Goal: Task Accomplishment & Management: Manage account settings

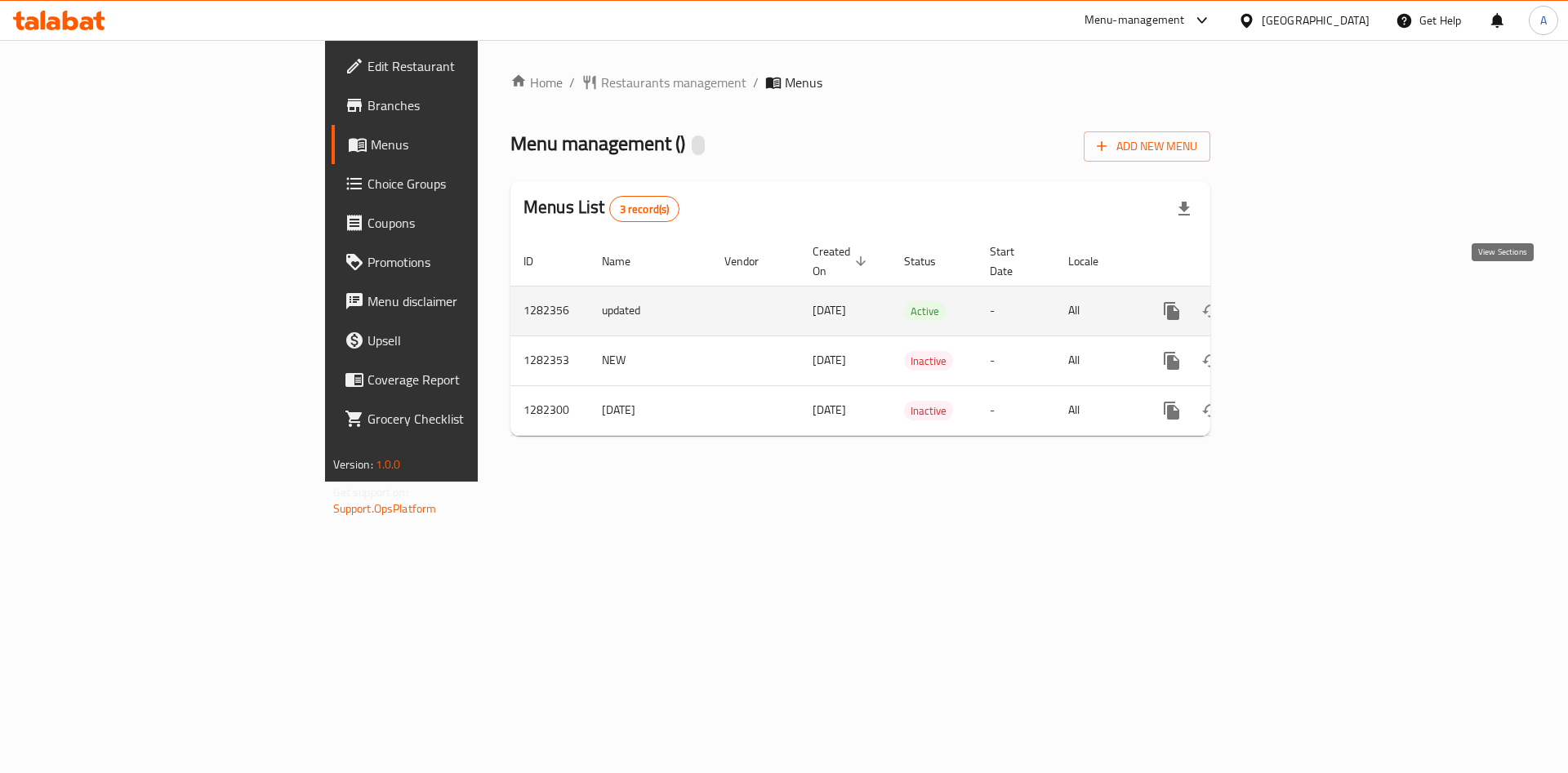
click at [1299, 302] on icon "enhanced table" at bounding box center [1289, 311] width 20 height 20
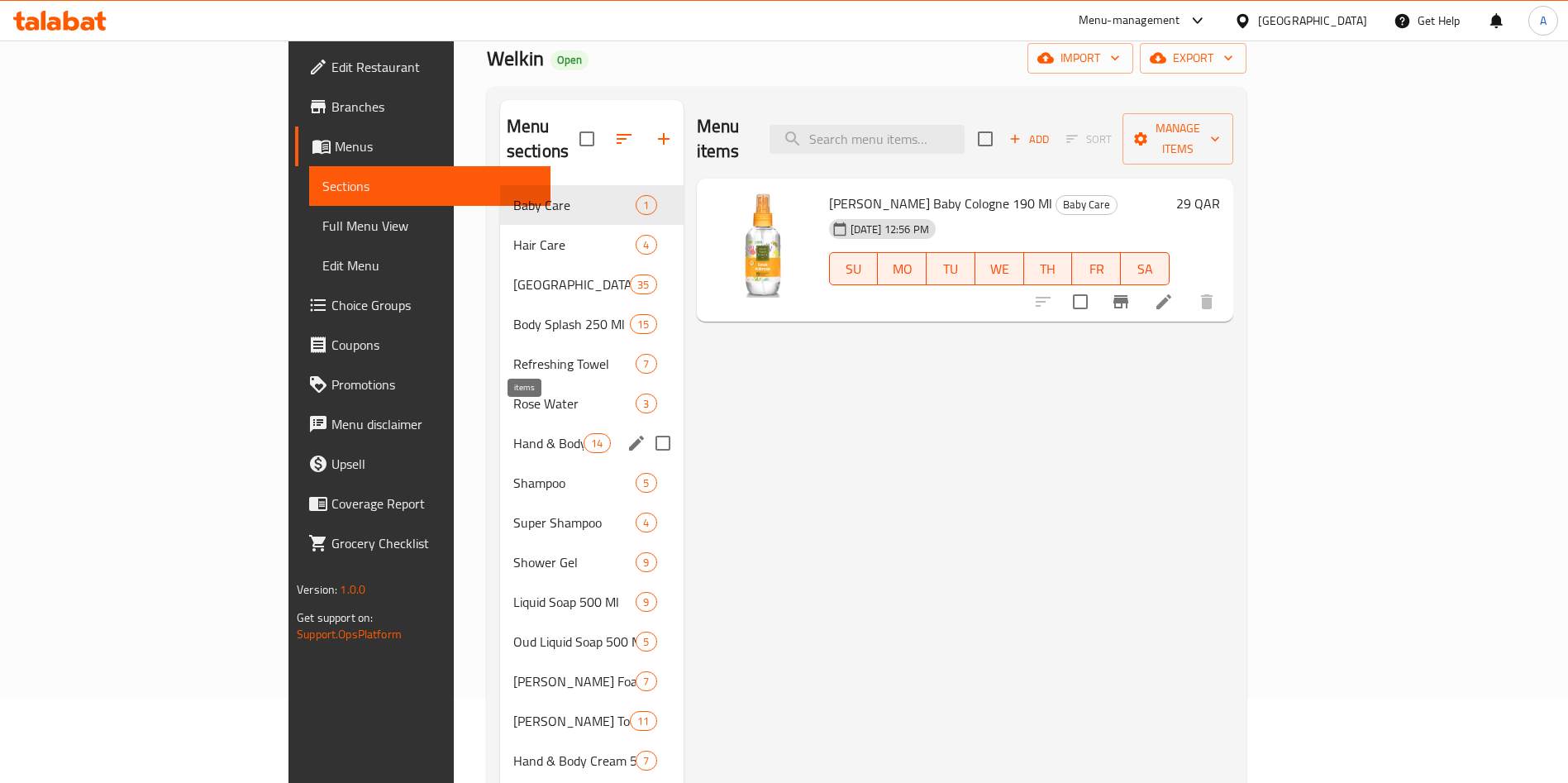
scroll to position [124, 0]
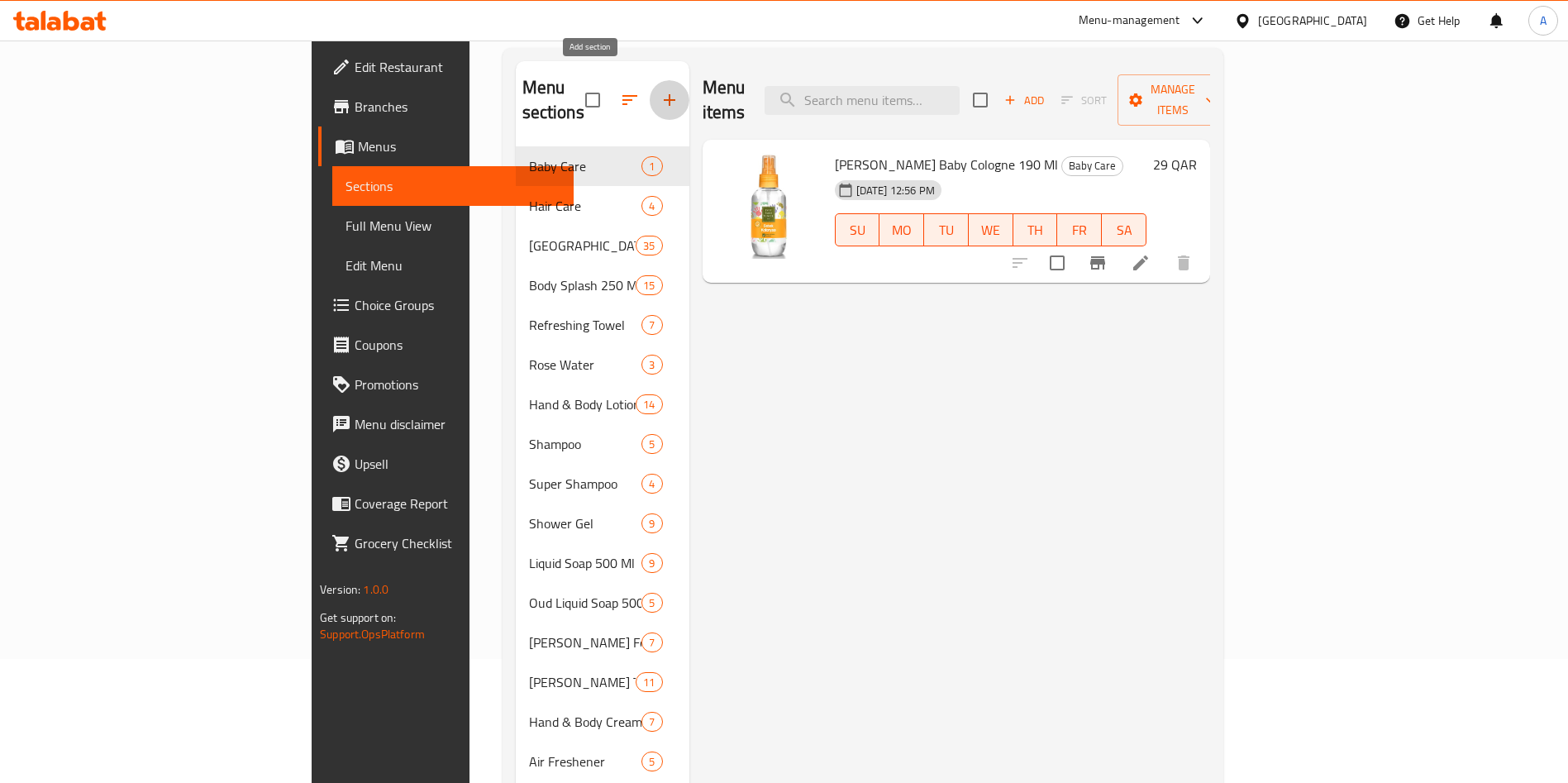
click at [659, 91] on icon "button" at bounding box center [669, 100] width 20 height 20
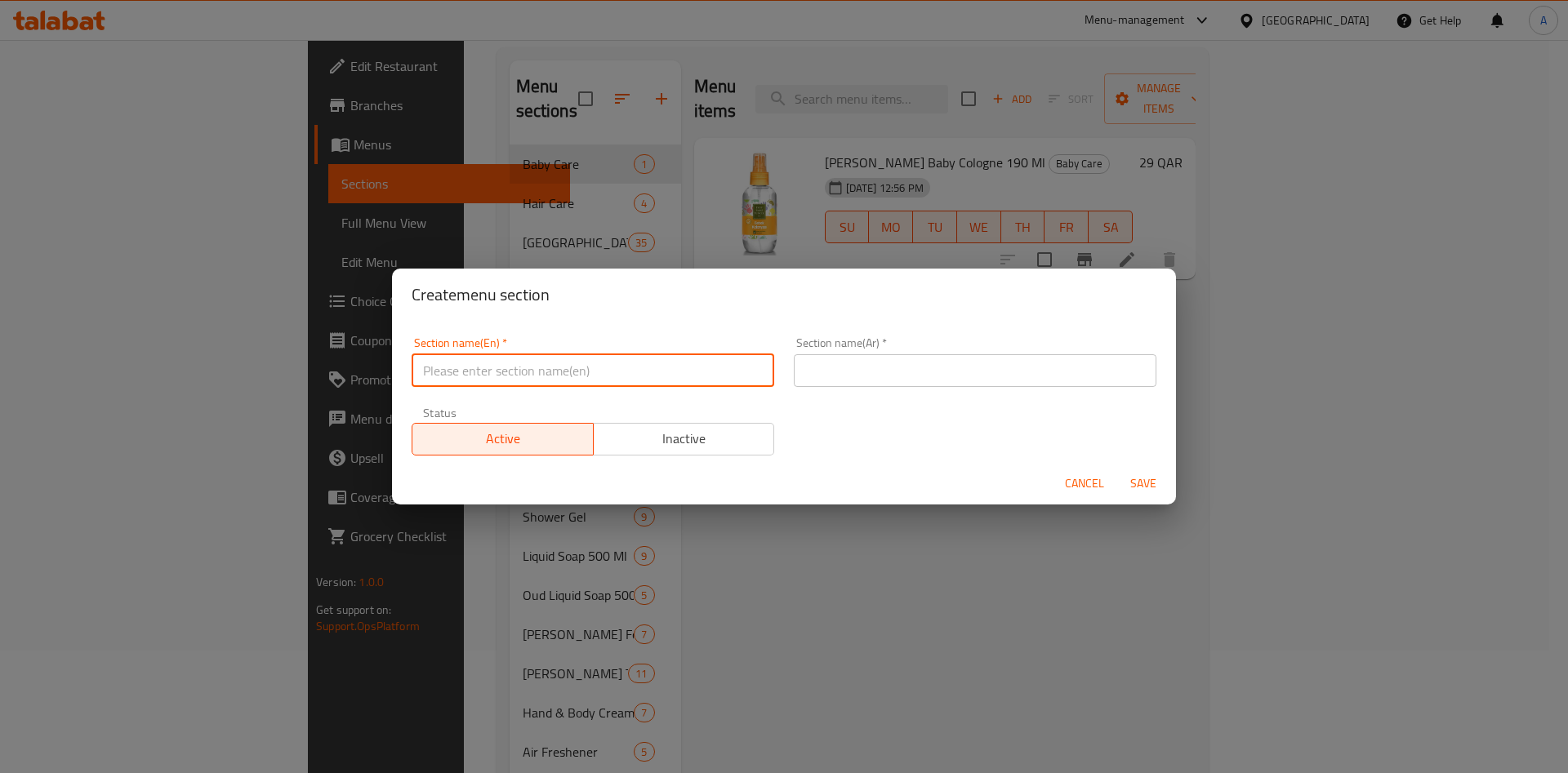
click at [536, 361] on input "text" at bounding box center [593, 370] width 362 height 33
paste input "OLITONE"
drag, startPoint x: 623, startPoint y: 370, endPoint x: 176, endPoint y: 399, distance: 447.9
click at [176, 399] on div "Create menu section Section name(En)   * OLITONE Section name(En) * Section nam…" at bounding box center [784, 386] width 1568 height 773
paste input "litone"
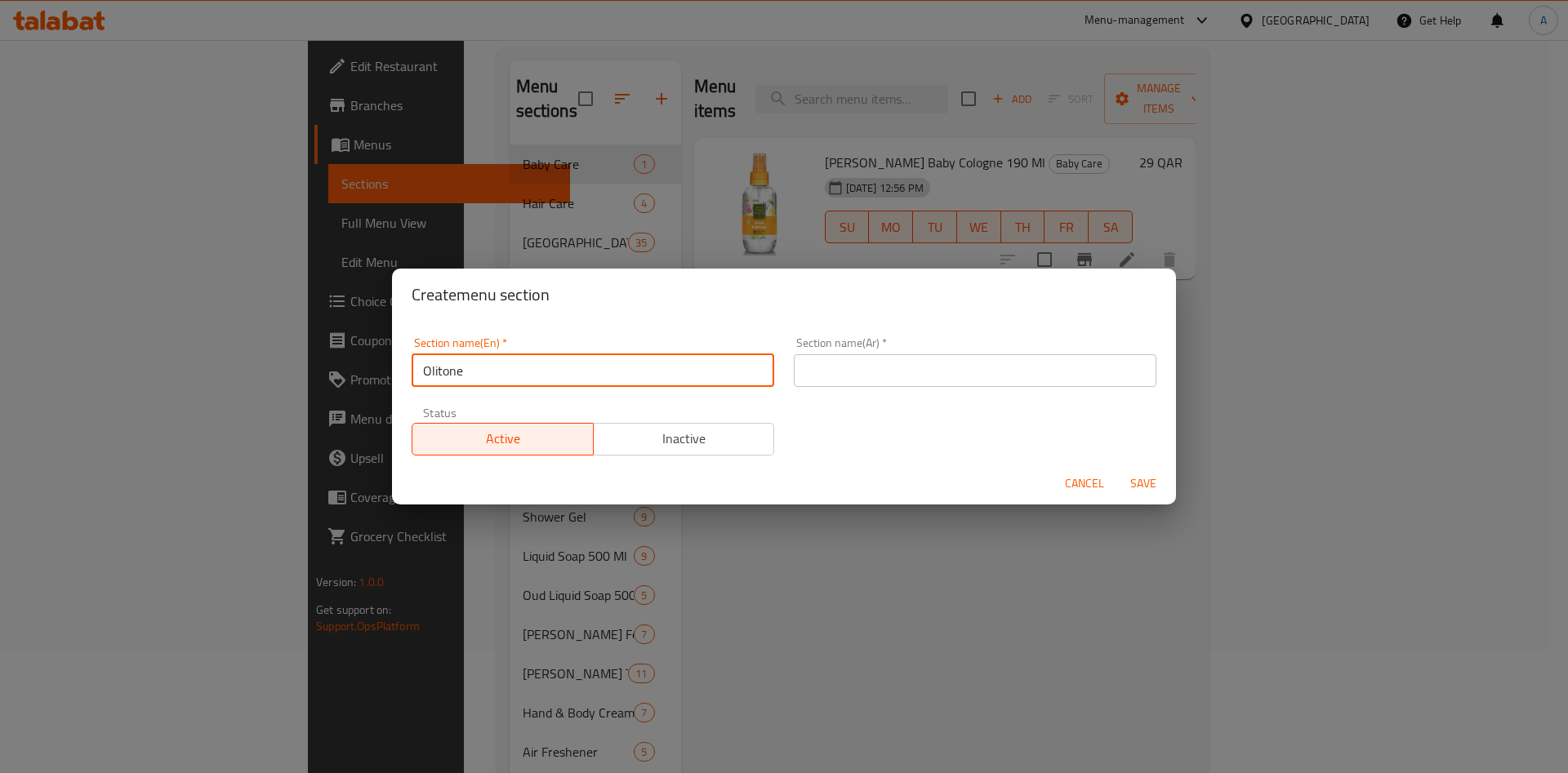
type input "Olitone"
click at [906, 362] on input "text" at bounding box center [974, 370] width 362 height 33
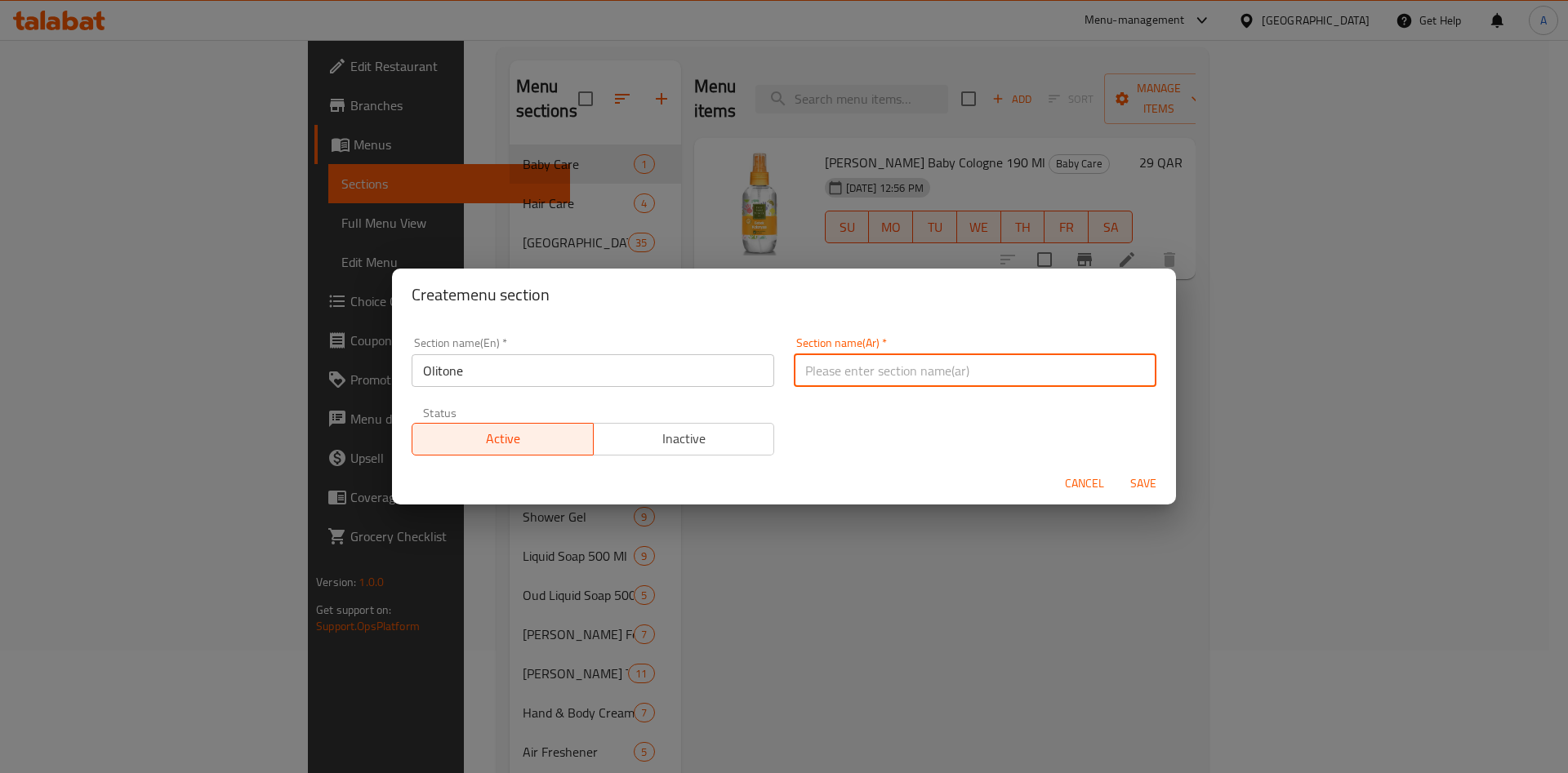
paste input "Olitone"
click at [1131, 482] on span "Save" at bounding box center [1144, 483] width 39 height 20
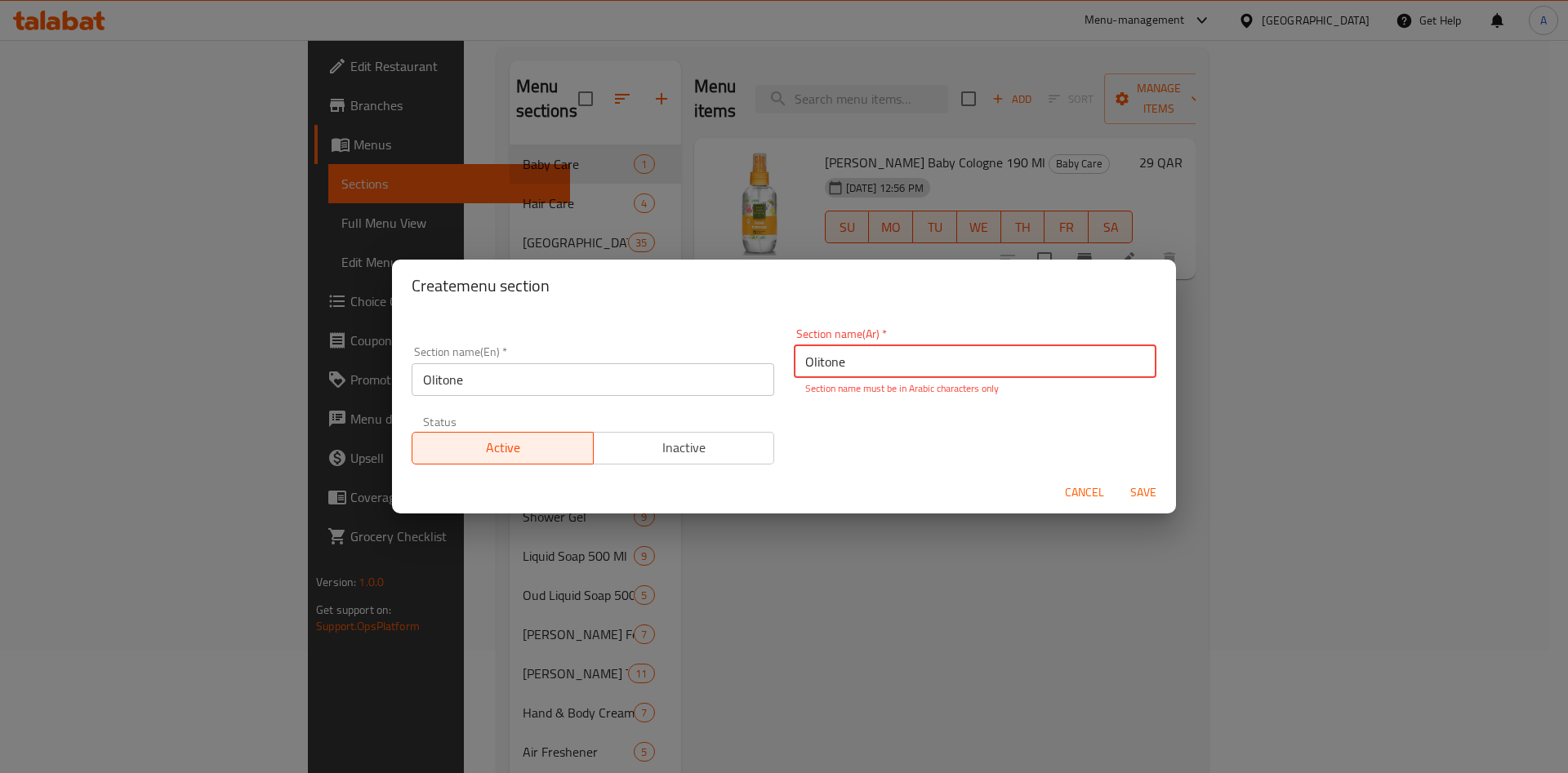
paste input "أوليتون"
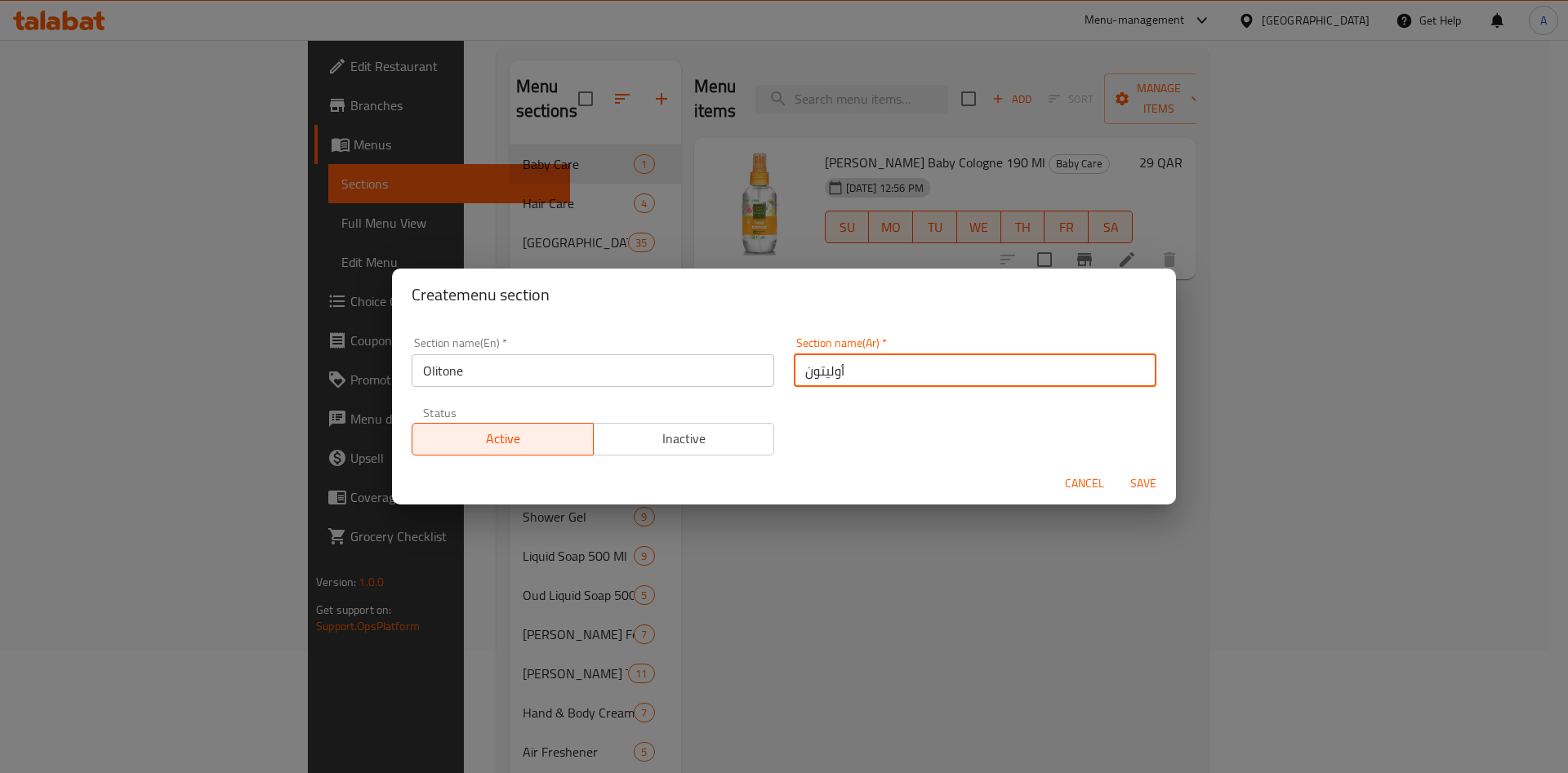
type input "أوليتون"
click at [1152, 486] on span "Save" at bounding box center [1144, 483] width 39 height 20
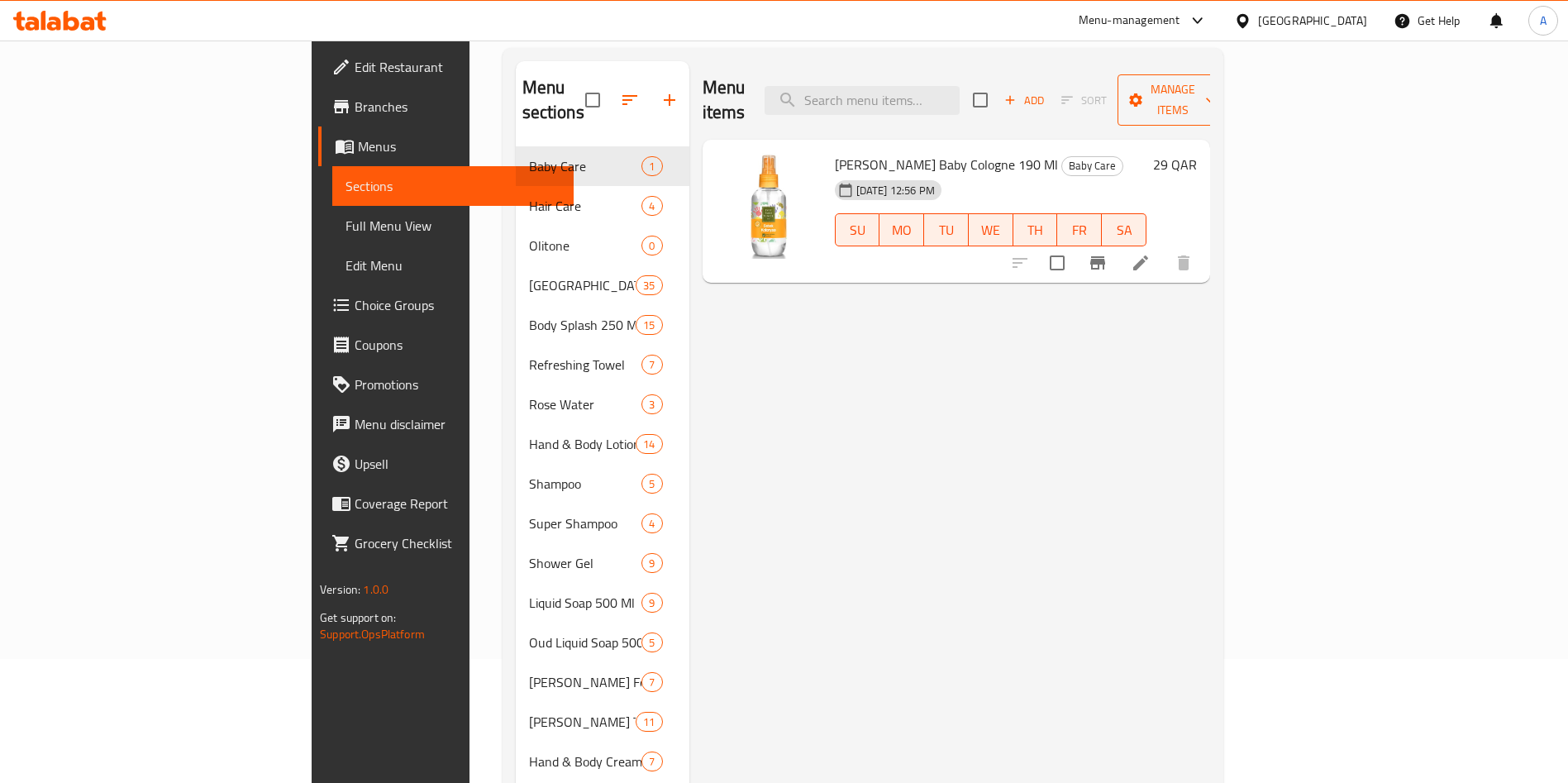
click at [1215, 83] on span "Manage items" at bounding box center [1174, 100] width 85 height 41
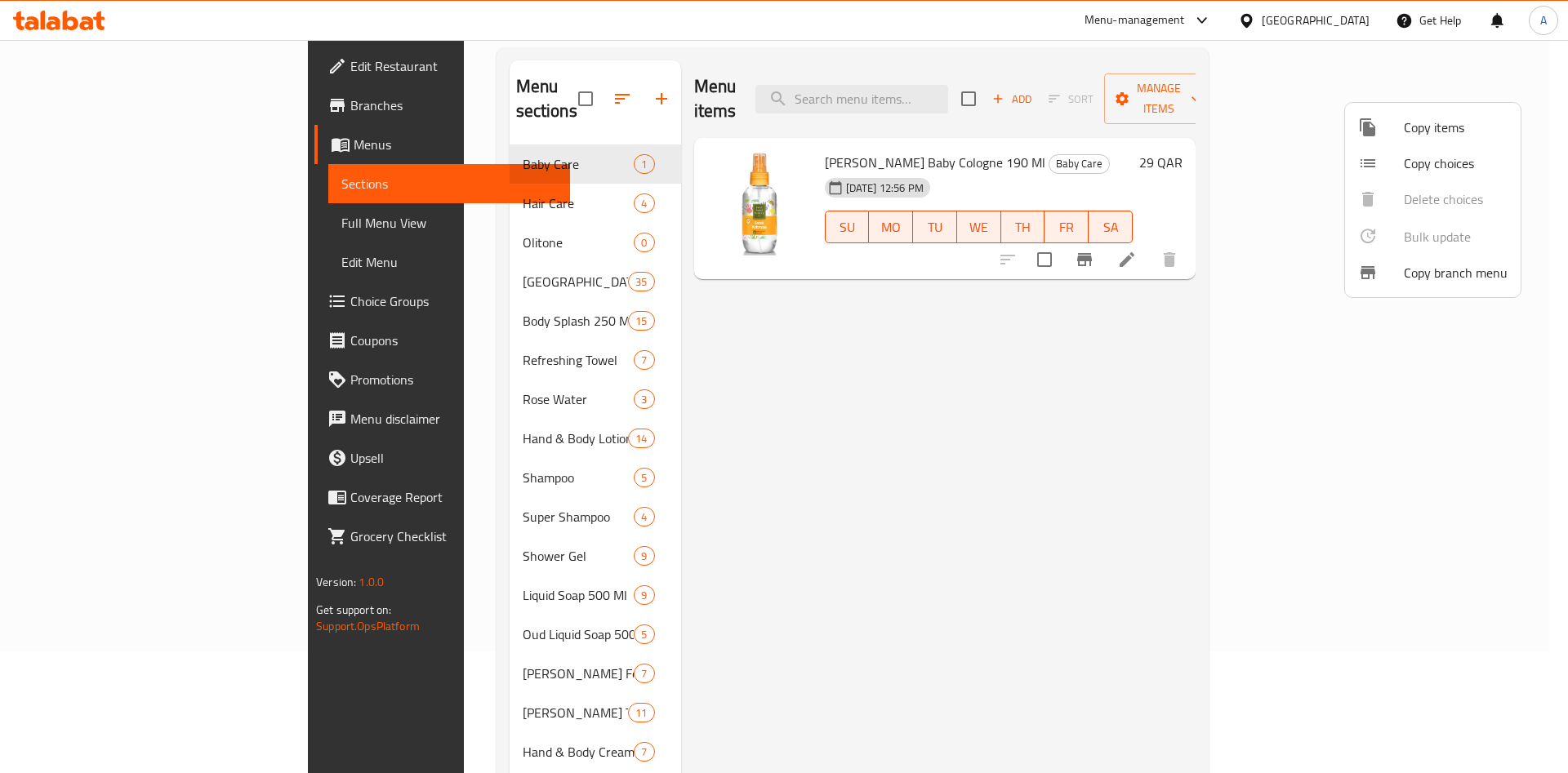
click at [1215, 366] on div at bounding box center [784, 386] width 1568 height 773
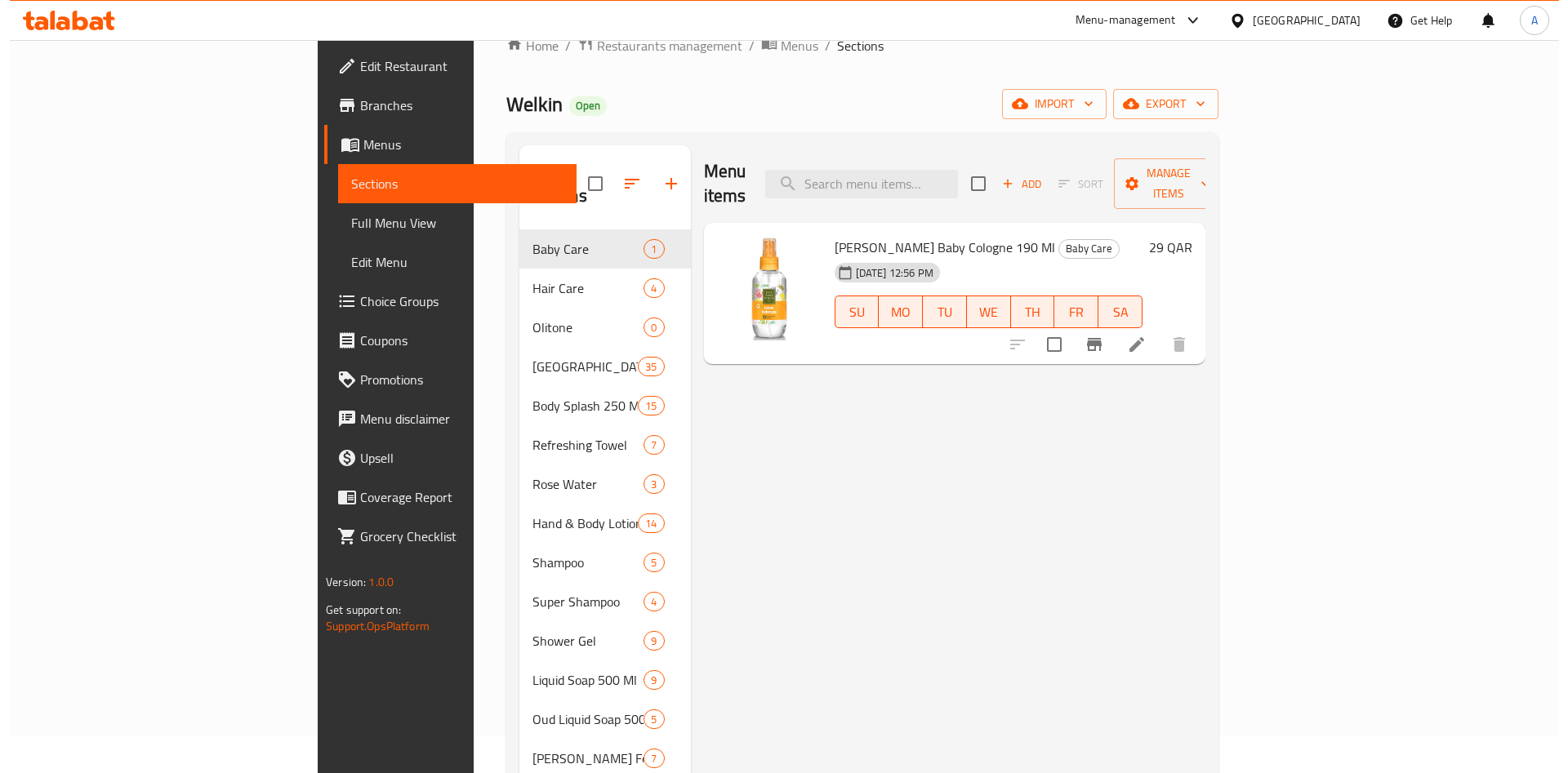
scroll to position [0, 0]
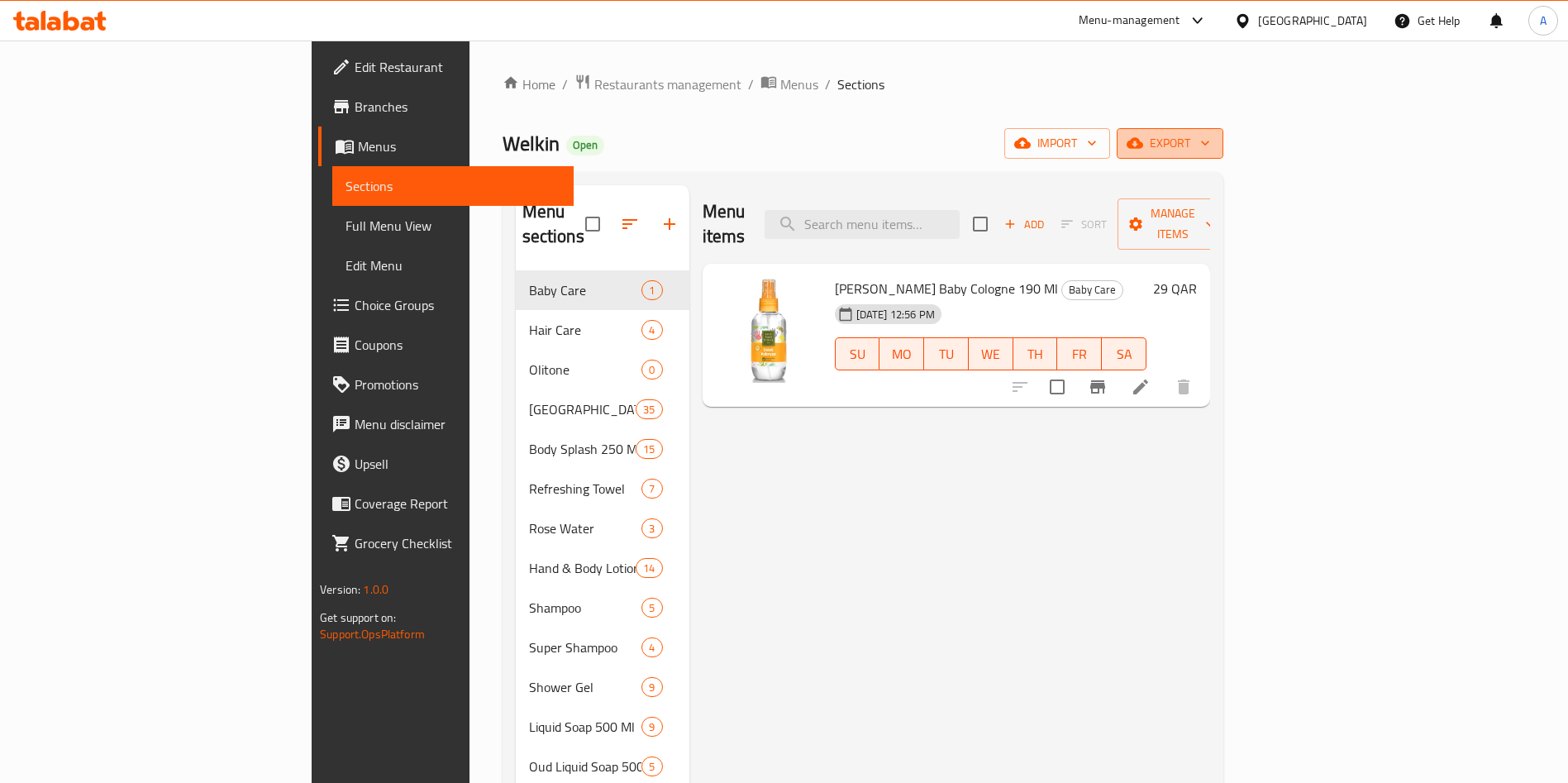
click at [1210, 151] on span "export" at bounding box center [1170, 143] width 80 height 21
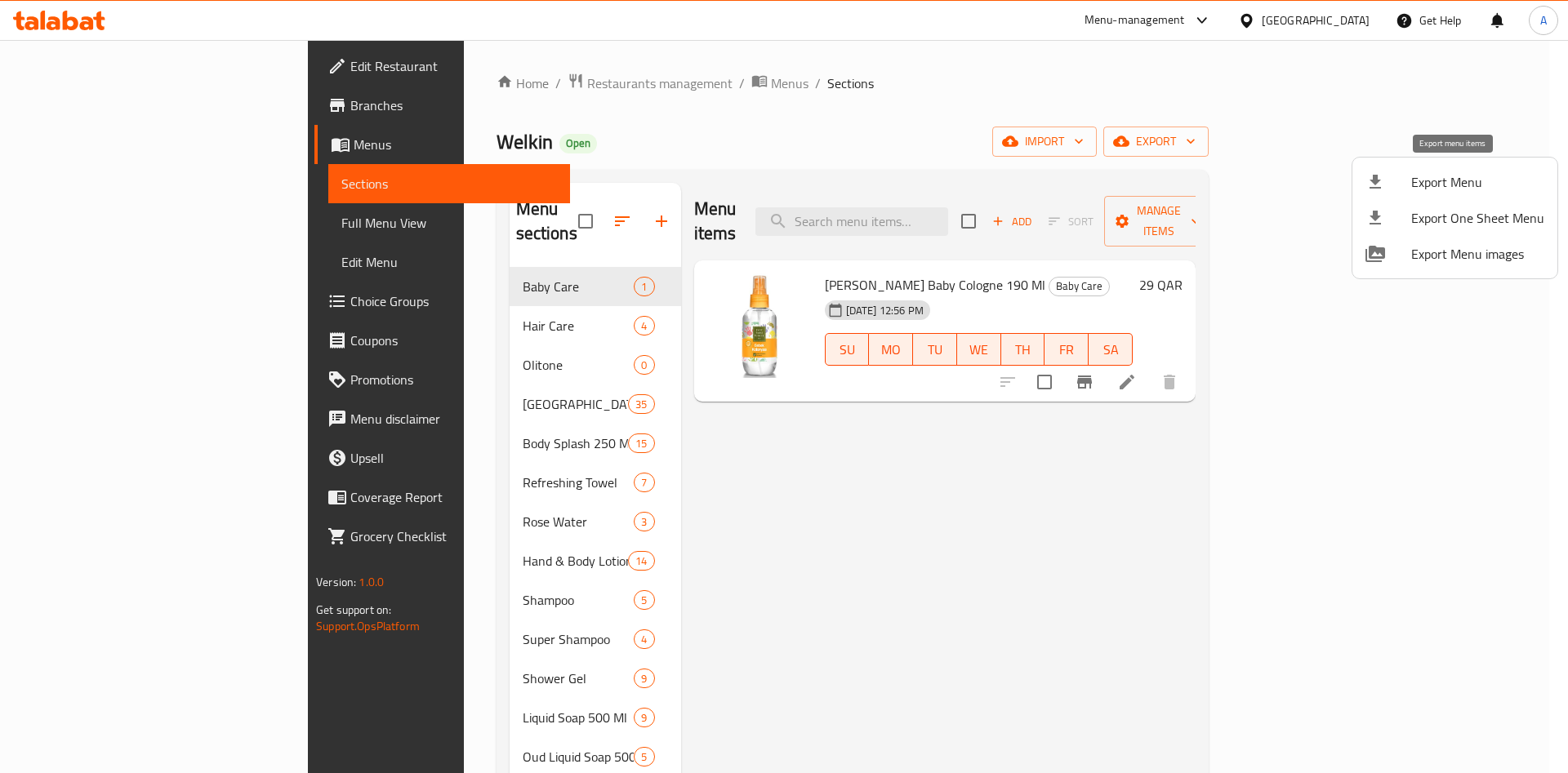
click at [1455, 184] on span "Export Menu" at bounding box center [1478, 182] width 133 height 20
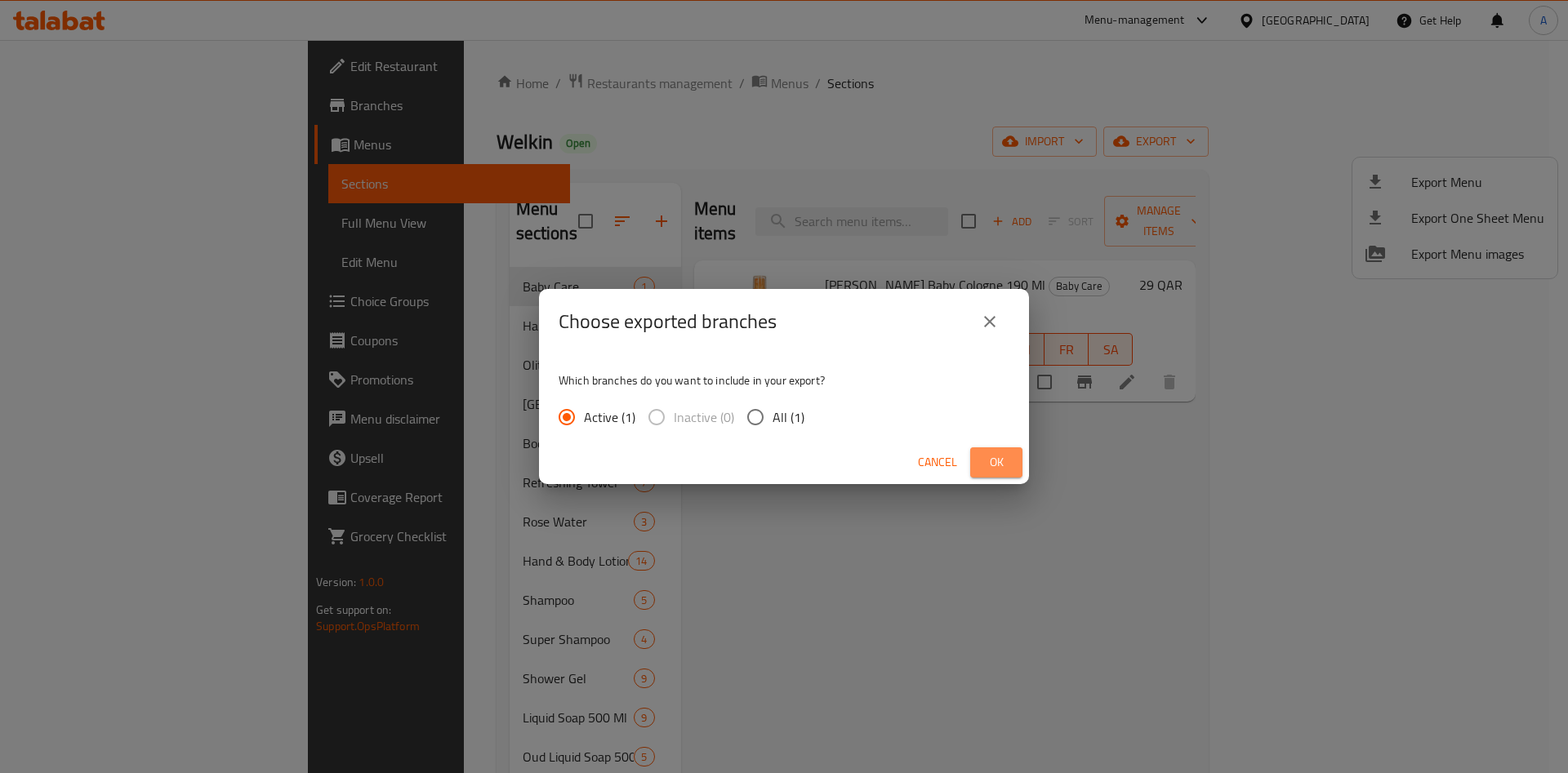
click at [983, 448] on button "Ok" at bounding box center [996, 463] width 53 height 30
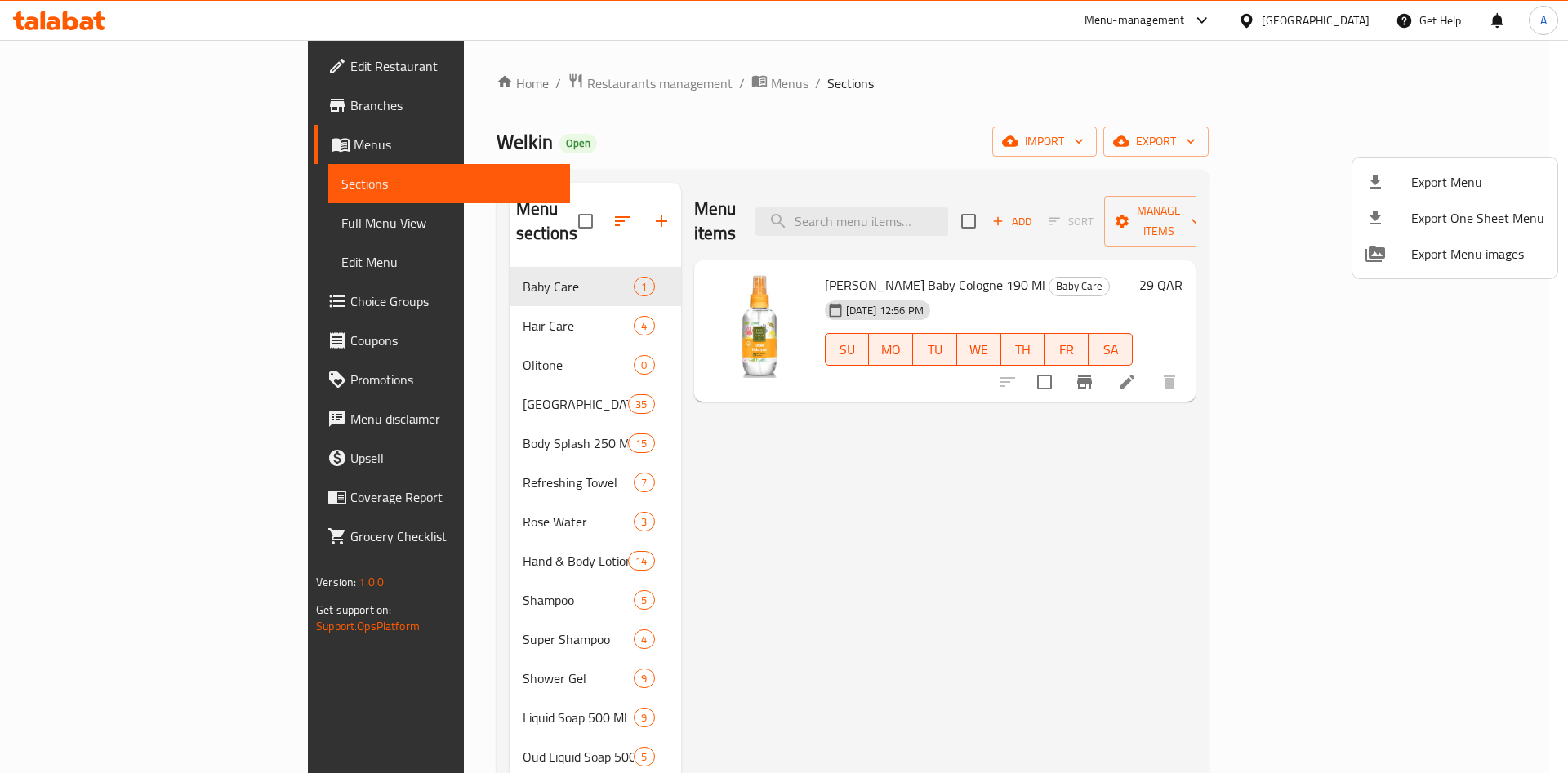
drag, startPoint x: 1359, startPoint y: 141, endPoint x: 1361, endPoint y: 154, distance: 13.2
click at [1359, 141] on div at bounding box center [784, 386] width 1568 height 773
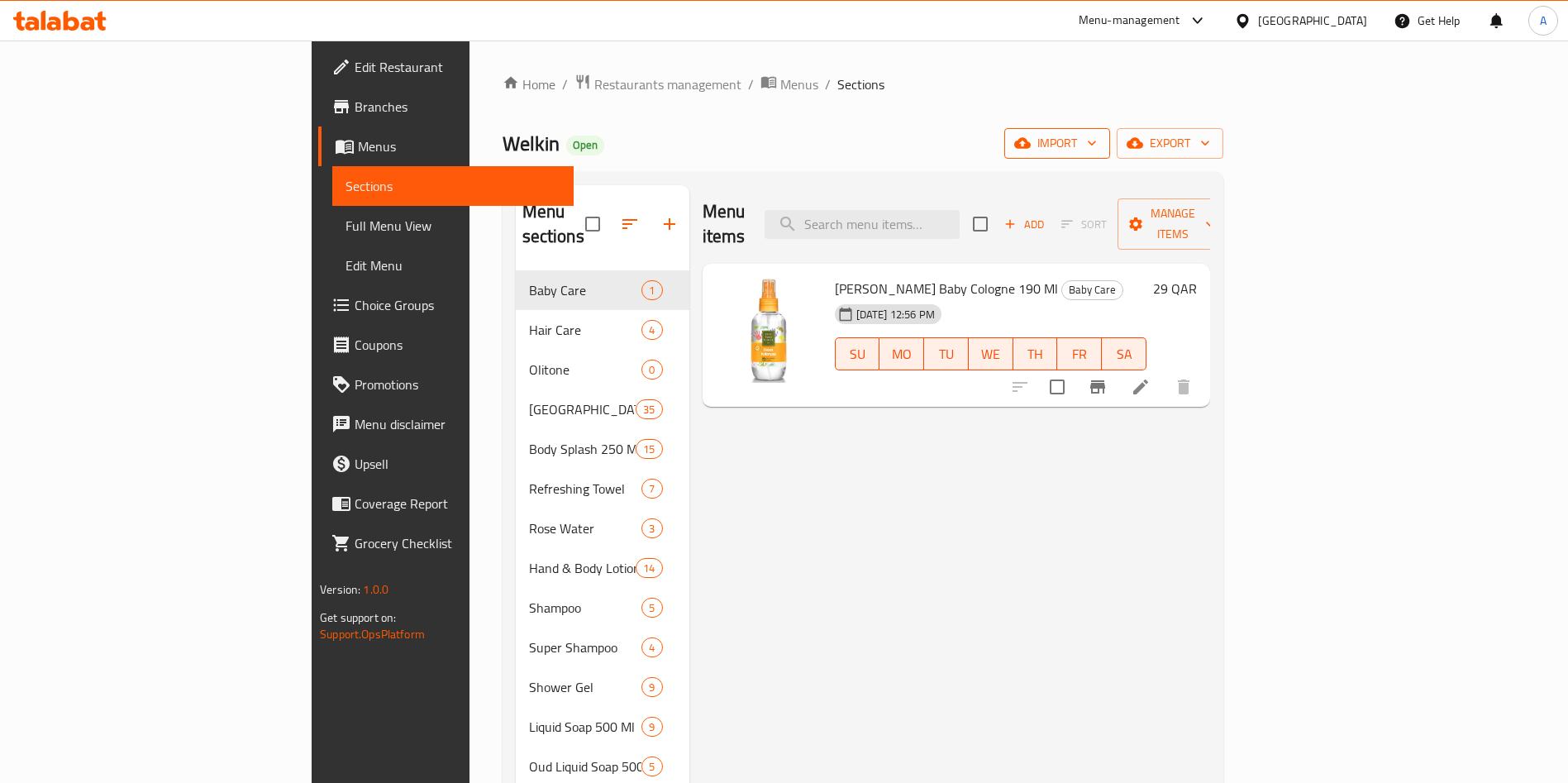
click at [1110, 131] on button "import" at bounding box center [1056, 143] width 105 height 31
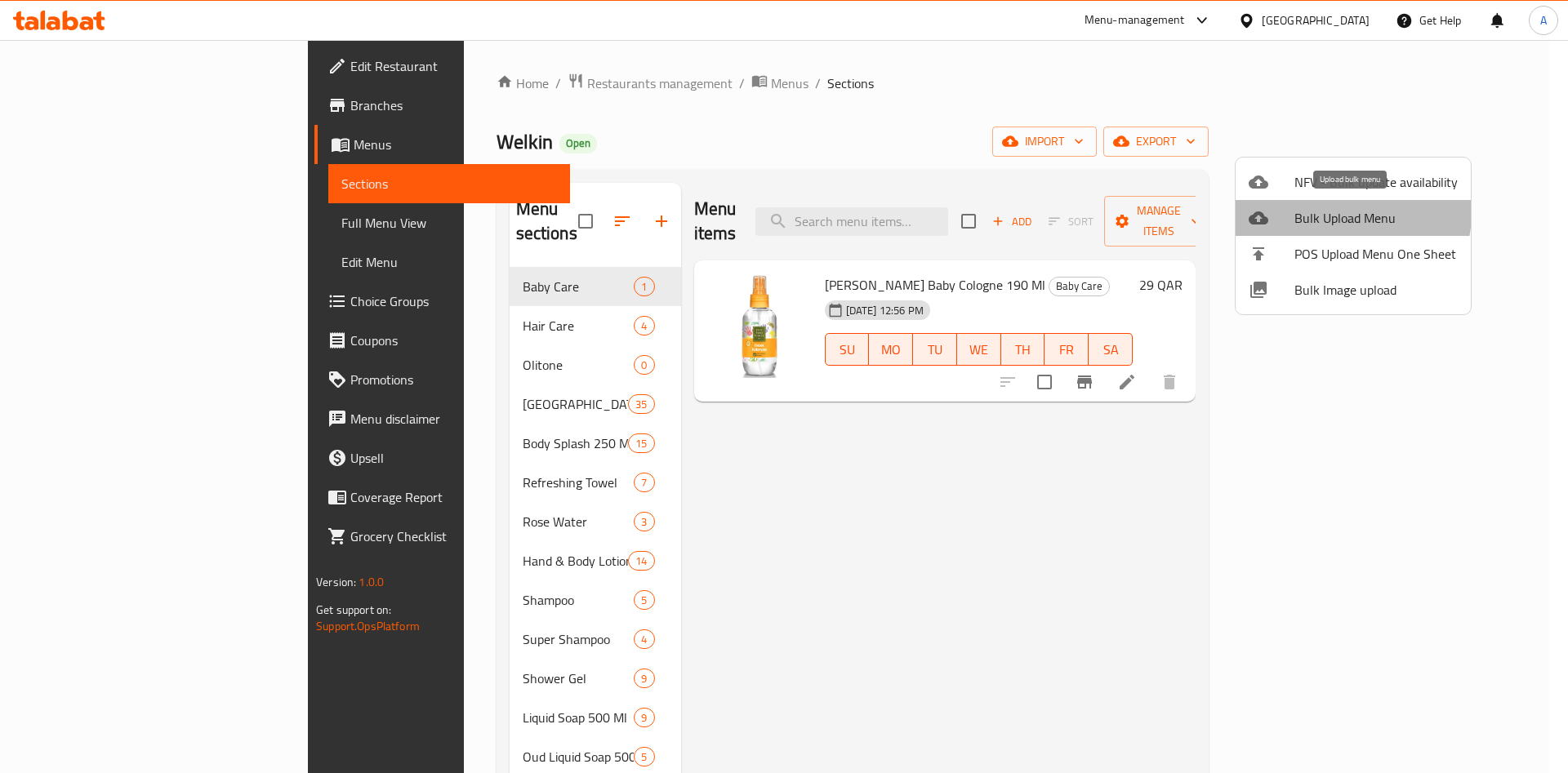
click at [1346, 213] on span "Bulk Upload Menu" at bounding box center [1377, 218] width 164 height 20
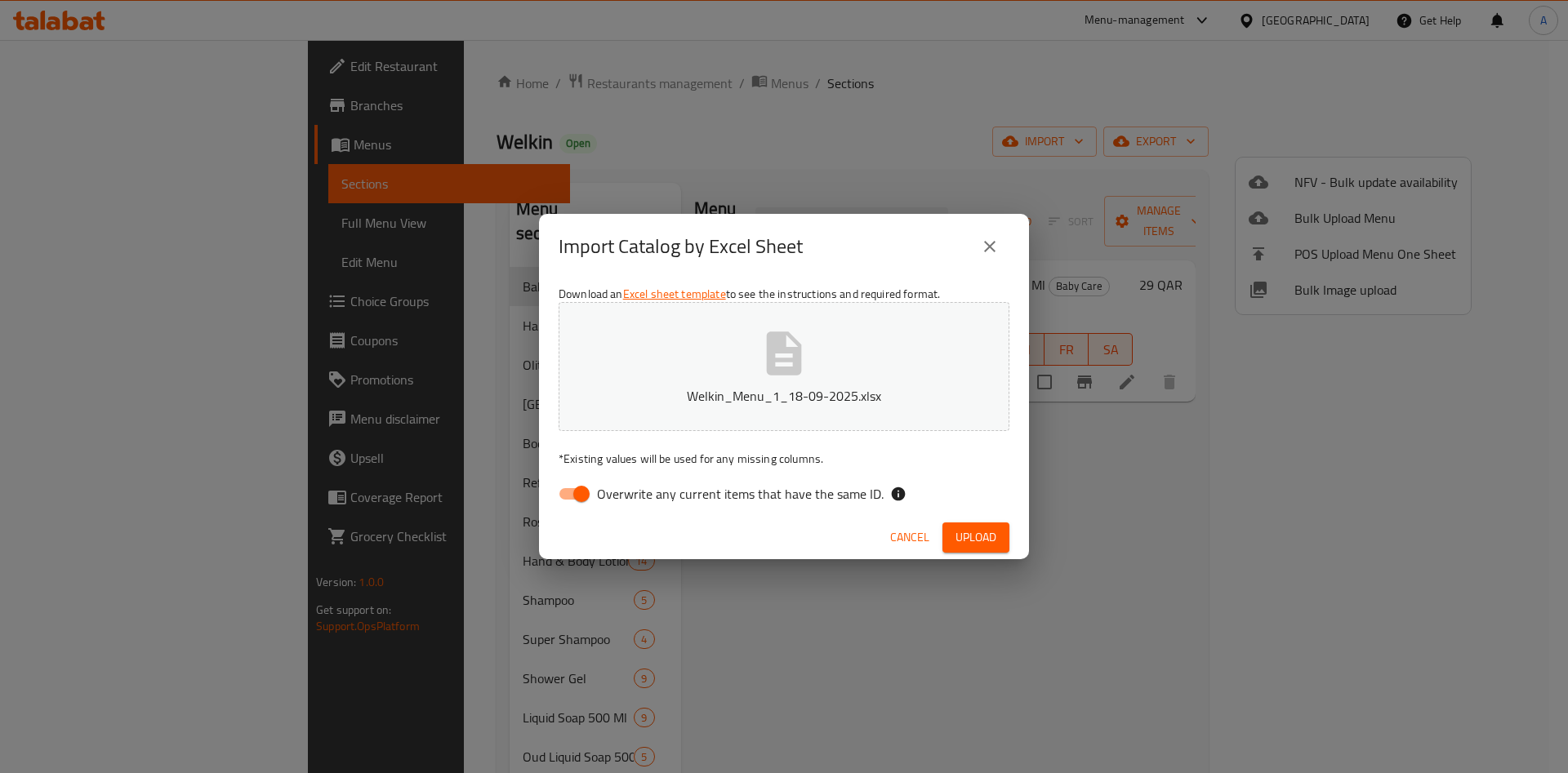
click at [572, 483] on input "Overwrite any current items that have the same ID." at bounding box center [581, 494] width 93 height 31
checkbox input "false"
drag, startPoint x: 939, startPoint y: 529, endPoint x: 965, endPoint y: 532, distance: 26.2
click at [965, 532] on div "Cancel Upload" at bounding box center [784, 537] width 490 height 44
click at [965, 532] on span "Upload" at bounding box center [976, 537] width 41 height 20
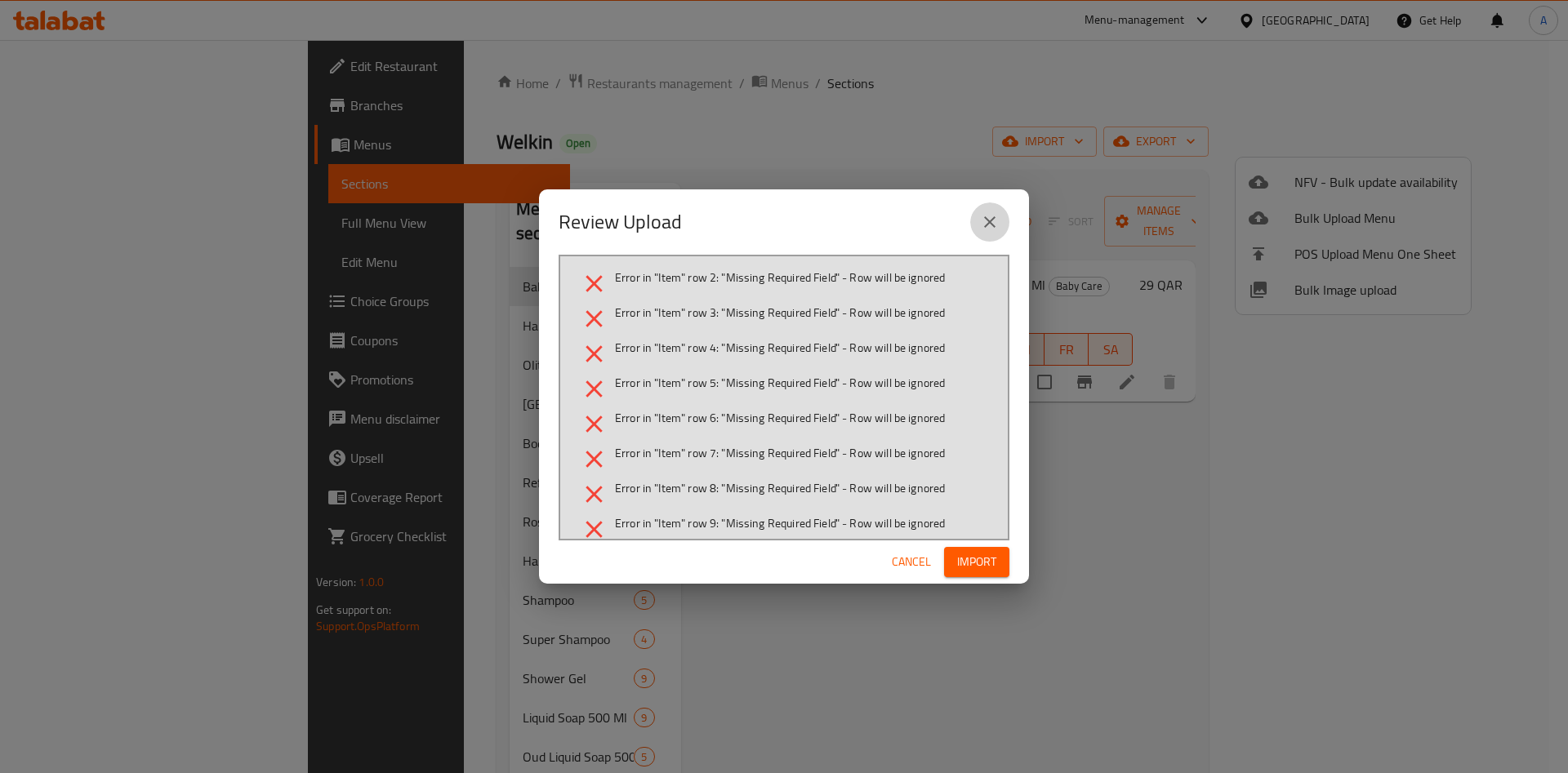
click at [997, 216] on icon "close" at bounding box center [990, 222] width 20 height 20
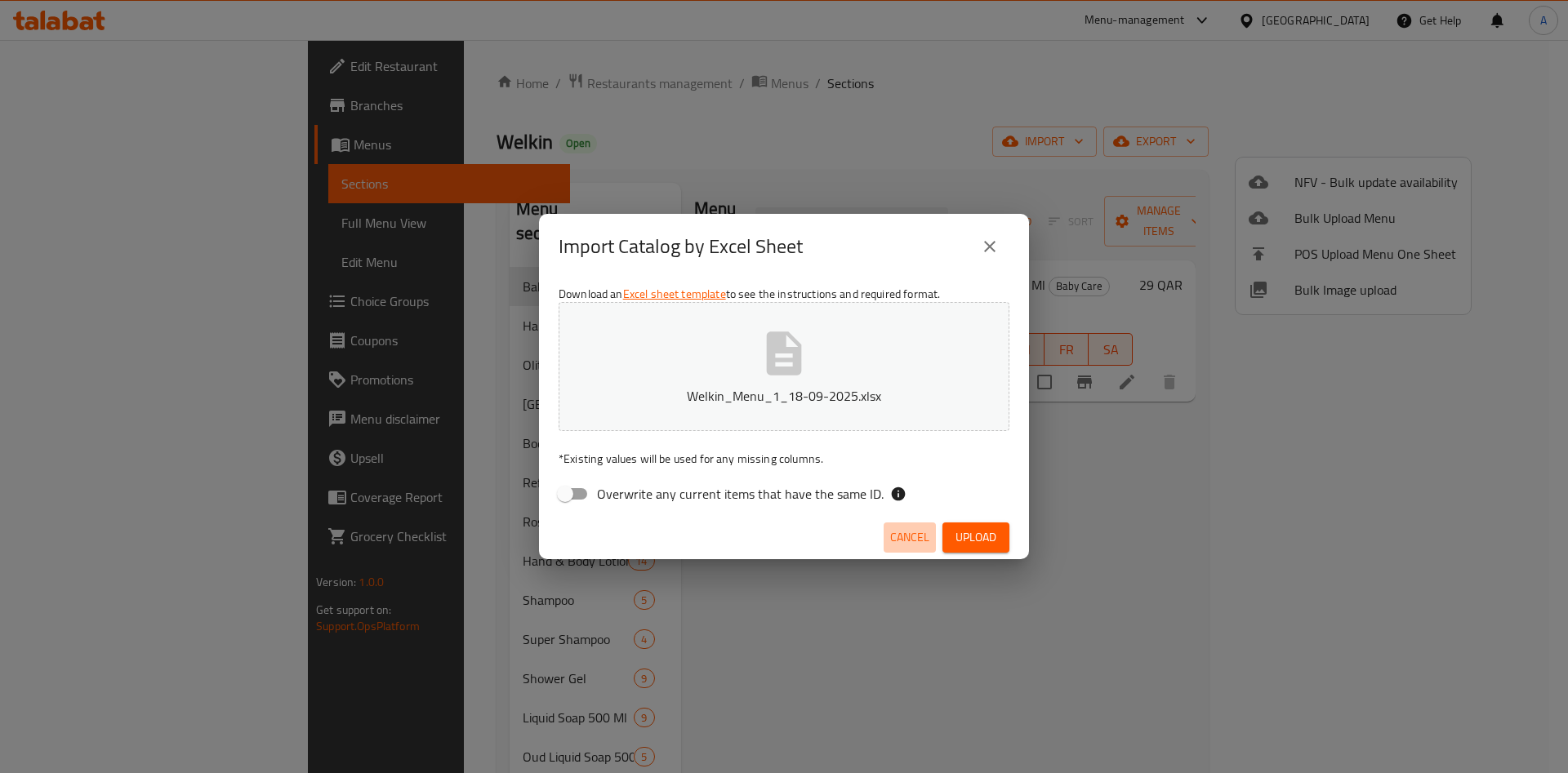
click at [905, 536] on span "Cancel" at bounding box center [909, 537] width 39 height 20
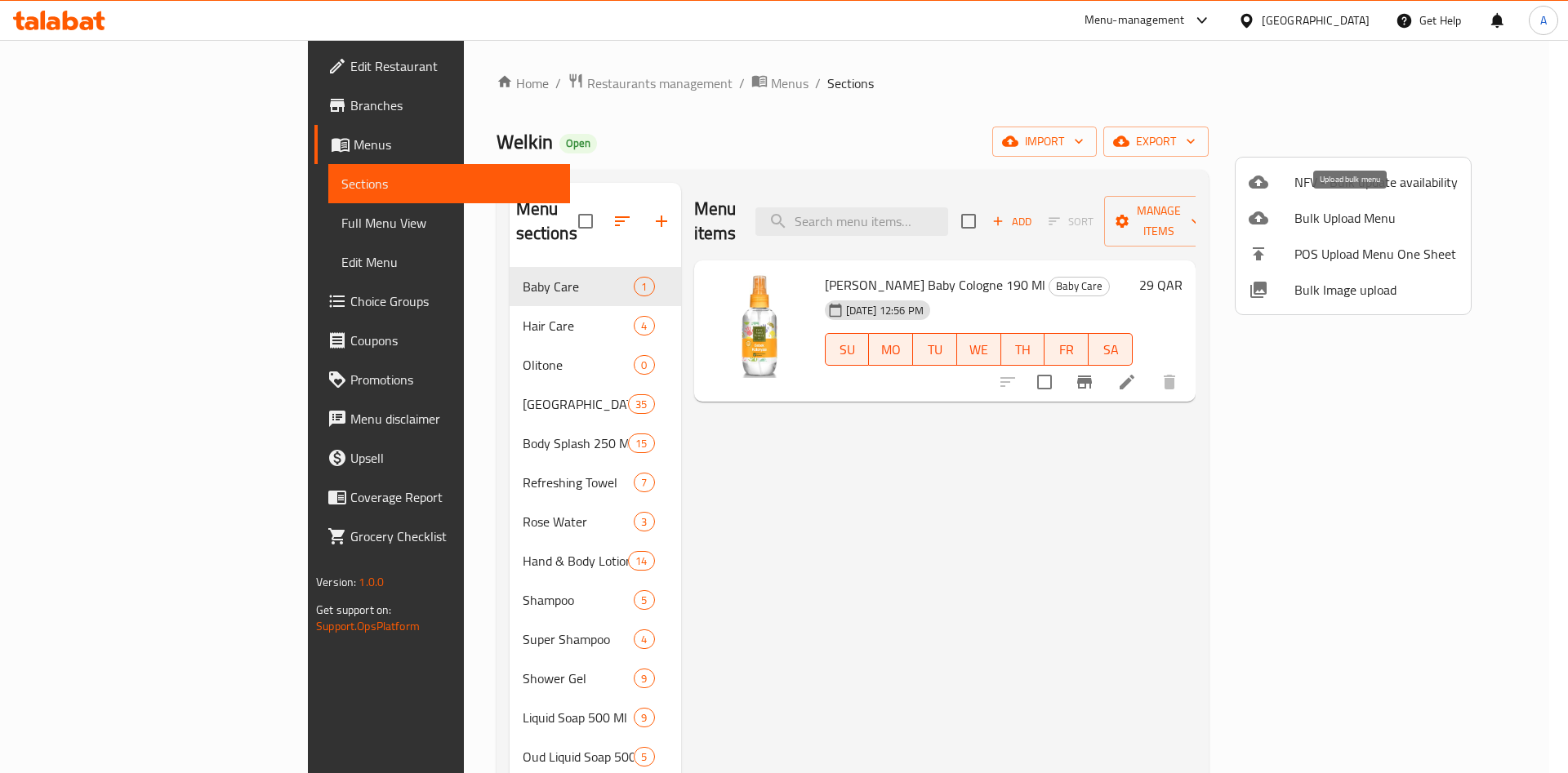
click at [1346, 213] on span "Bulk Upload Menu" at bounding box center [1377, 218] width 164 height 20
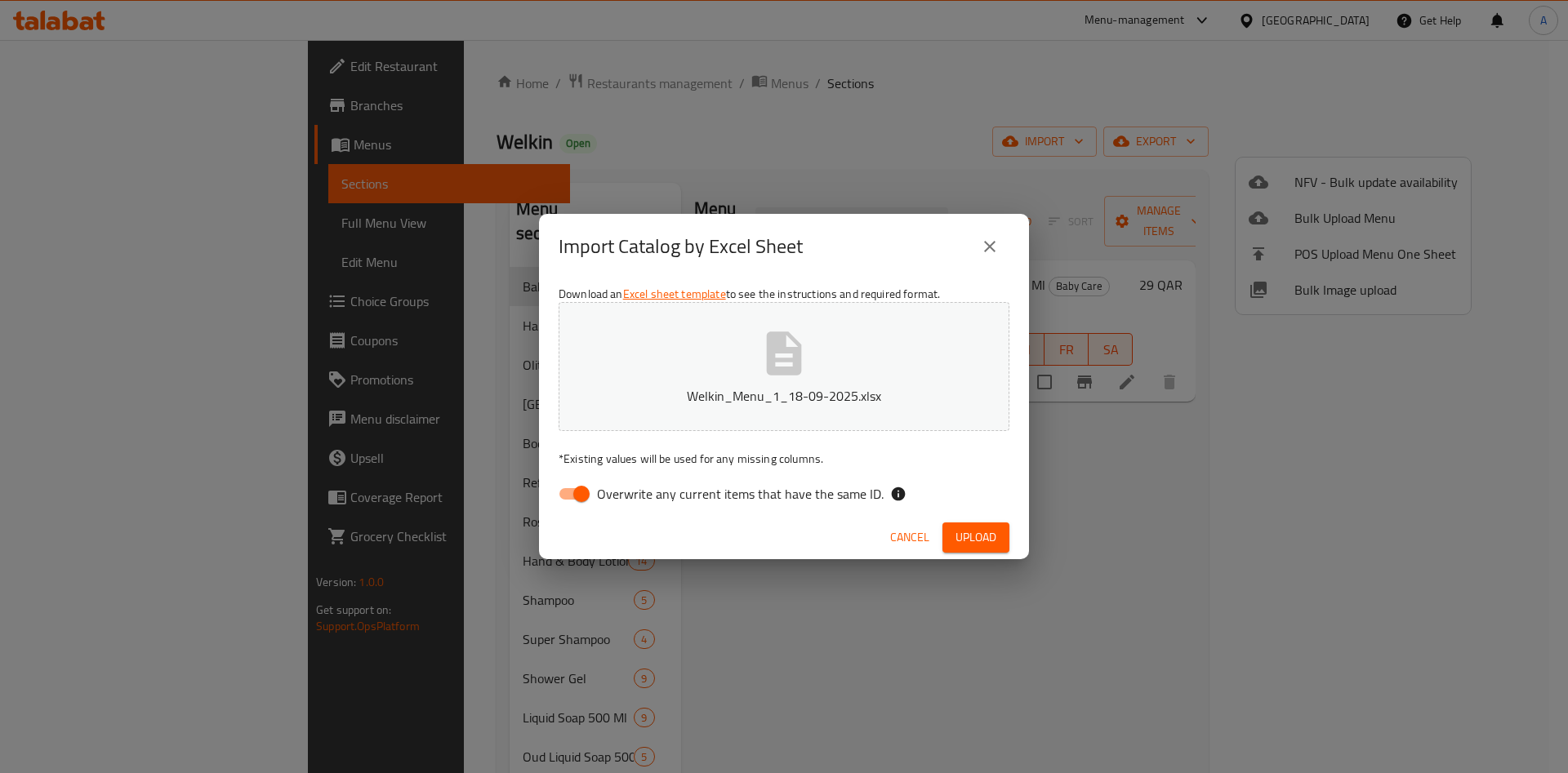
click at [989, 535] on span "Upload" at bounding box center [976, 537] width 41 height 20
click at [578, 492] on input "Overwrite any current items that have the same ID." at bounding box center [581, 494] width 93 height 31
checkbox input "false"
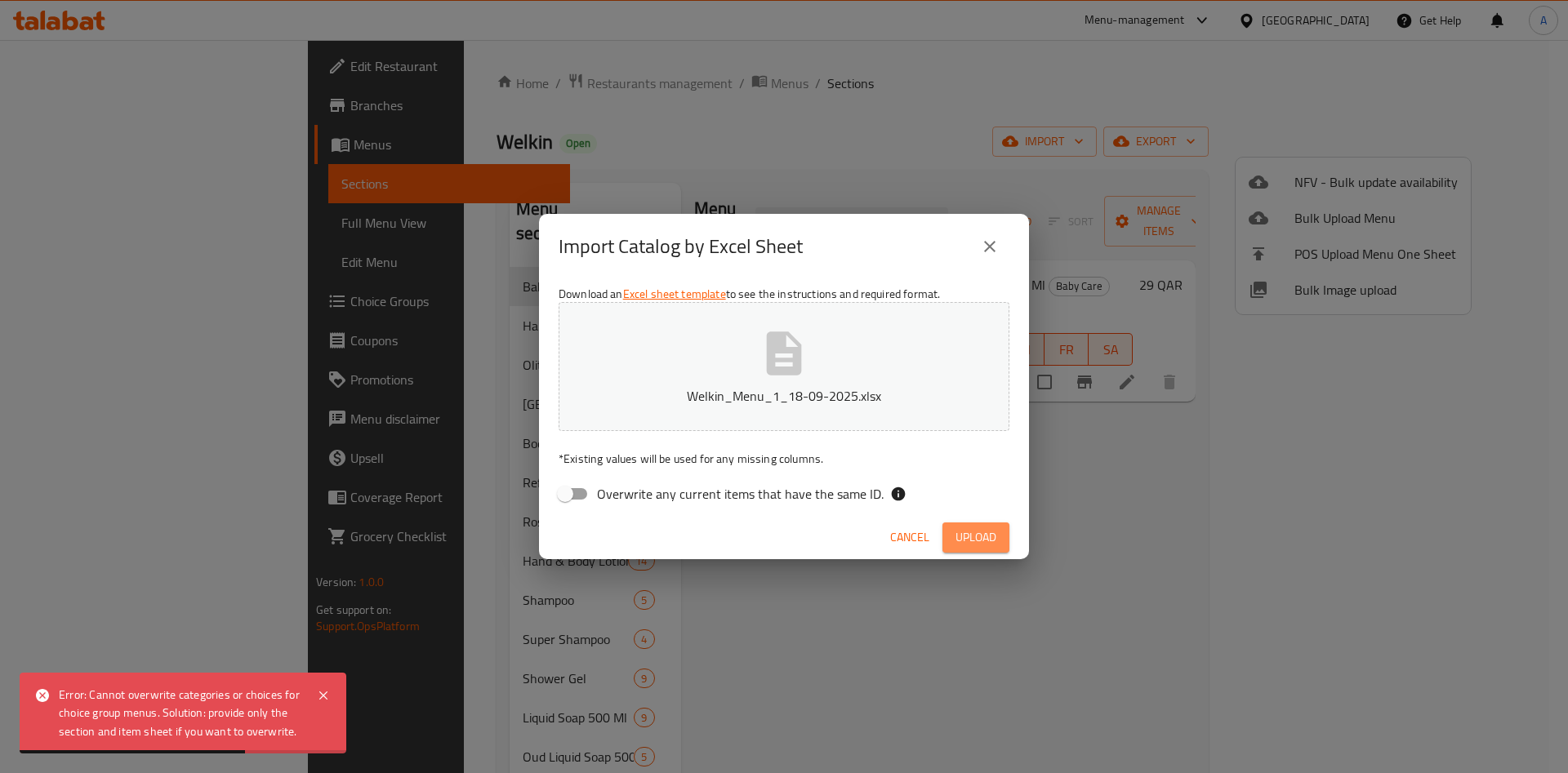
click at [984, 535] on span "Upload" at bounding box center [976, 537] width 41 height 20
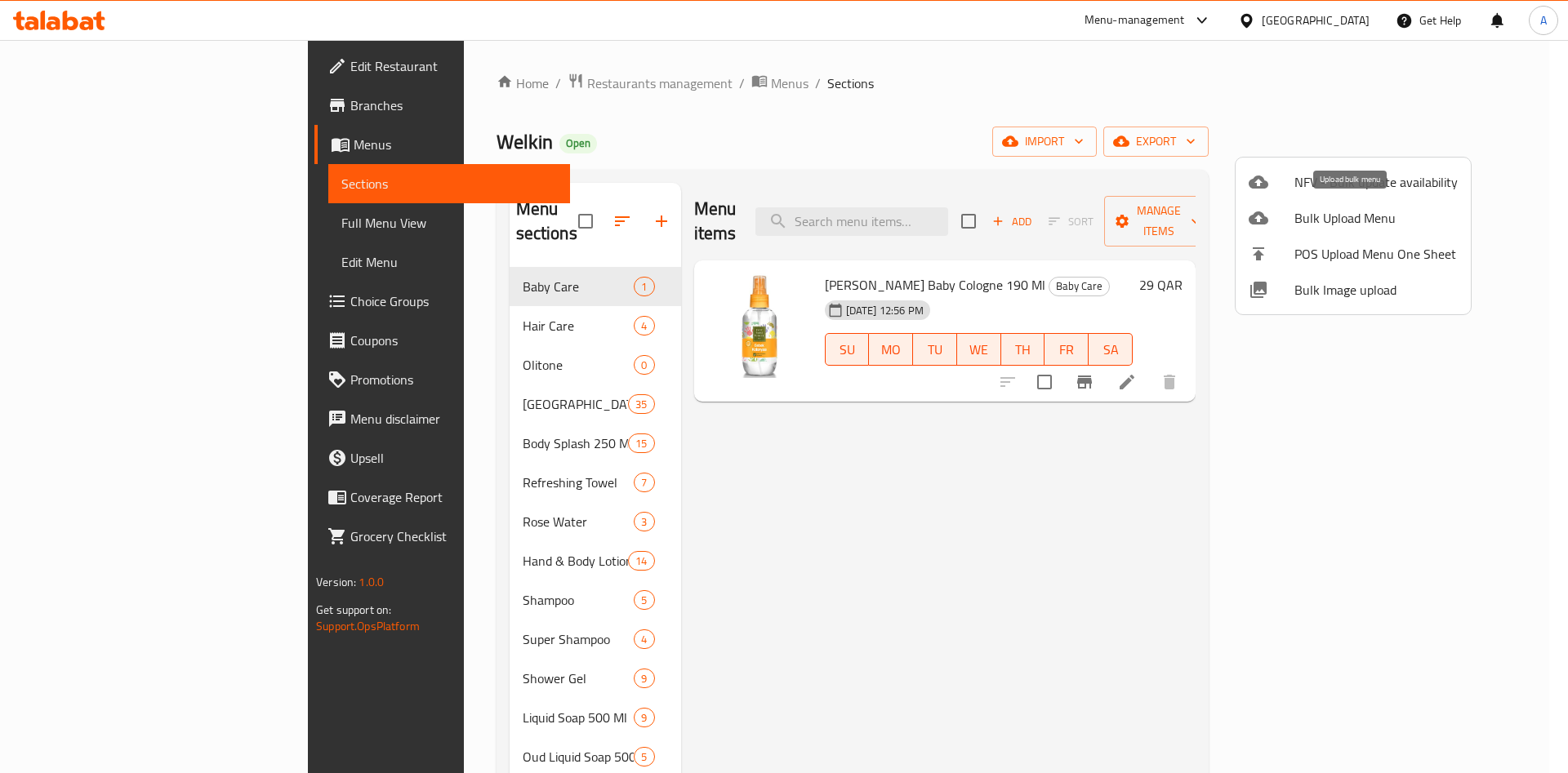
click at [1356, 215] on span "Bulk Upload Menu" at bounding box center [1377, 218] width 164 height 20
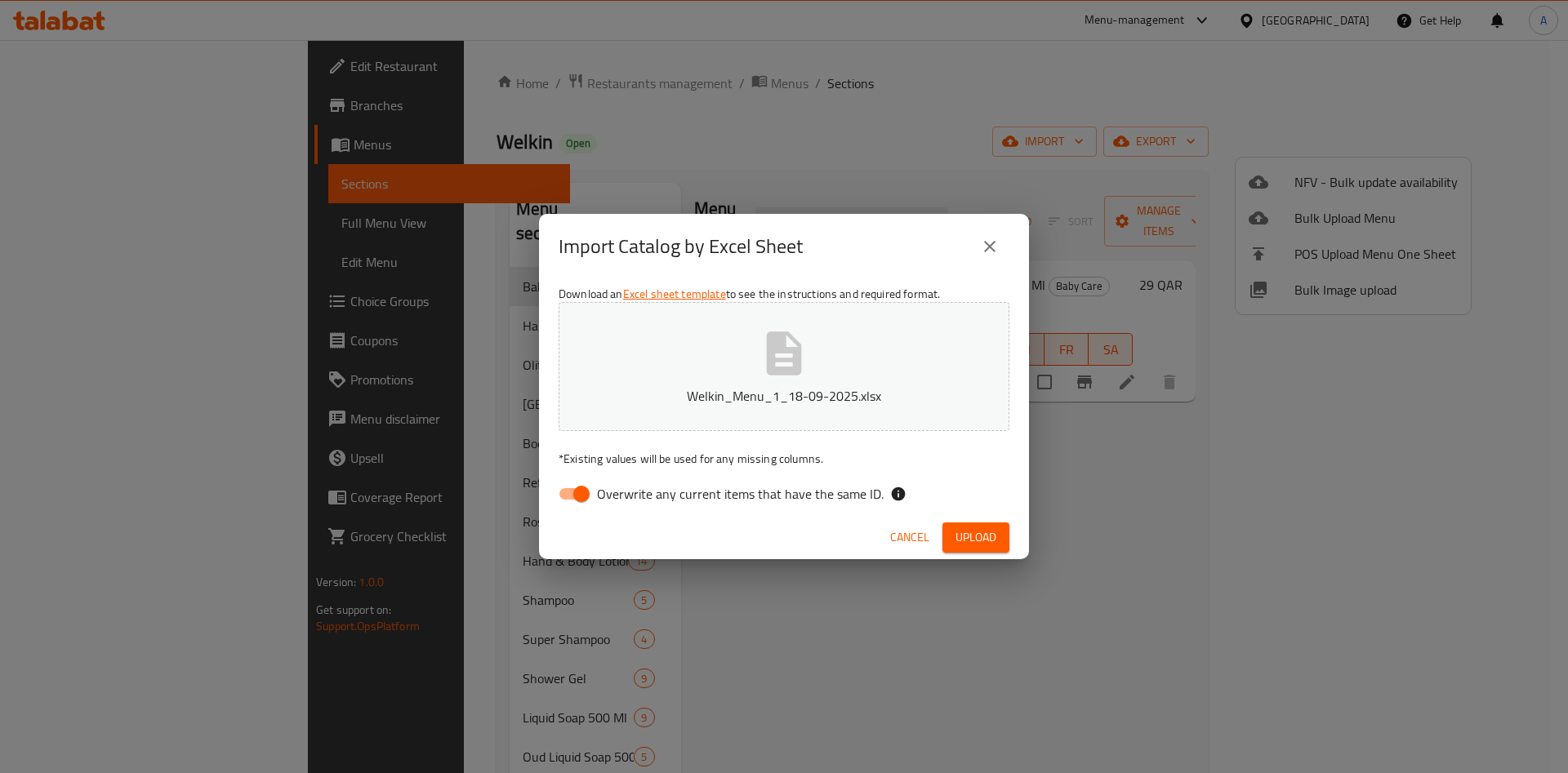
drag, startPoint x: 574, startPoint y: 494, endPoint x: 594, endPoint y: 507, distance: 23.9
click at [574, 494] on input "Overwrite any current items that have the same ID." at bounding box center [581, 494] width 93 height 31
checkbox input "false"
click at [989, 539] on span "Upload" at bounding box center [976, 537] width 41 height 20
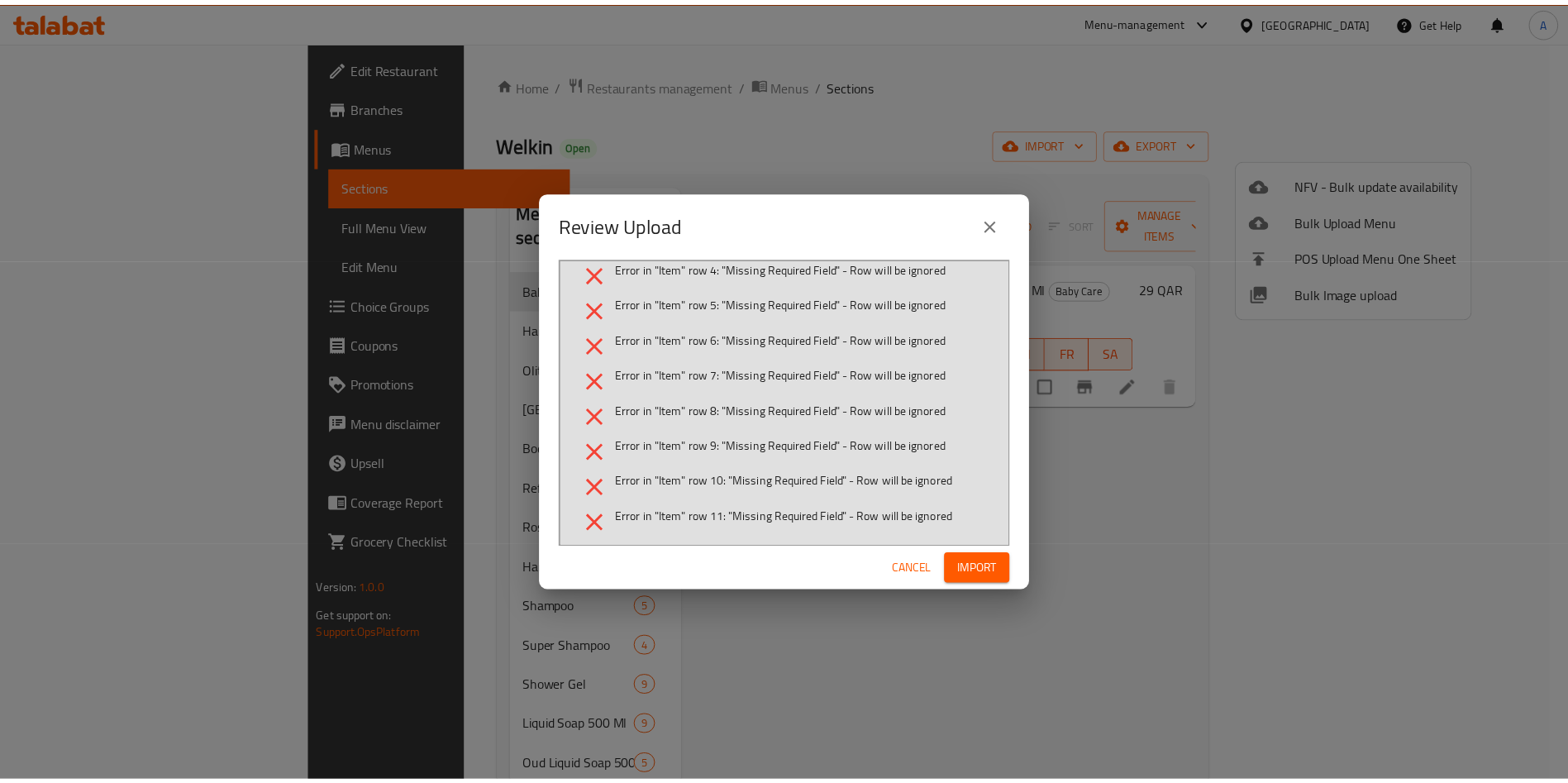
scroll to position [196, 0]
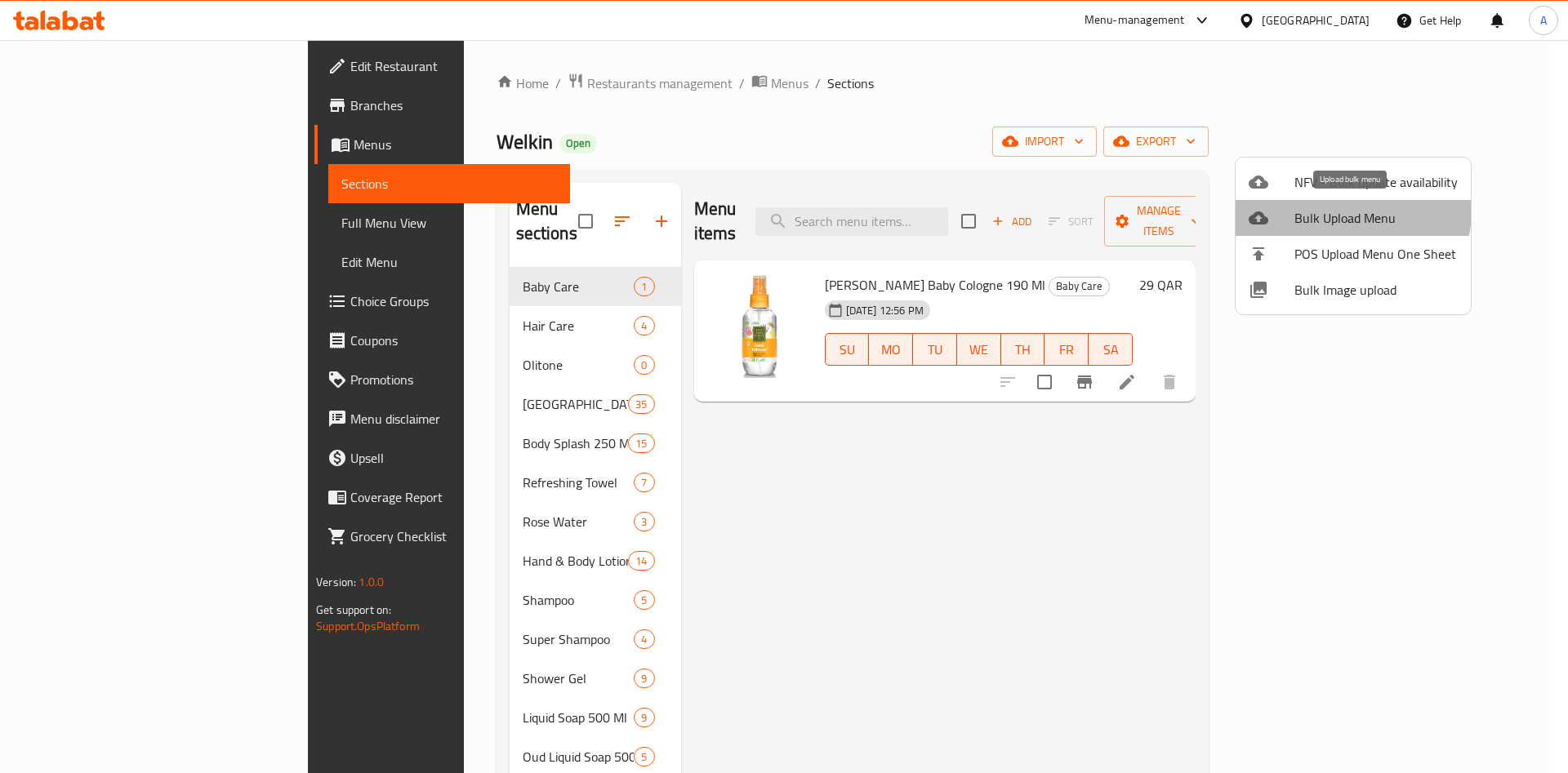
click at [1347, 211] on span "Bulk Upload Menu" at bounding box center [1377, 218] width 164 height 20
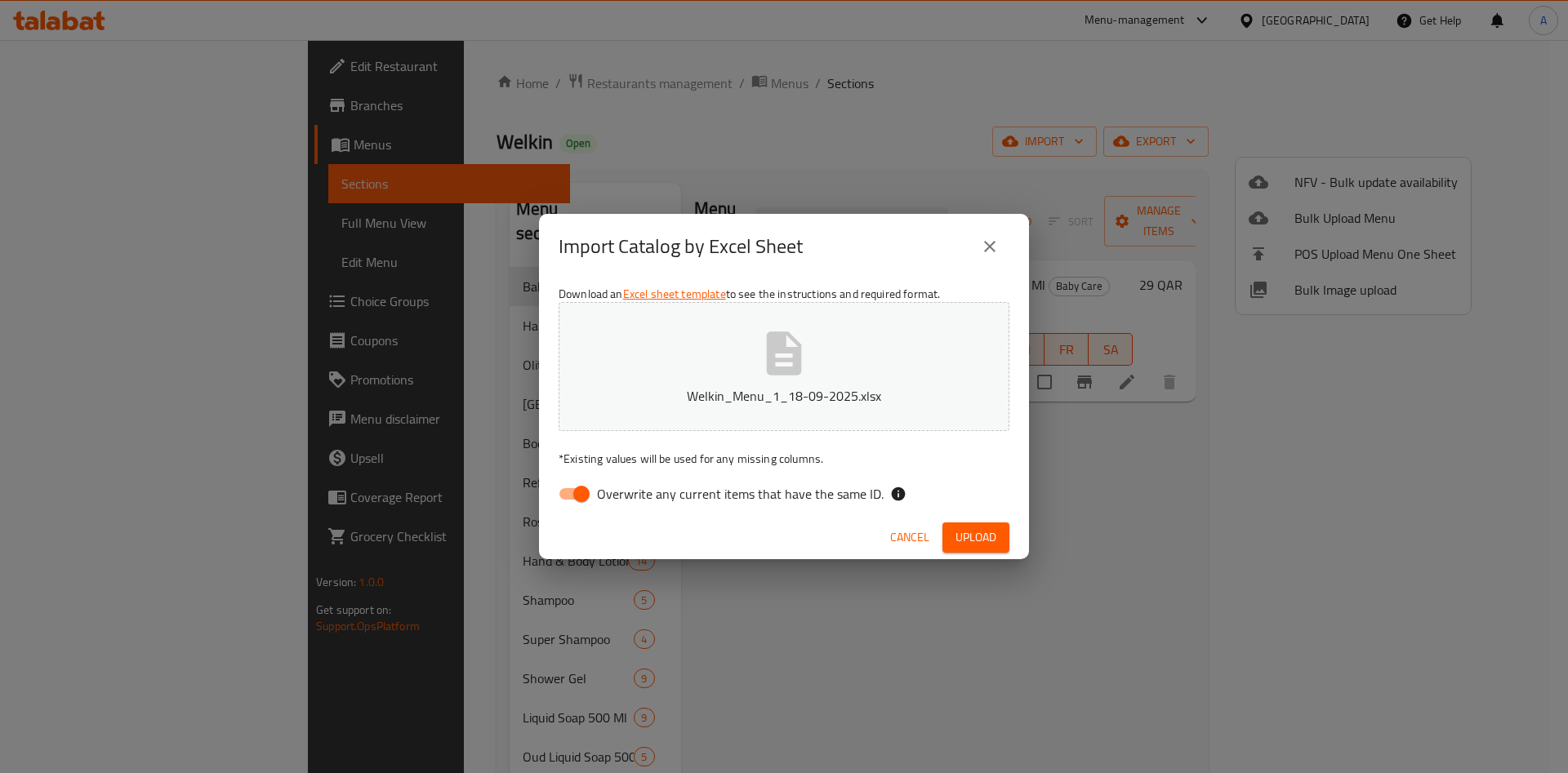
click at [581, 495] on input "Overwrite any current items that have the same ID." at bounding box center [581, 494] width 93 height 31
checkbox input "false"
click at [992, 534] on span "Upload" at bounding box center [976, 537] width 41 height 20
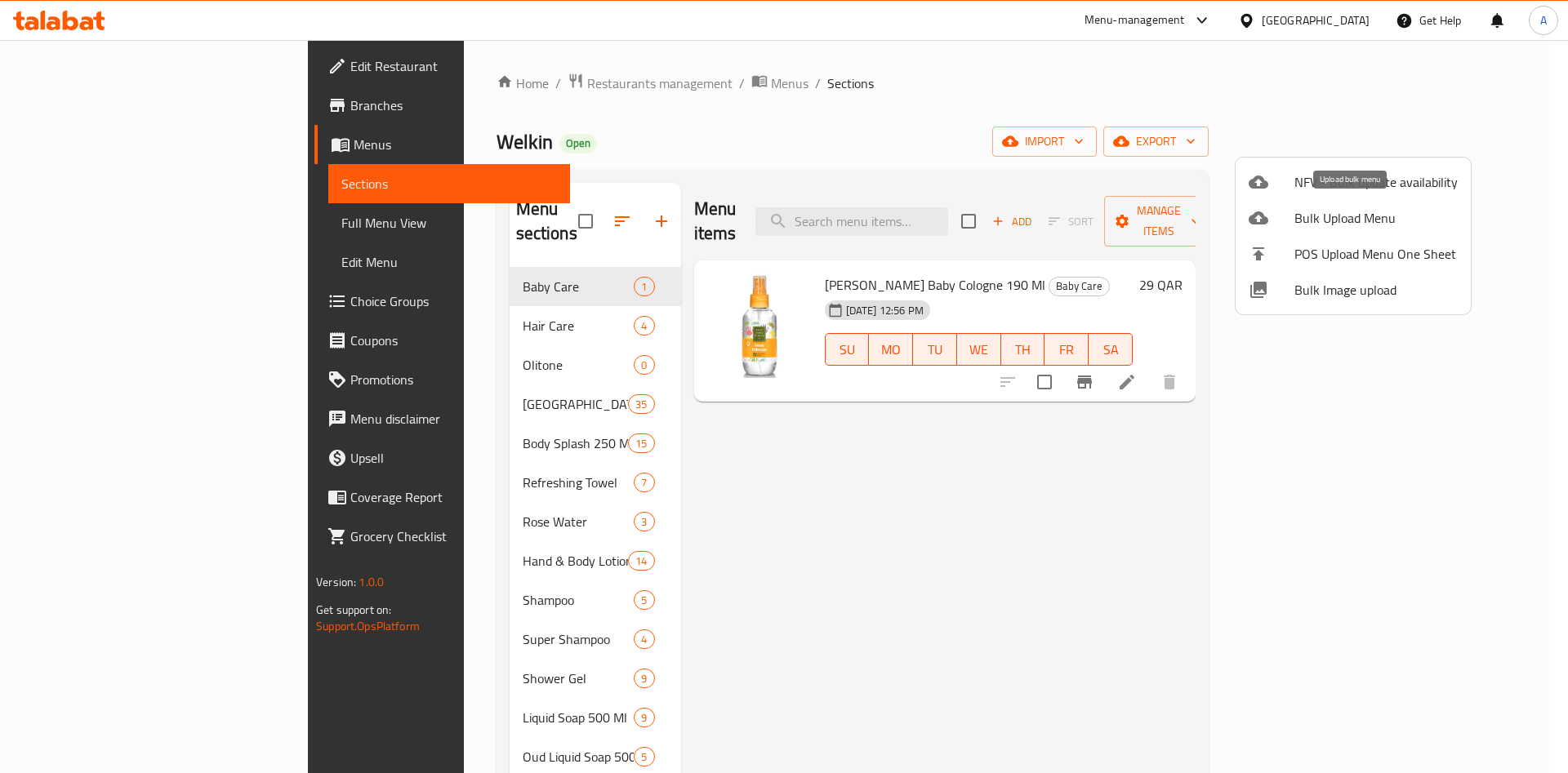
click at [1418, 213] on span "Bulk Upload Menu" at bounding box center [1377, 218] width 164 height 20
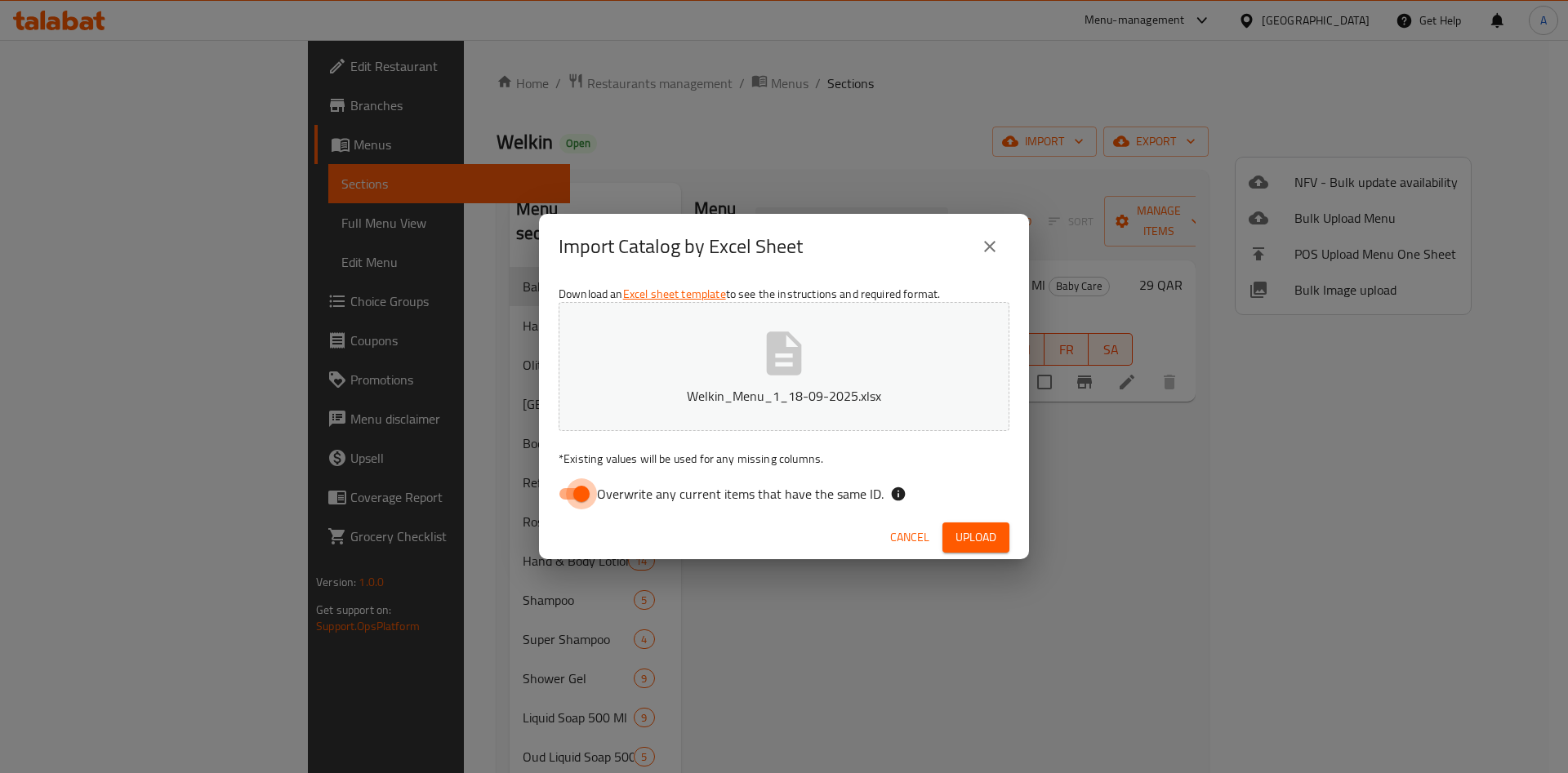
drag, startPoint x: 584, startPoint y: 494, endPoint x: 603, endPoint y: 506, distance: 22.5
click at [584, 496] on input "Overwrite any current items that have the same ID." at bounding box center [581, 494] width 93 height 31
checkbox input "false"
click at [968, 547] on span "Upload" at bounding box center [976, 537] width 41 height 20
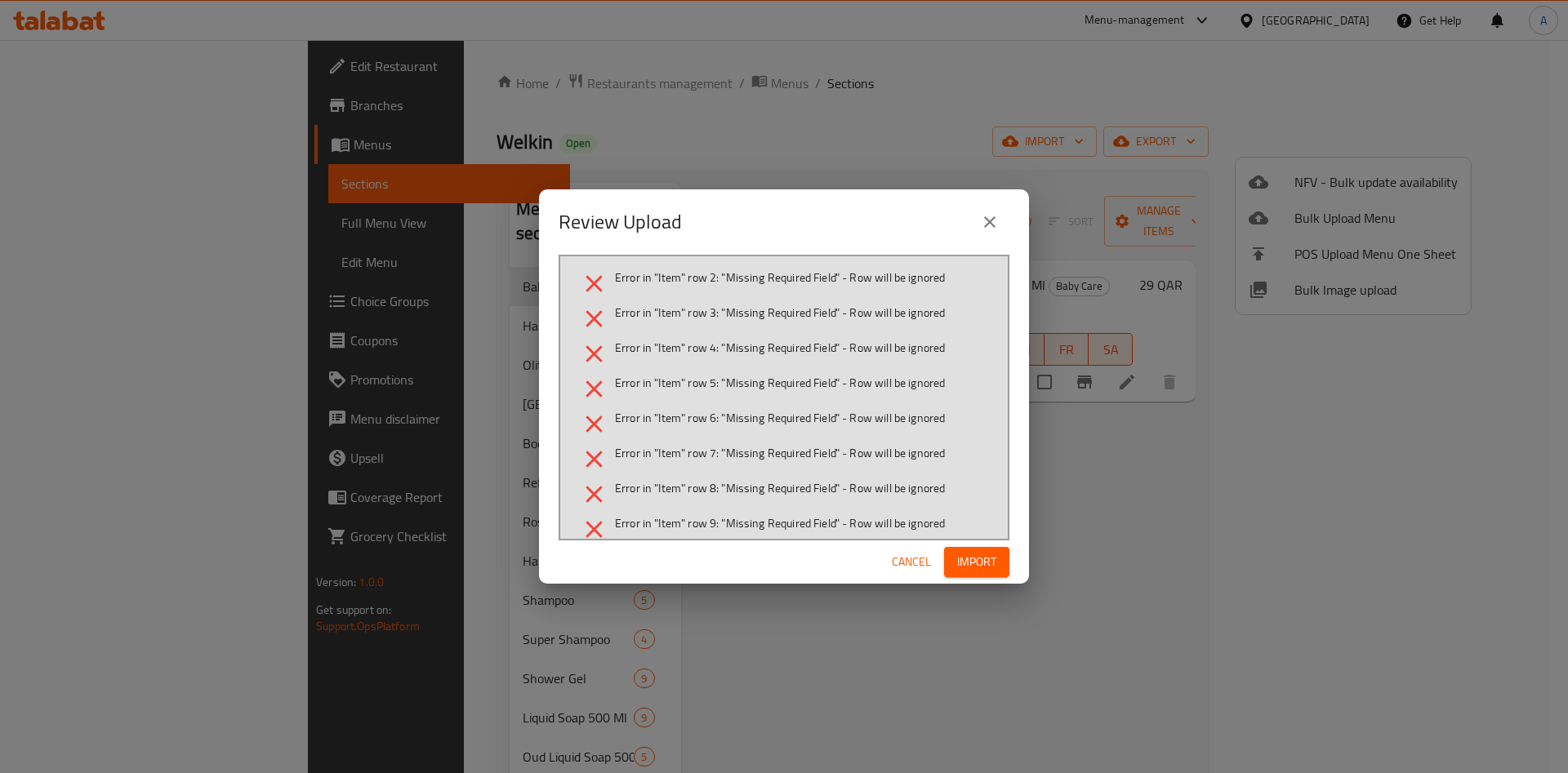
click at [983, 216] on icon "close" at bounding box center [990, 222] width 20 height 20
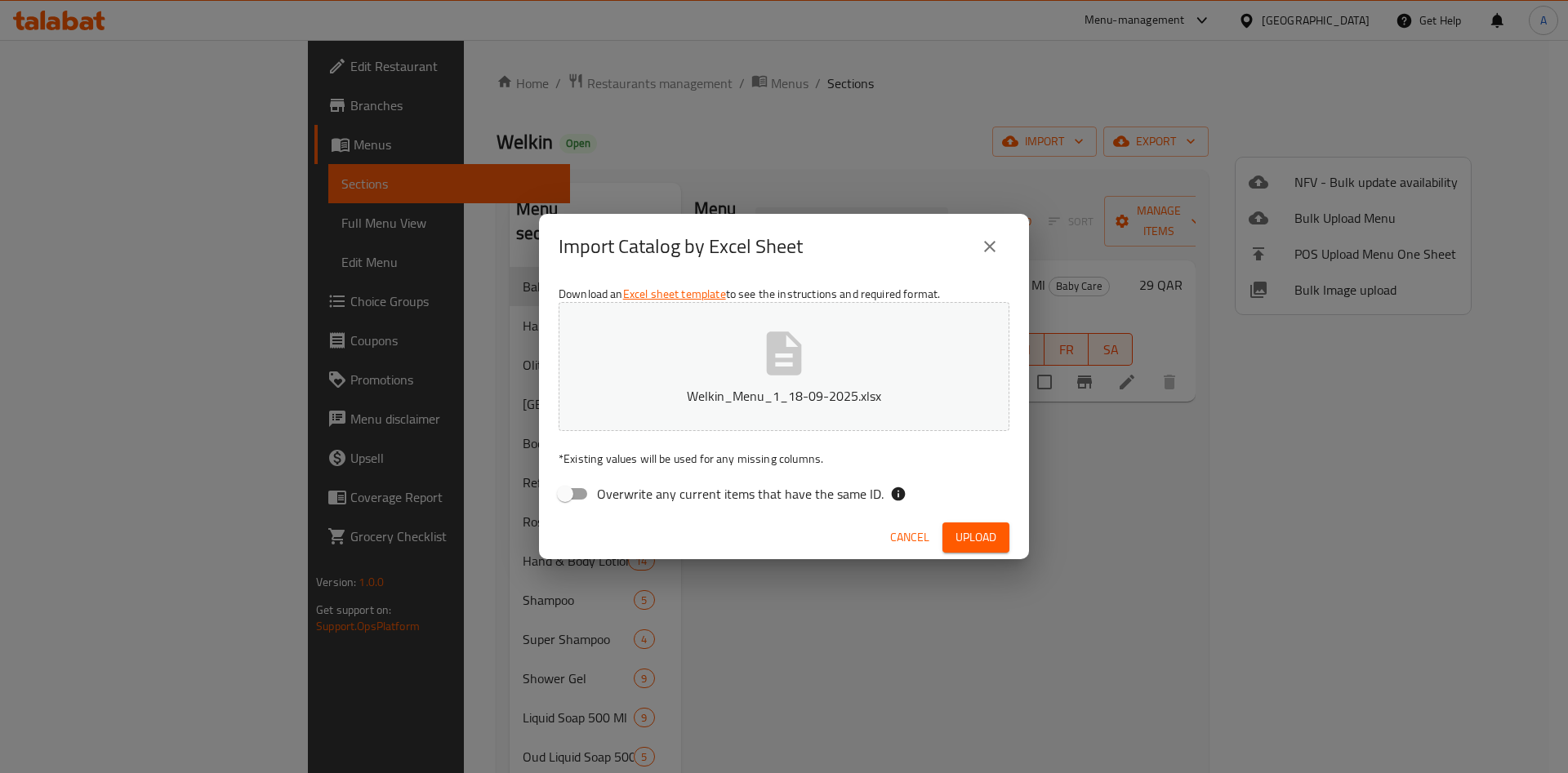
click at [982, 237] on icon "close" at bounding box center [990, 246] width 20 height 20
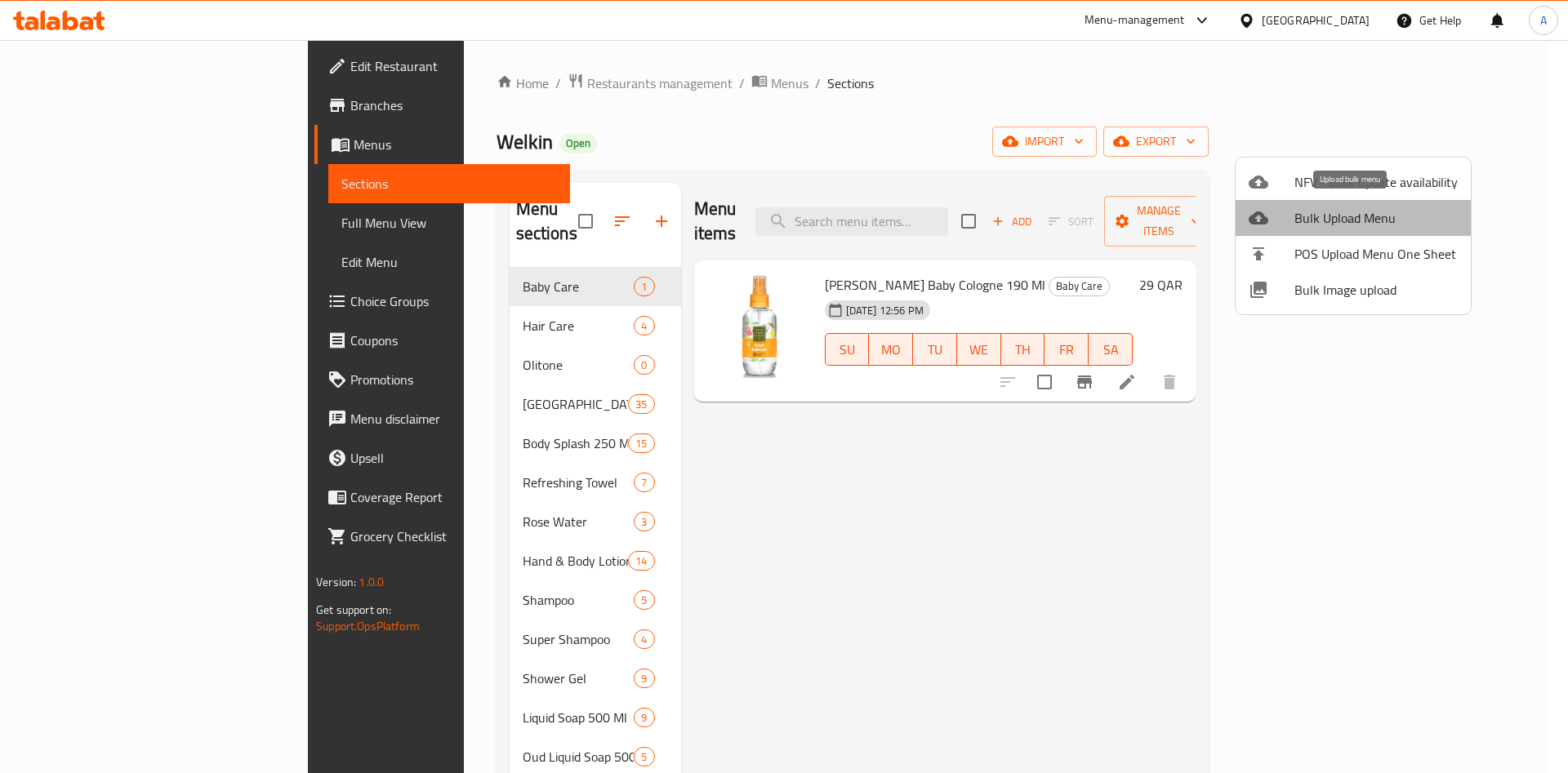
click at [1361, 213] on span "Bulk Upload Menu" at bounding box center [1377, 218] width 164 height 20
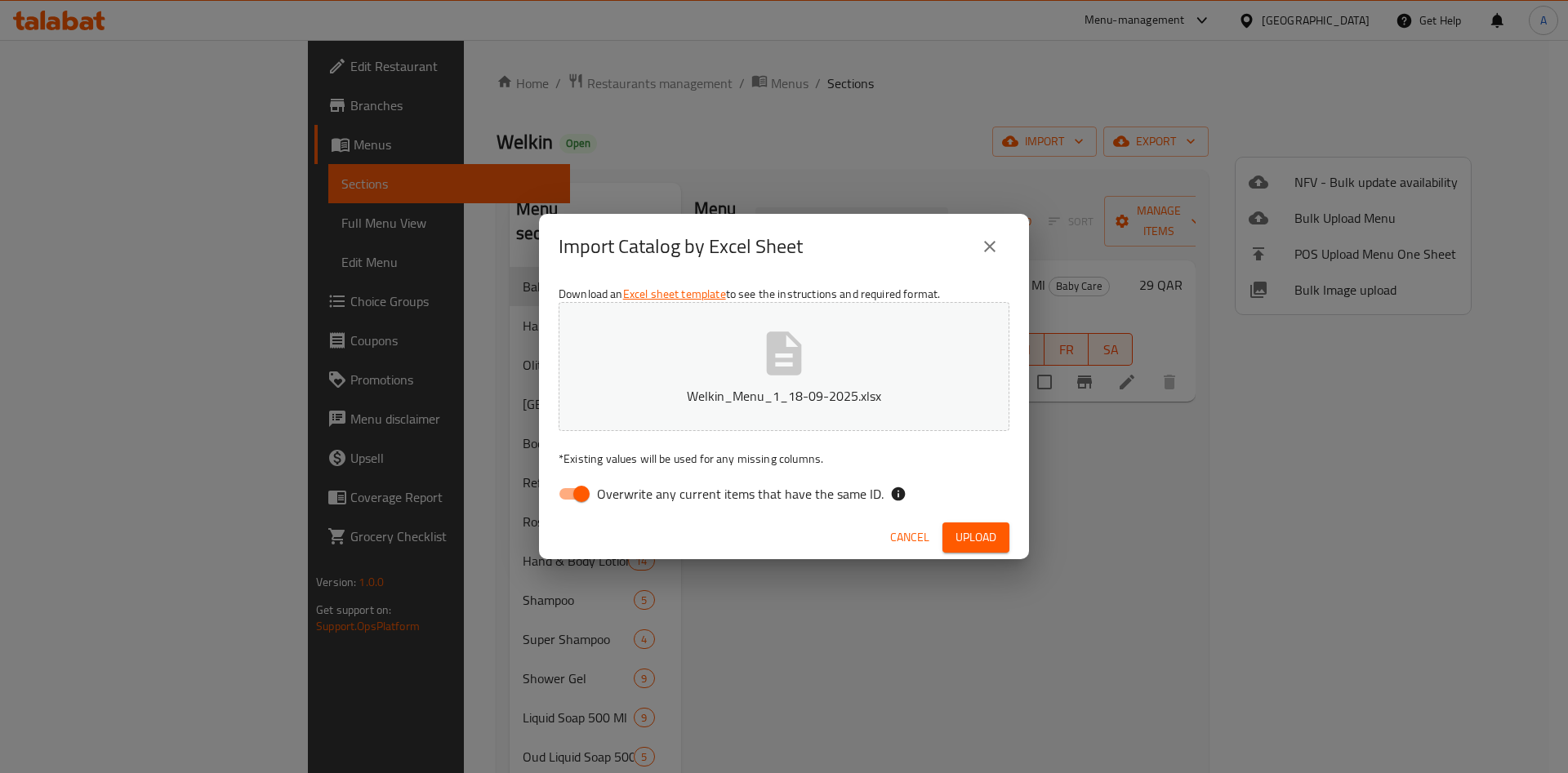
drag, startPoint x: 586, startPoint y: 497, endPoint x: 616, endPoint y: 505, distance: 31.0
click at [586, 498] on input "Overwrite any current items that have the same ID." at bounding box center [581, 494] width 93 height 31
checkbox input "false"
drag, startPoint x: 983, startPoint y: 534, endPoint x: 982, endPoint y: 549, distance: 15.0
click at [982, 534] on span "Upload" at bounding box center [976, 537] width 41 height 20
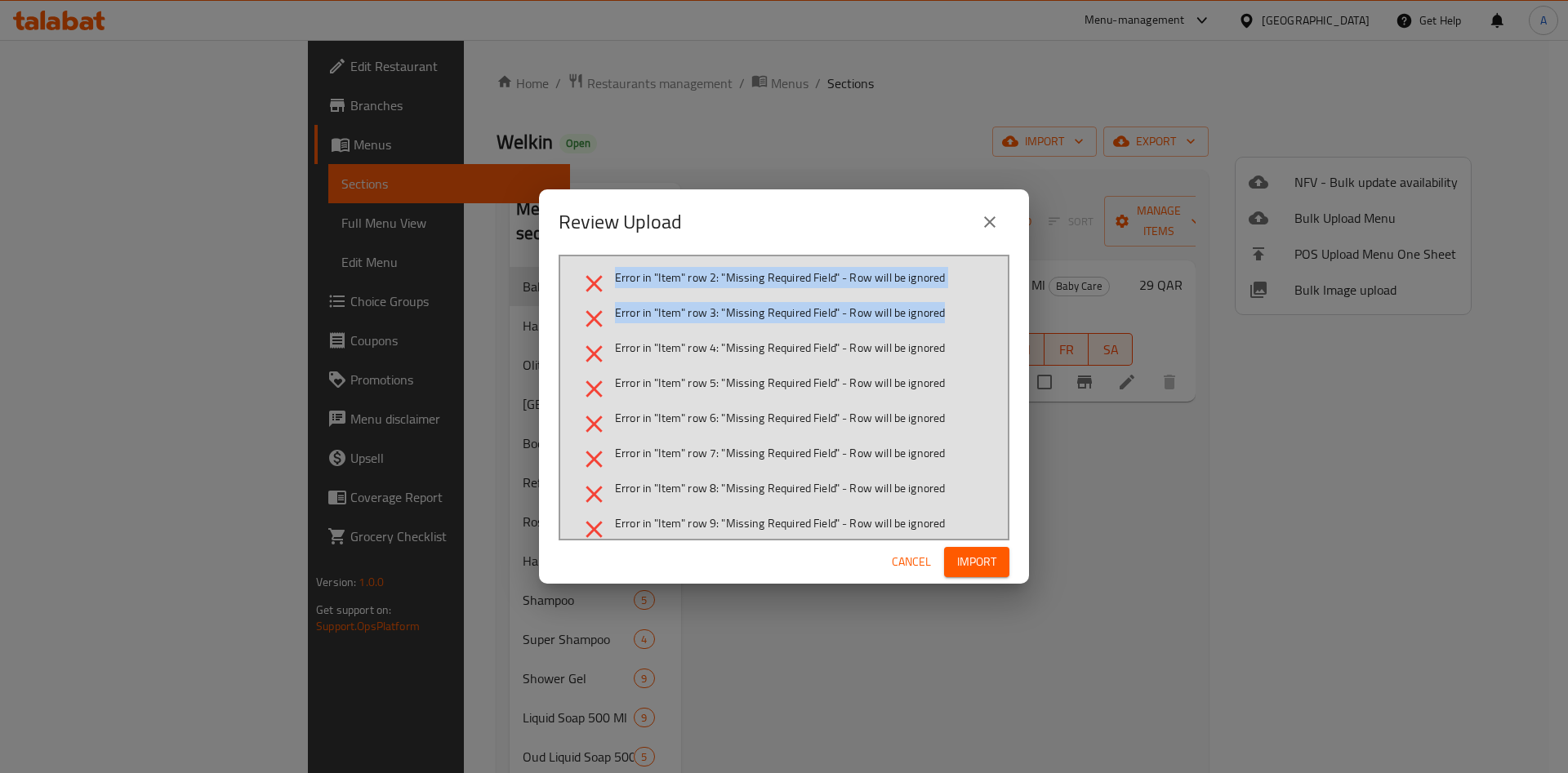
drag, startPoint x: 723, startPoint y: 229, endPoint x: 1013, endPoint y: 237, distance: 290.1
click at [1038, 310] on div "Review Upload Error in "Item" row 2: "Missing Required Field" - Row will be ign…" at bounding box center [784, 386] width 1568 height 773
click at [990, 223] on icon "close" at bounding box center [990, 222] width 20 height 20
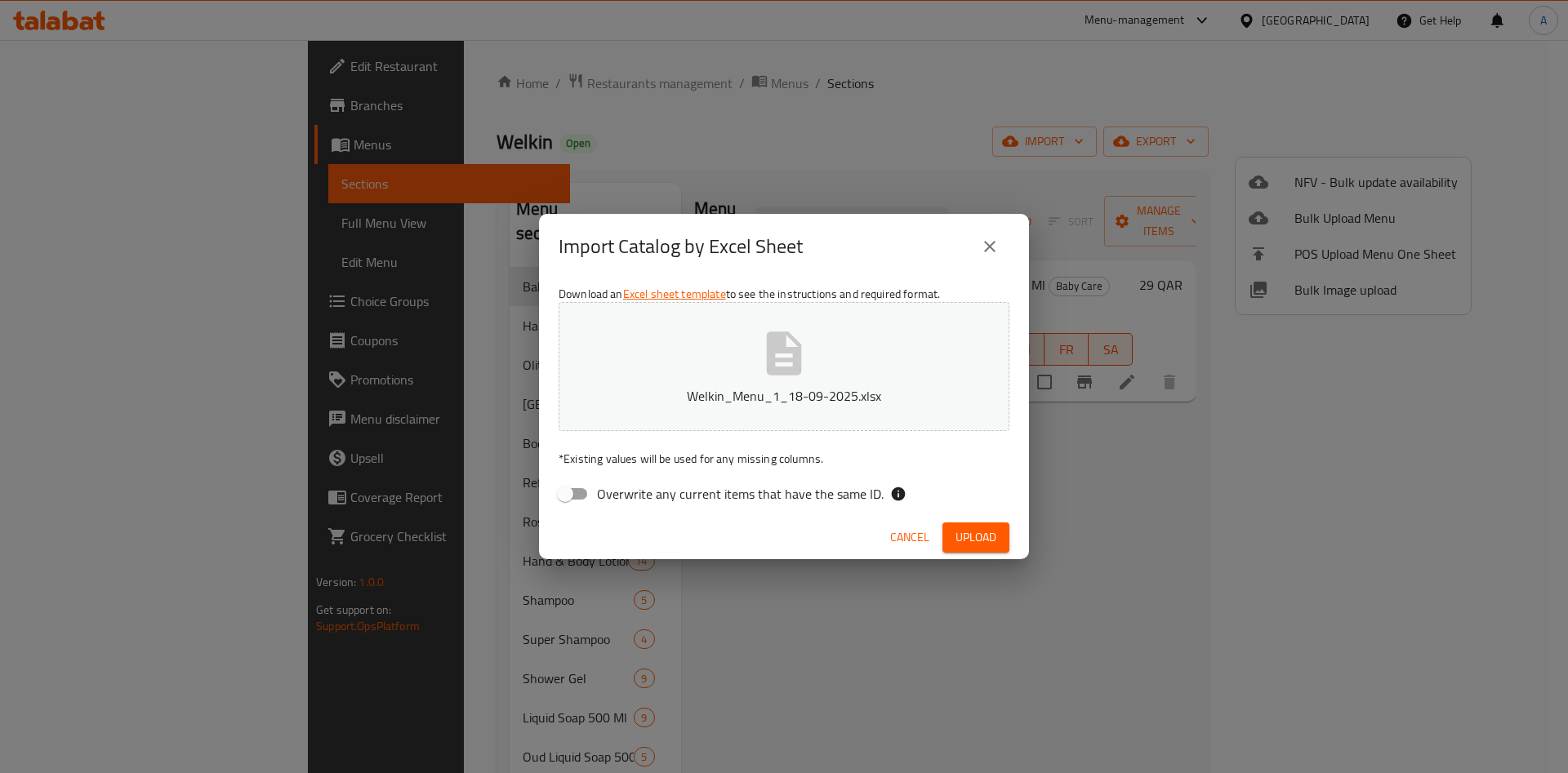
click at [1000, 243] on button "close" at bounding box center [990, 246] width 39 height 39
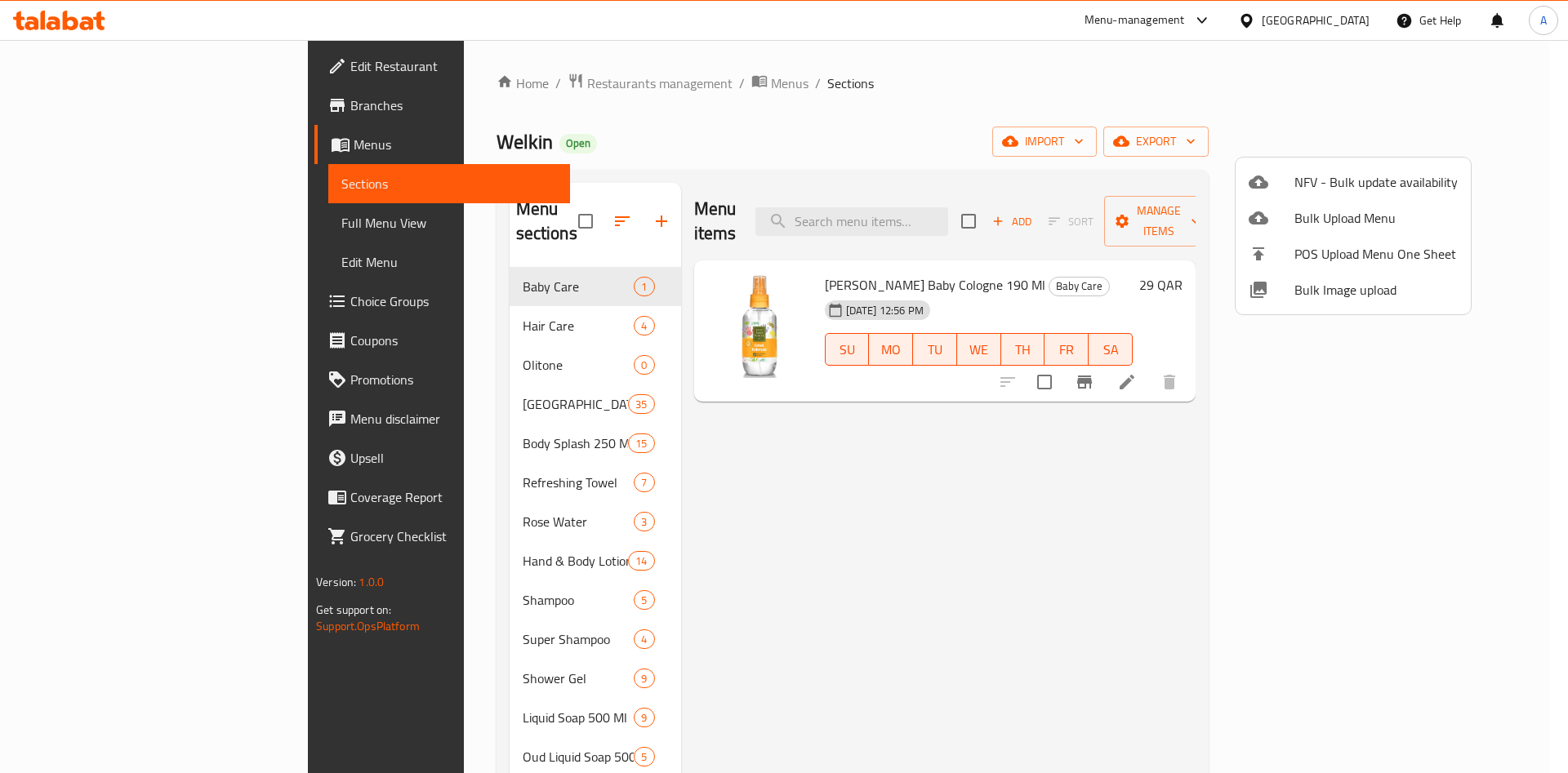
drag, startPoint x: 1151, startPoint y: 85, endPoint x: 1144, endPoint y: 89, distance: 8.1
click at [1150, 85] on div at bounding box center [784, 386] width 1568 height 773
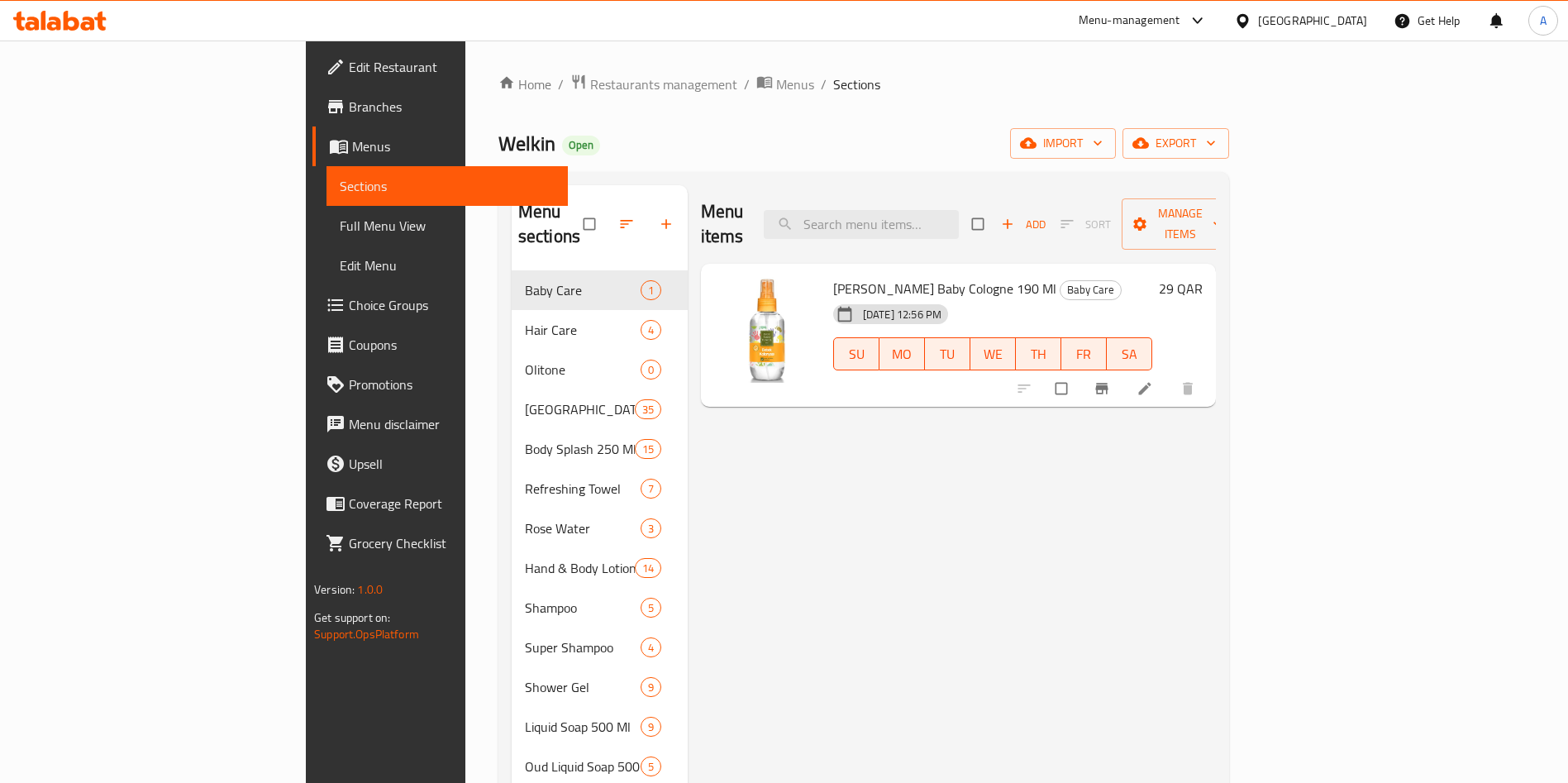
click at [768, 512] on div "Menu items Add Sort Manage items [PERSON_NAME] Baby Cologne 190 Ml Baby Care [D…" at bounding box center [952, 608] width 528 height 846
click at [1226, 205] on span "Manage items" at bounding box center [1180, 224] width 91 height 41
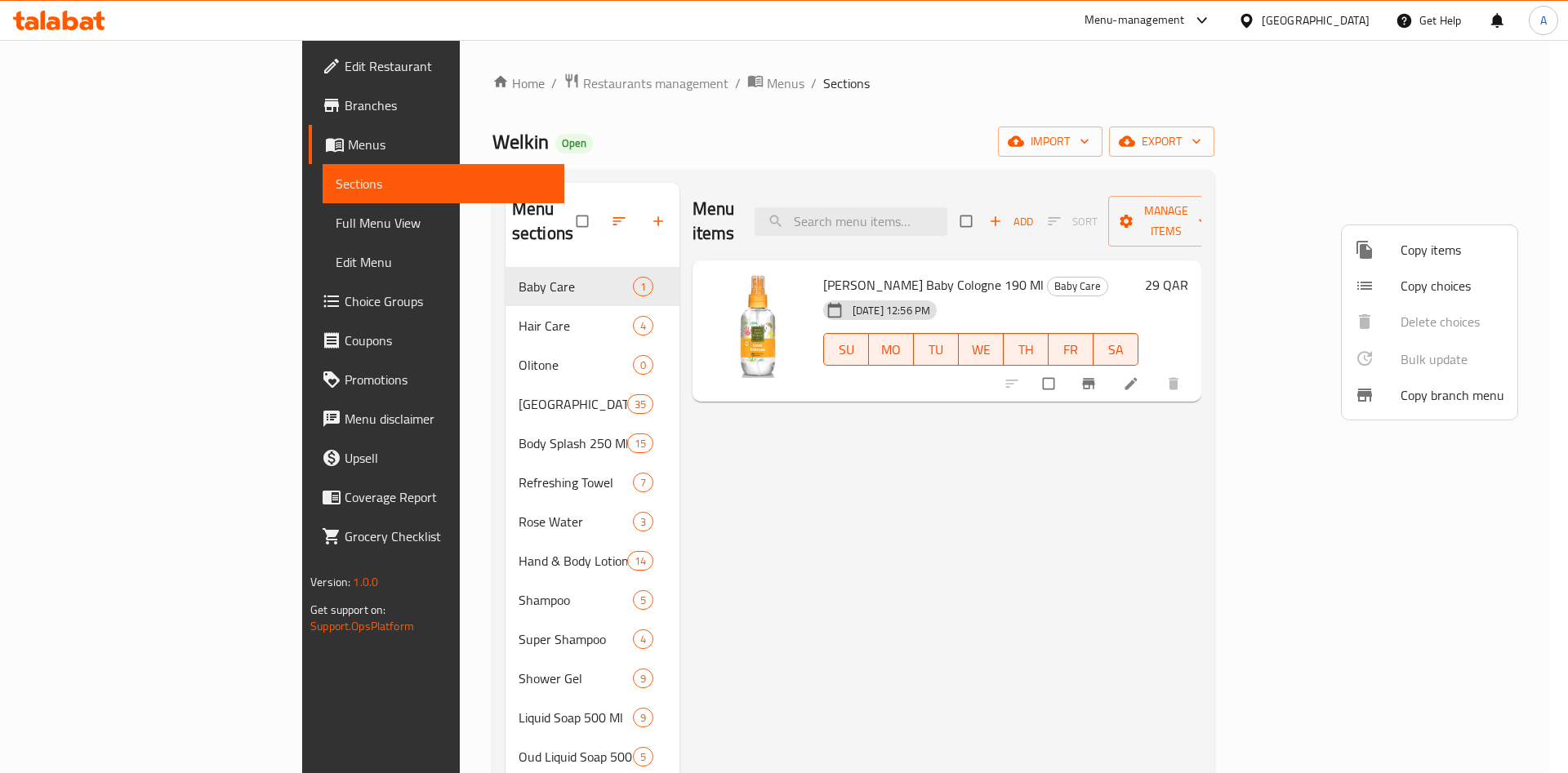
click at [1134, 122] on div at bounding box center [784, 386] width 1568 height 773
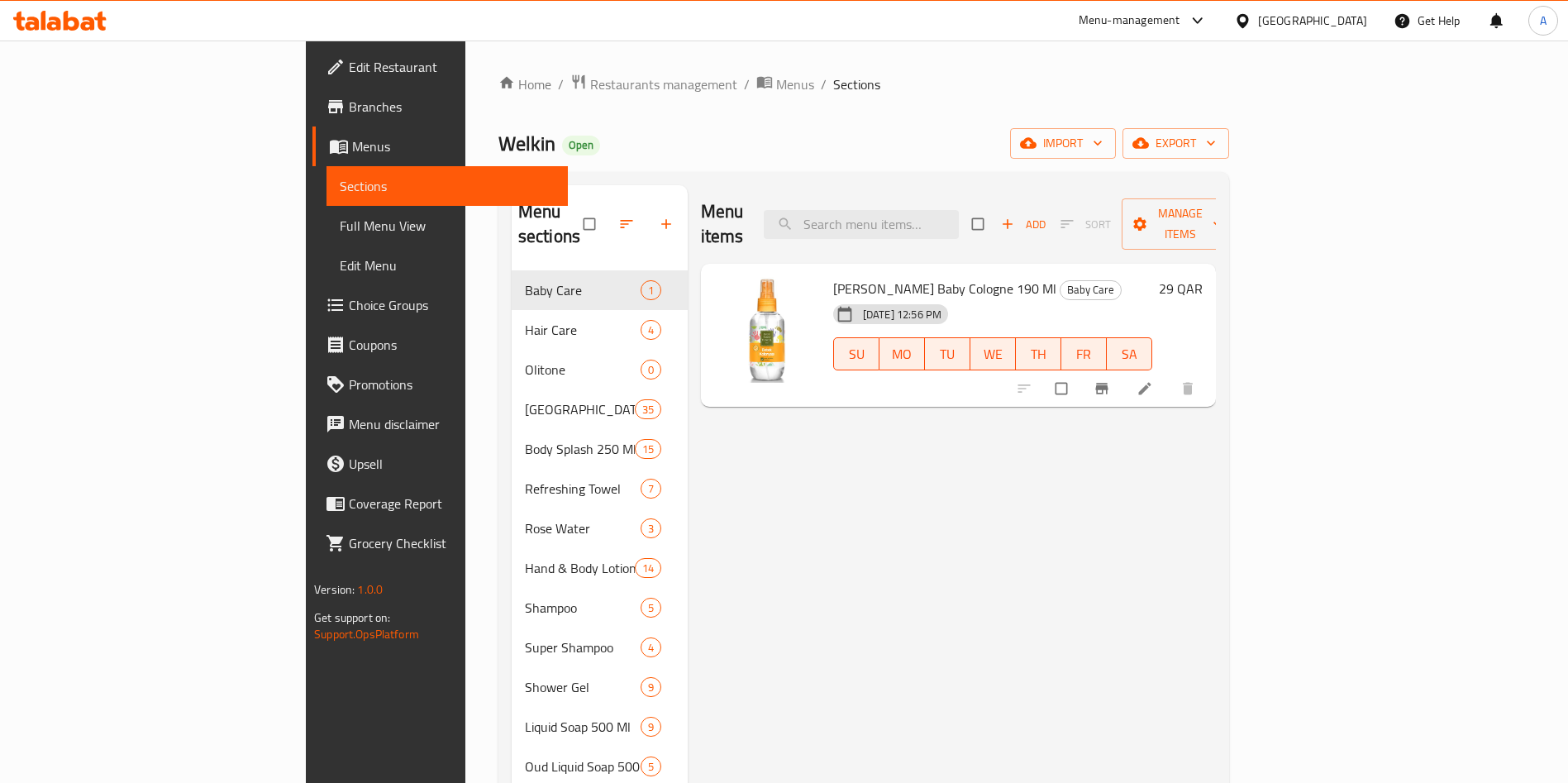
click at [340, 260] on span "Edit Menu" at bounding box center [447, 266] width 215 height 20
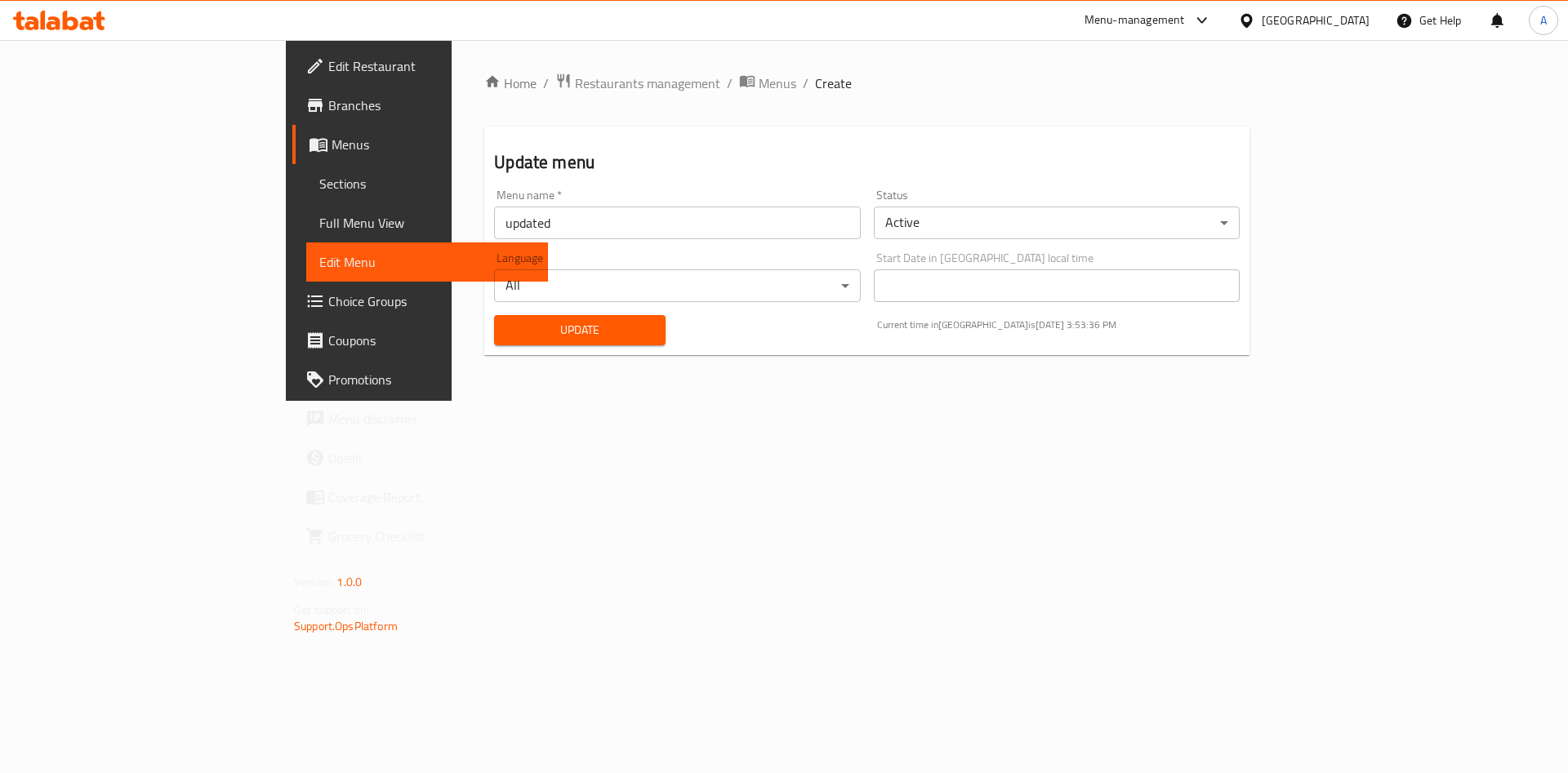
click at [319, 183] on span "Sections" at bounding box center [427, 183] width 215 height 20
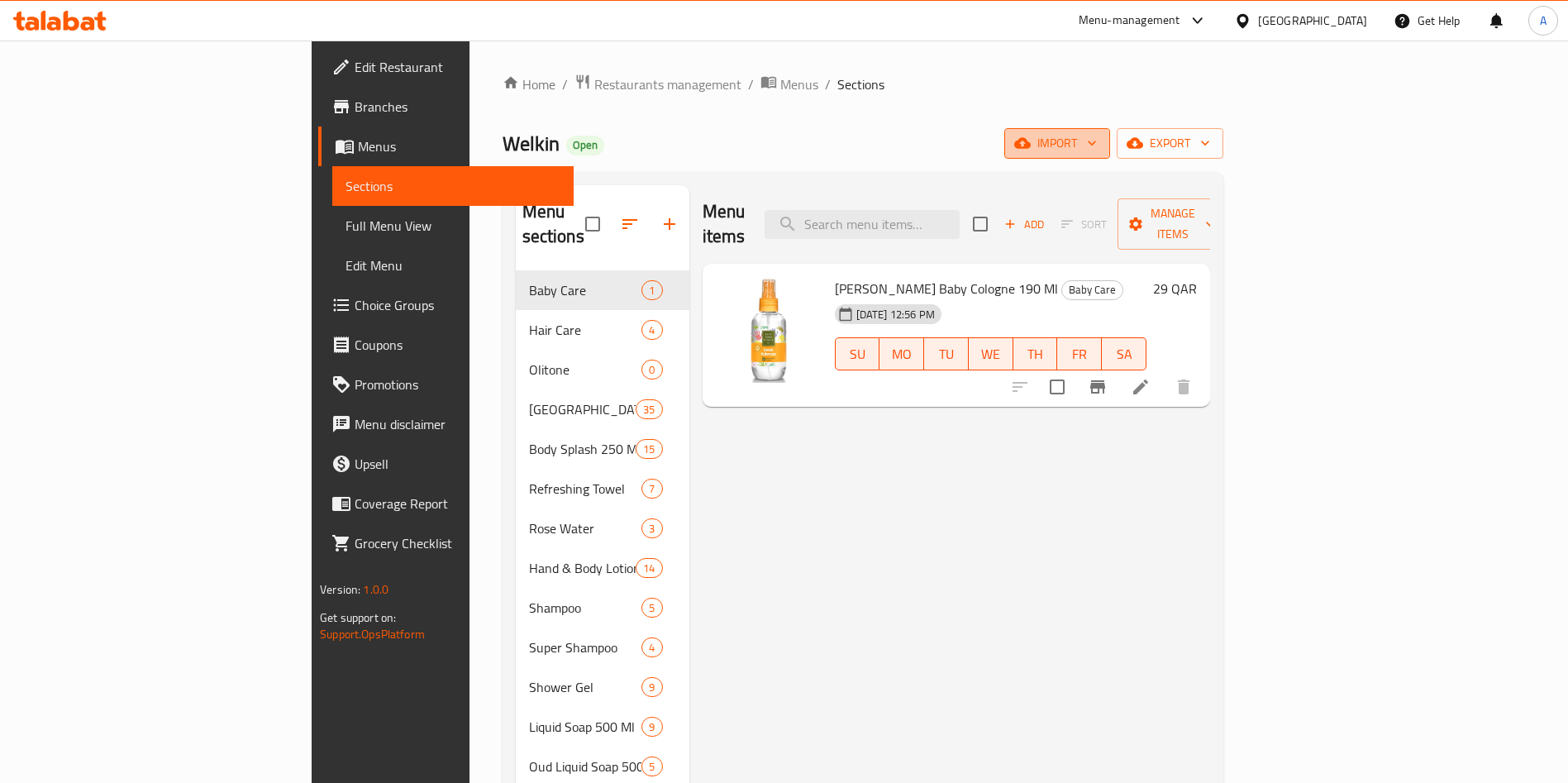
click at [1110, 128] on button "import" at bounding box center [1056, 143] width 105 height 31
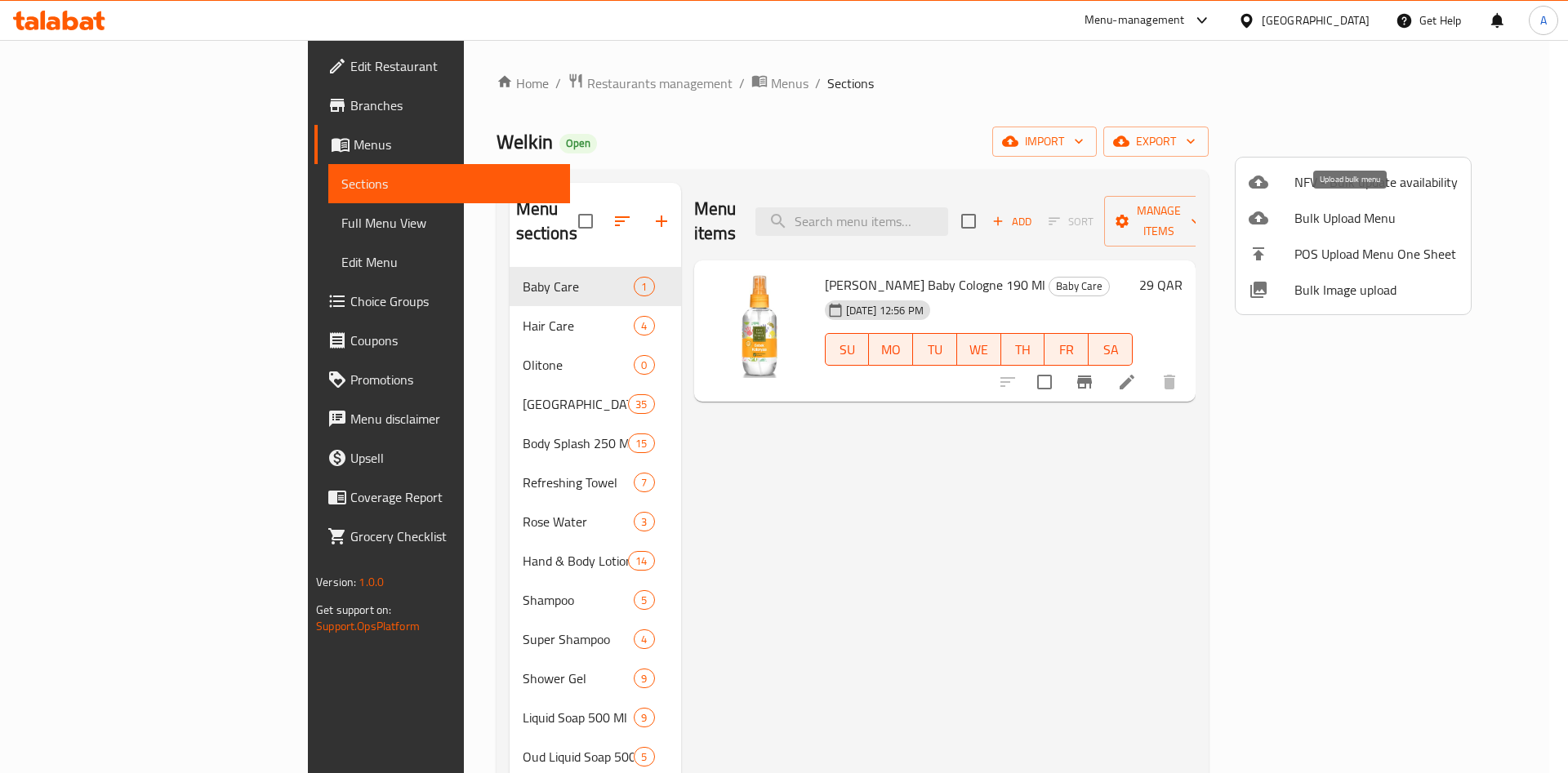
click at [1379, 213] on span "Bulk Upload Menu" at bounding box center [1377, 218] width 164 height 20
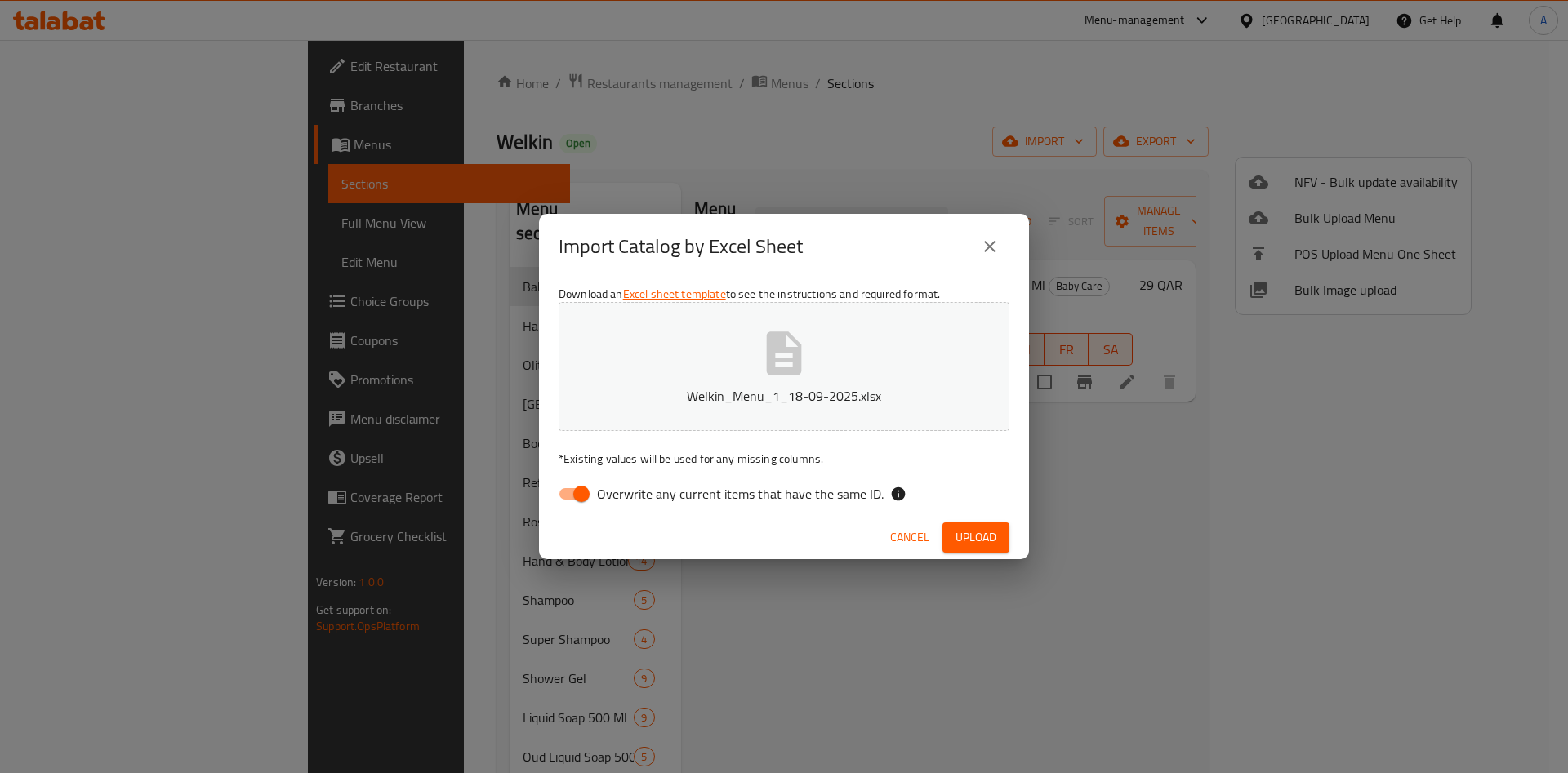
drag, startPoint x: 581, startPoint y: 492, endPoint x: 746, endPoint y: 521, distance: 167.5
click at [582, 491] on input "Overwrite any current items that have the same ID." at bounding box center [581, 494] width 93 height 31
checkbox input "false"
click at [963, 530] on span "Upload" at bounding box center [976, 537] width 41 height 20
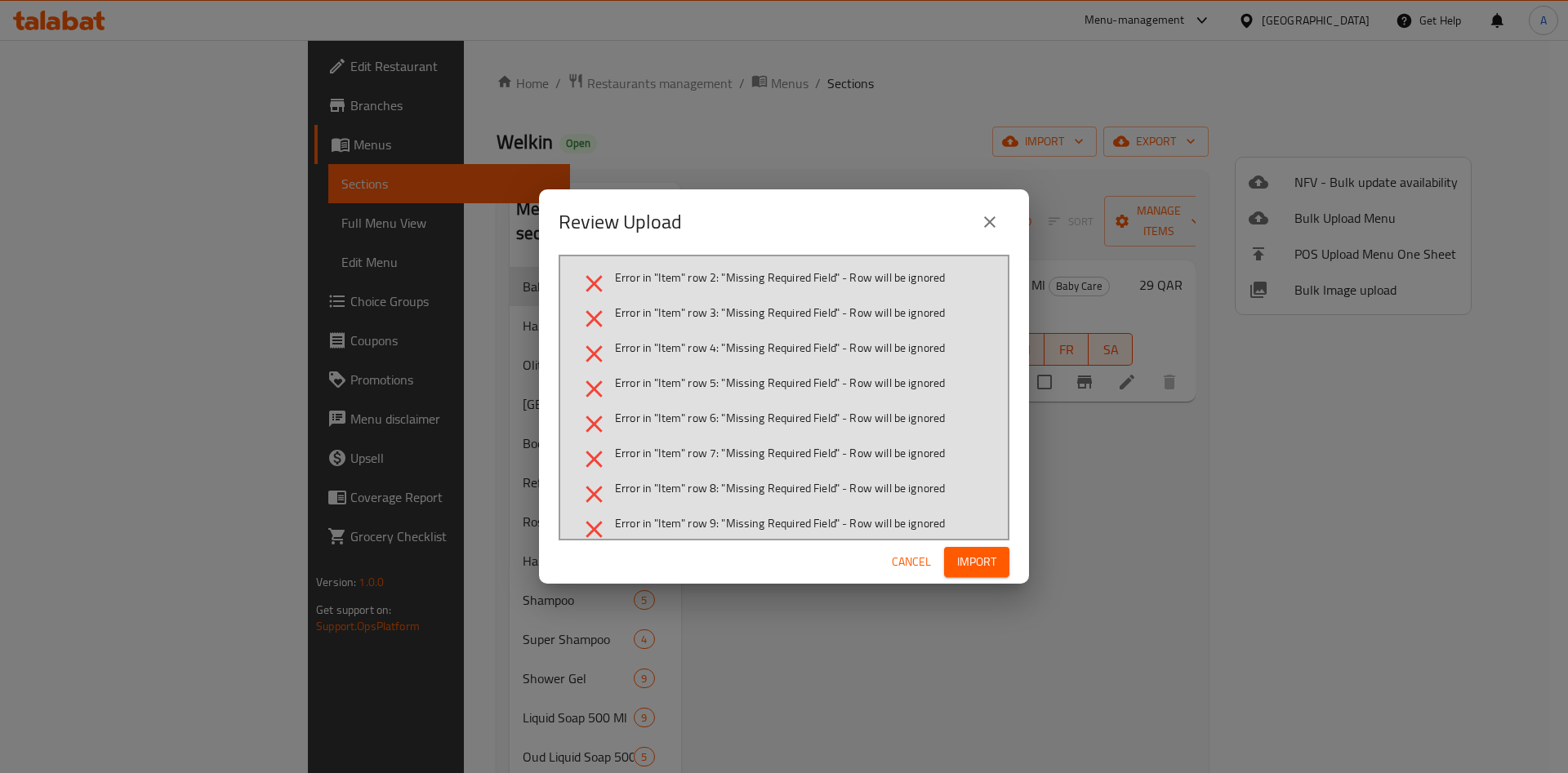
click at [996, 214] on icon "close" at bounding box center [990, 222] width 20 height 20
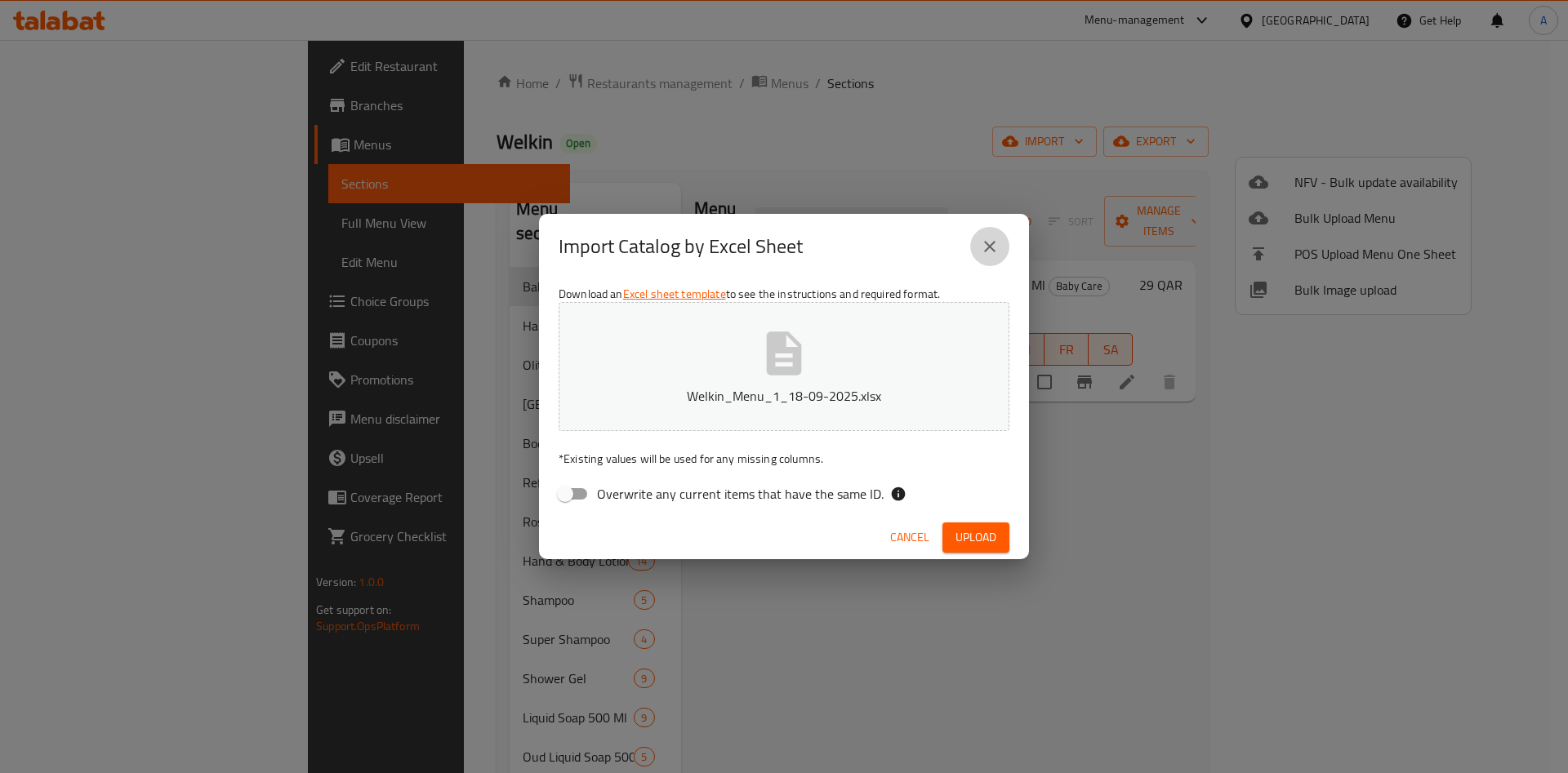
click at [981, 248] on icon "close" at bounding box center [990, 246] width 20 height 20
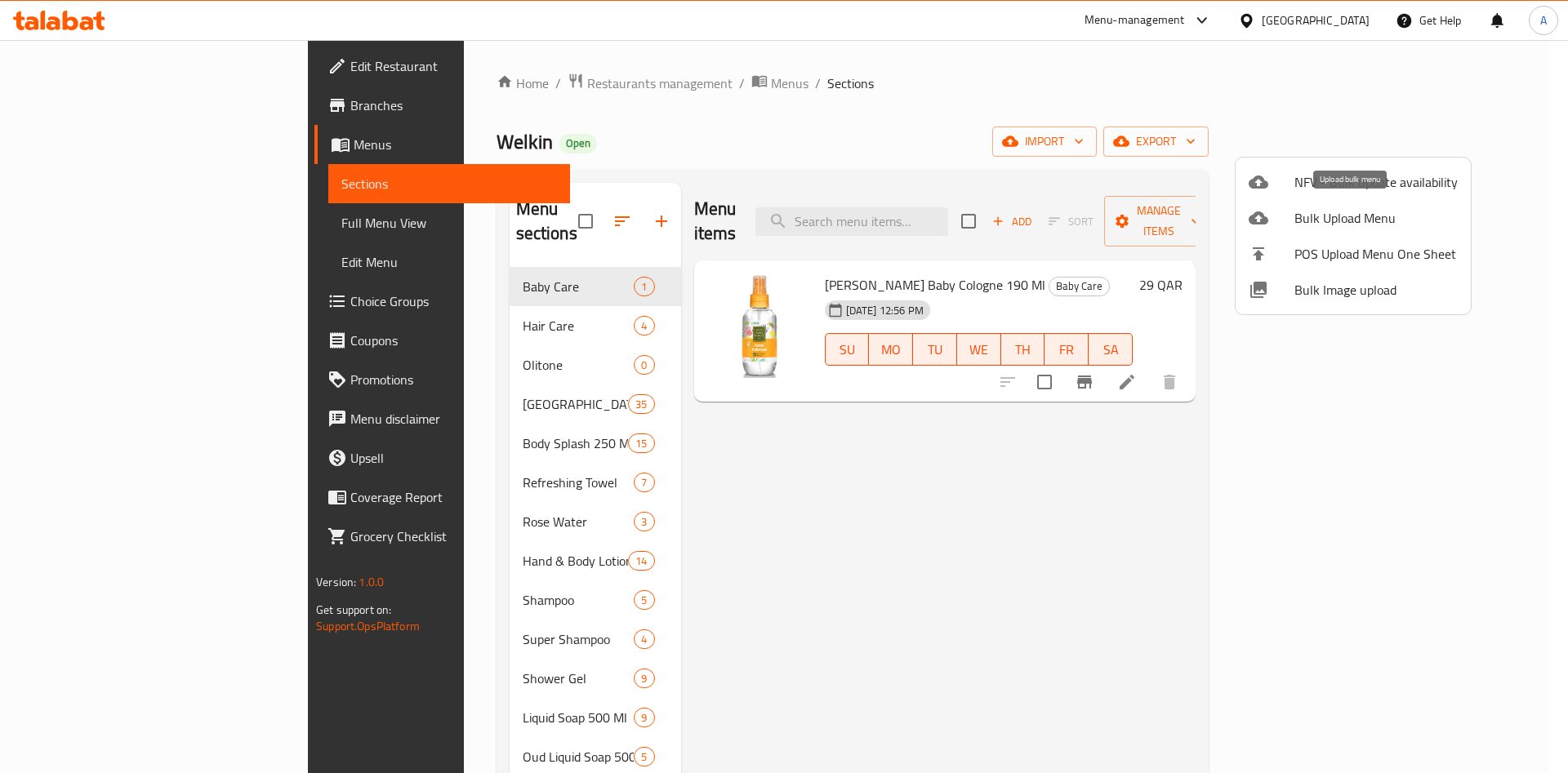
click at [1303, 219] on span "Bulk Upload Menu" at bounding box center [1377, 218] width 164 height 20
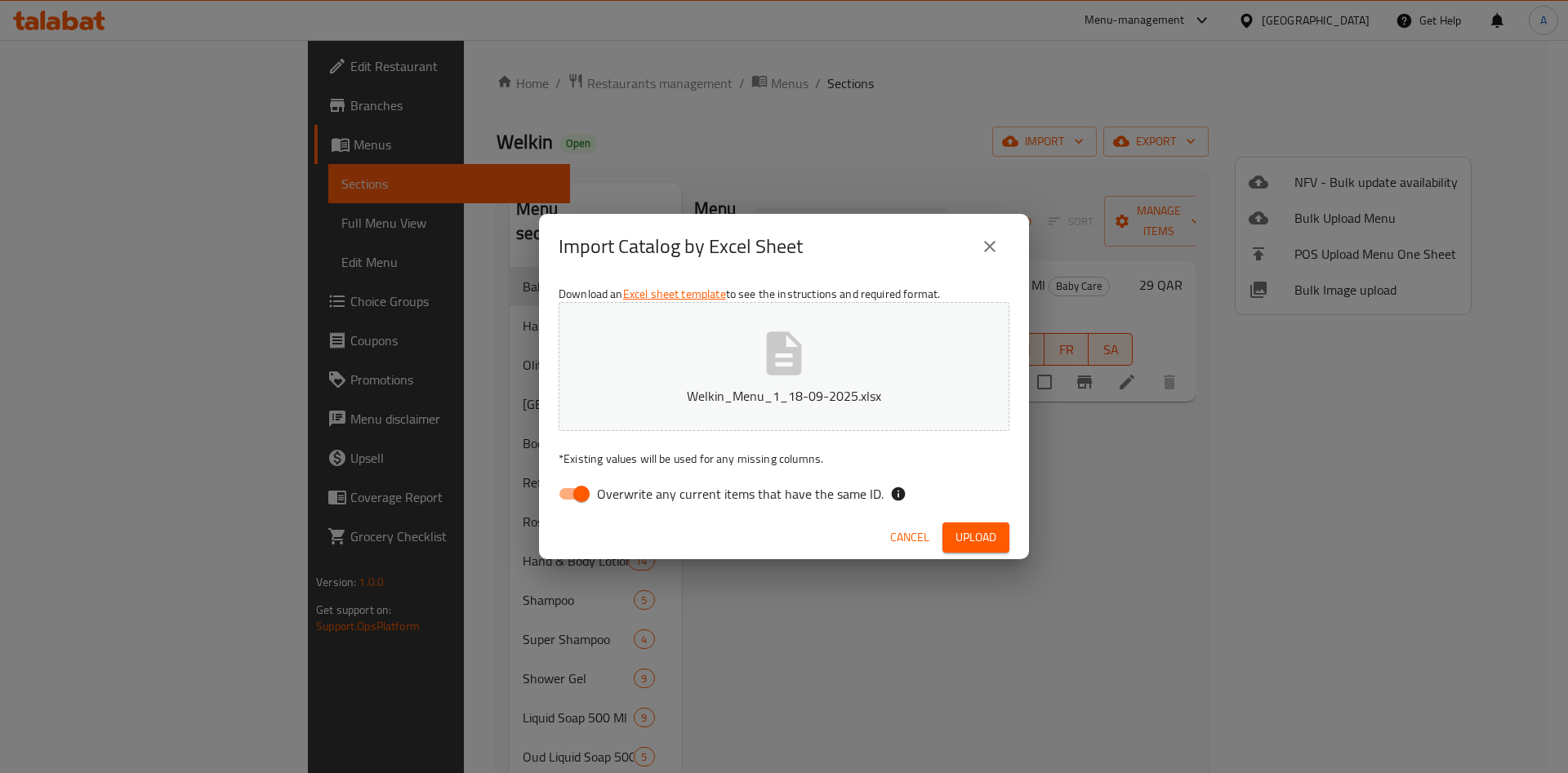
click at [979, 535] on span "Upload" at bounding box center [976, 537] width 41 height 20
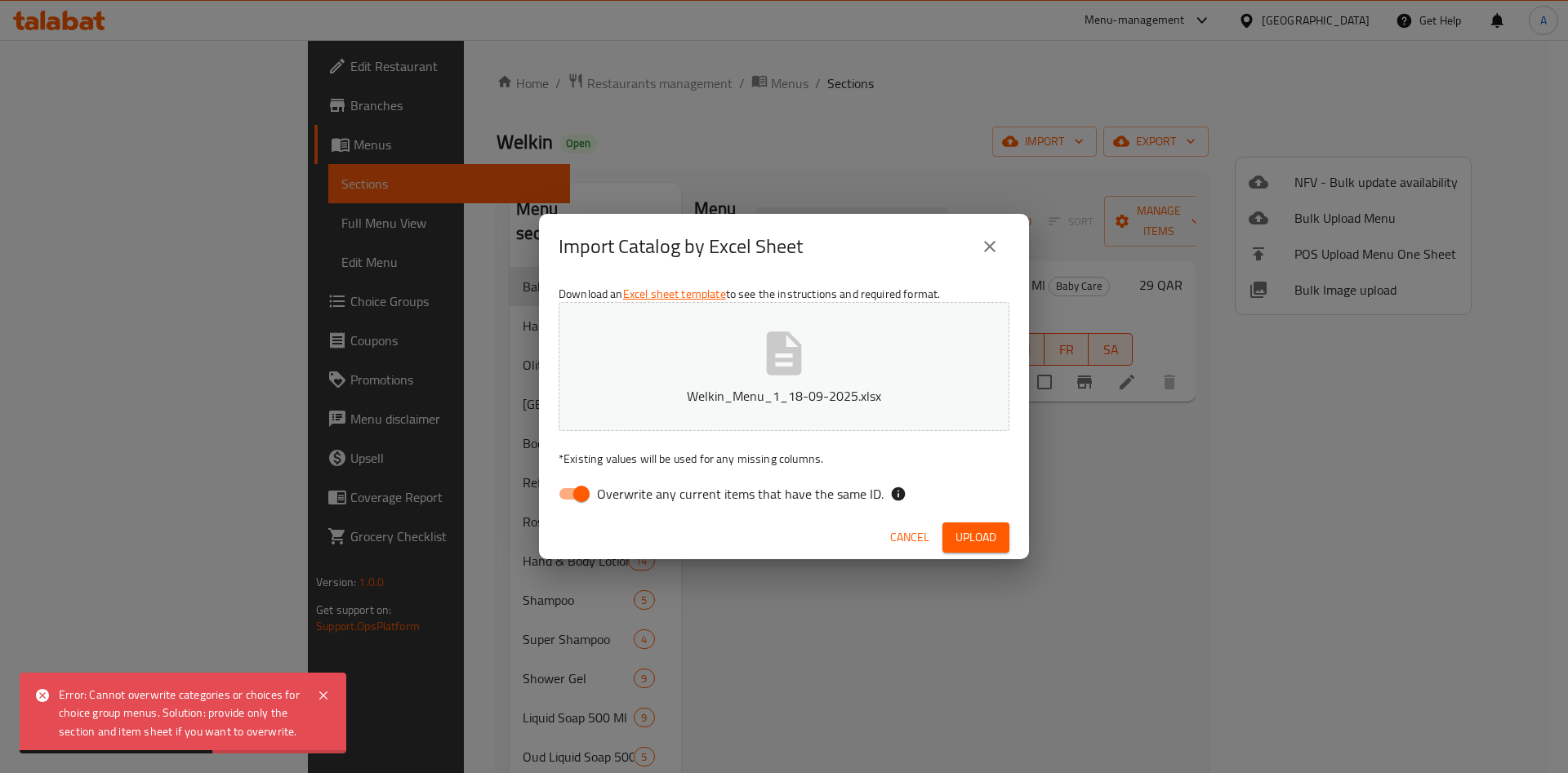
click at [579, 493] on input "Overwrite any current items that have the same ID." at bounding box center [581, 494] width 93 height 31
checkbox input "false"
click at [974, 535] on span "Upload" at bounding box center [976, 537] width 41 height 20
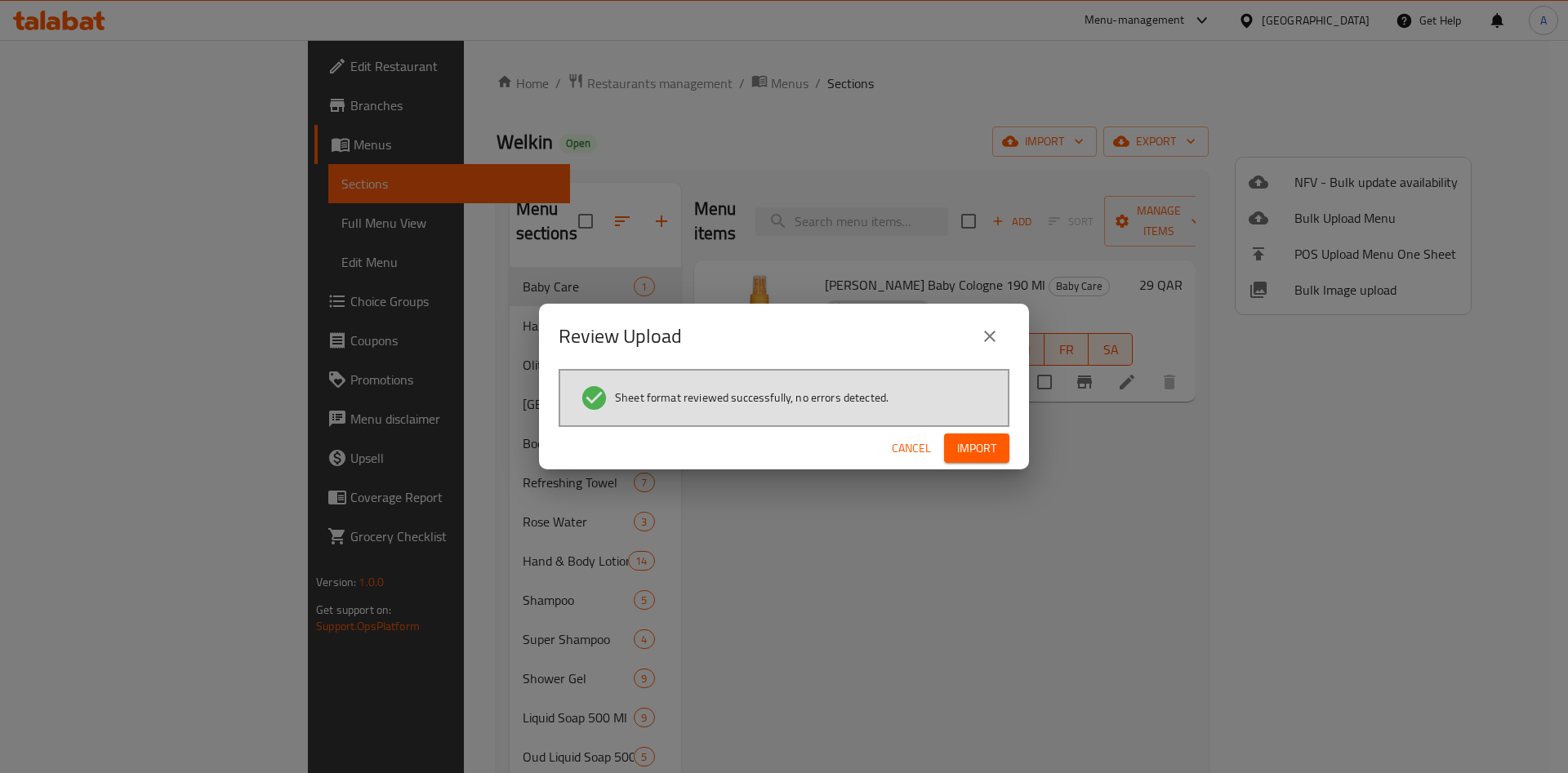
click at [980, 452] on span "Import" at bounding box center [977, 448] width 39 height 20
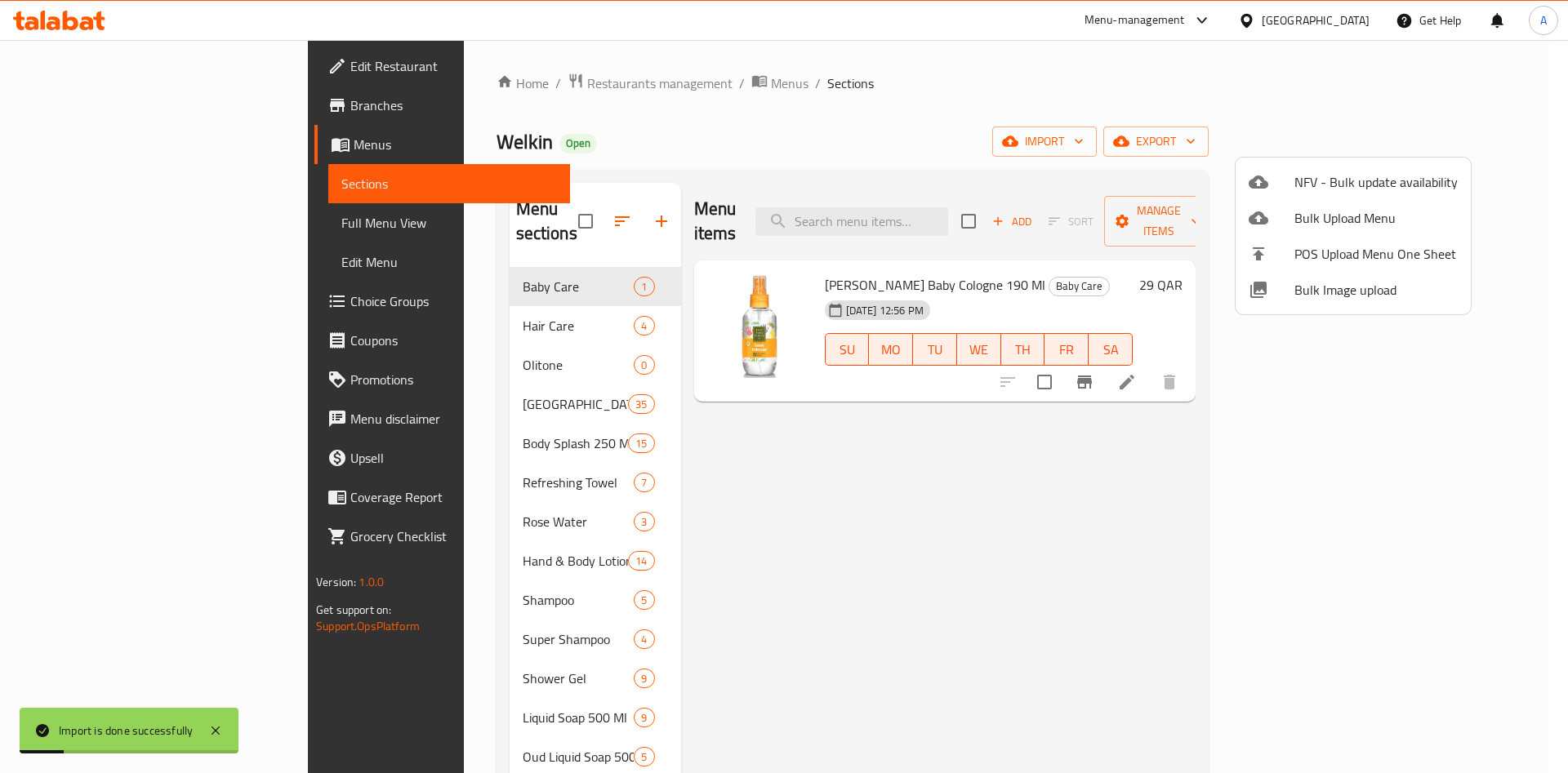
click at [436, 337] on div at bounding box center [784, 386] width 1568 height 773
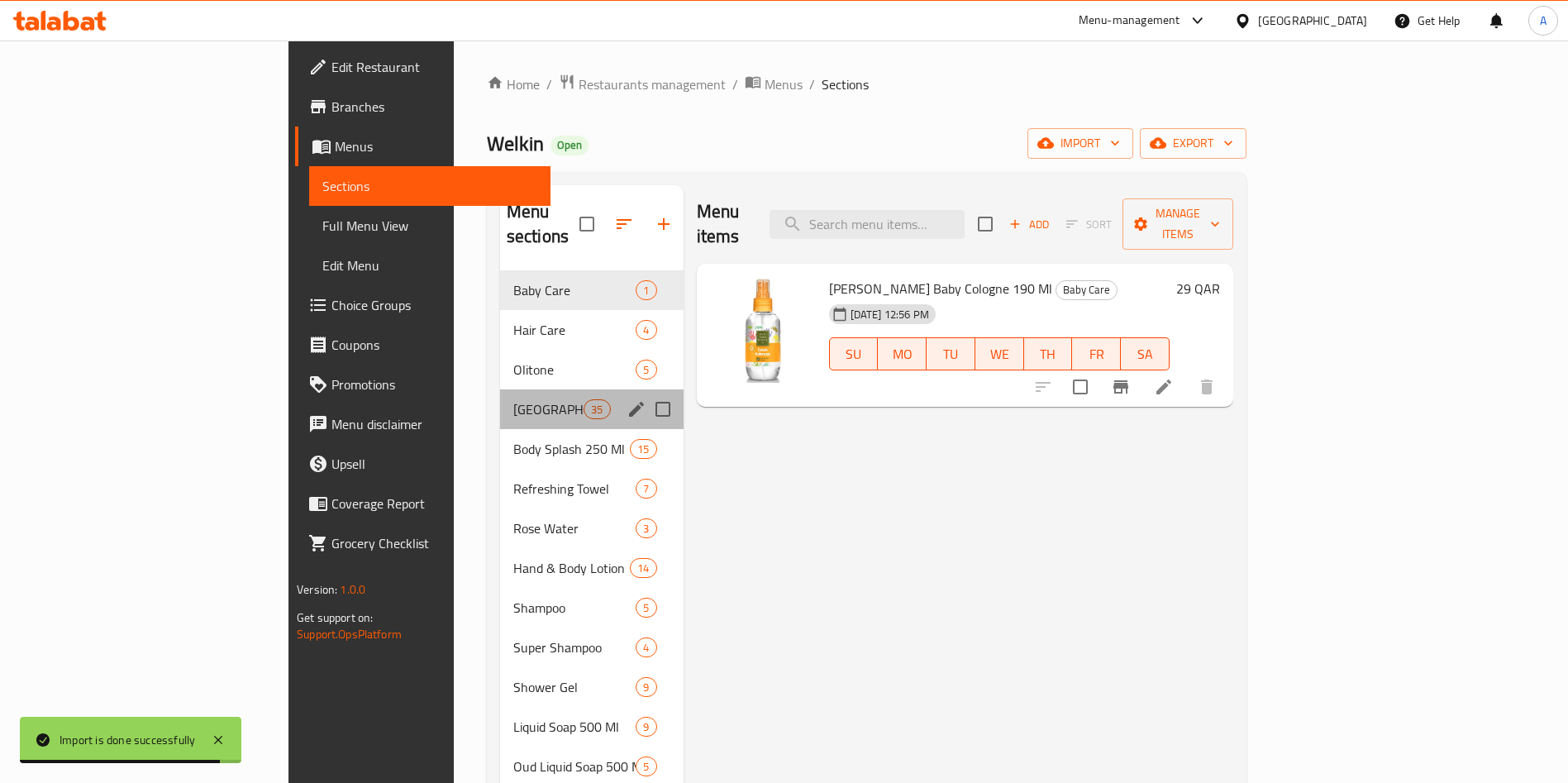
click at [500, 403] on div "Cologne 35" at bounding box center [592, 409] width 184 height 40
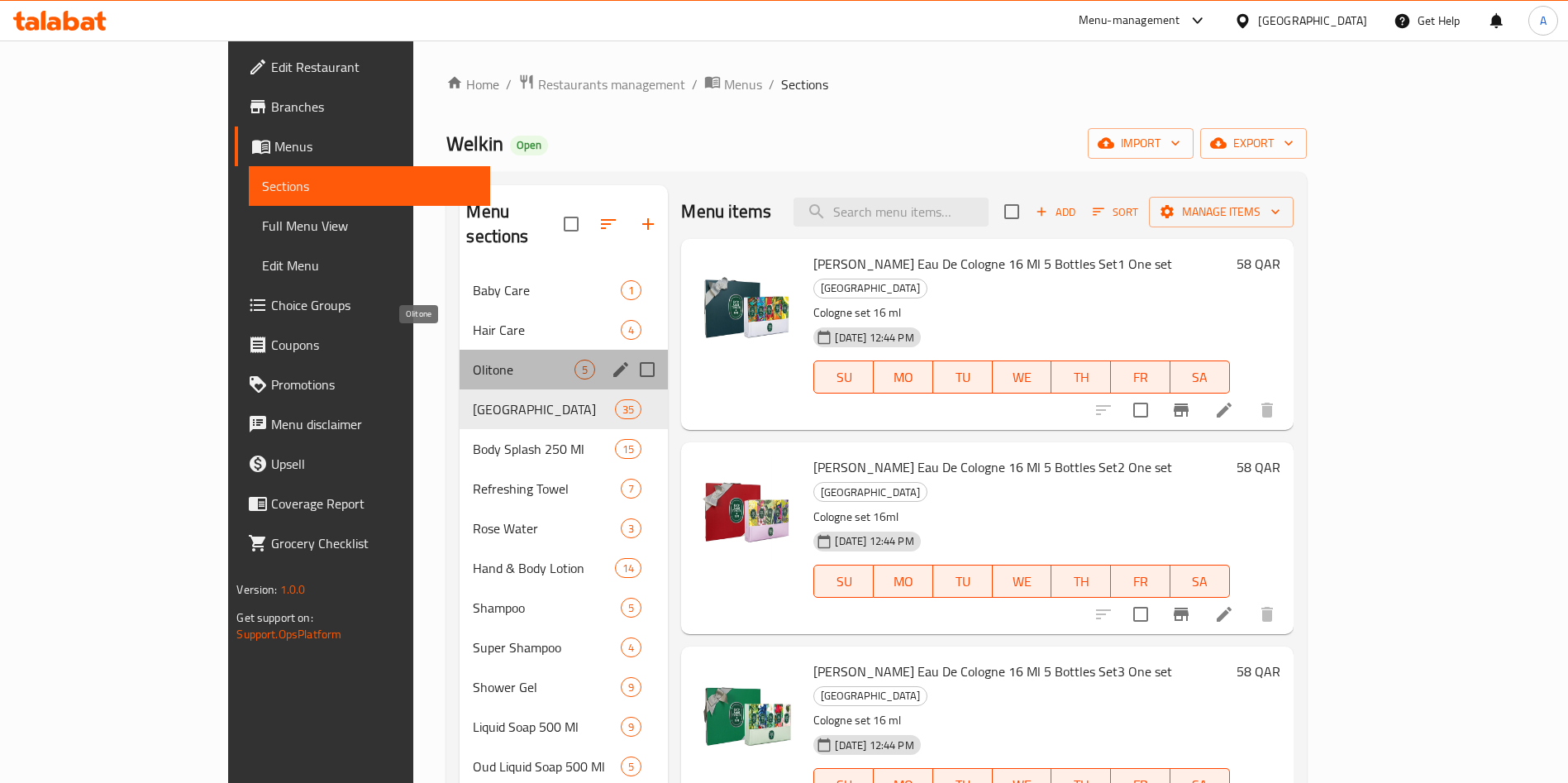
click at [473, 360] on span "Olitone" at bounding box center [523, 369] width 102 height 20
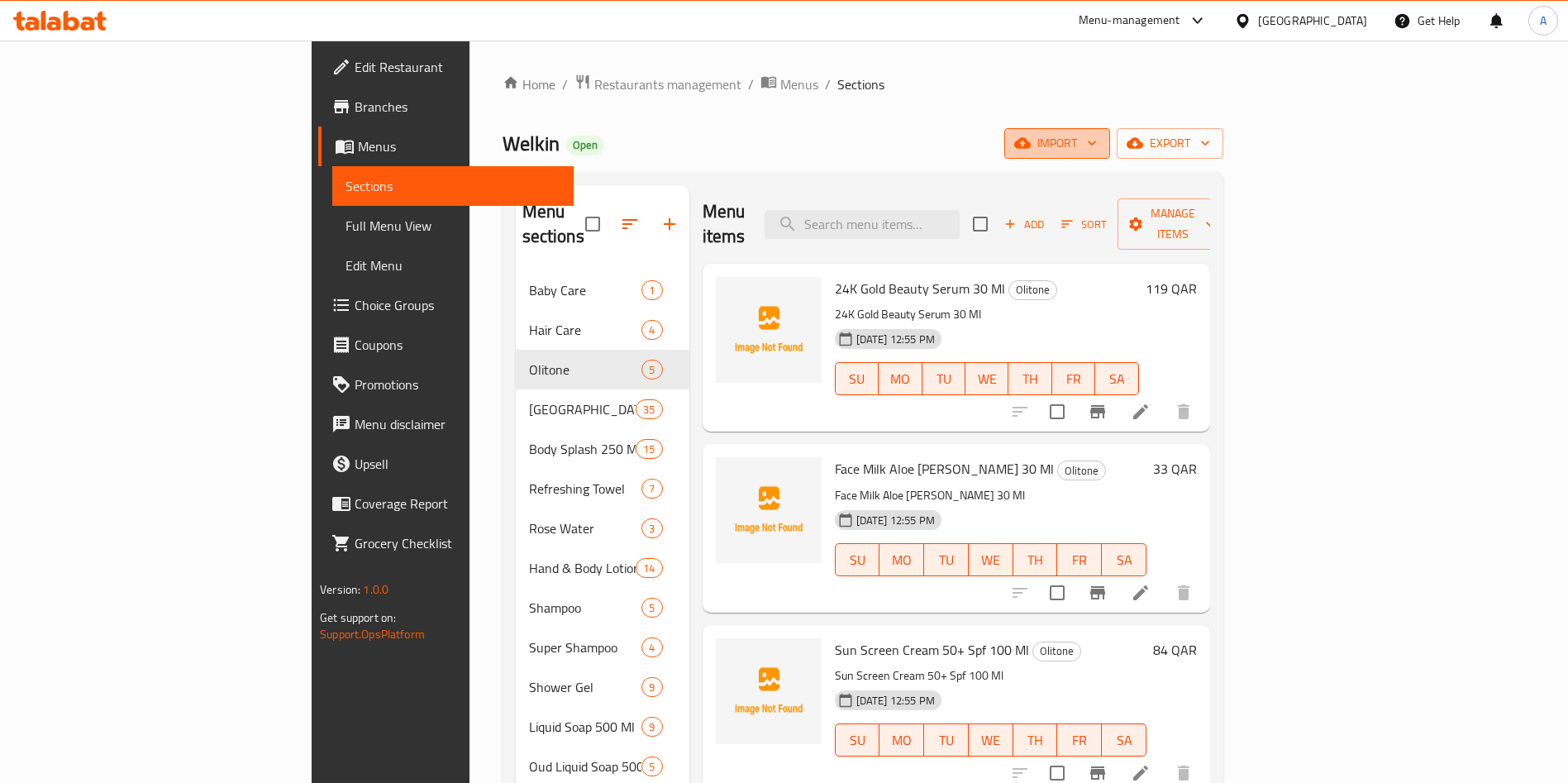
click at [1110, 130] on button "import" at bounding box center [1056, 143] width 105 height 31
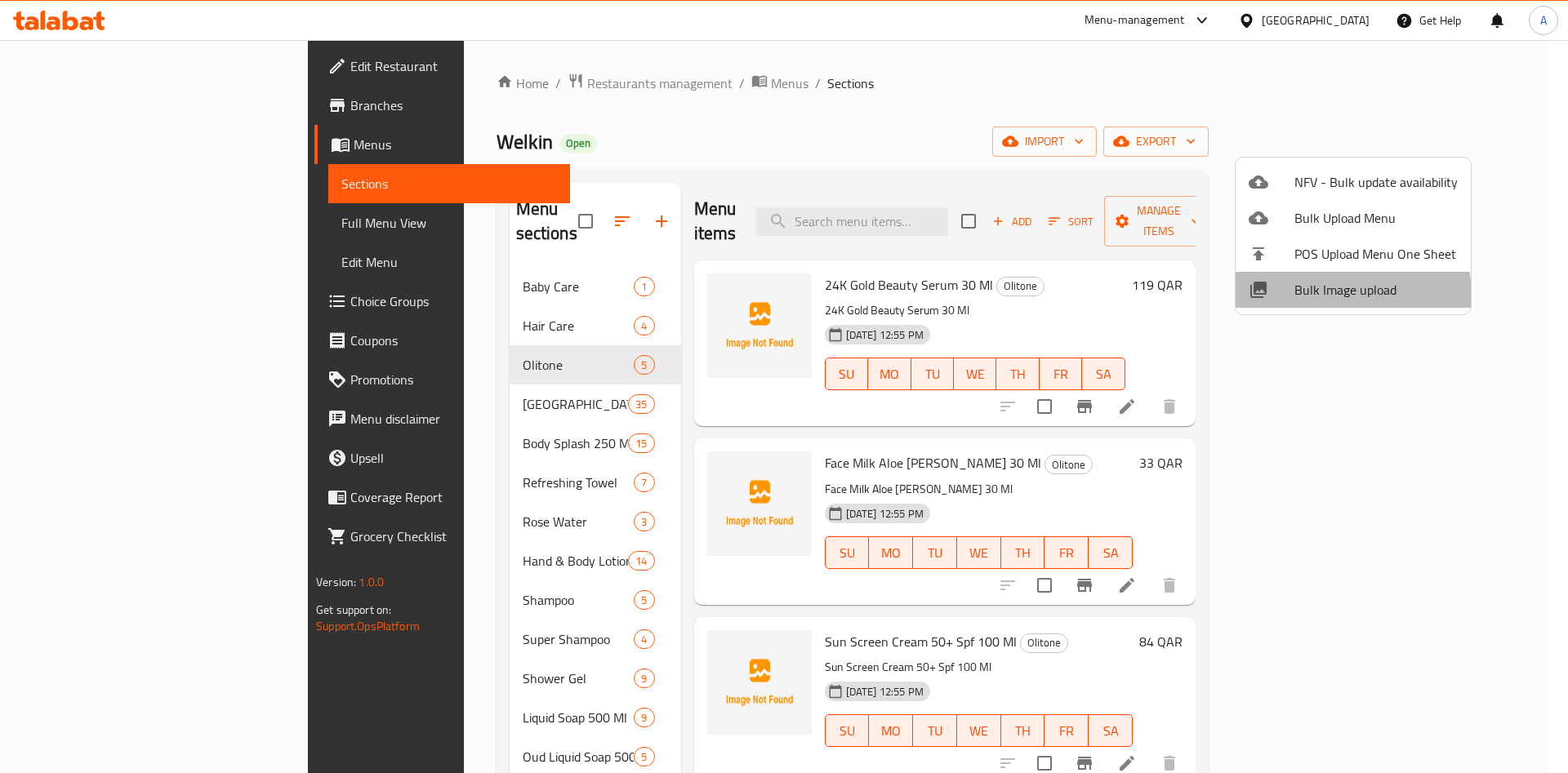
click at [1338, 295] on span "Bulk Image upload" at bounding box center [1377, 290] width 164 height 20
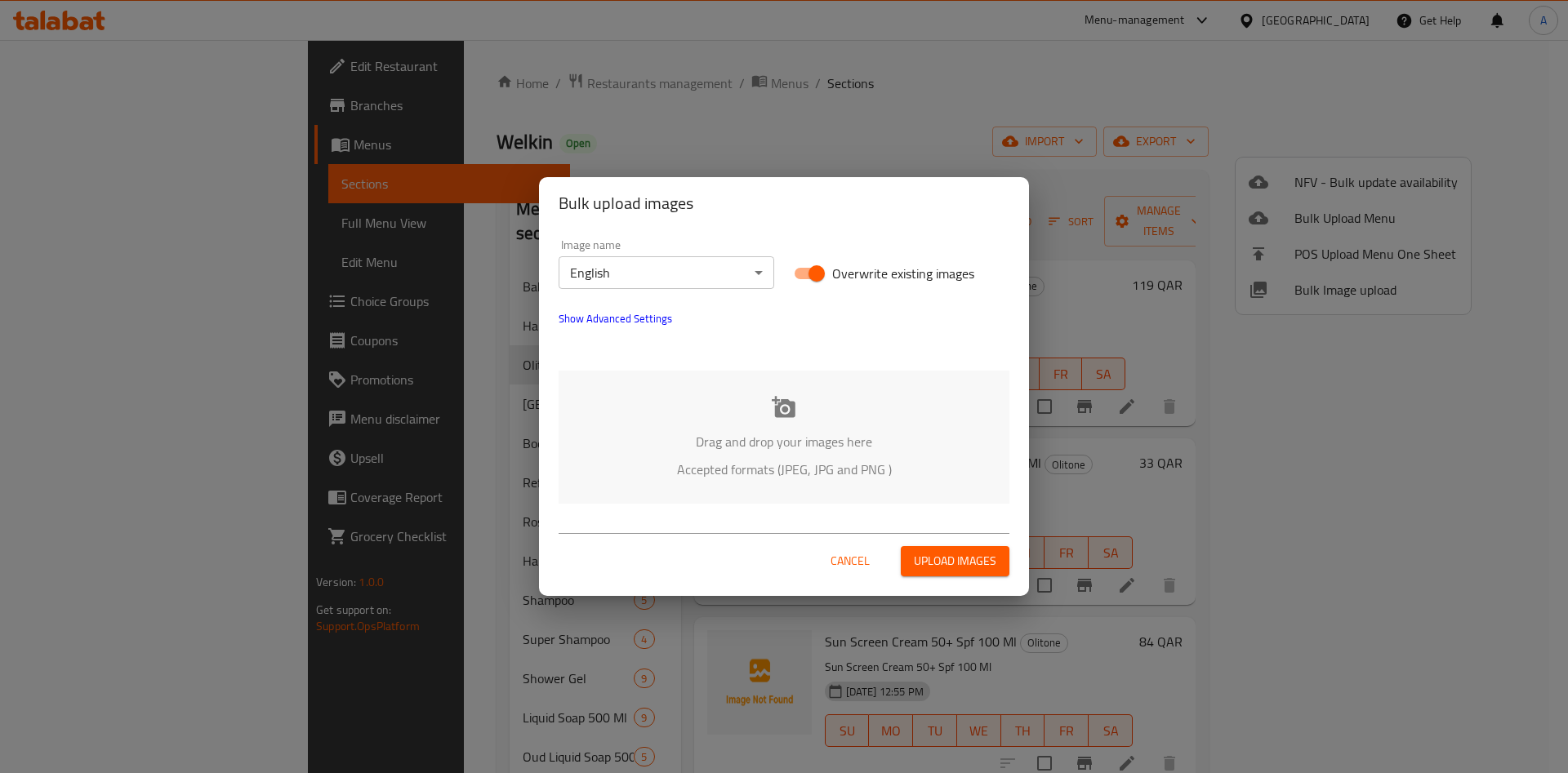
click at [827, 416] on div "Drag and drop your images here Accepted formats (JPEG, JPG and PNG )" at bounding box center [784, 438] width 451 height 133
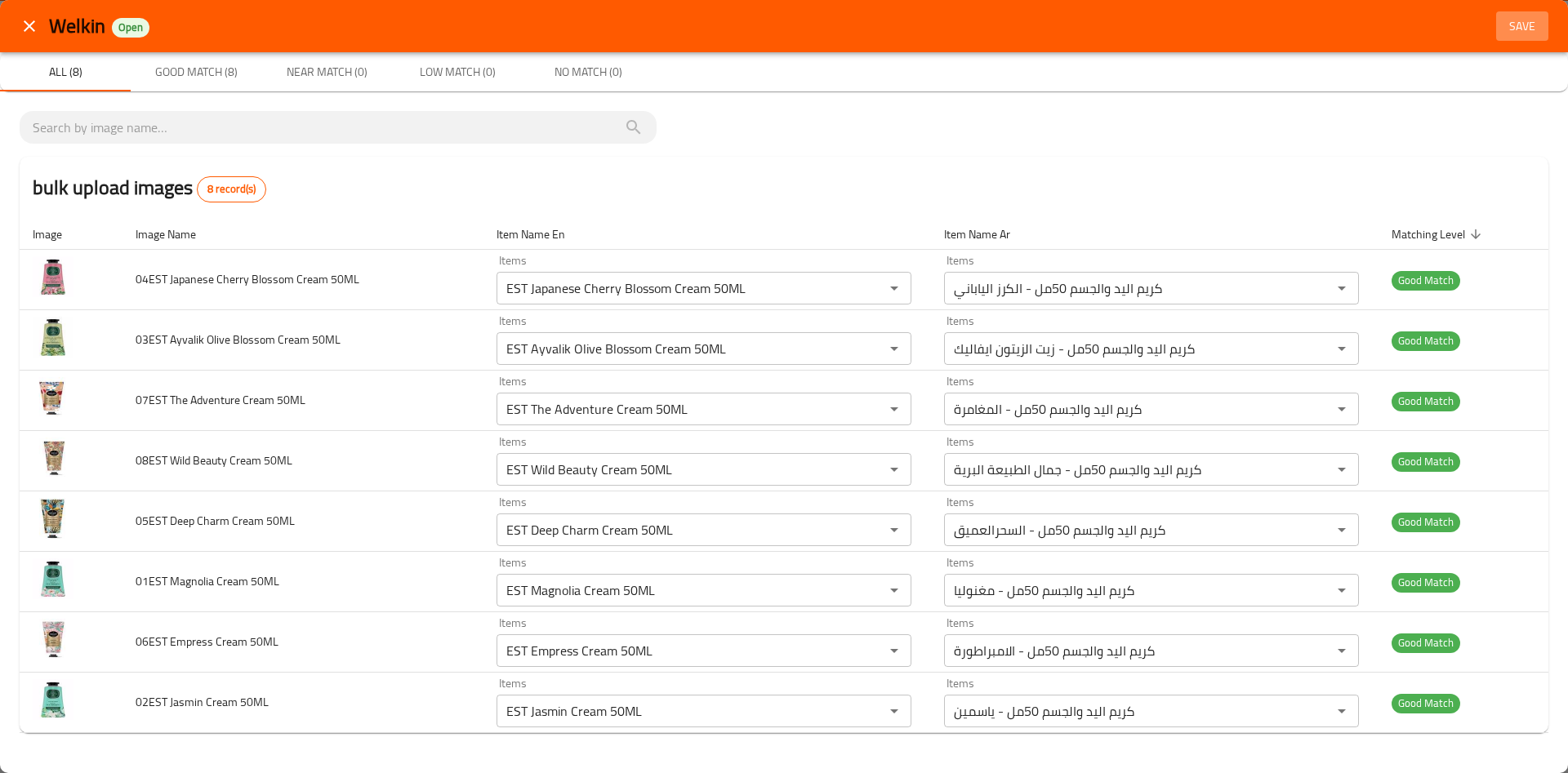
click at [1524, 21] on span "Save" at bounding box center [1523, 26] width 39 height 20
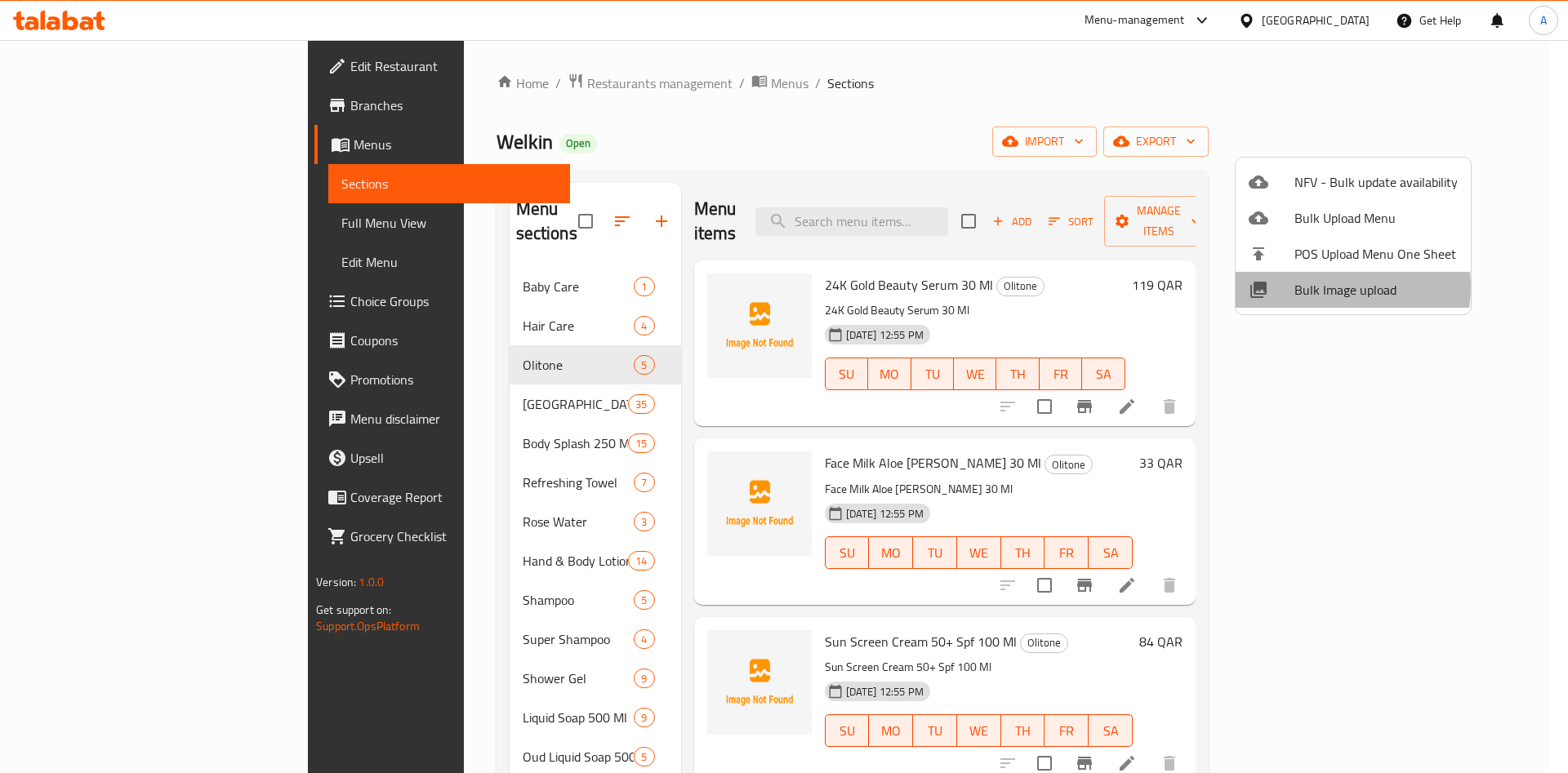
click at [1327, 287] on span "Bulk Image upload" at bounding box center [1377, 290] width 164 height 20
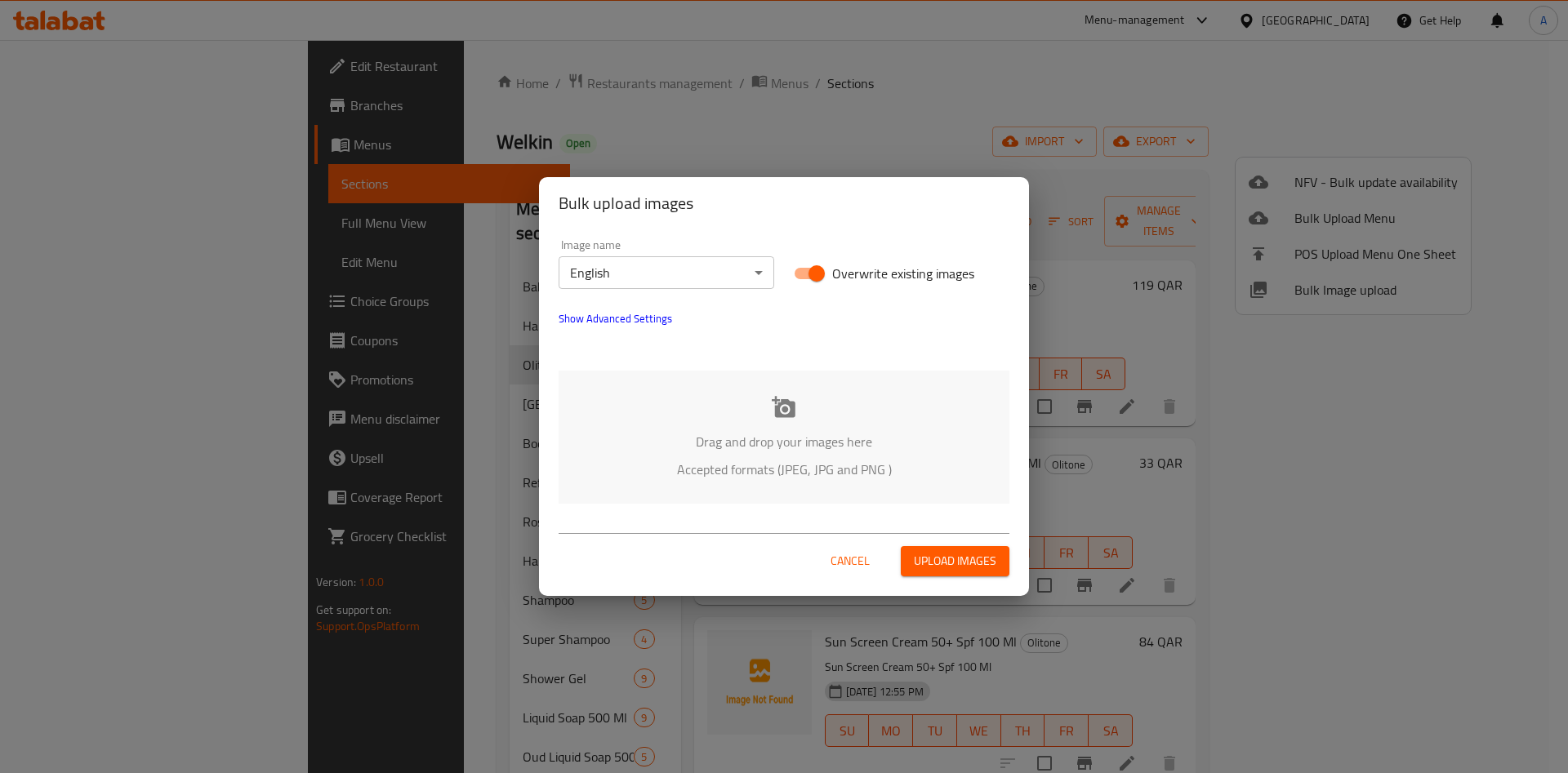
click at [750, 445] on p "Drag and drop your images here" at bounding box center [784, 442] width 402 height 20
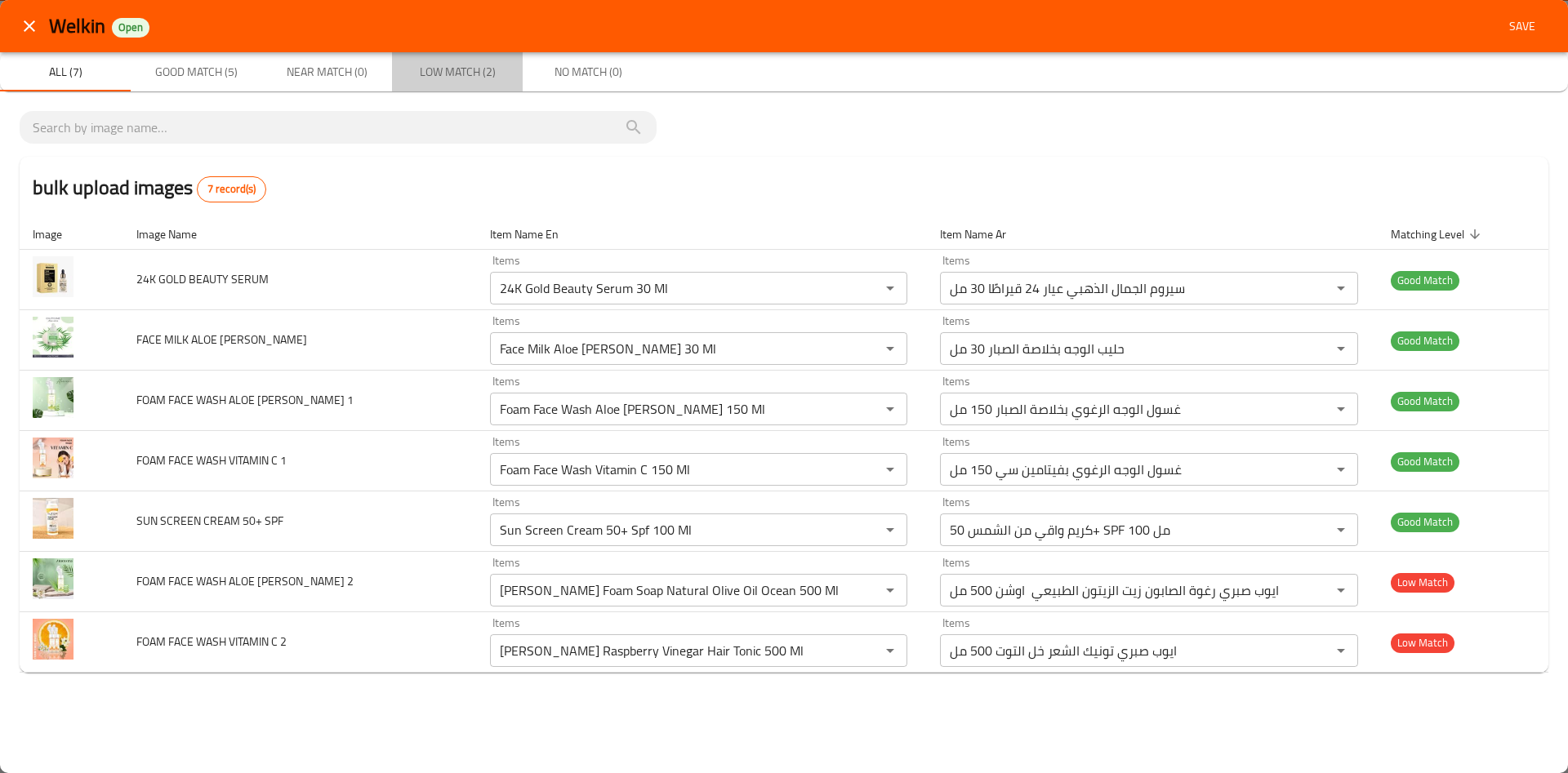
click at [432, 74] on span "Low Match (2)" at bounding box center [457, 72] width 111 height 20
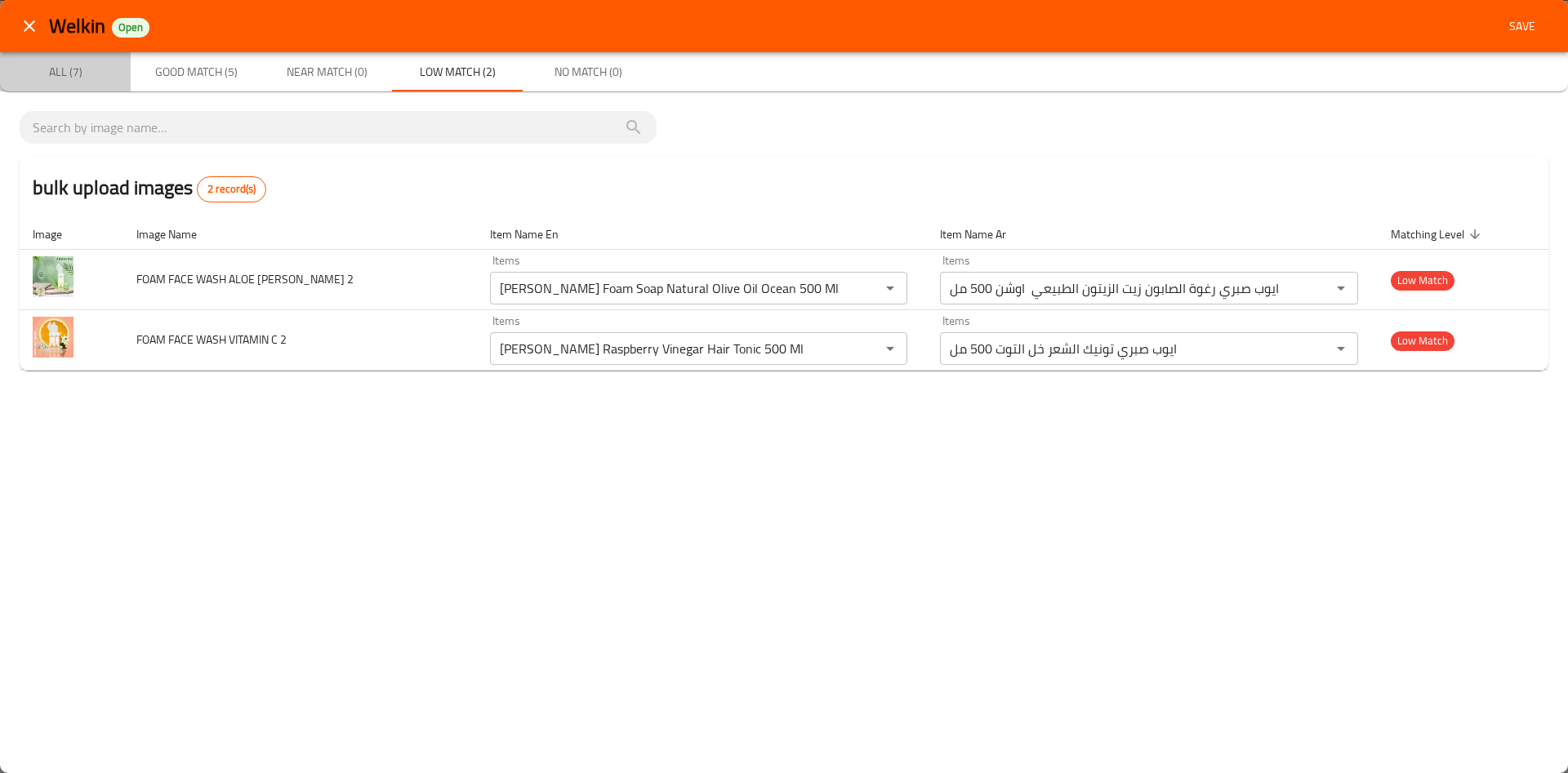
click at [84, 72] on span "All (7)" at bounding box center [65, 72] width 111 height 20
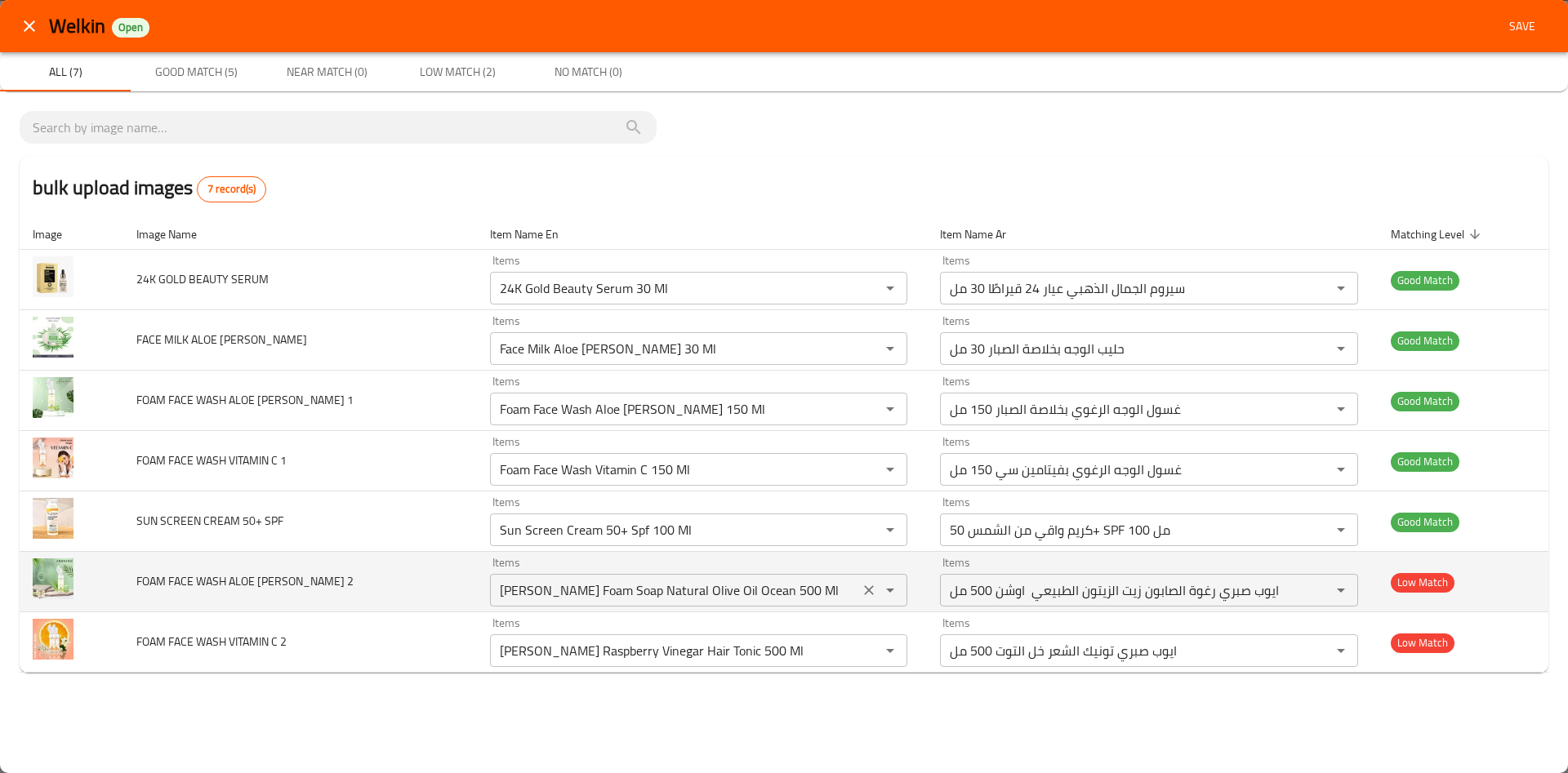
click at [879, 600] on button "Open" at bounding box center [891, 591] width 23 height 23
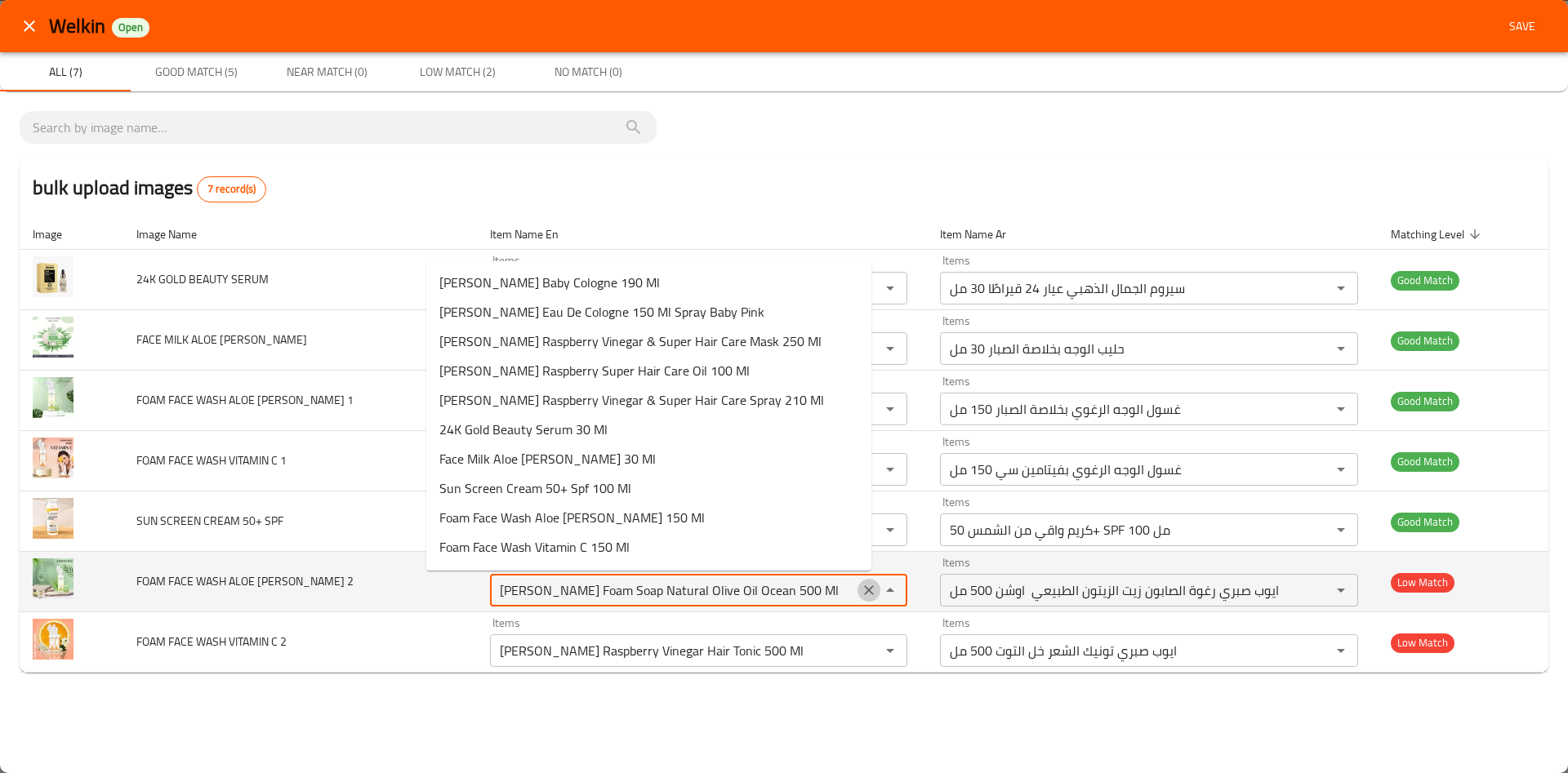
click at [858, 592] on button "Clear" at bounding box center [869, 591] width 23 height 23
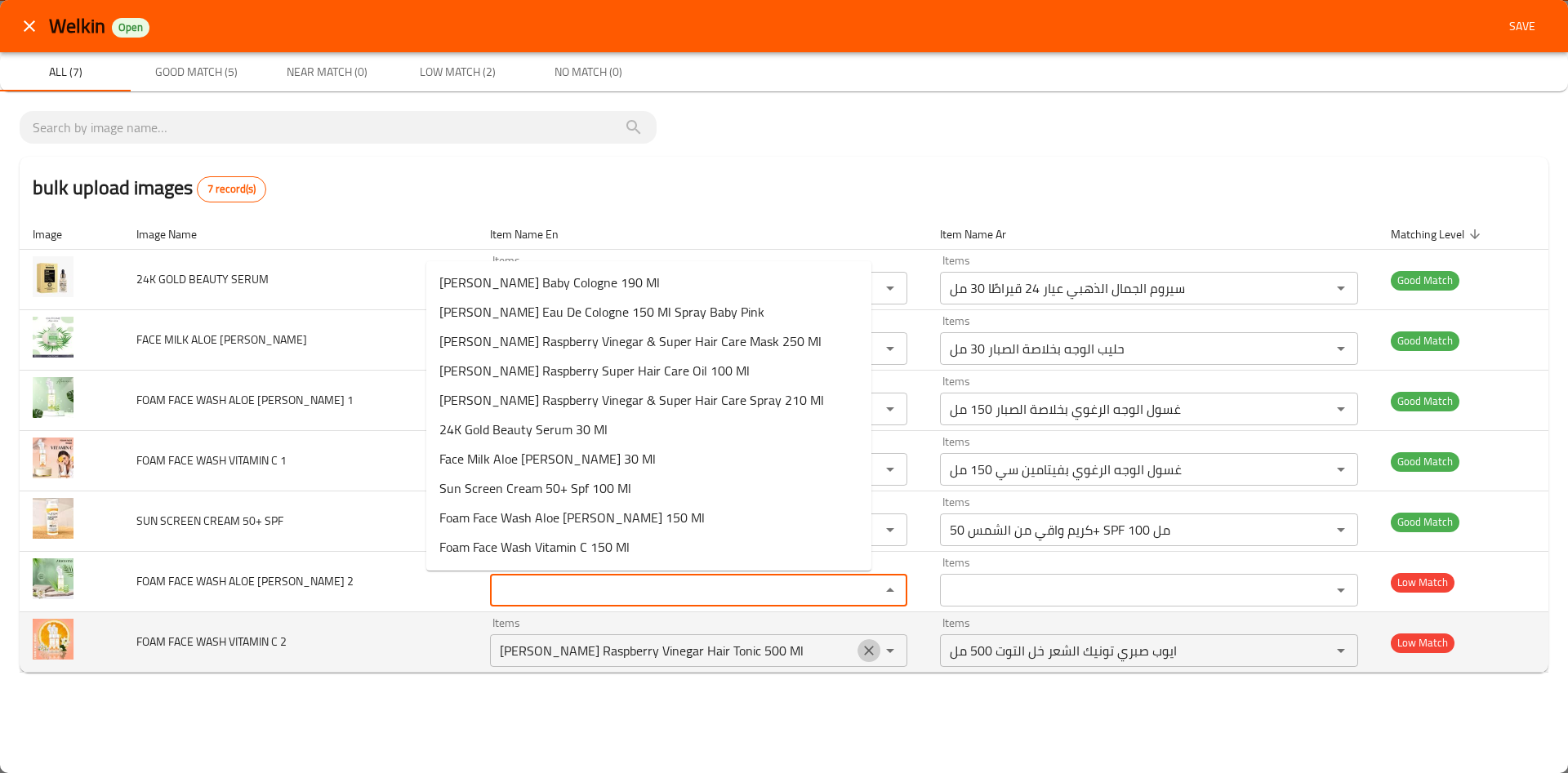
drag, startPoint x: 833, startPoint y: 650, endPoint x: 815, endPoint y: 650, distance: 18.0
click at [861, 650] on icon "Clear" at bounding box center [869, 650] width 16 height 16
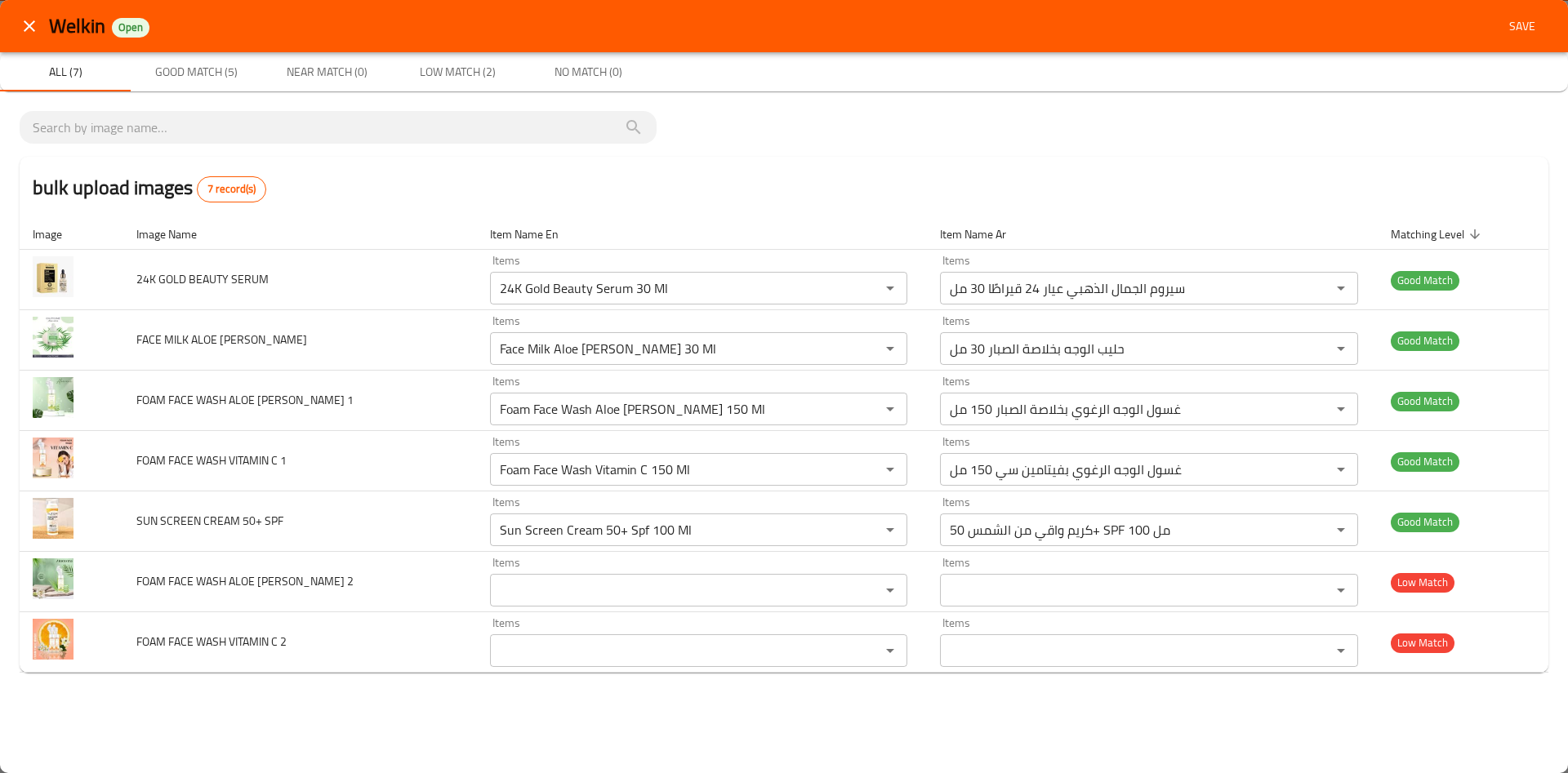
click at [314, 723] on div "Welkin Open Save All (7) Good Match (5) Near Match (0) Low Match (2) No Match (…" at bounding box center [784, 386] width 1568 height 773
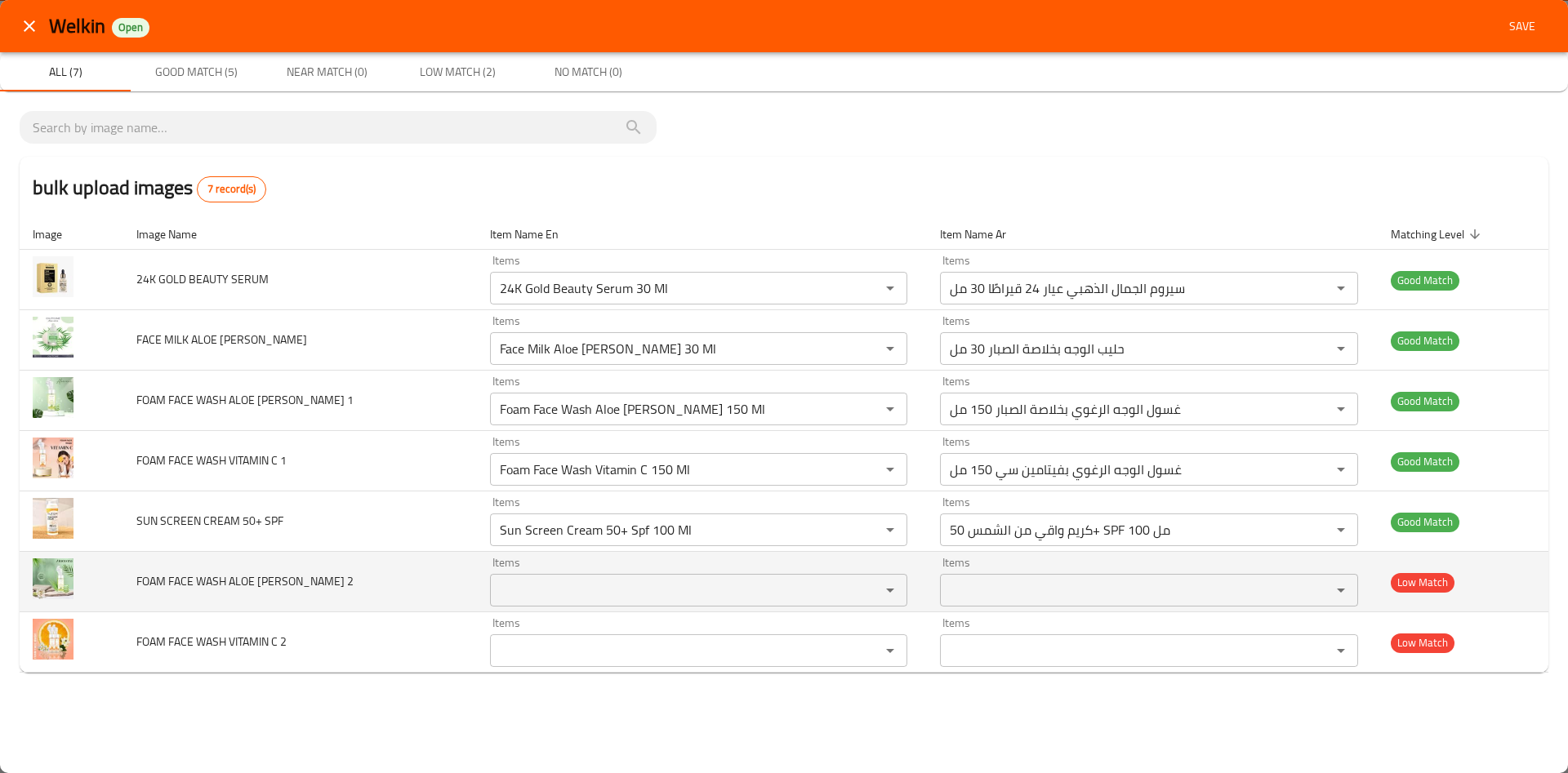
drag, startPoint x: 304, startPoint y: 579, endPoint x: 319, endPoint y: 584, distance: 15.8
click at [301, 581] on td "FOAM FACE WASH ALOE VERA 2" at bounding box center [300, 582] width 353 height 60
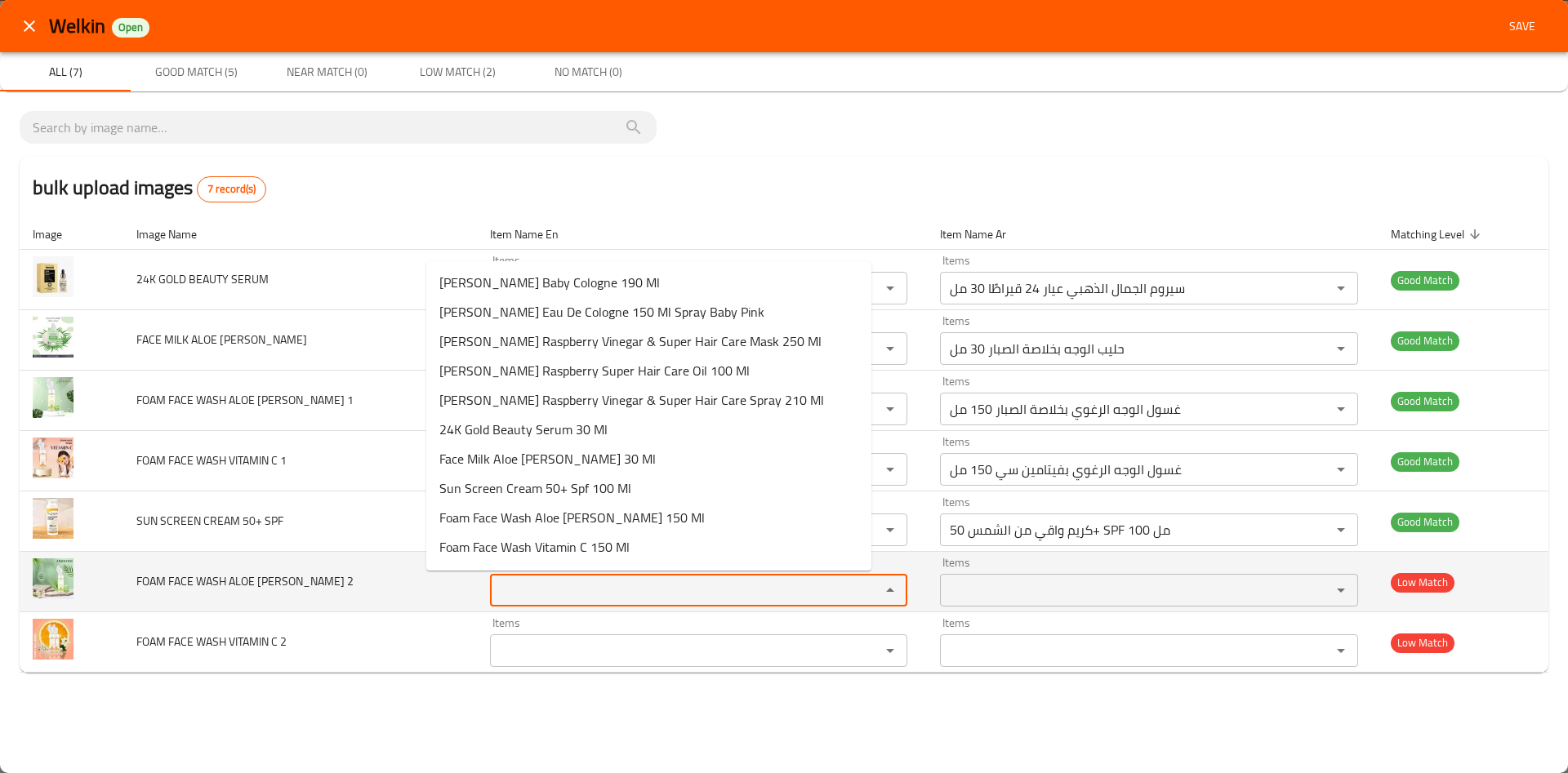
click at [604, 591] on 2 "Items" at bounding box center [675, 591] width 360 height 23
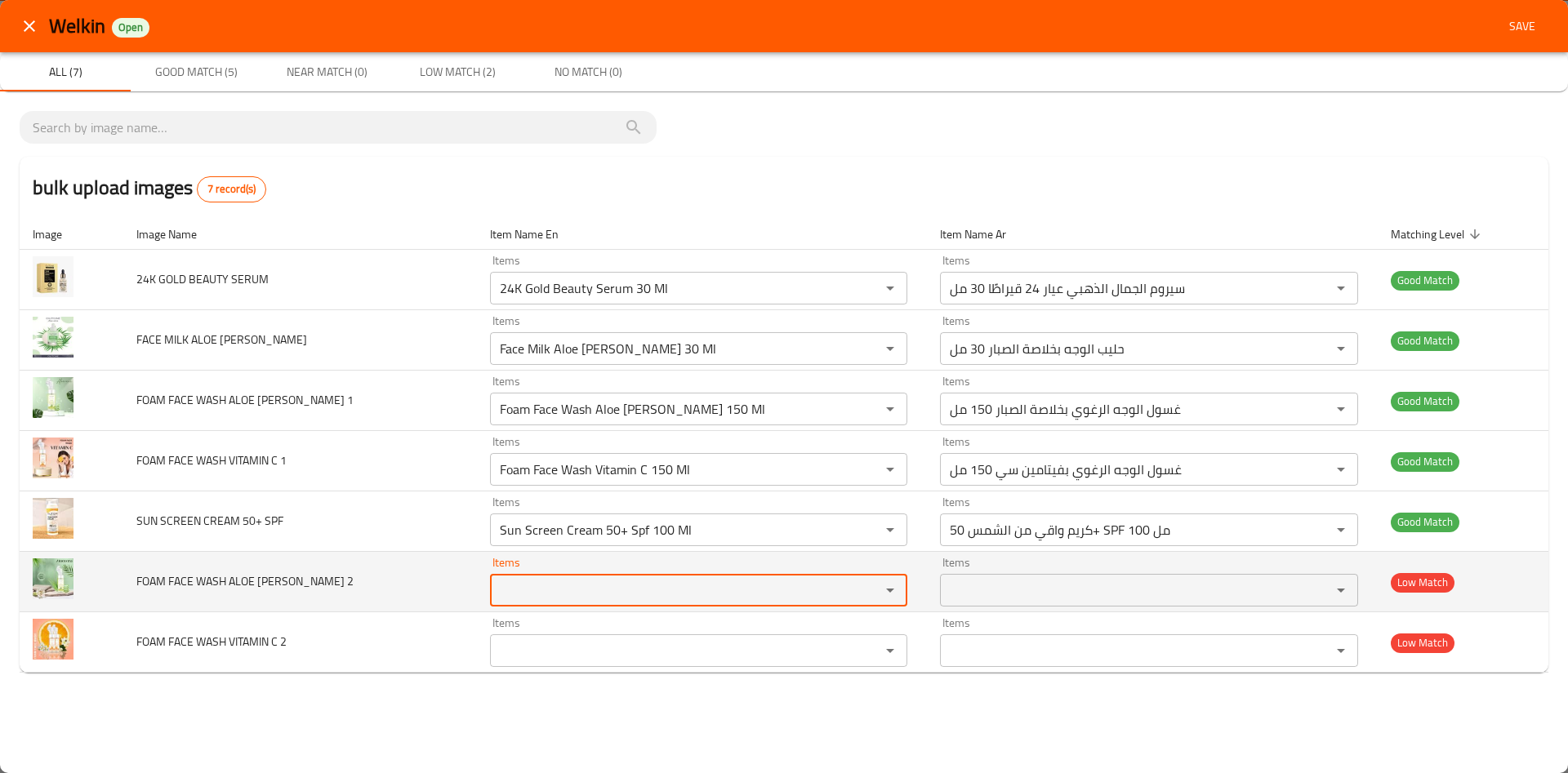
click at [573, 585] on 2 "Items" at bounding box center [675, 591] width 360 height 23
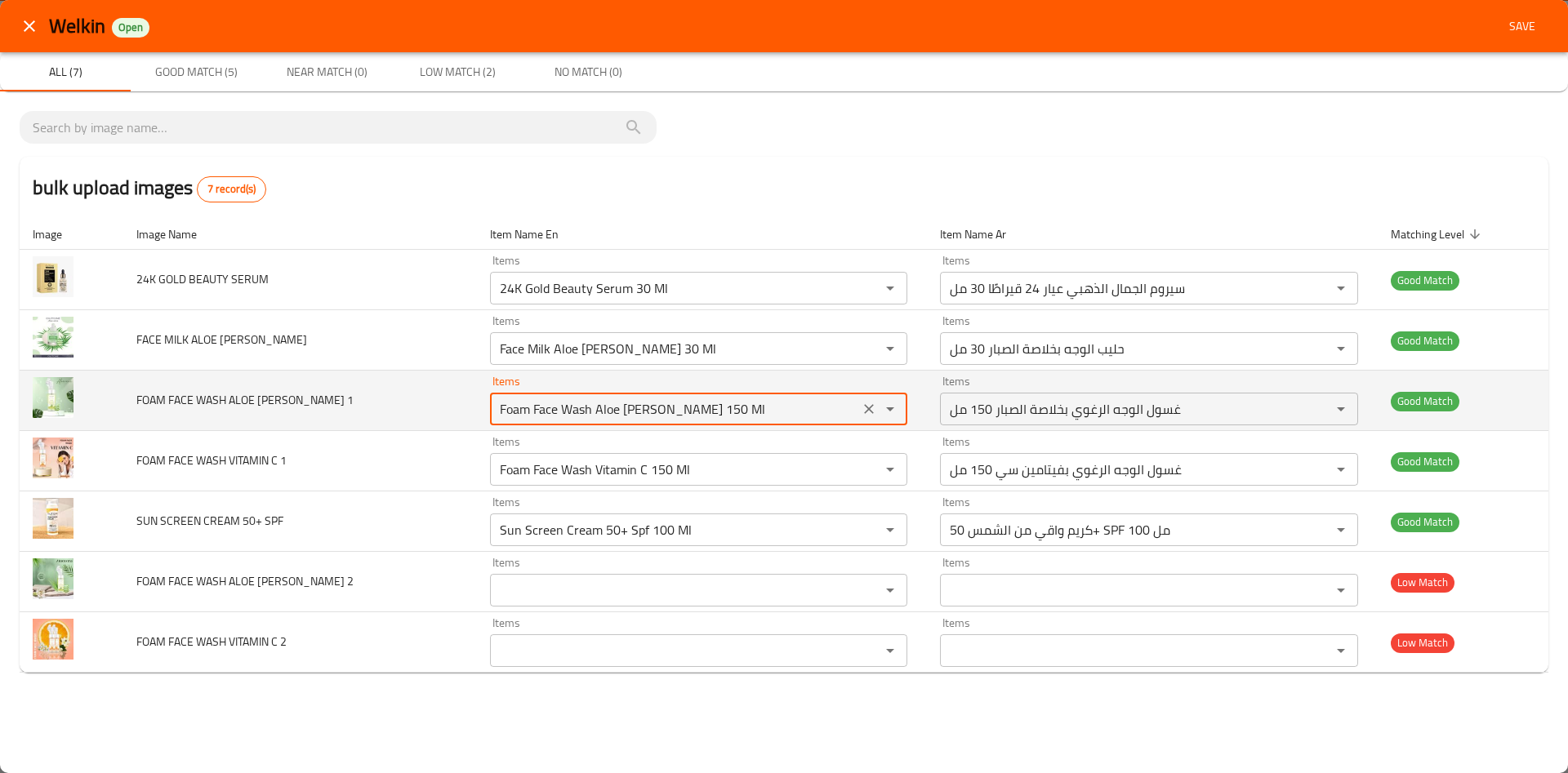
drag, startPoint x: 612, startPoint y: 417, endPoint x: 298, endPoint y: 422, distance: 314.0
click at [295, 422] on tr "FOAM FACE WASH ALOE VERA 1 Items Foam Face Wash Aloe Vera 150 Ml Items Items غس…" at bounding box center [784, 401] width 1529 height 60
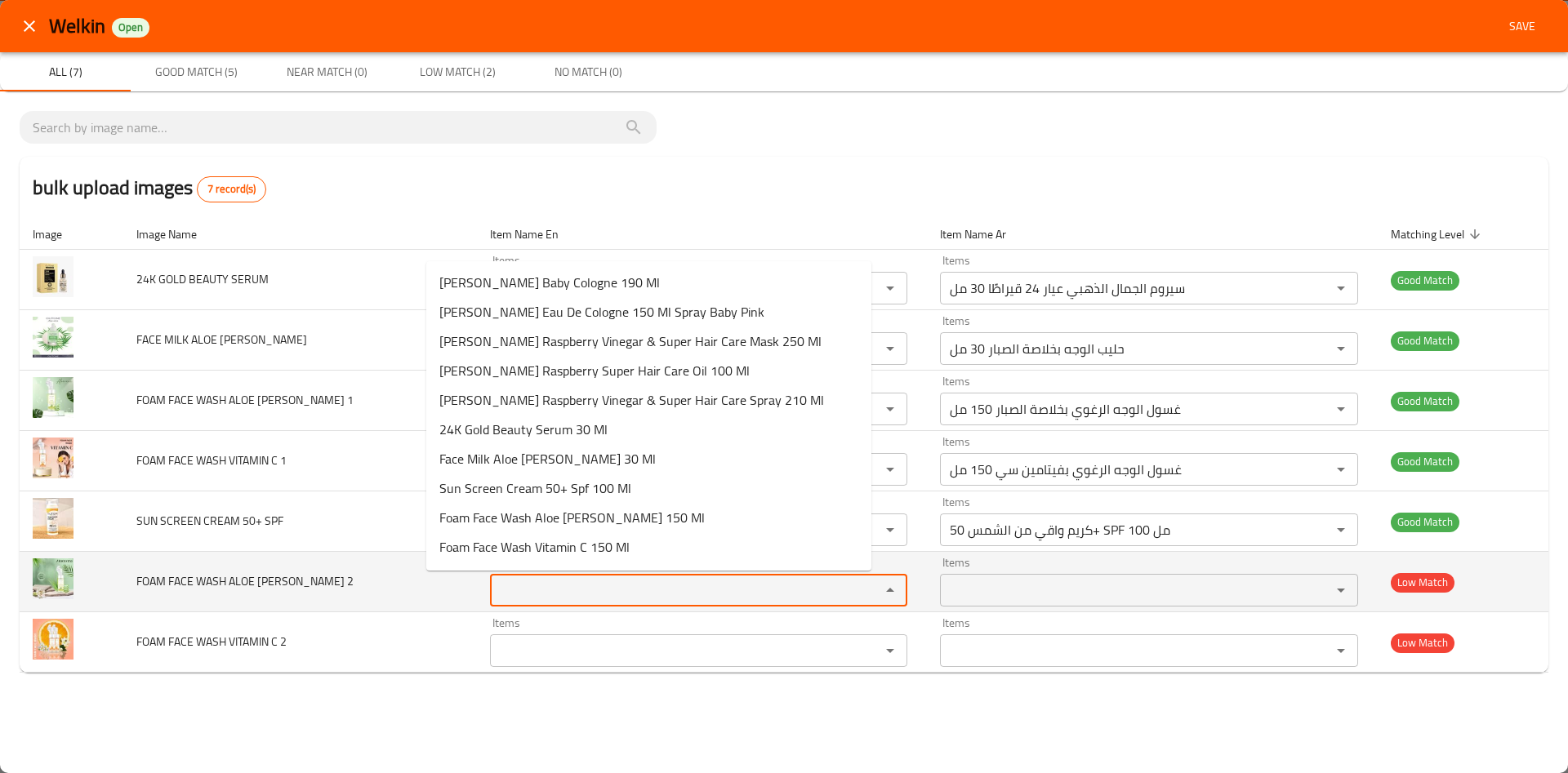
click at [495, 586] on 2 "Items" at bounding box center [675, 591] width 360 height 23
paste 2 "Foam Face Wash Aloe Vera 150 Ml"
type 2 "Foam Face Wash Aloe Vera 150 Ml"
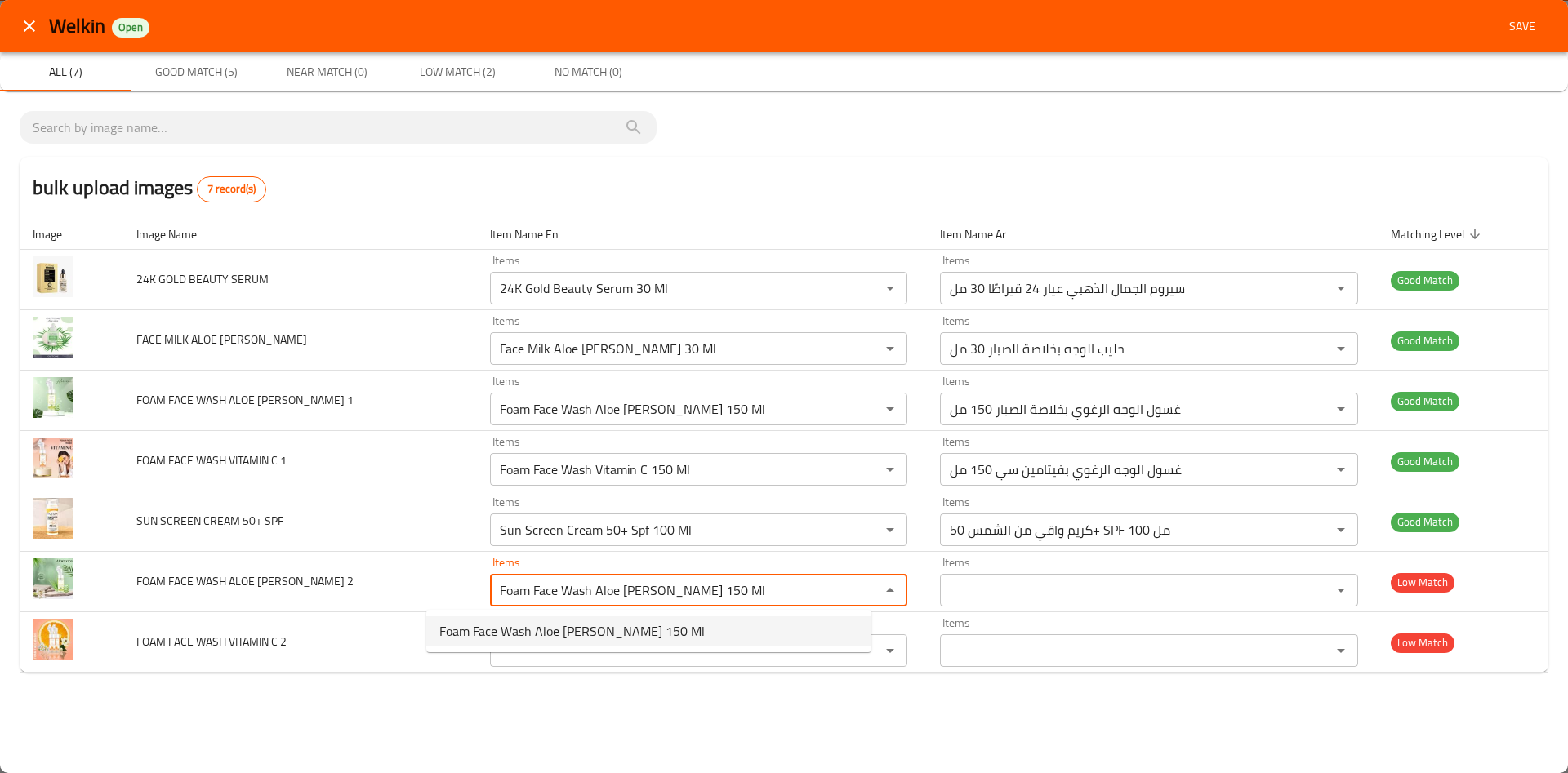
click at [511, 621] on span "Foam Face Wash Aloe Vera 150 Ml" at bounding box center [572, 631] width 265 height 20
type 2-ar "غسول الوجه الرغوي بخلاصة الصبار 150 مل"
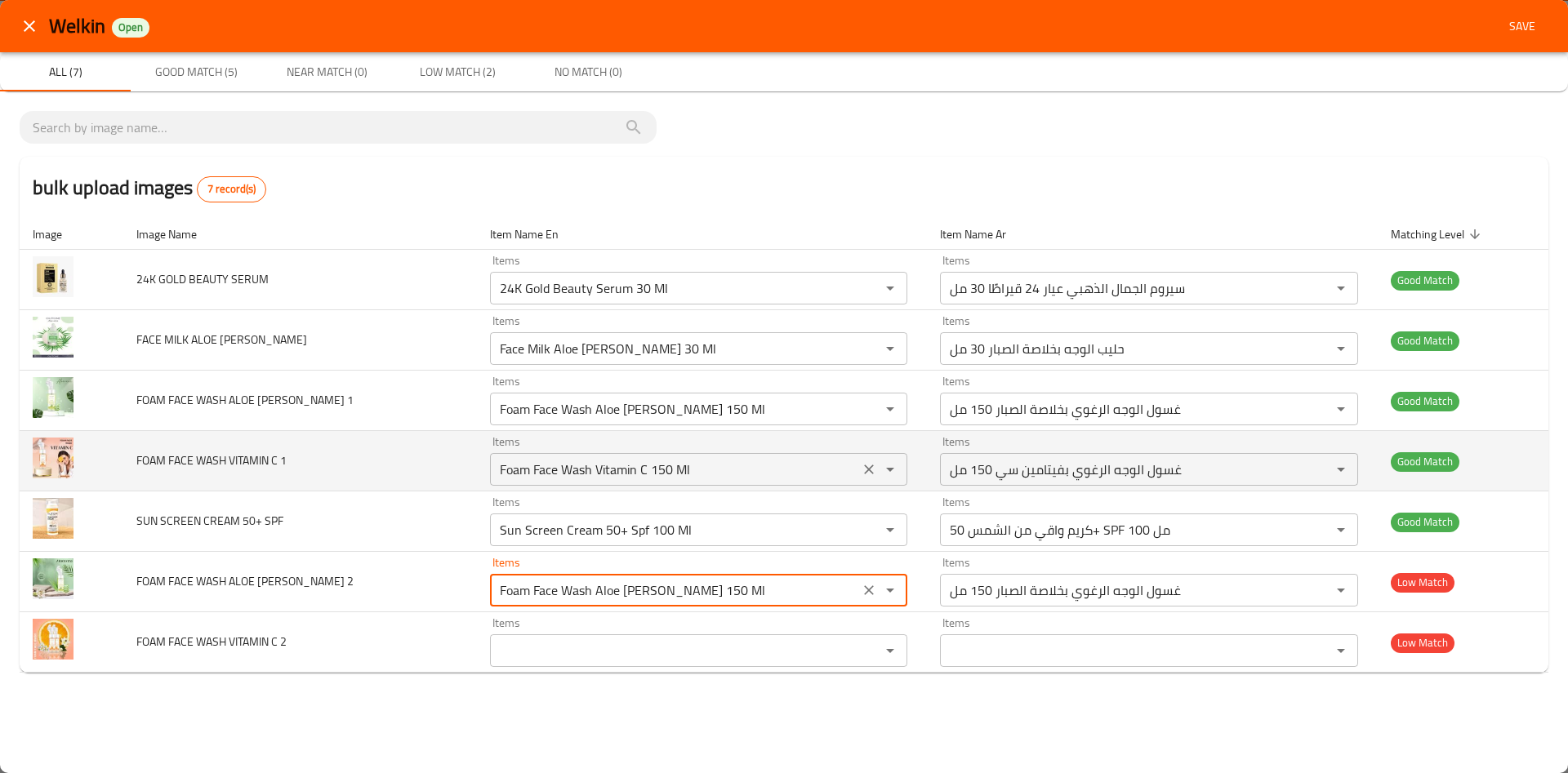
type 2 "Foam Face Wash Aloe Vera 150 Ml"
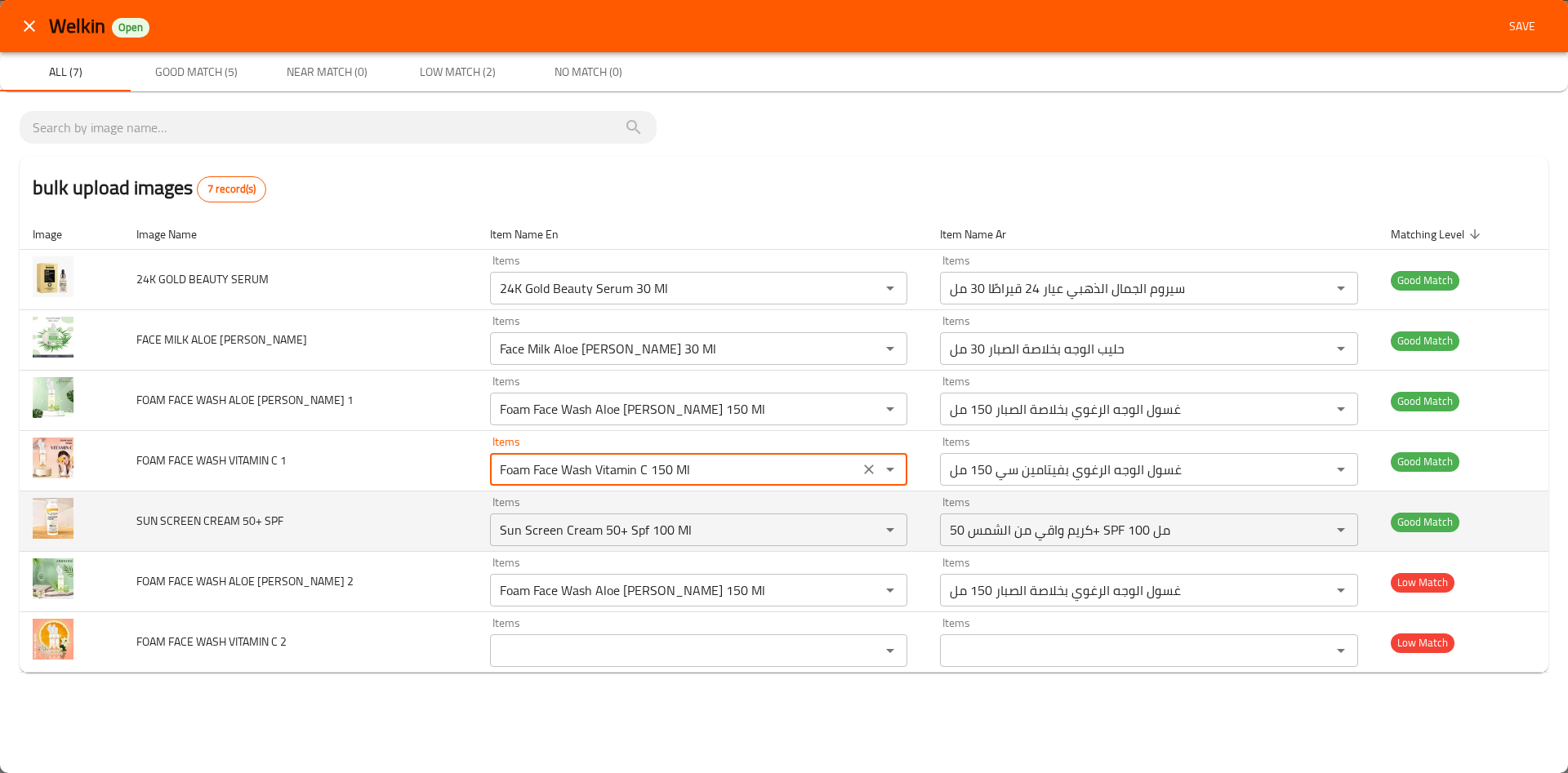
drag, startPoint x: 694, startPoint y: 479, endPoint x: 185, endPoint y: 494, distance: 509.2
click at [185, 494] on tbody "24K GOLD BEAUTY SERUM Items 24K Gold Beauty Serum 30 Ml Items Items سيروم الجما…" at bounding box center [784, 461] width 1529 height 423
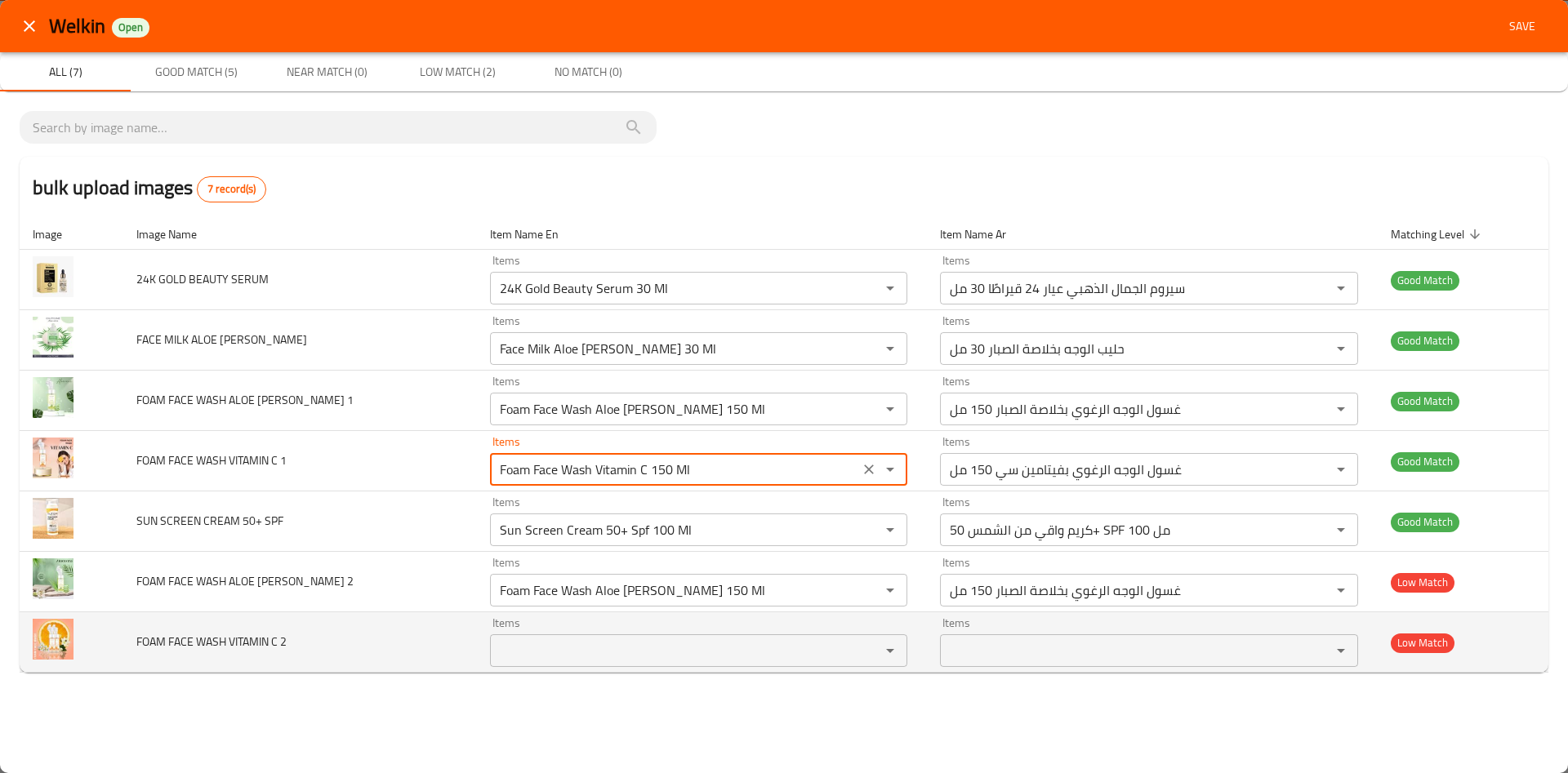
click at [541, 646] on 2 "Items" at bounding box center [675, 651] width 360 height 23
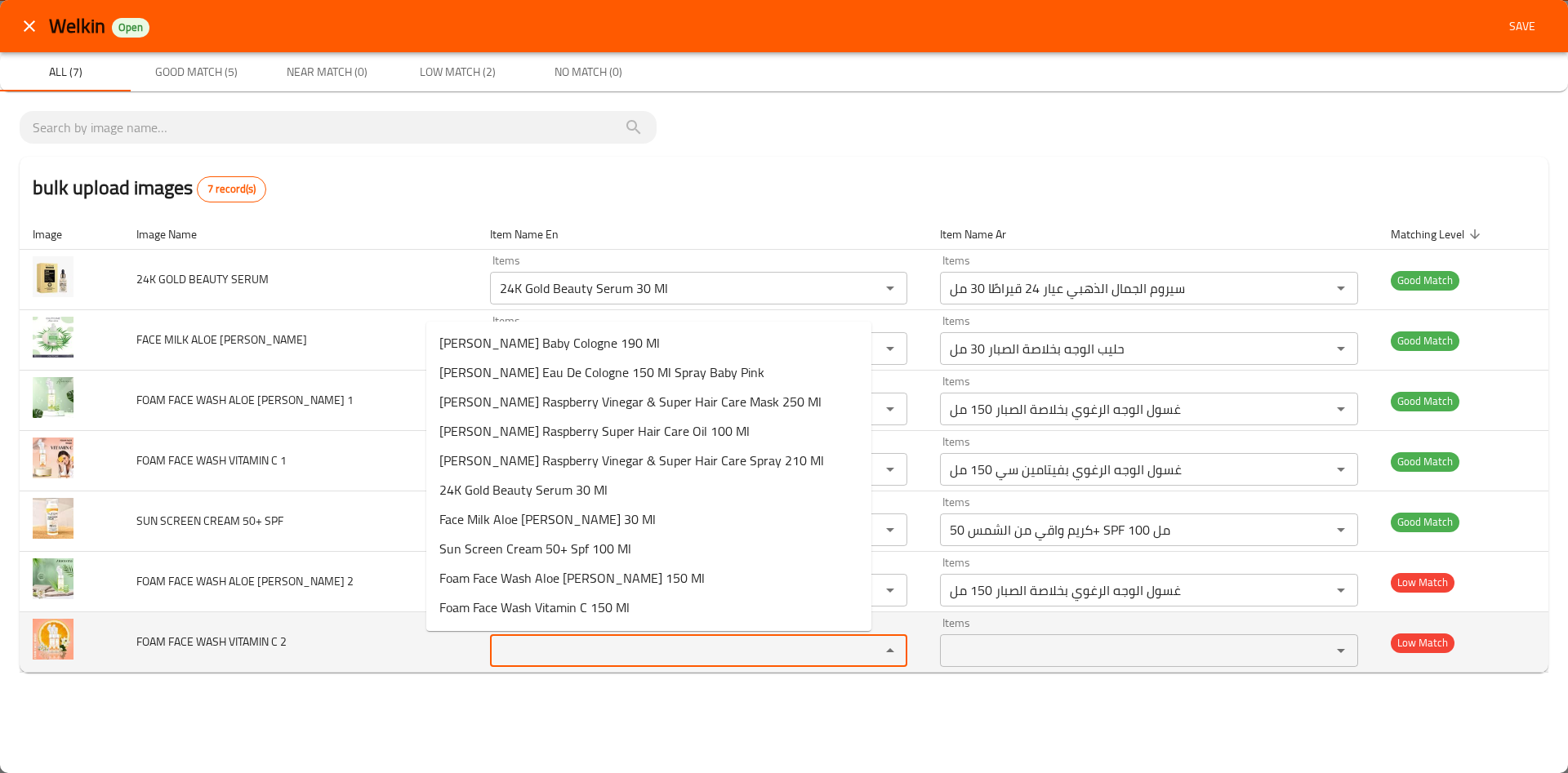
paste 2 "Foam Face Wash Vitamin C 150 Ml"
type 2 "Foam Face Wash Vitamin C 150 Ml"
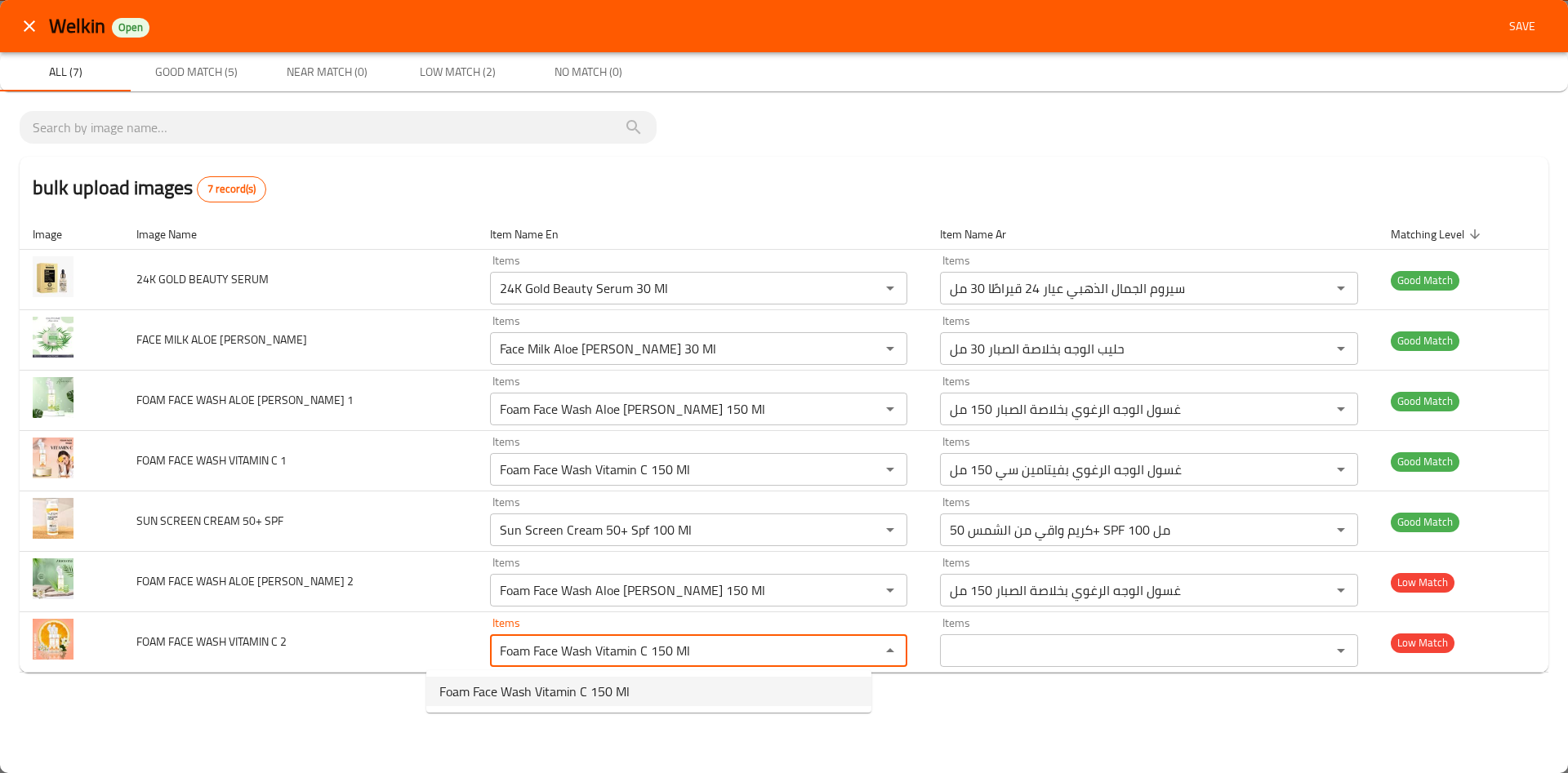
click at [569, 687] on span "Foam Face Wash Vitamin C 150 Ml" at bounding box center [535, 691] width 190 height 20
type 2-ar "غسول الوجه الرغوي بفيتامين سي 150 مل"
type 2 "Foam Face Wash Vitamin C 150 Ml"
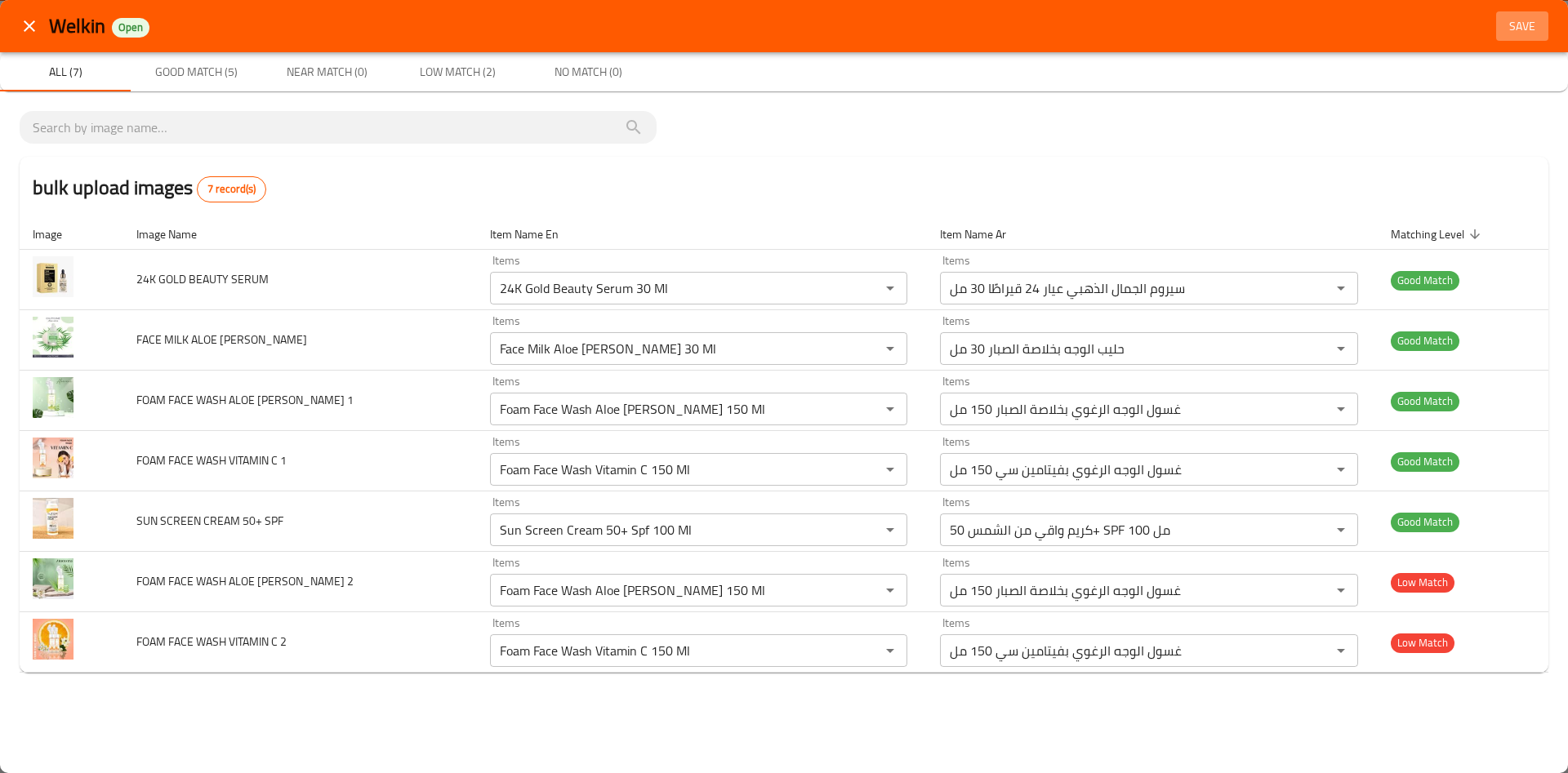
click at [1513, 27] on span "Save" at bounding box center [1523, 26] width 39 height 20
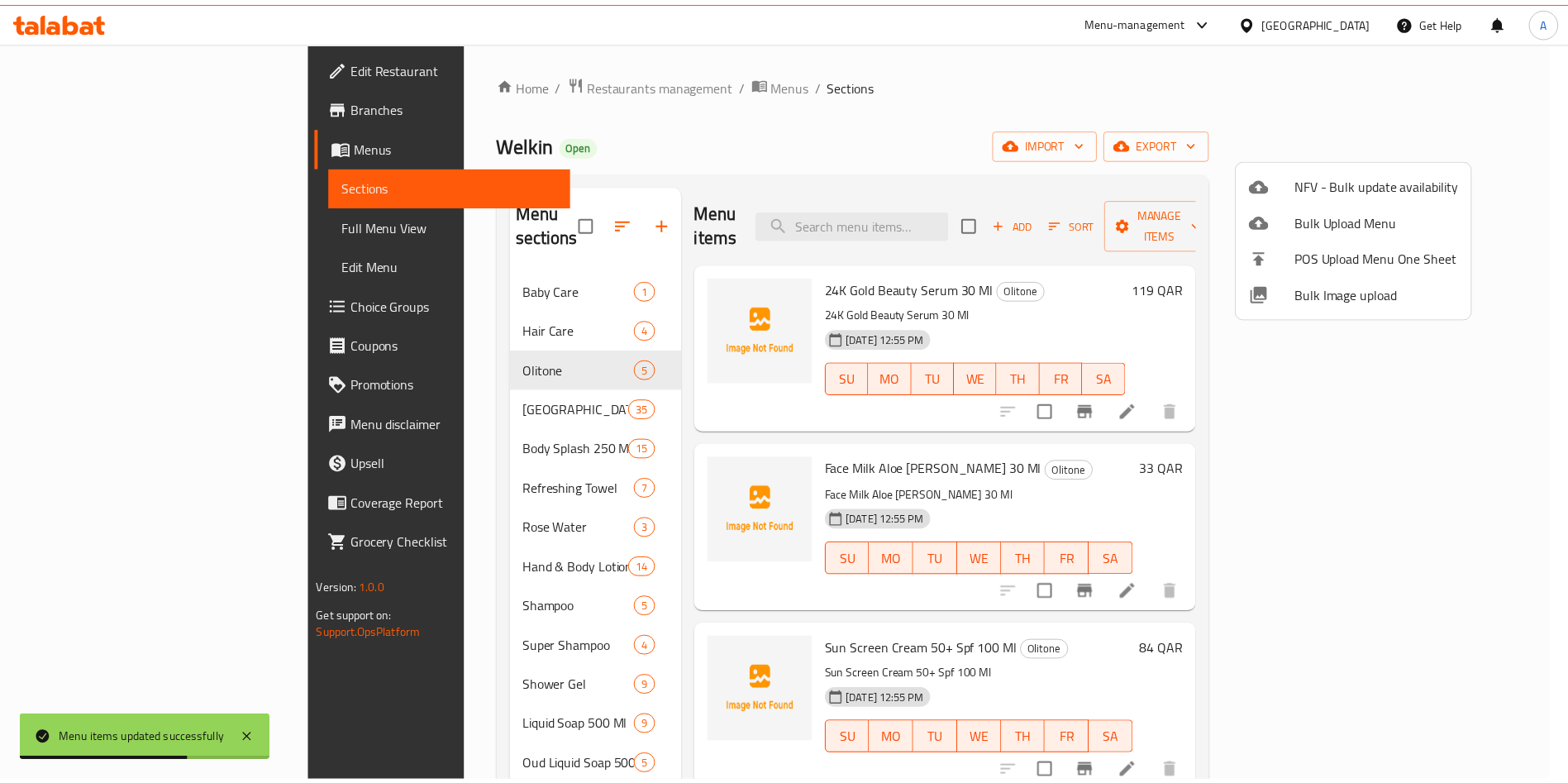
scroll to position [17, 0]
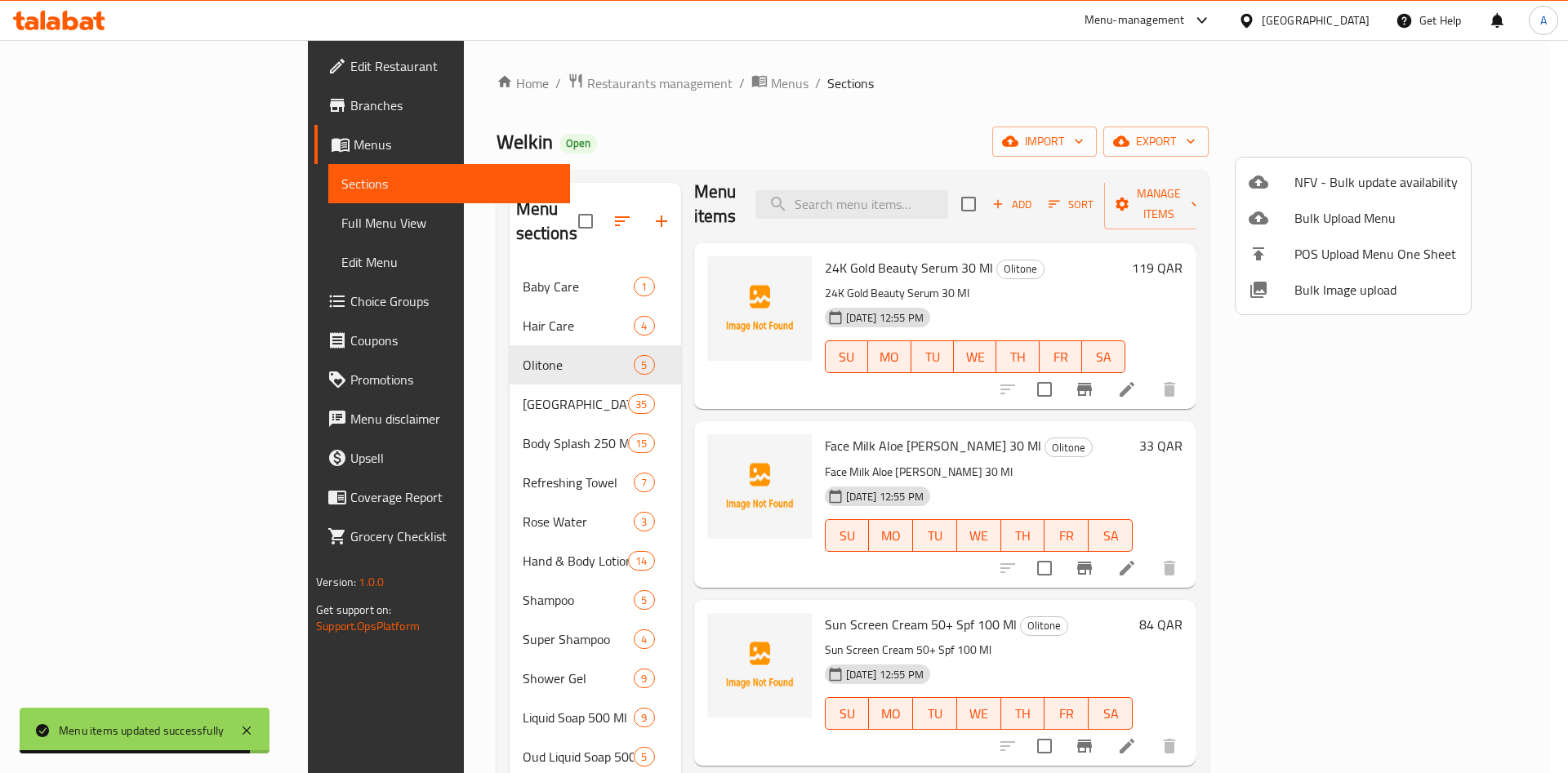
click at [958, 192] on div at bounding box center [784, 386] width 1568 height 773
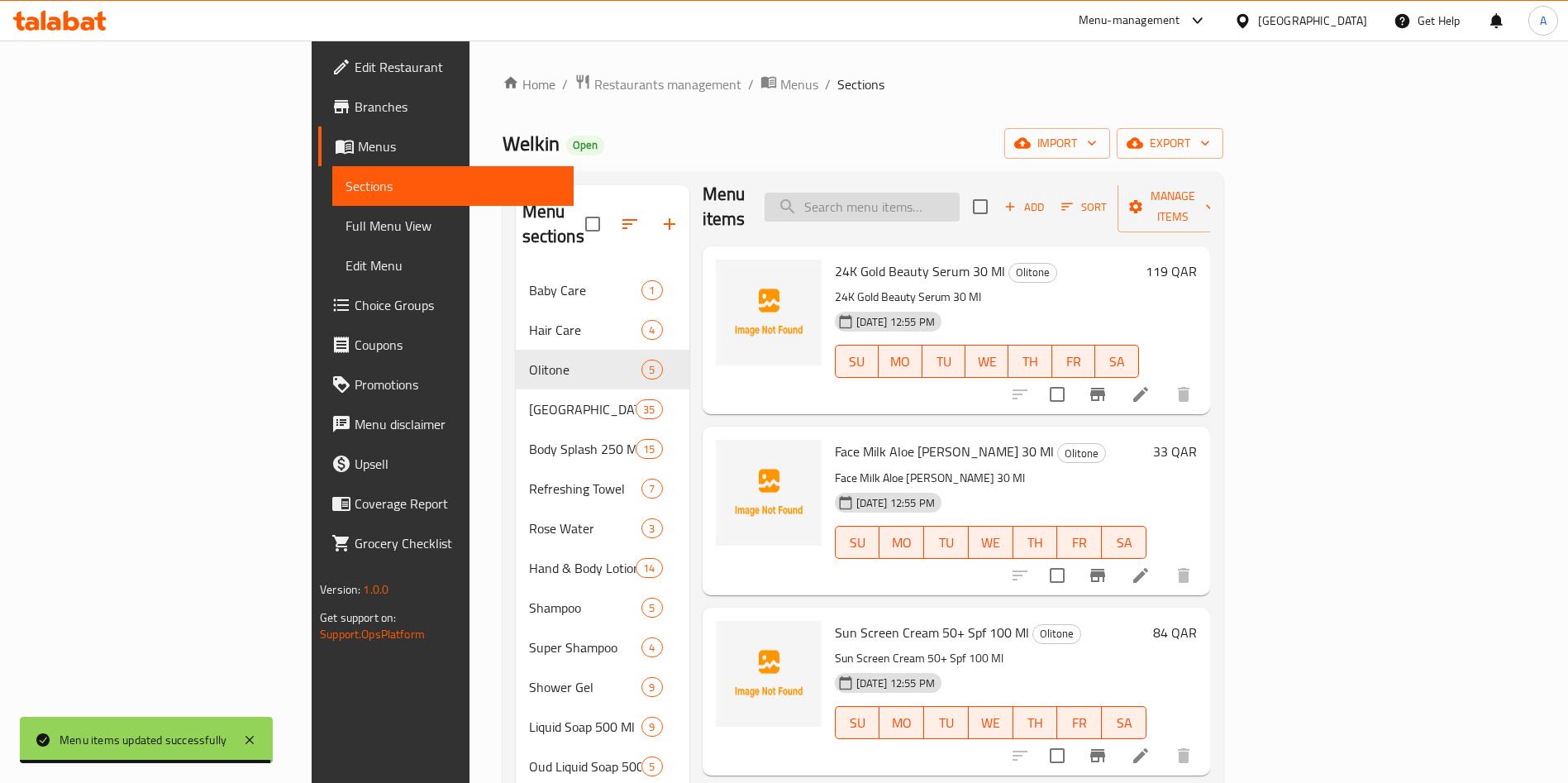
click at [960, 200] on input "search" at bounding box center [862, 207] width 195 height 29
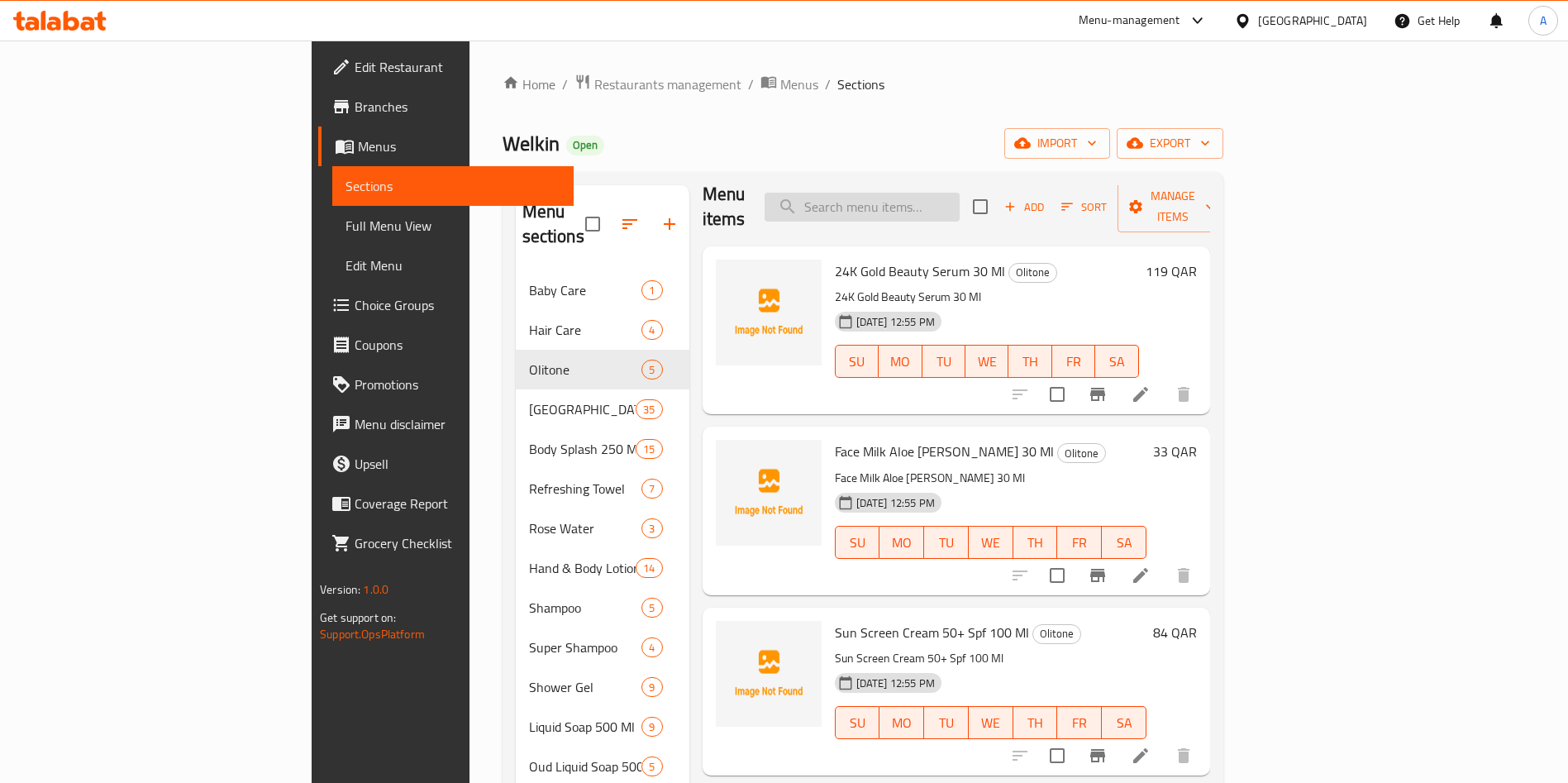
paste input "Foam Face Wash Vitamin C 150 Ml"
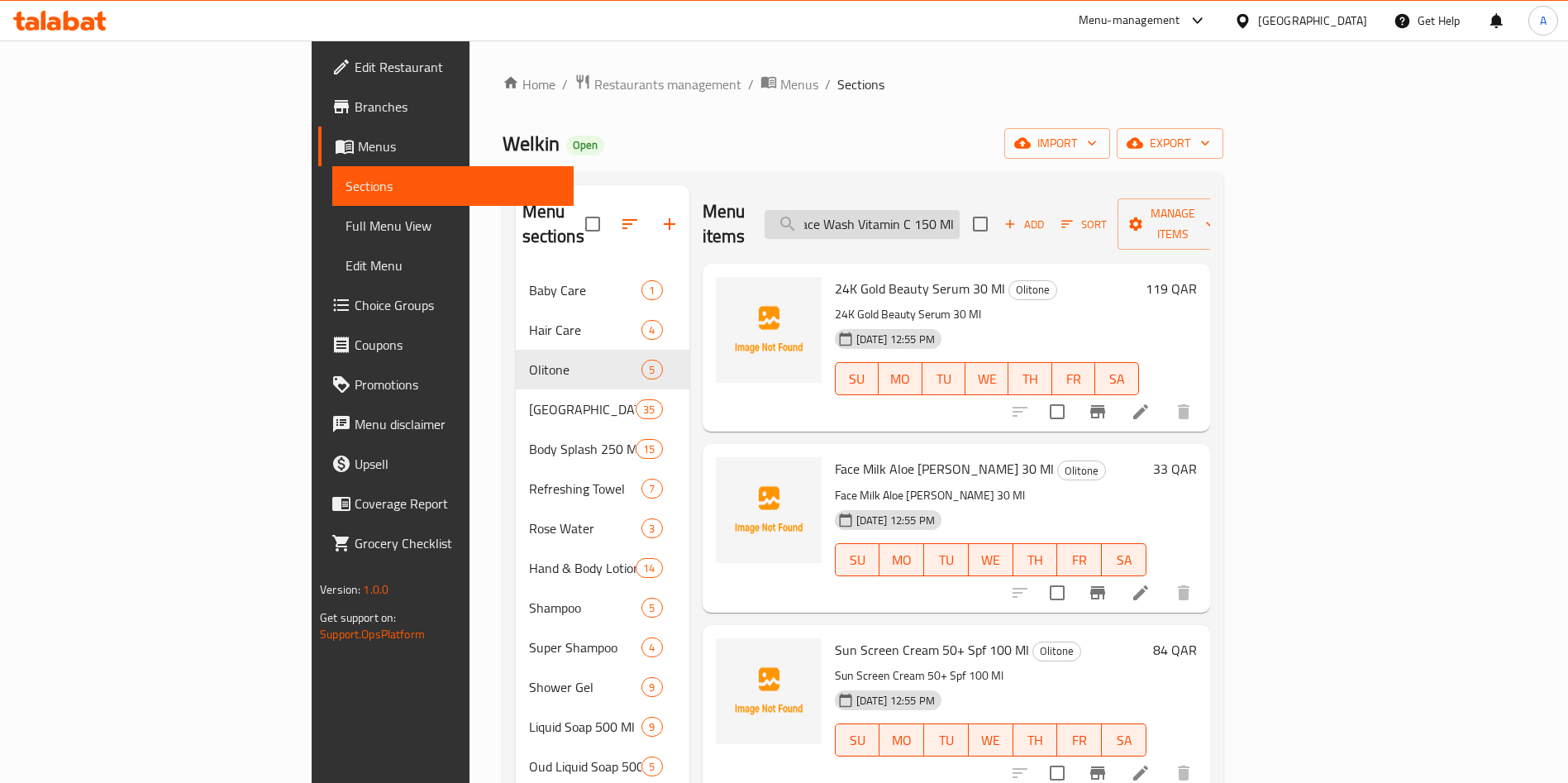
type input "Foam Face Wash Vitamin C 150 Ml"
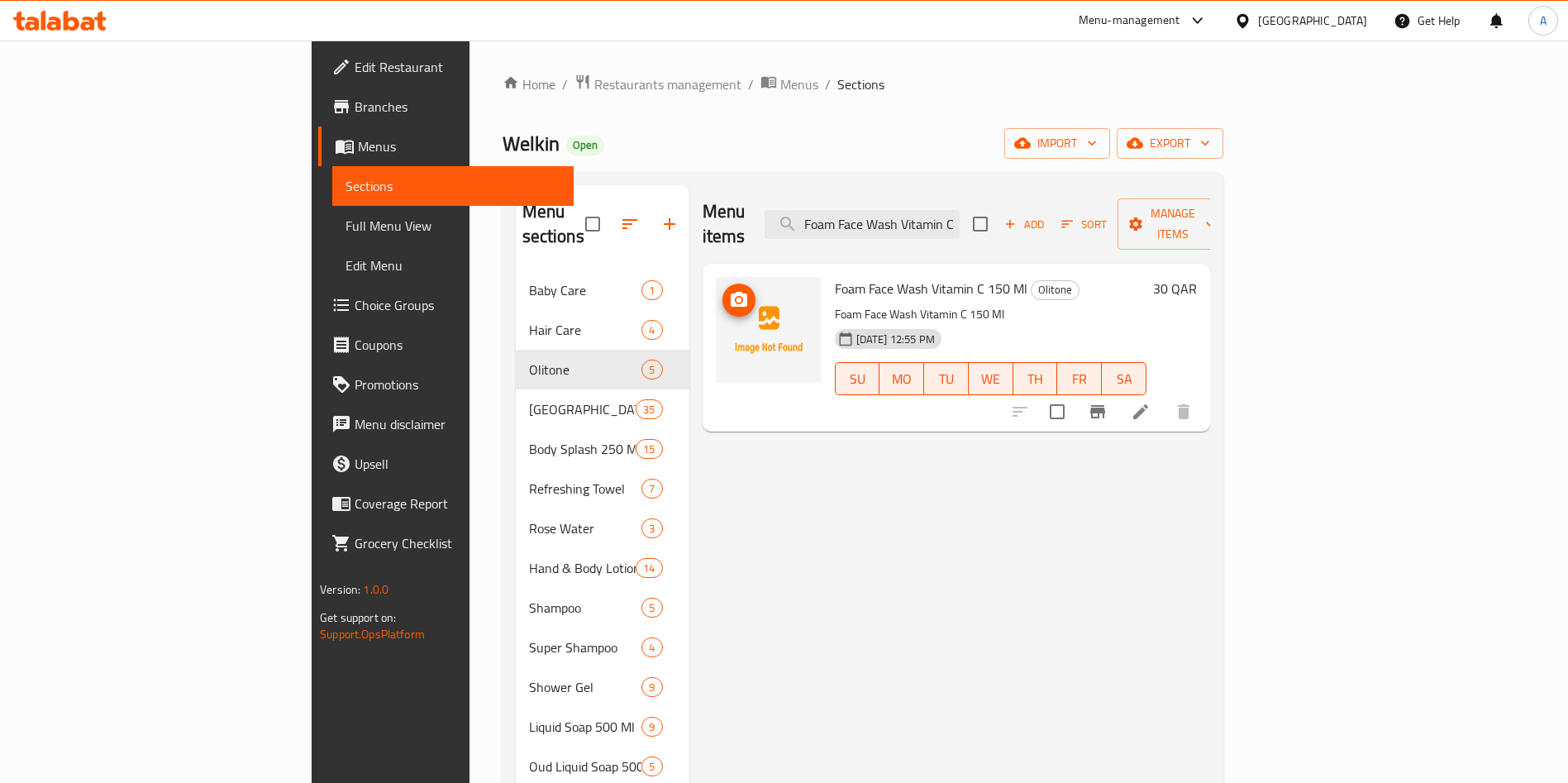
click at [716, 290] on img at bounding box center [768, 329] width 105 height 105
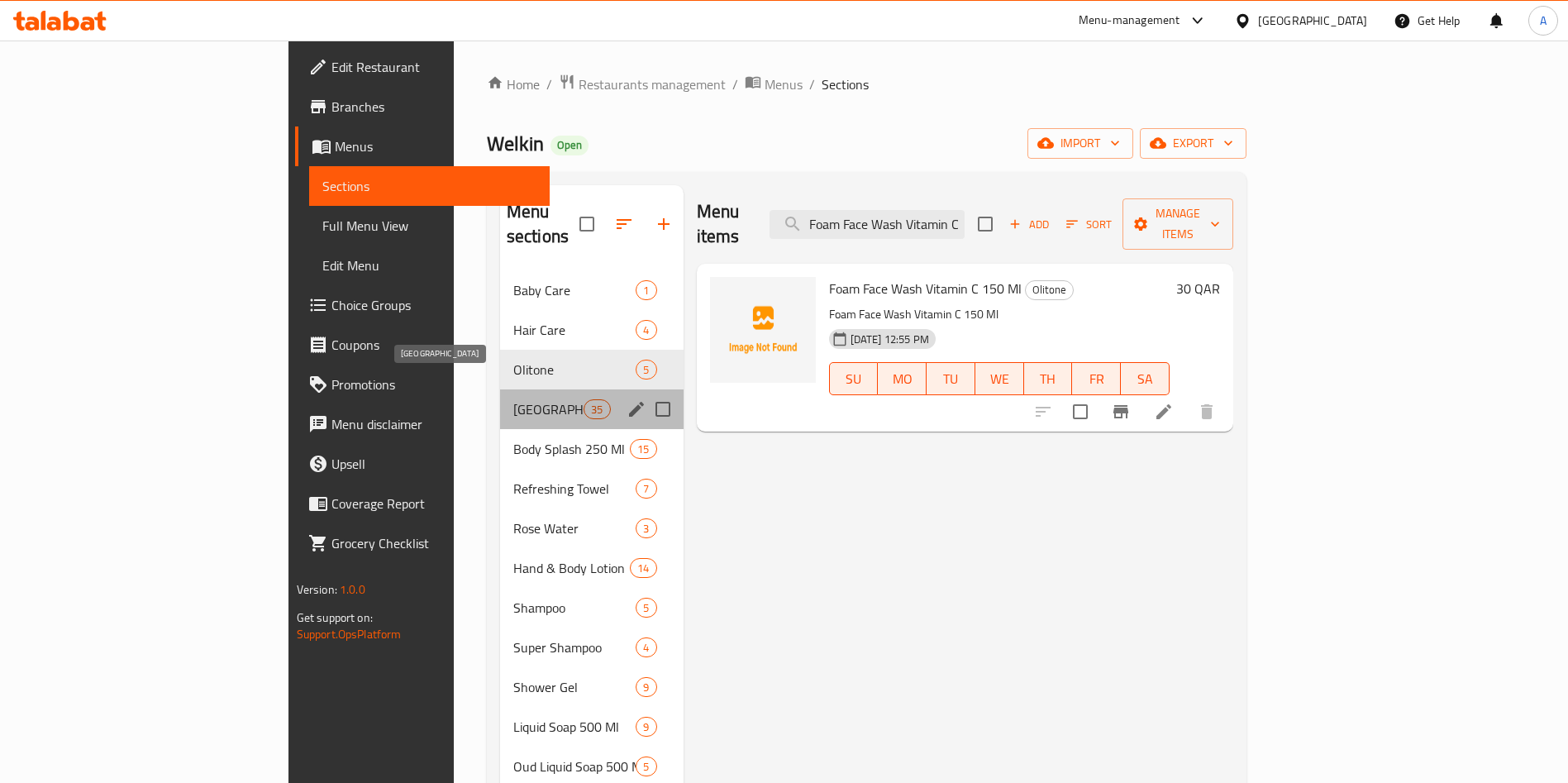
click at [513, 399] on span "[GEOGRAPHIC_DATA]" at bounding box center [548, 409] width 70 height 20
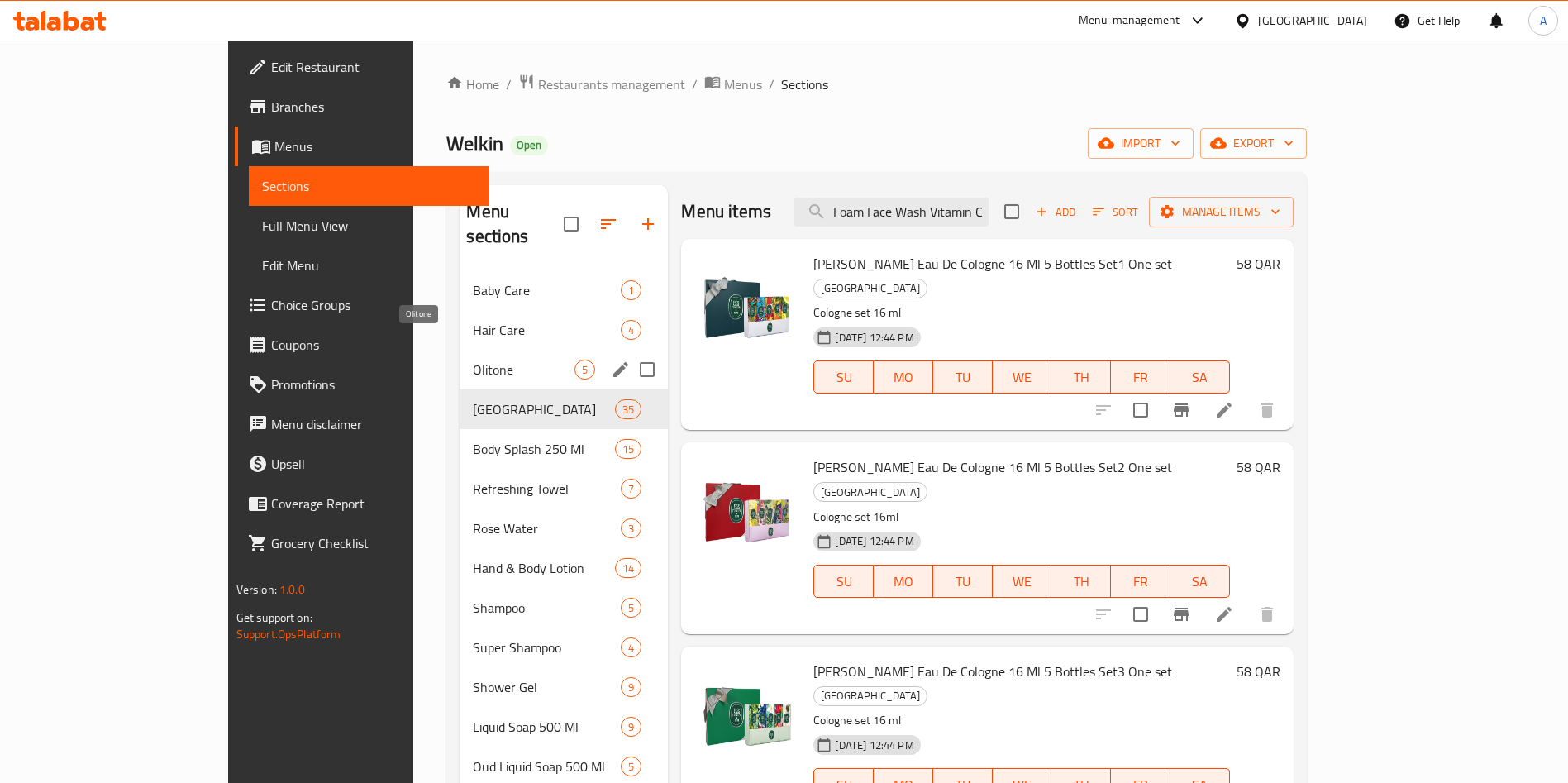
click at [473, 360] on span "Olitone" at bounding box center [523, 369] width 102 height 20
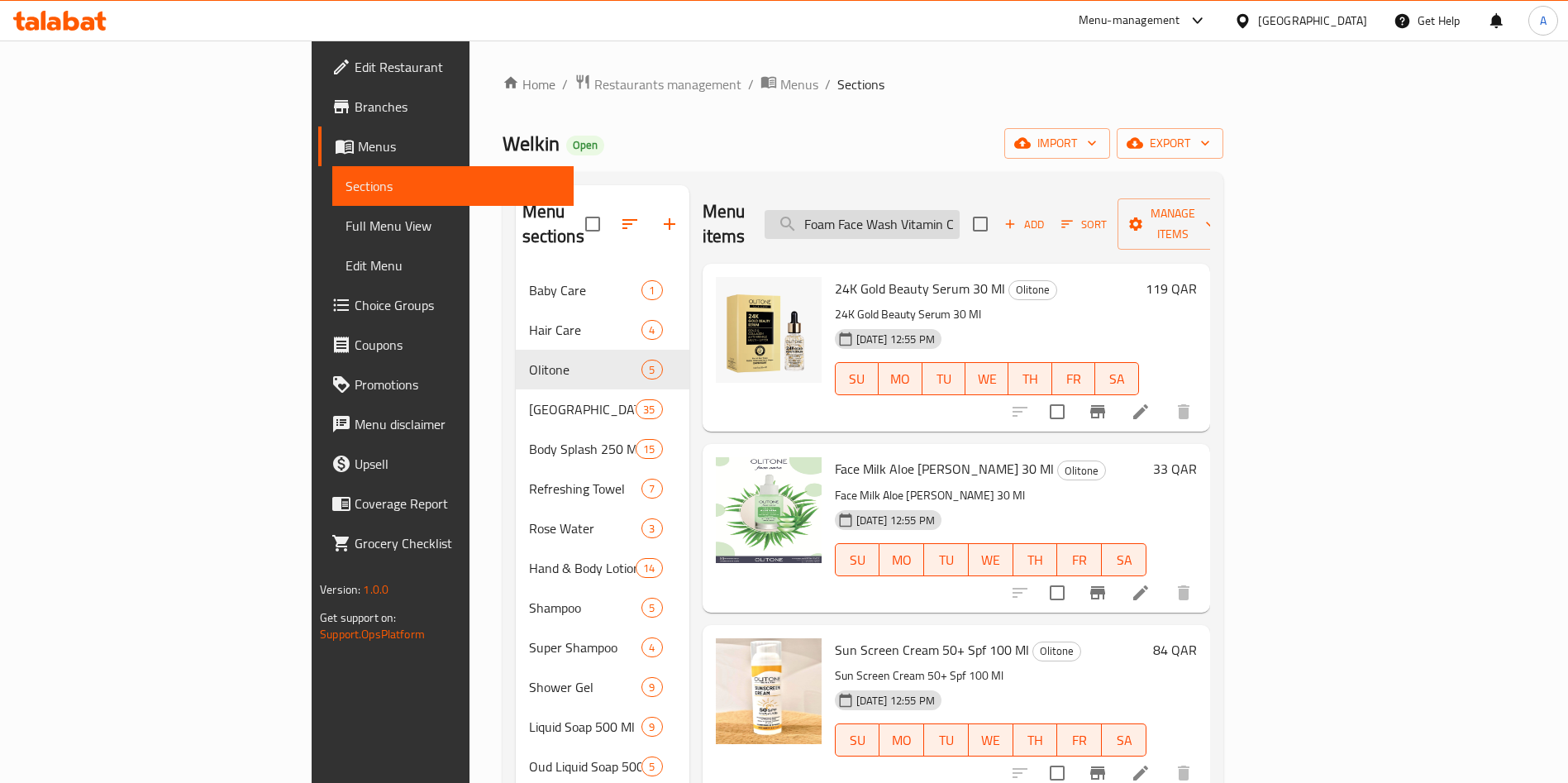
click at [960, 210] on input "Foam Face Wash Vitamin C 150 Ml" at bounding box center [862, 224] width 195 height 29
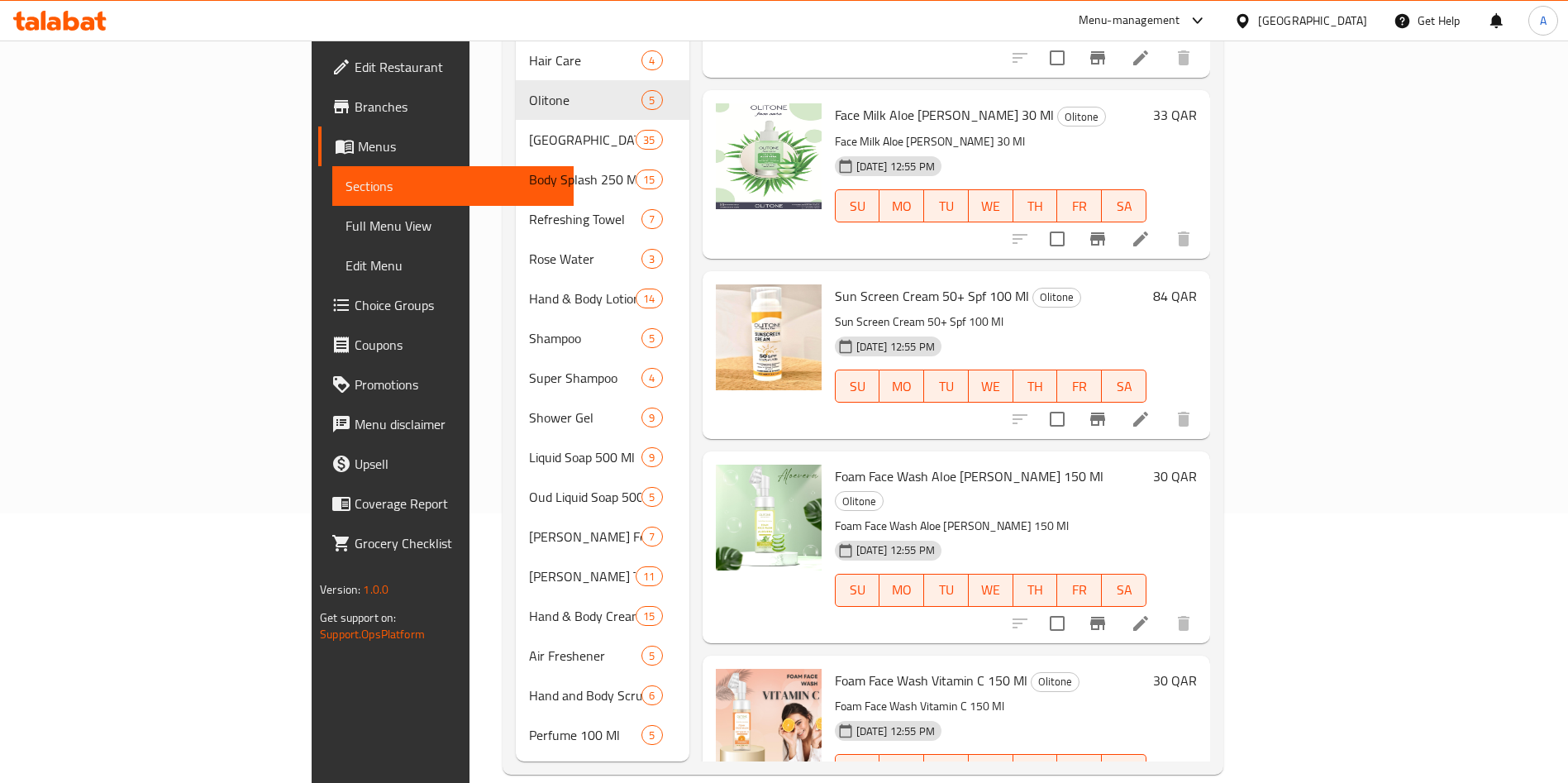
scroll to position [123, 0]
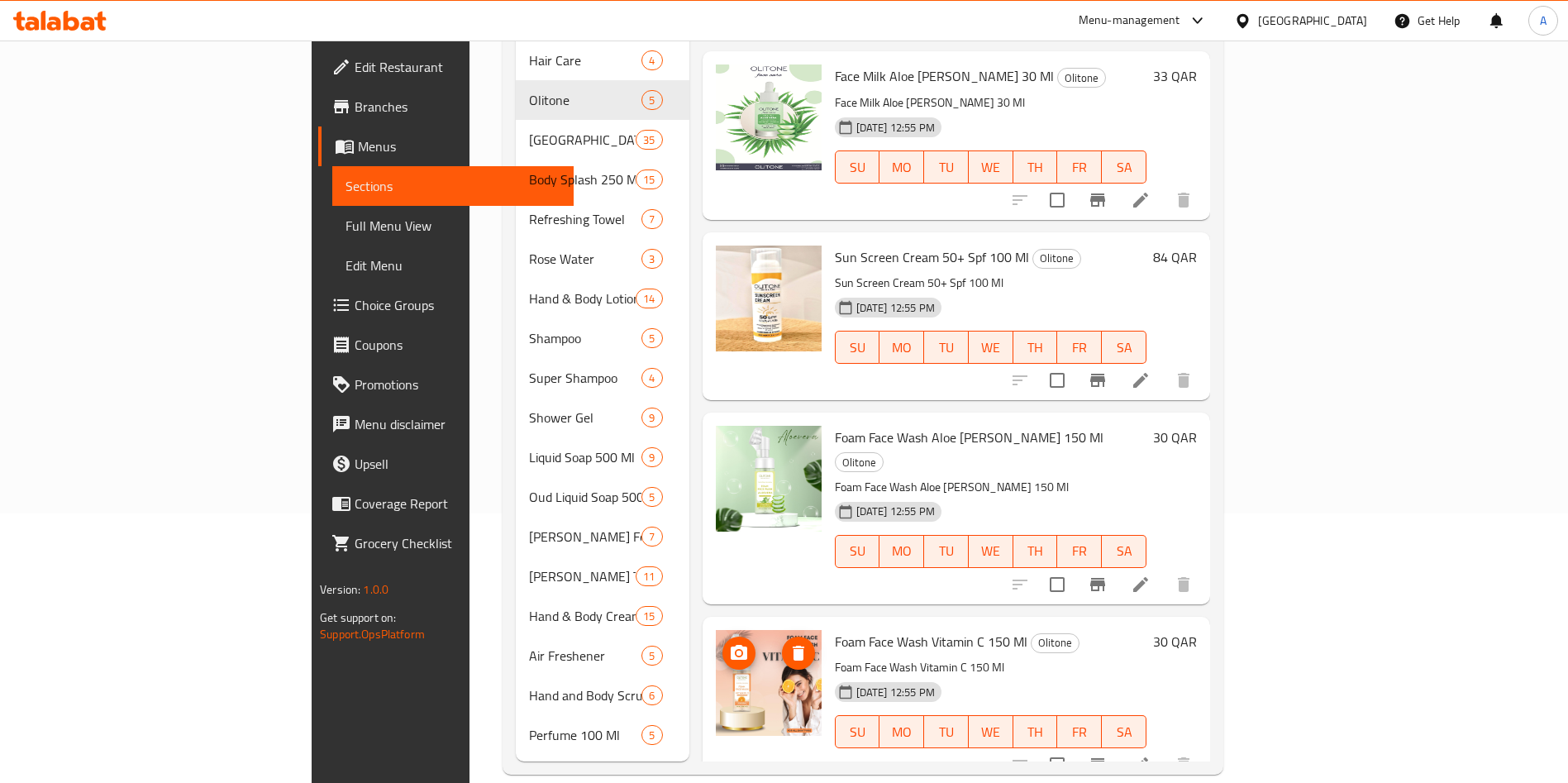
click at [716, 632] on img at bounding box center [768, 682] width 105 height 105
click at [880, 629] on span "Foam Face Wash Vitamin C 150 Ml" at bounding box center [931, 642] width 193 height 25
drag, startPoint x: 880, startPoint y: 605, endPoint x: 1244, endPoint y: 601, distance: 364.0
click at [1147, 630] on h6 "Foam Face Wash Vitamin C 150 Ml Olitone" at bounding box center [991, 642] width 312 height 23
click at [716, 630] on img at bounding box center [768, 682] width 105 height 105
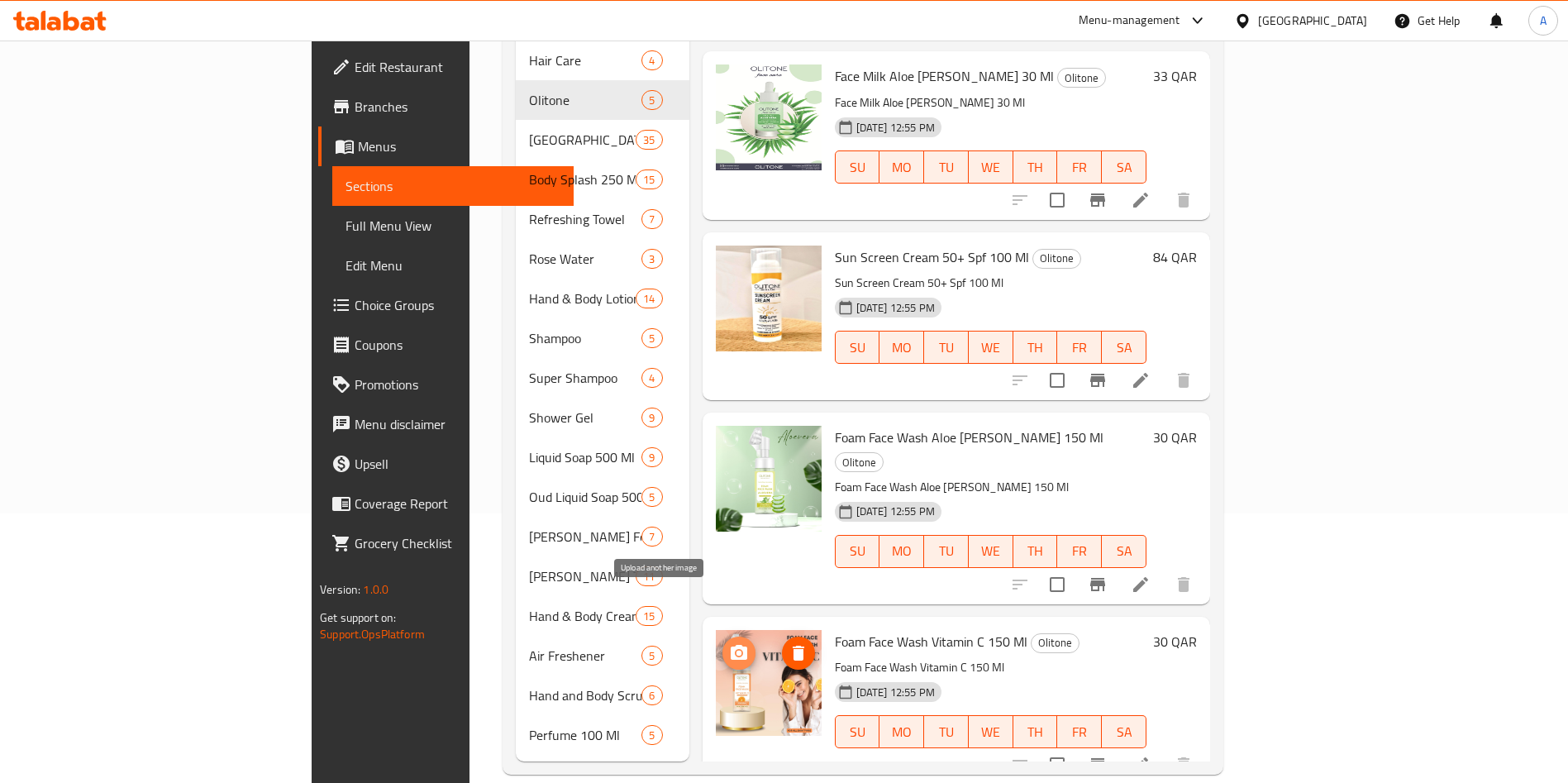
click at [730, 645] on icon "upload picture" at bounding box center [739, 652] width 16 height 15
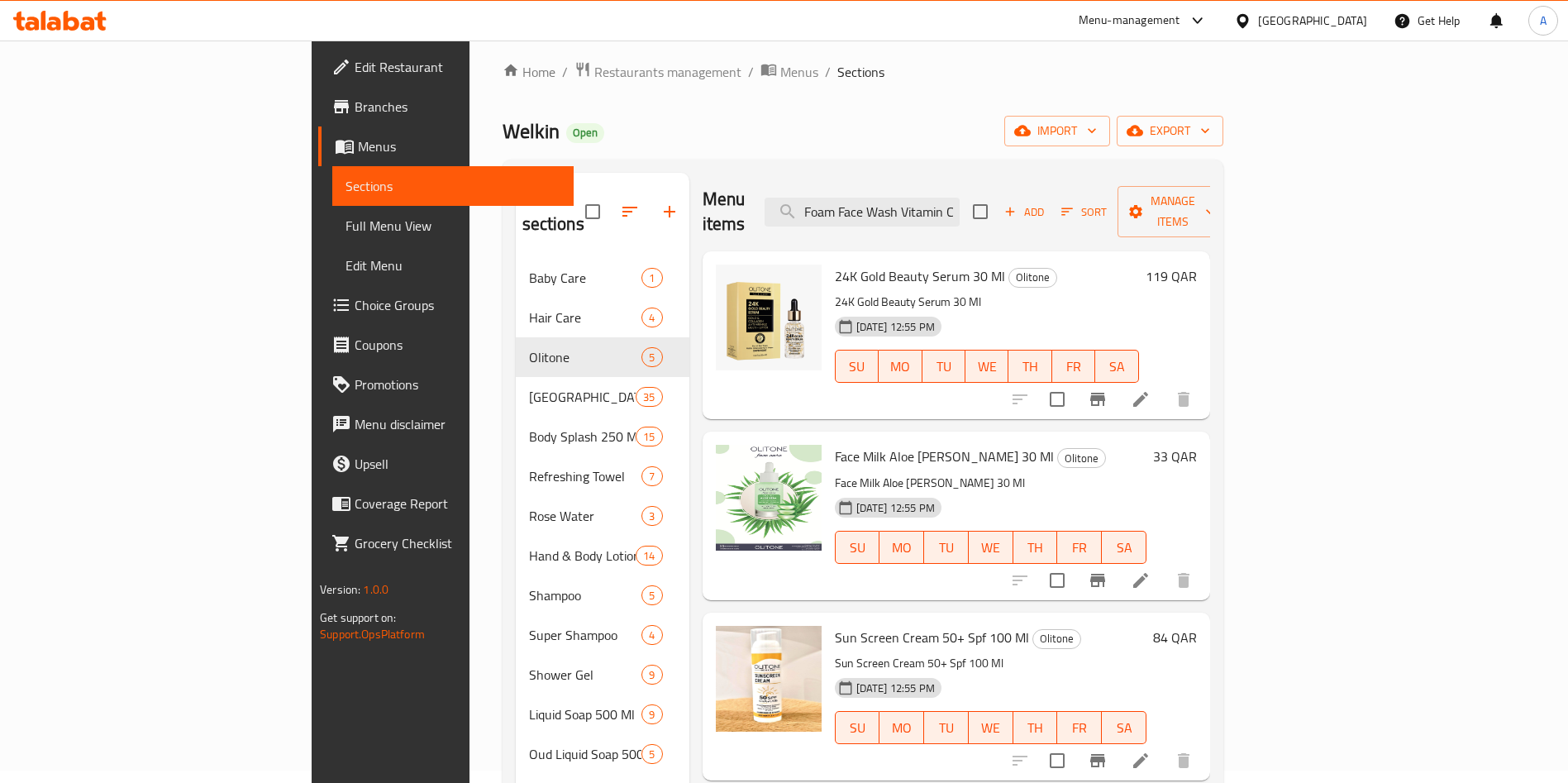
scroll to position [0, 0]
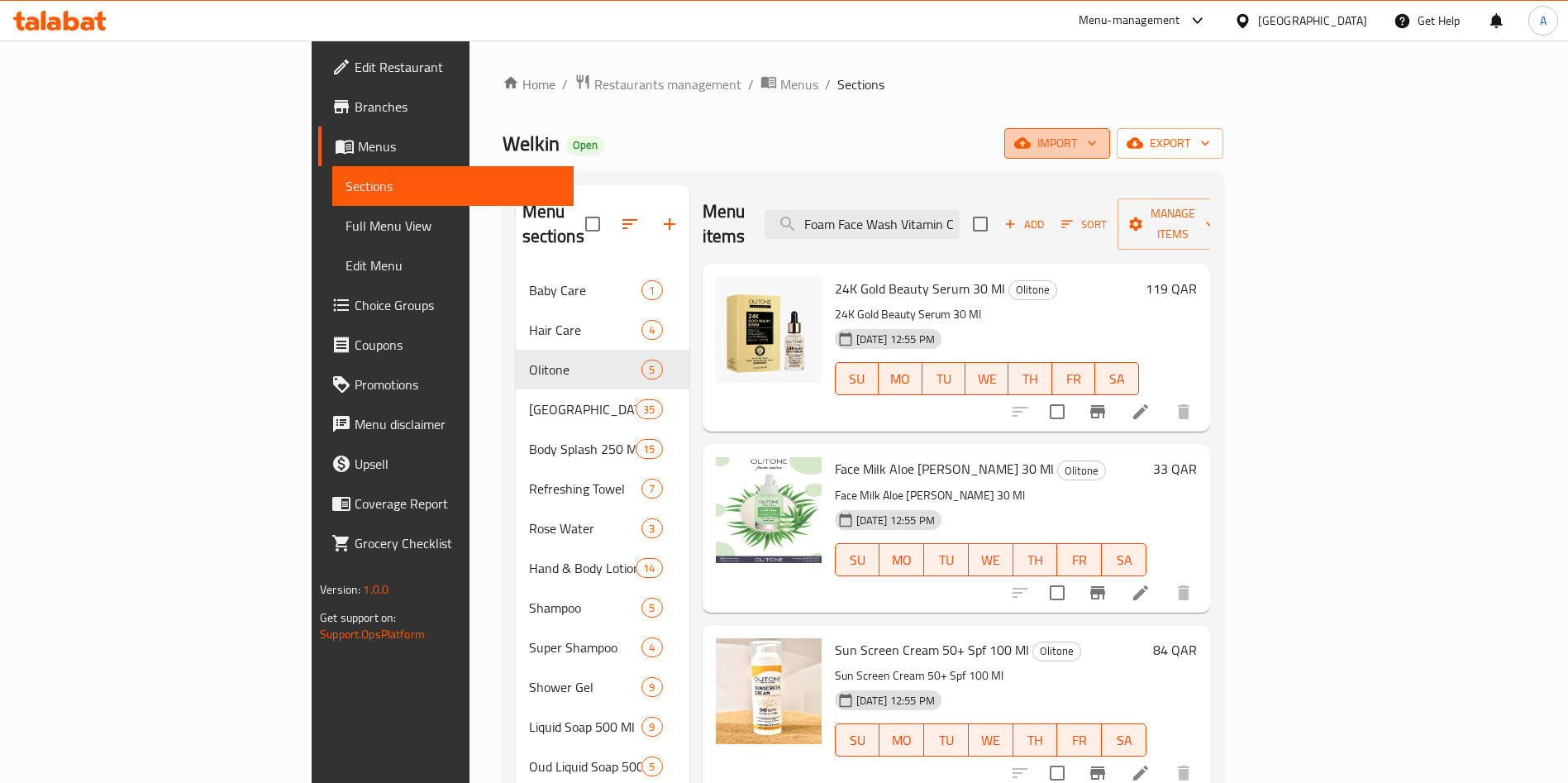
click at [1101, 145] on icon "button" at bounding box center [1092, 143] width 16 height 16
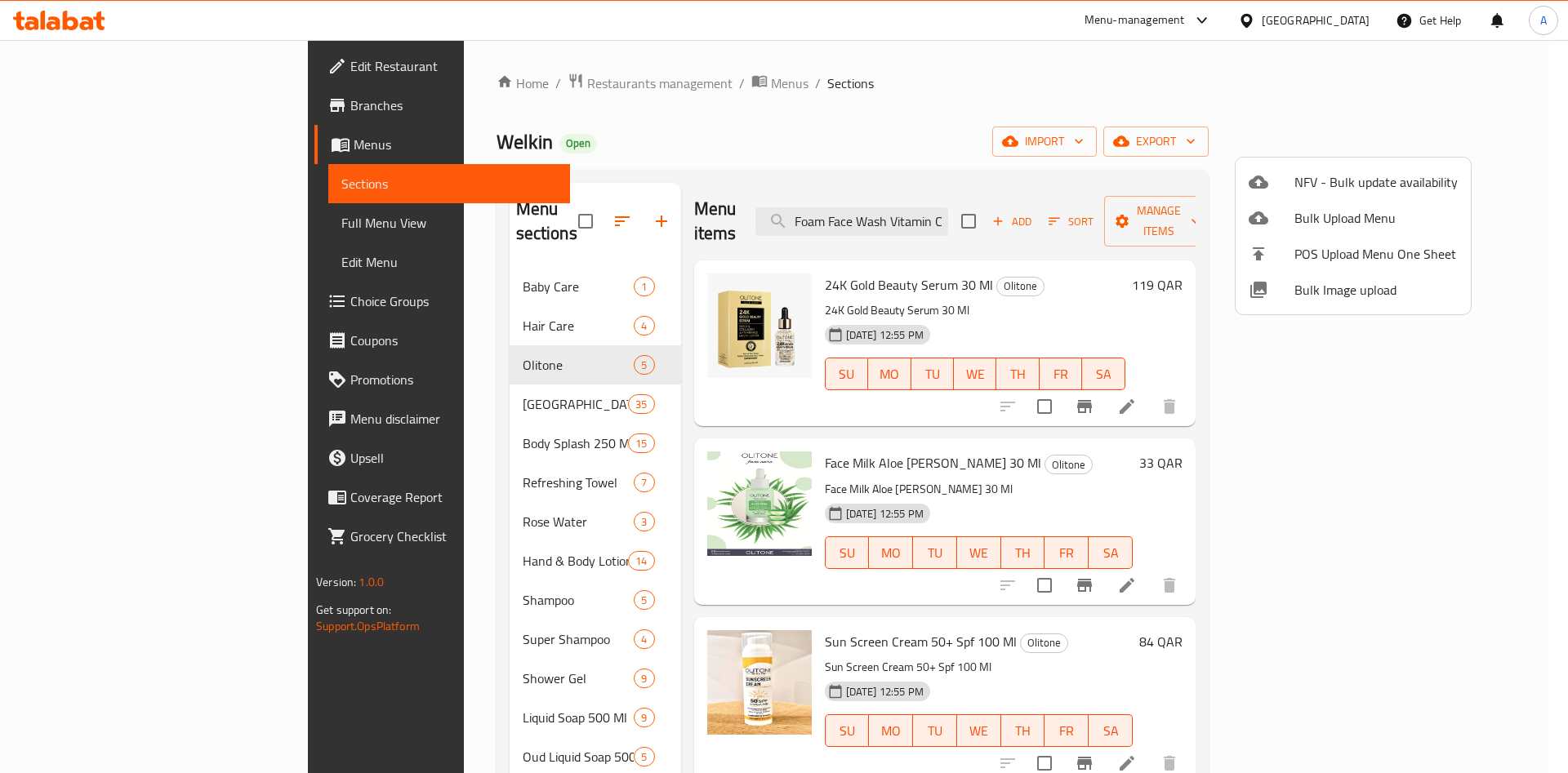
click at [1296, 292] on span "Bulk Image upload" at bounding box center [1377, 290] width 164 height 20
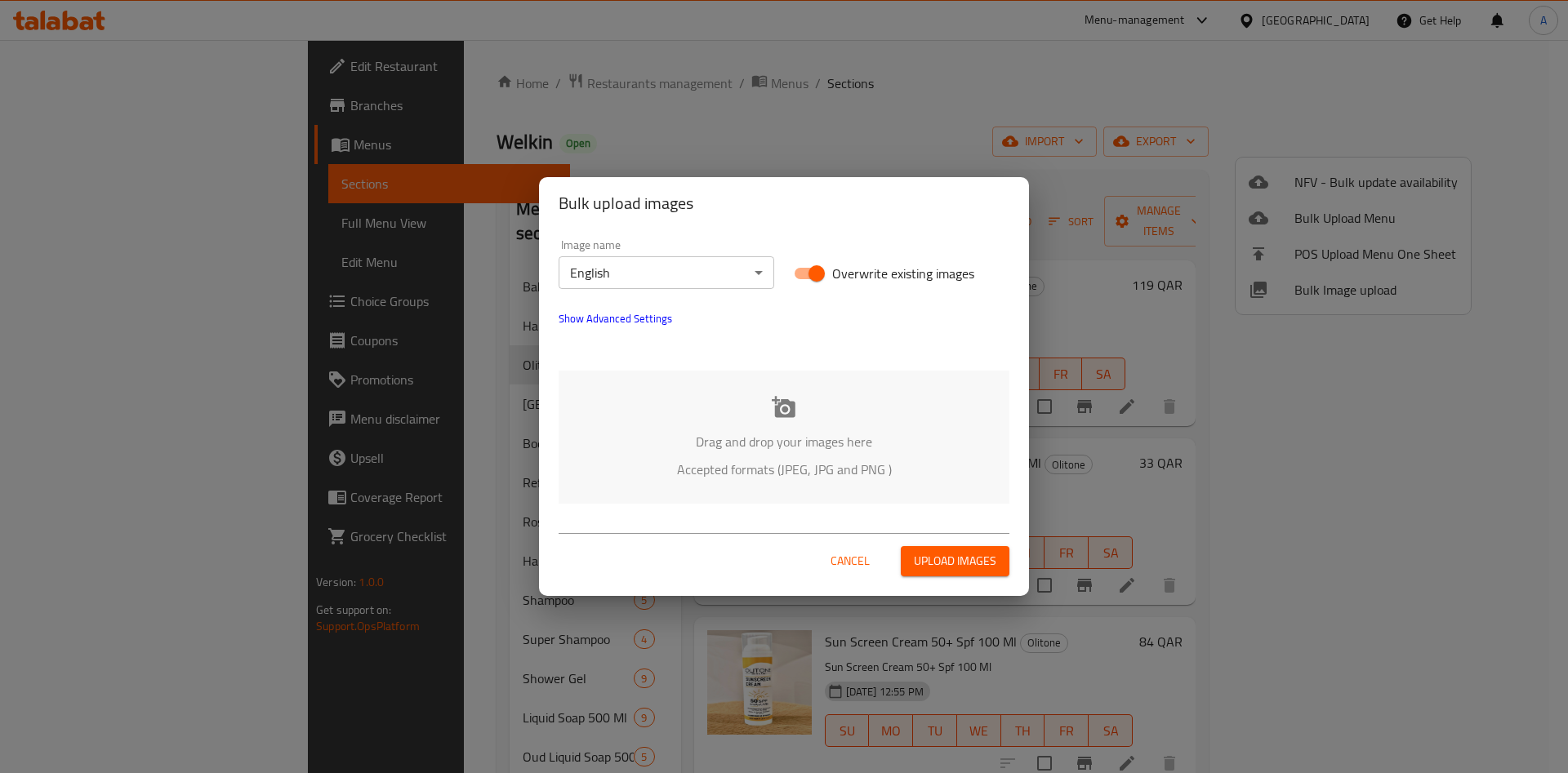
click at [740, 432] on p "Drag and drop your images here" at bounding box center [784, 442] width 402 height 20
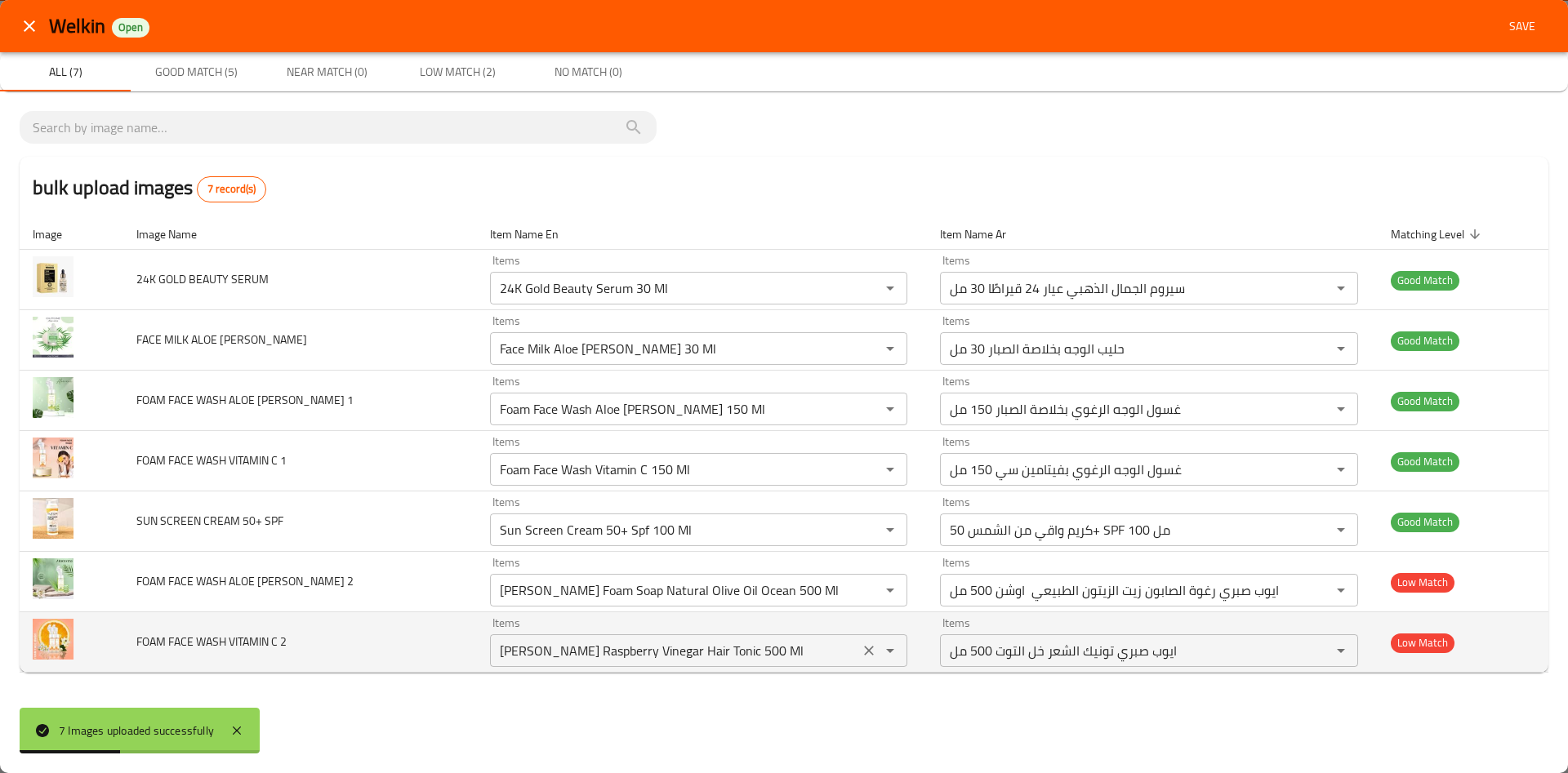
click at [861, 649] on icon "Clear" at bounding box center [869, 650] width 16 height 16
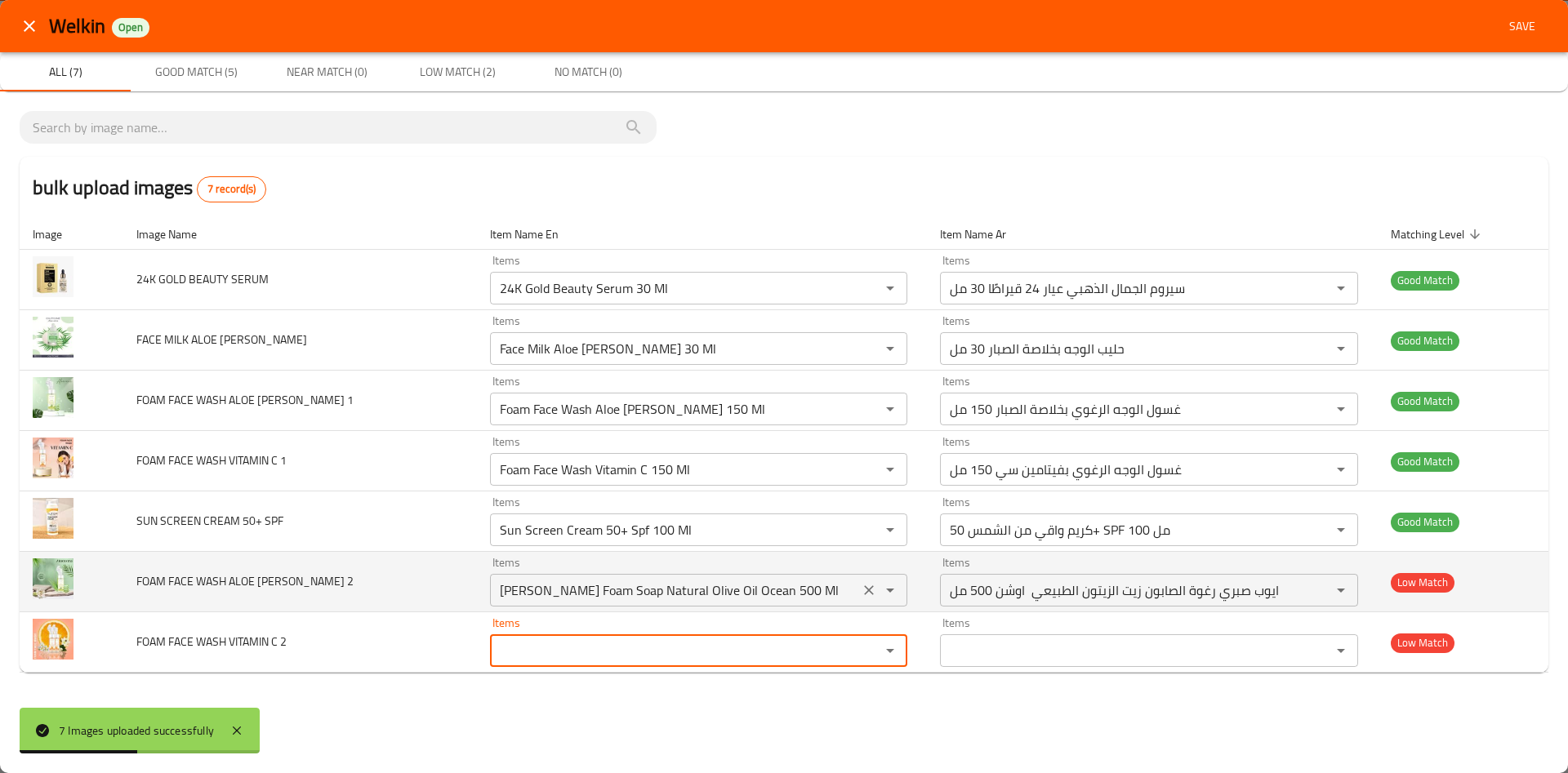
click at [861, 591] on icon "Clear" at bounding box center [869, 590] width 16 height 16
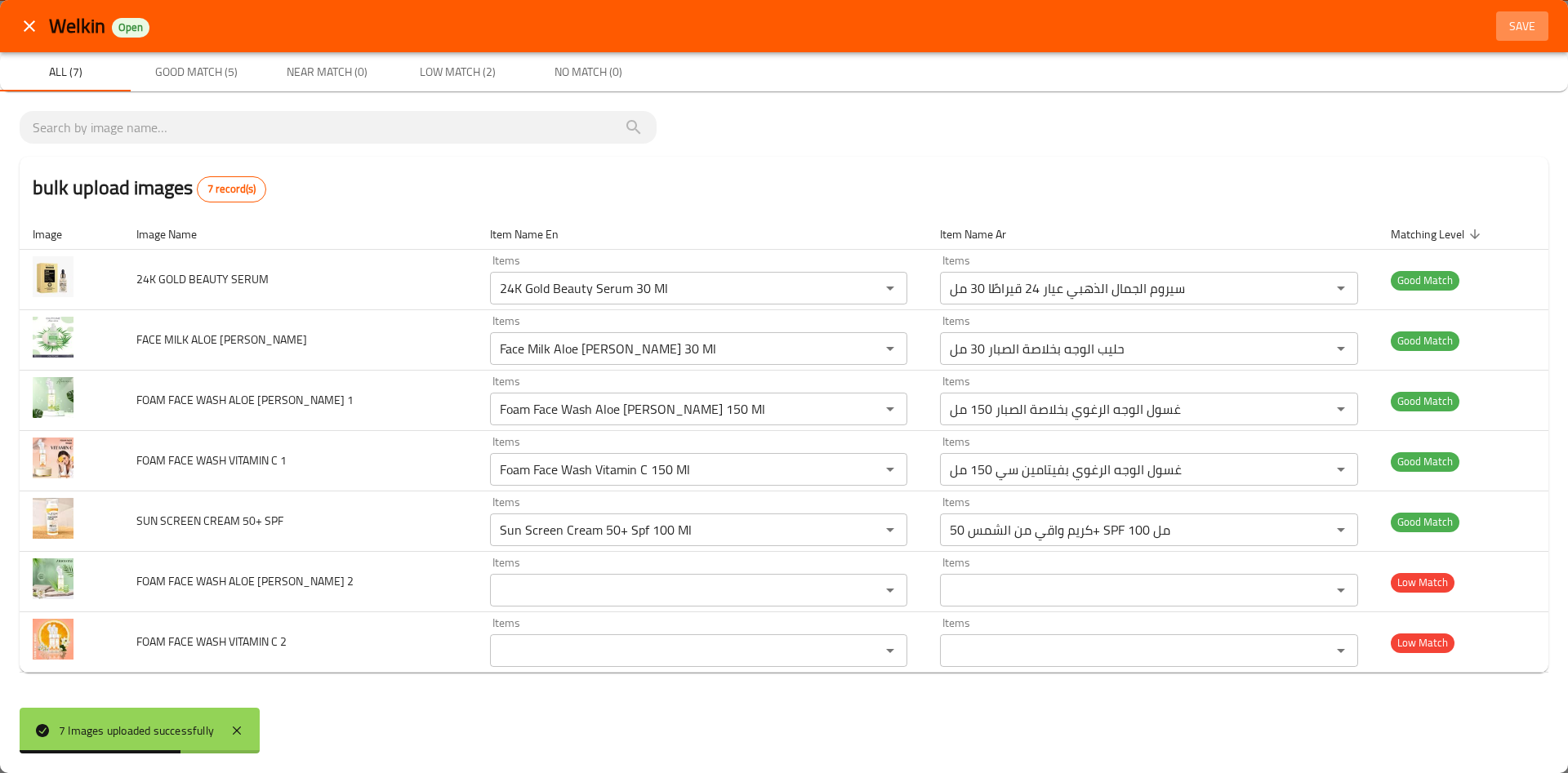
click at [1524, 20] on span "Save" at bounding box center [1523, 26] width 39 height 20
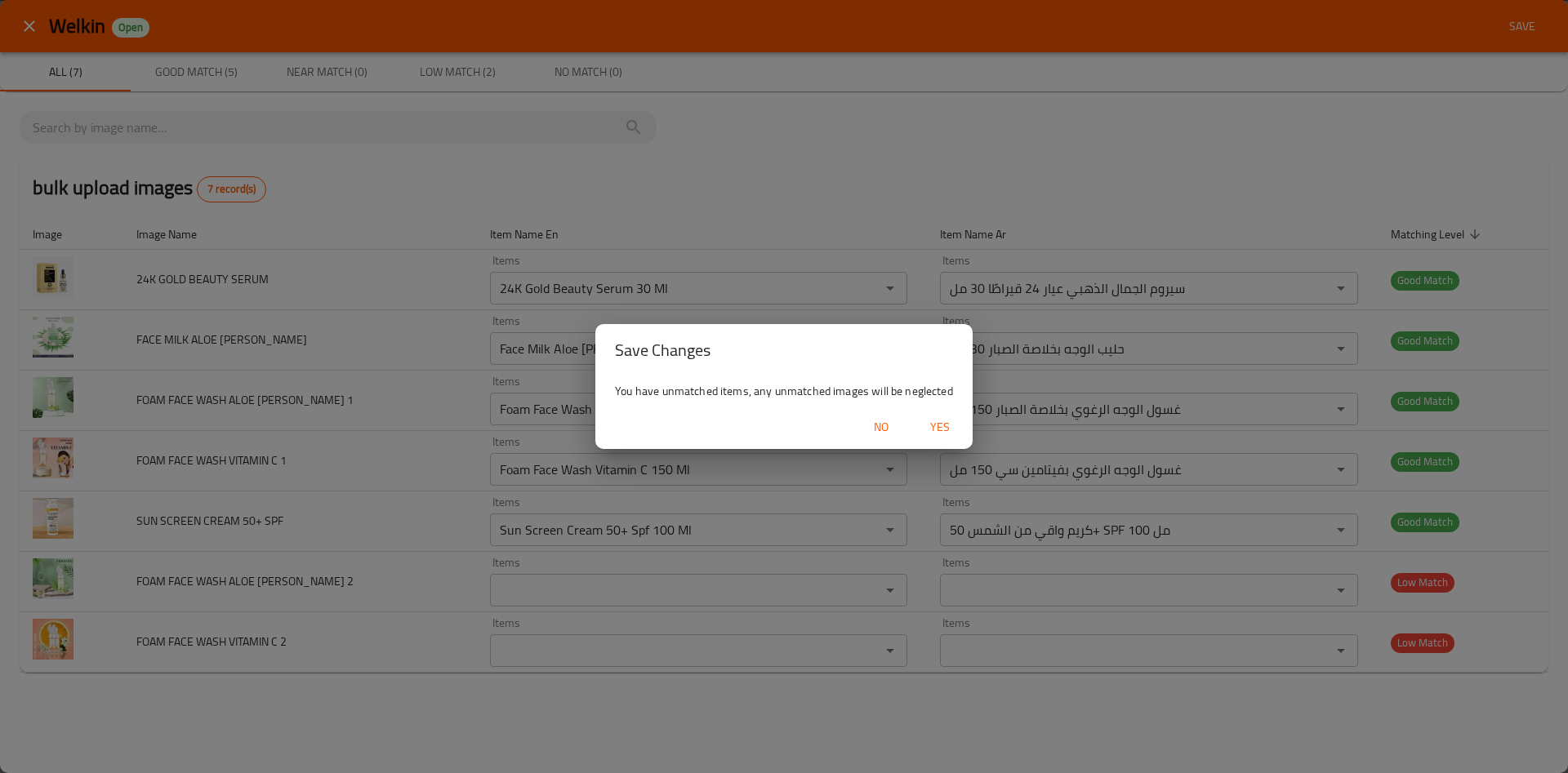
click at [944, 424] on span "Yes" at bounding box center [940, 427] width 39 height 20
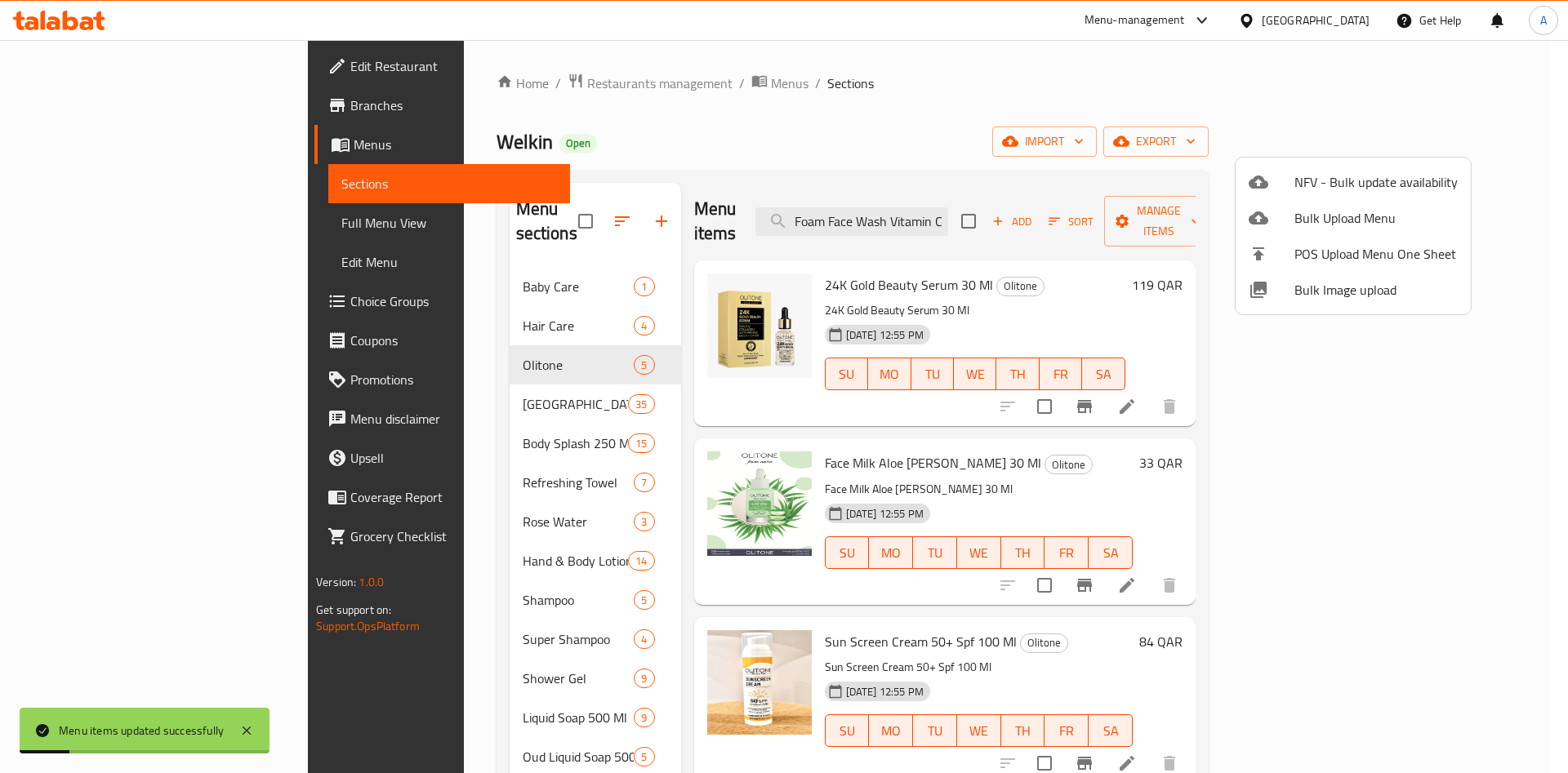
drag, startPoint x: 979, startPoint y: 200, endPoint x: 990, endPoint y: 228, distance: 30.1
click at [979, 201] on div at bounding box center [784, 386] width 1568 height 773
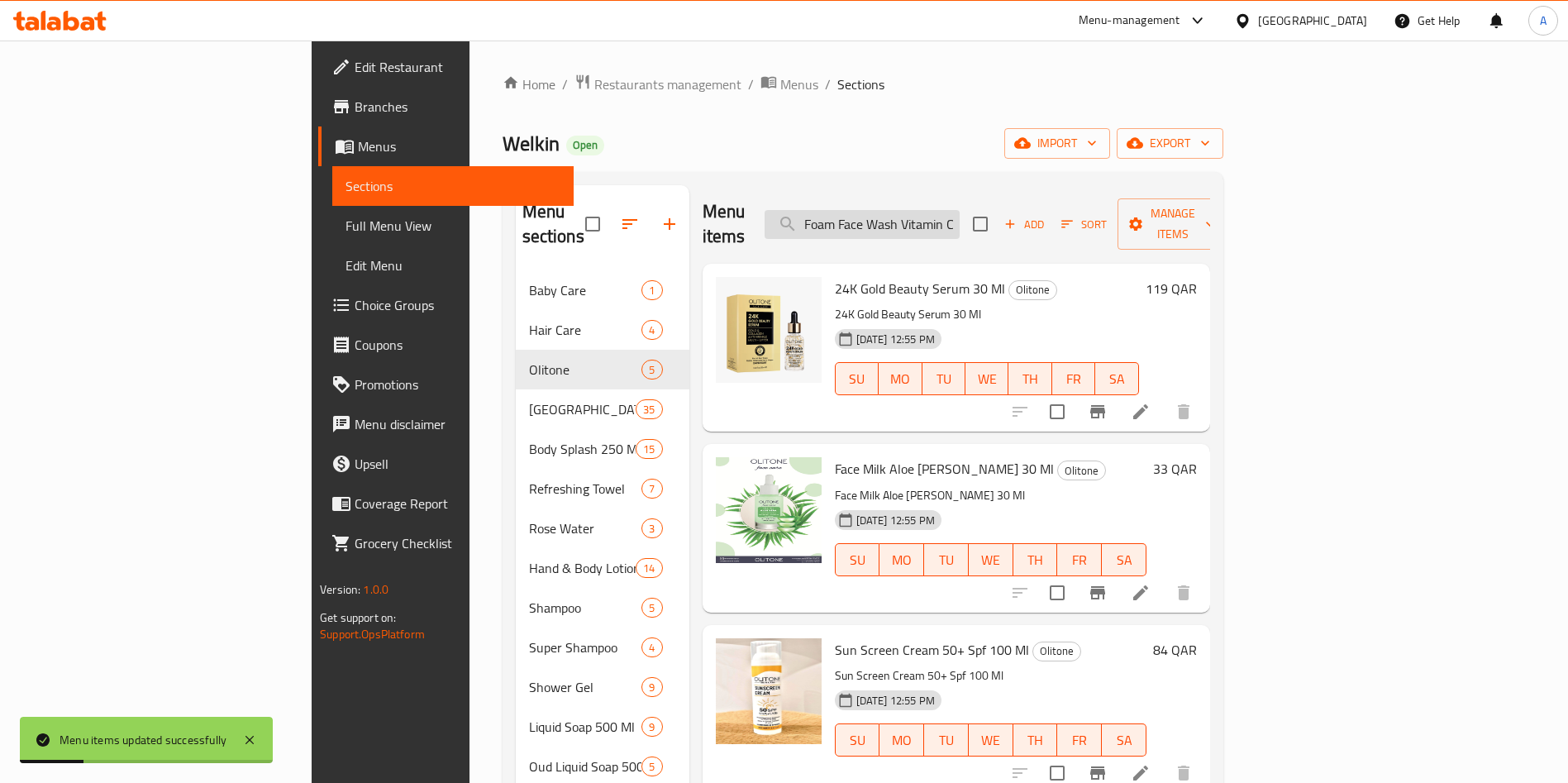
click at [960, 220] on input "Foam Face Wash Vitamin C 150 Ml" at bounding box center [862, 224] width 195 height 29
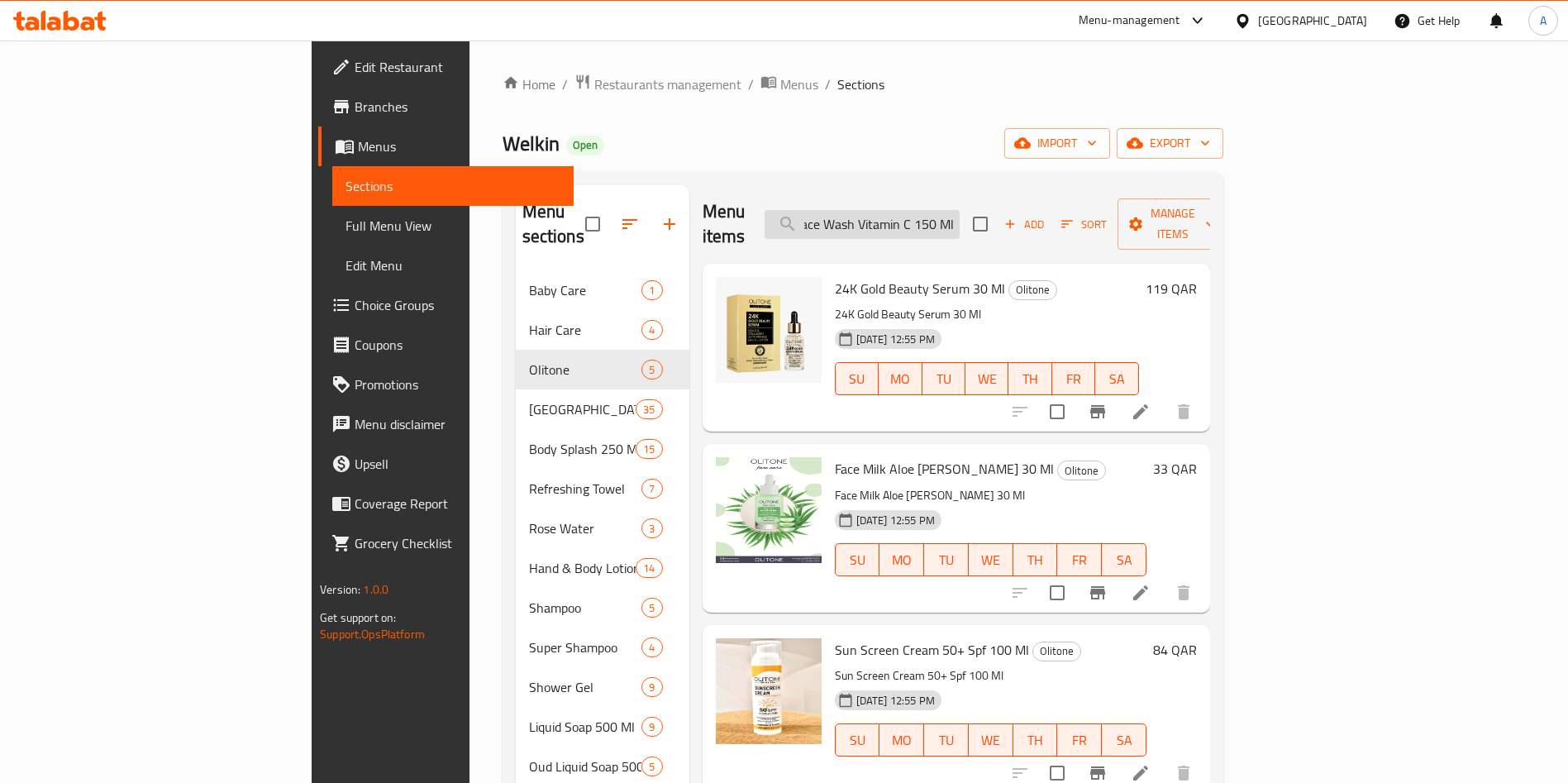
click at [960, 220] on input "Foam Face Wash Vitamin C 150 Ml" at bounding box center [862, 224] width 195 height 29
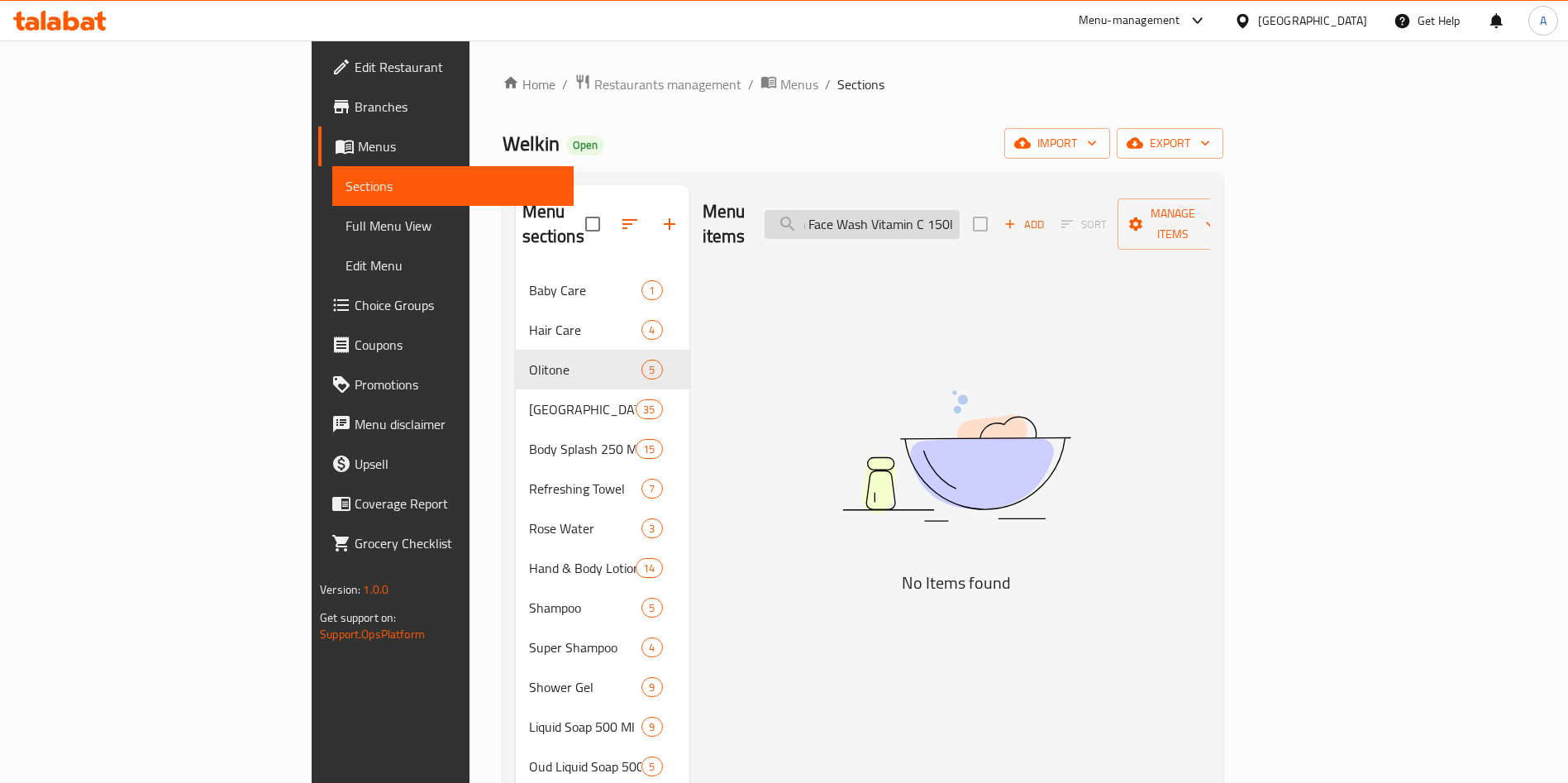
type input "Foam Face Wash Vitamin C 150"
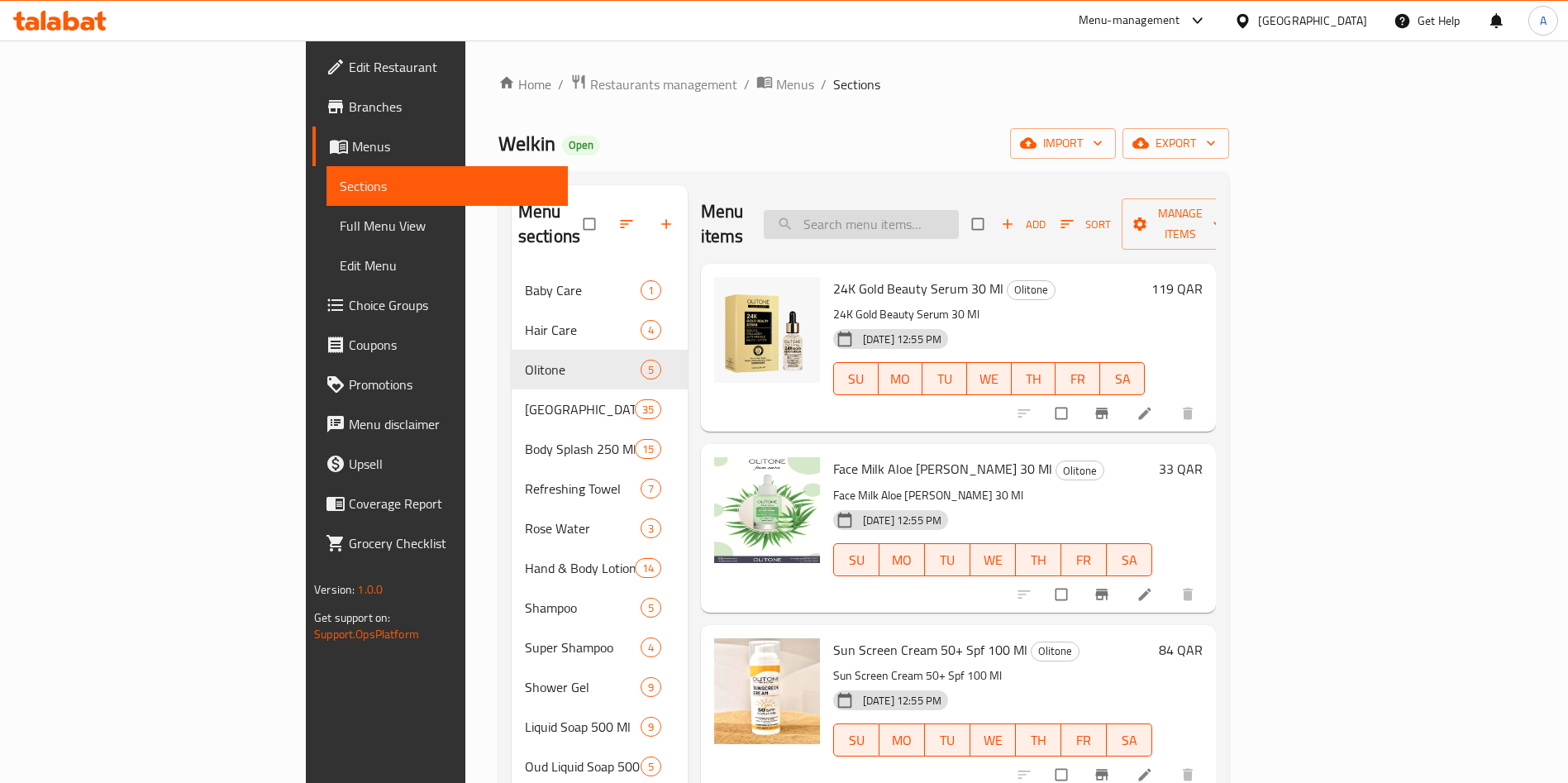
click at [948, 223] on input "search" at bounding box center [861, 224] width 195 height 29
paste input "Foam Face Wash Vitamin C 150 Ml"
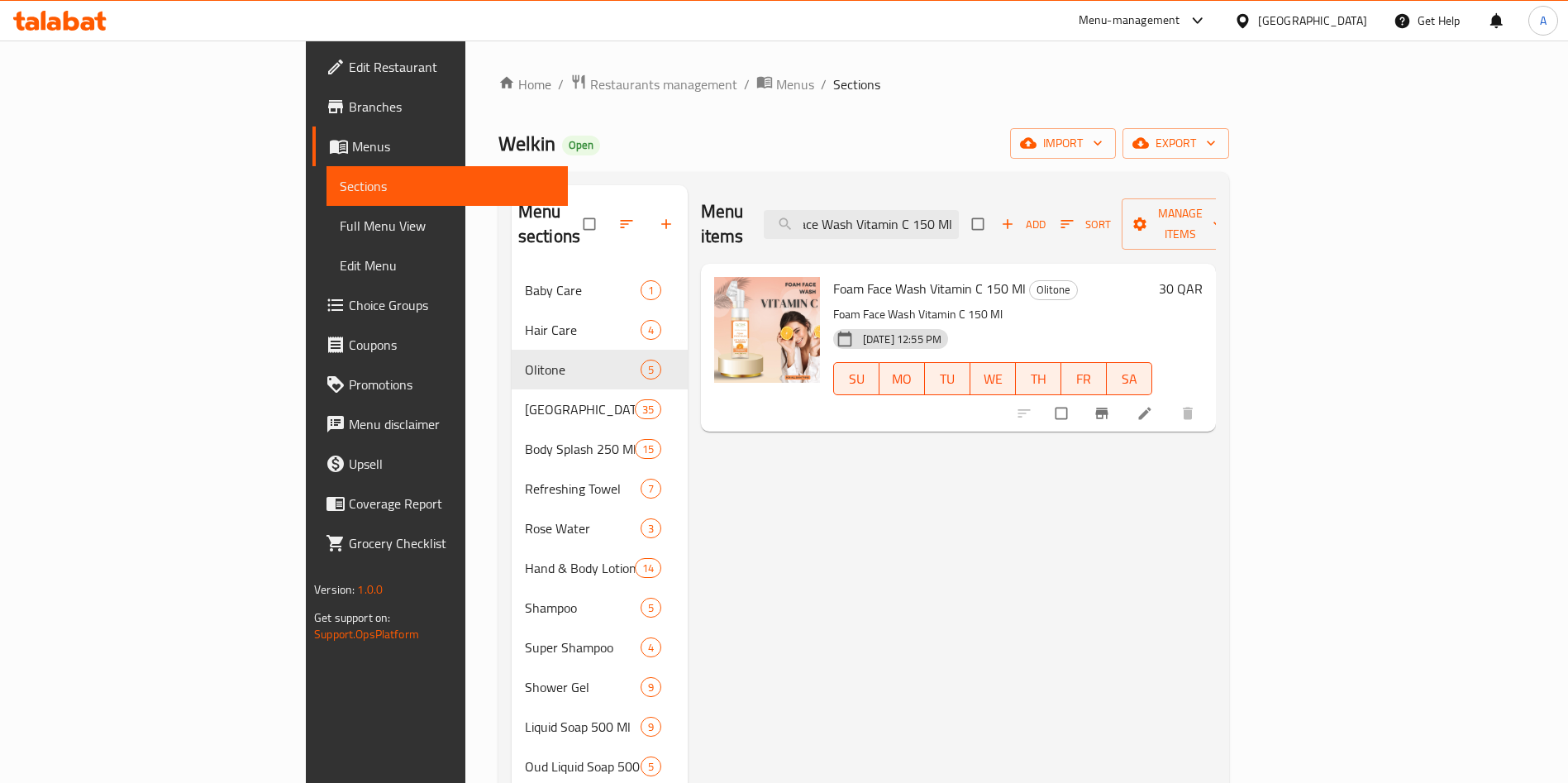
type input "Foam Face Wash Vitamin C 150 Ml"
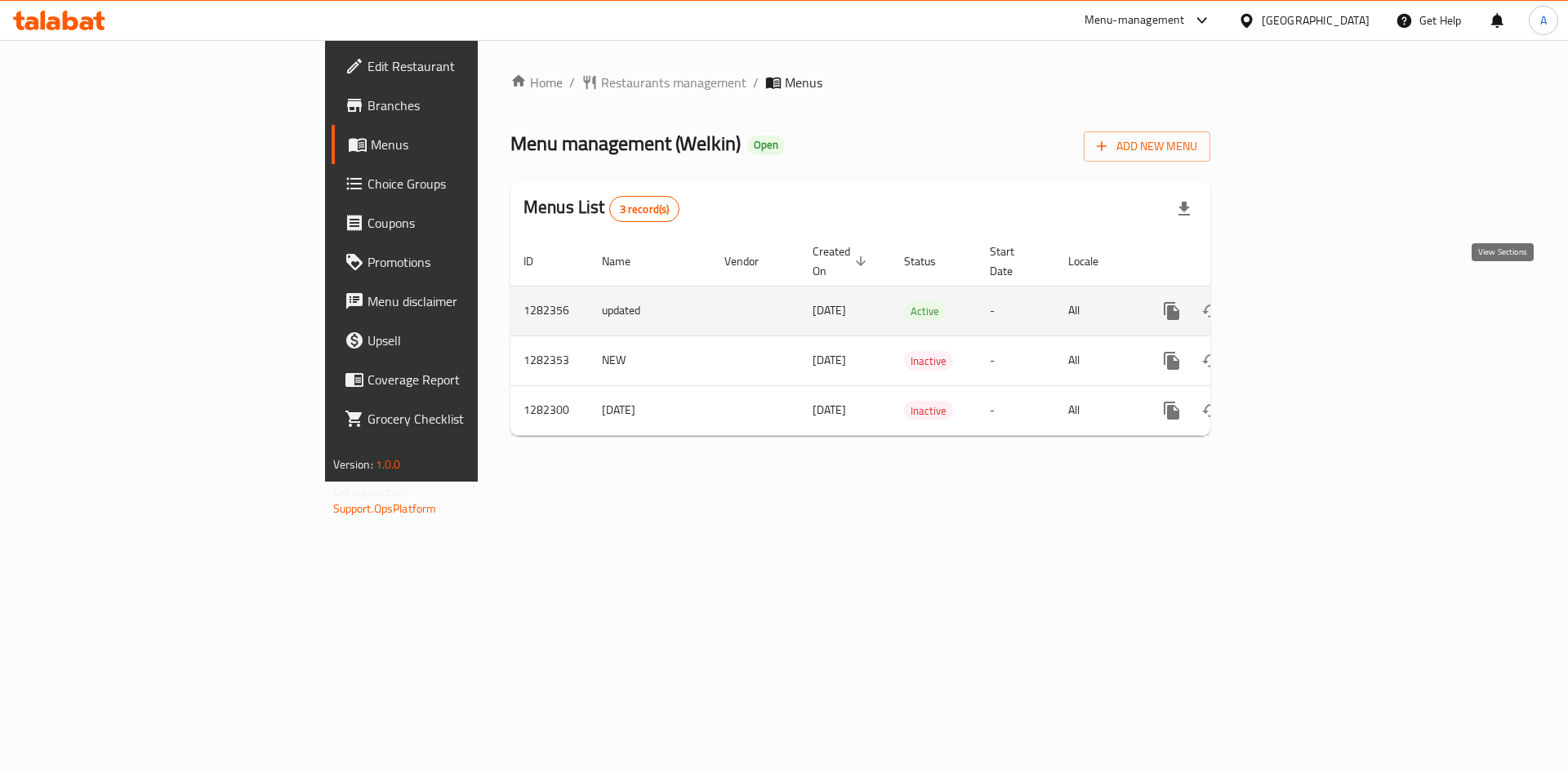
click at [1299, 302] on icon "enhanced table" at bounding box center [1289, 311] width 20 height 20
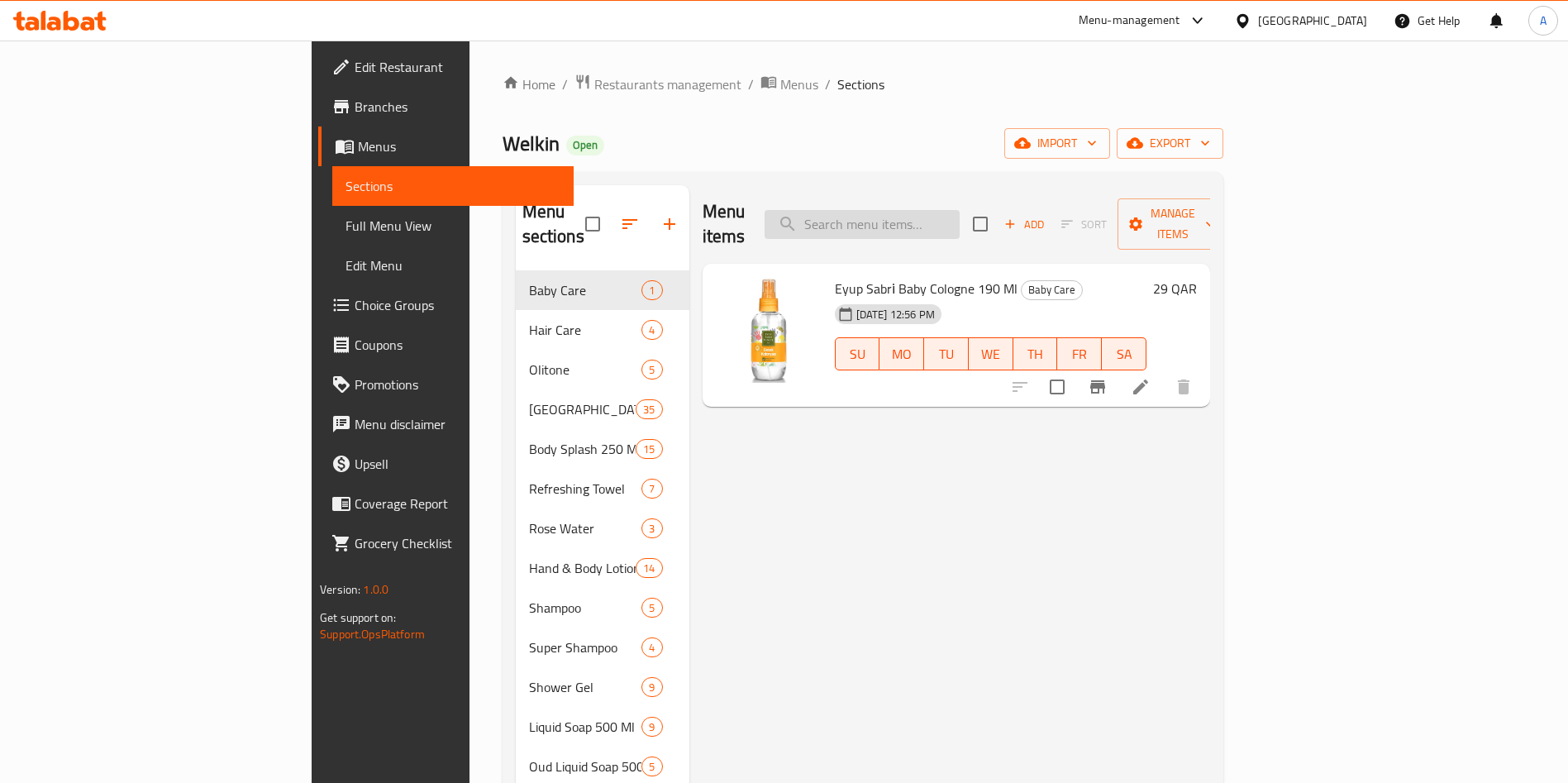
click at [960, 210] on input "search" at bounding box center [862, 224] width 195 height 29
paste input "SPLASH PURE LOVE 250 ML"
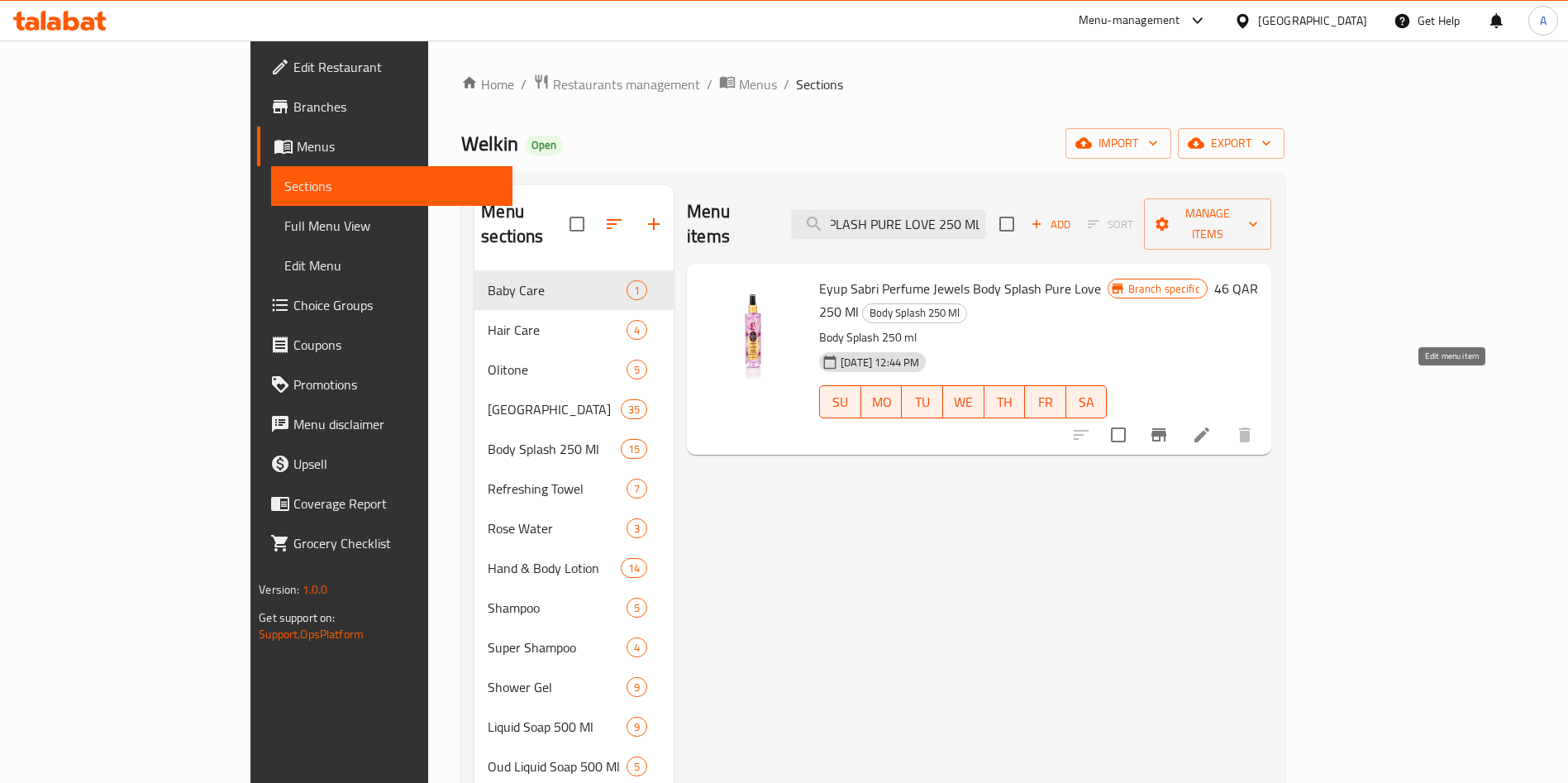
type input "SPLASH PURE LOVE 250 ML"
click at [1211, 425] on icon at bounding box center [1201, 435] width 20 height 20
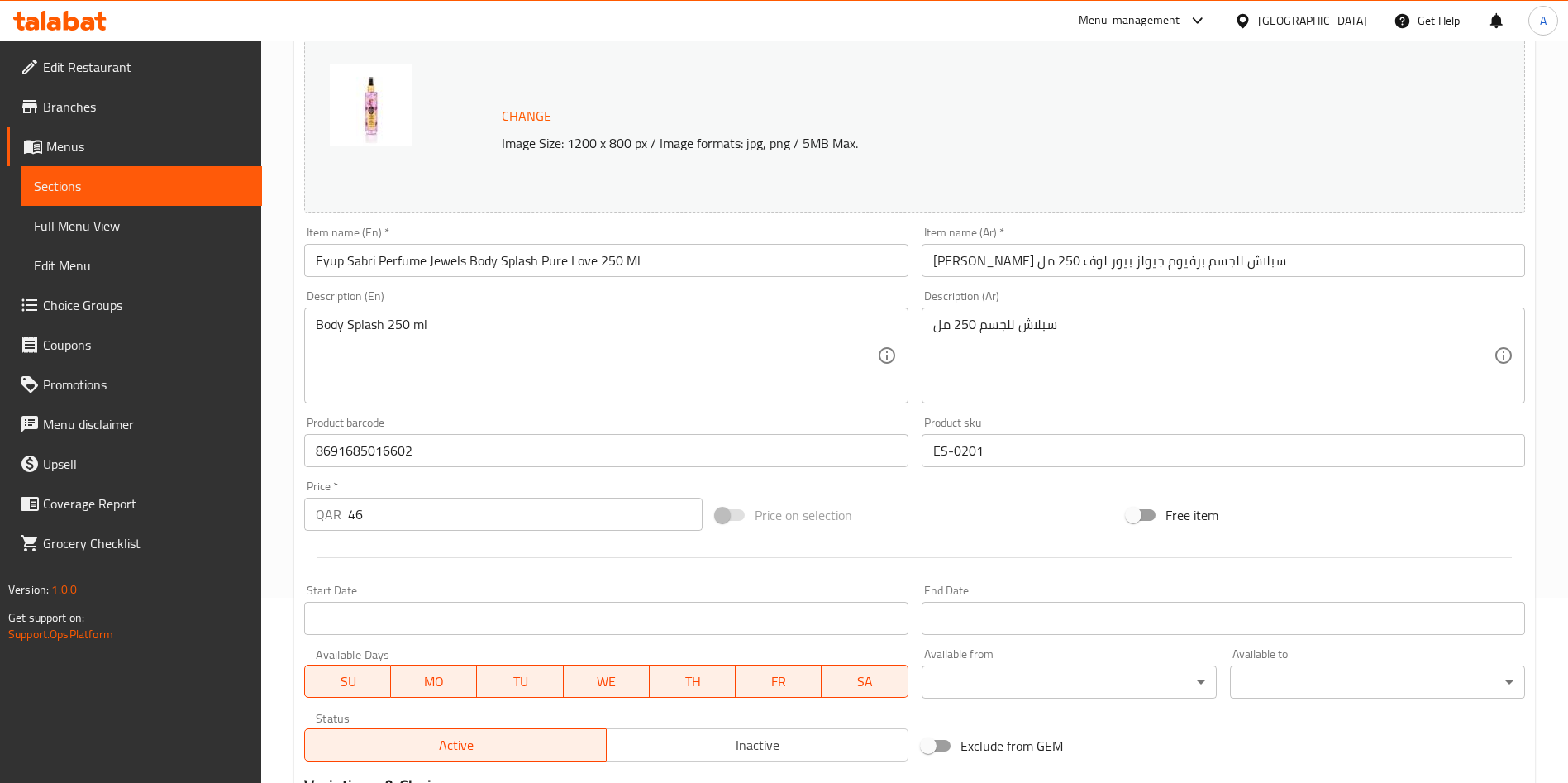
scroll to position [409, 0]
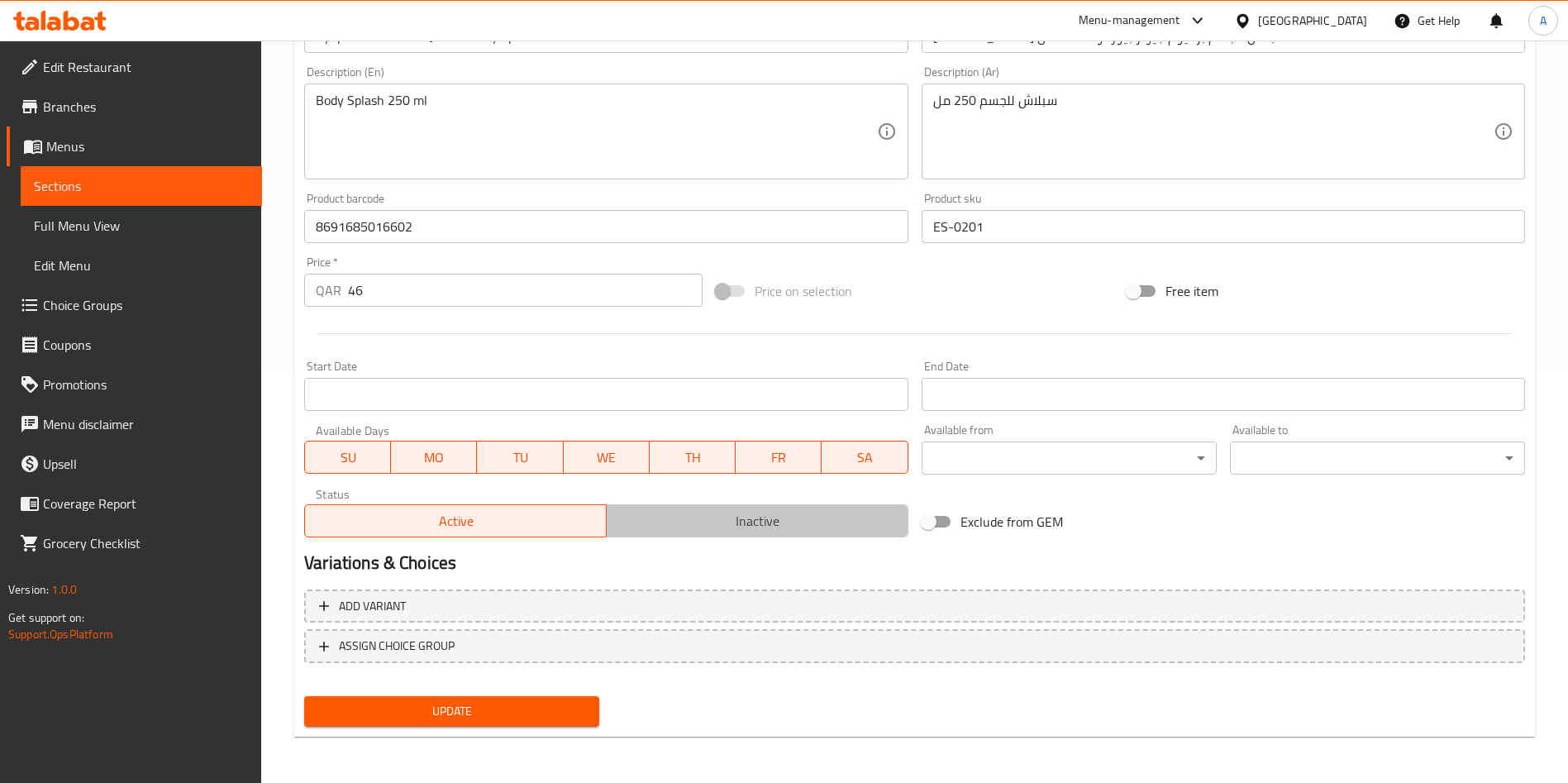
click at [790, 509] on span "Inactive" at bounding box center [757, 521] width 288 height 24
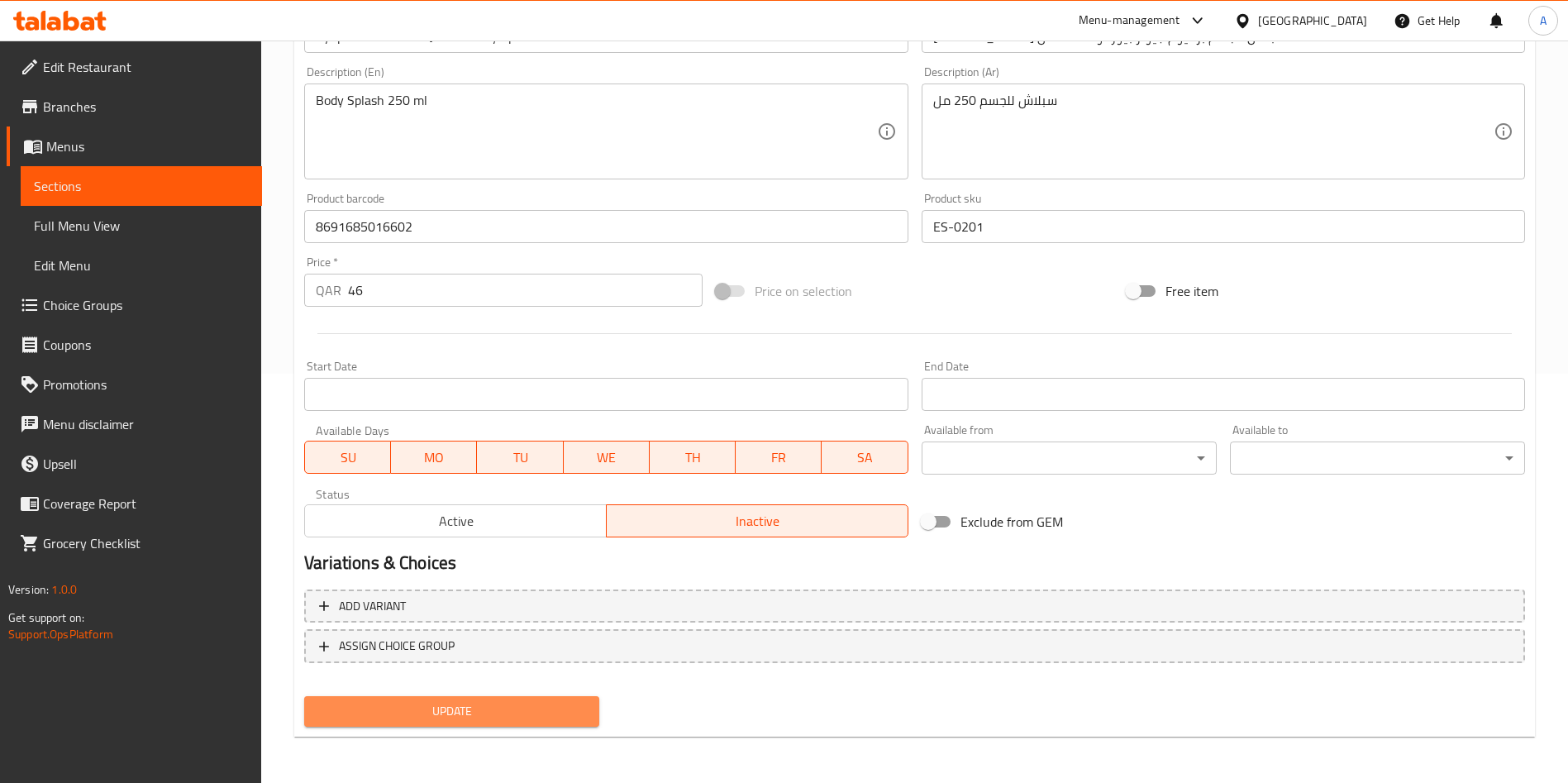
click at [541, 719] on span "Update" at bounding box center [451, 711] width 268 height 21
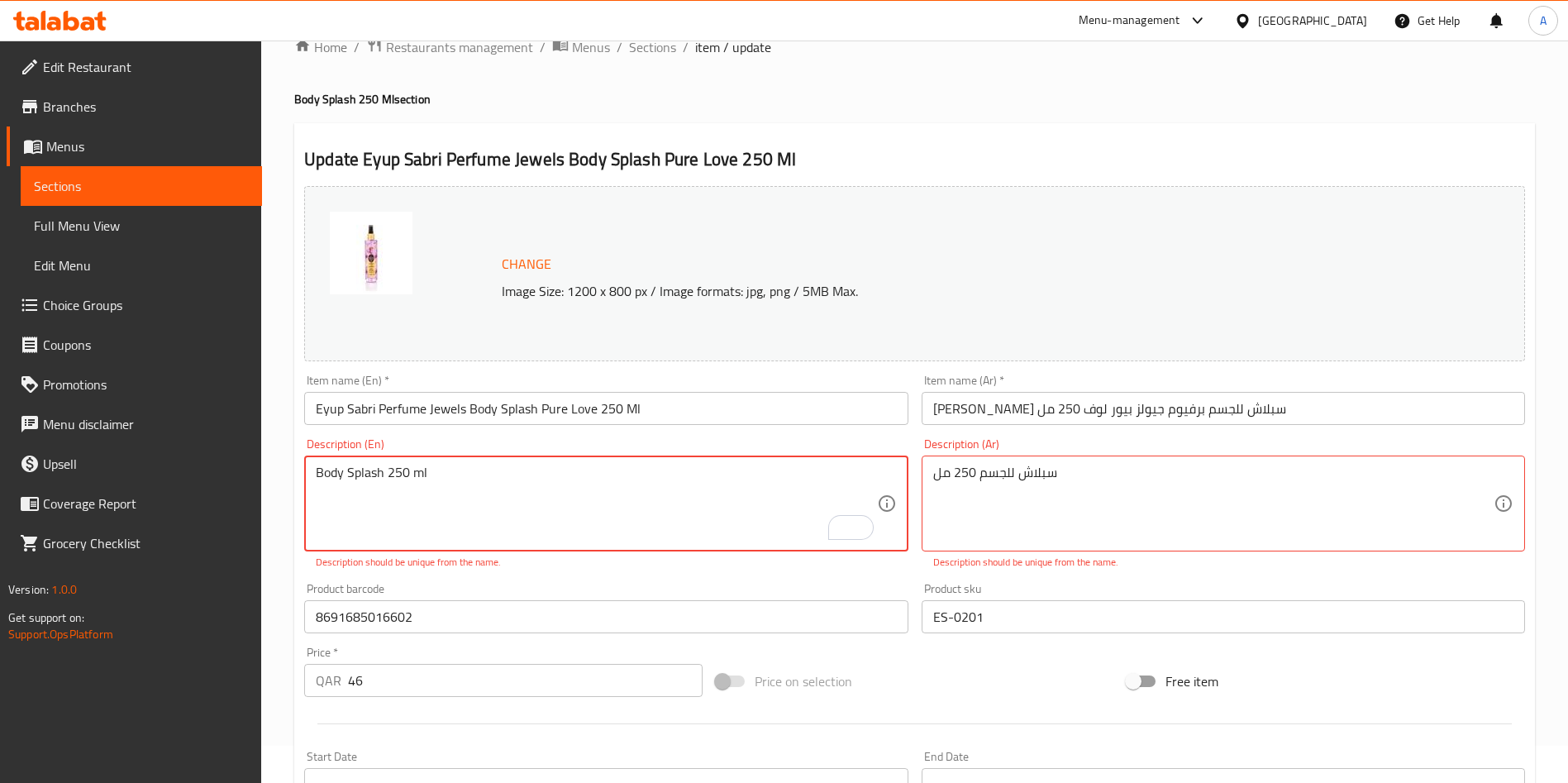
scroll to position [0, 0]
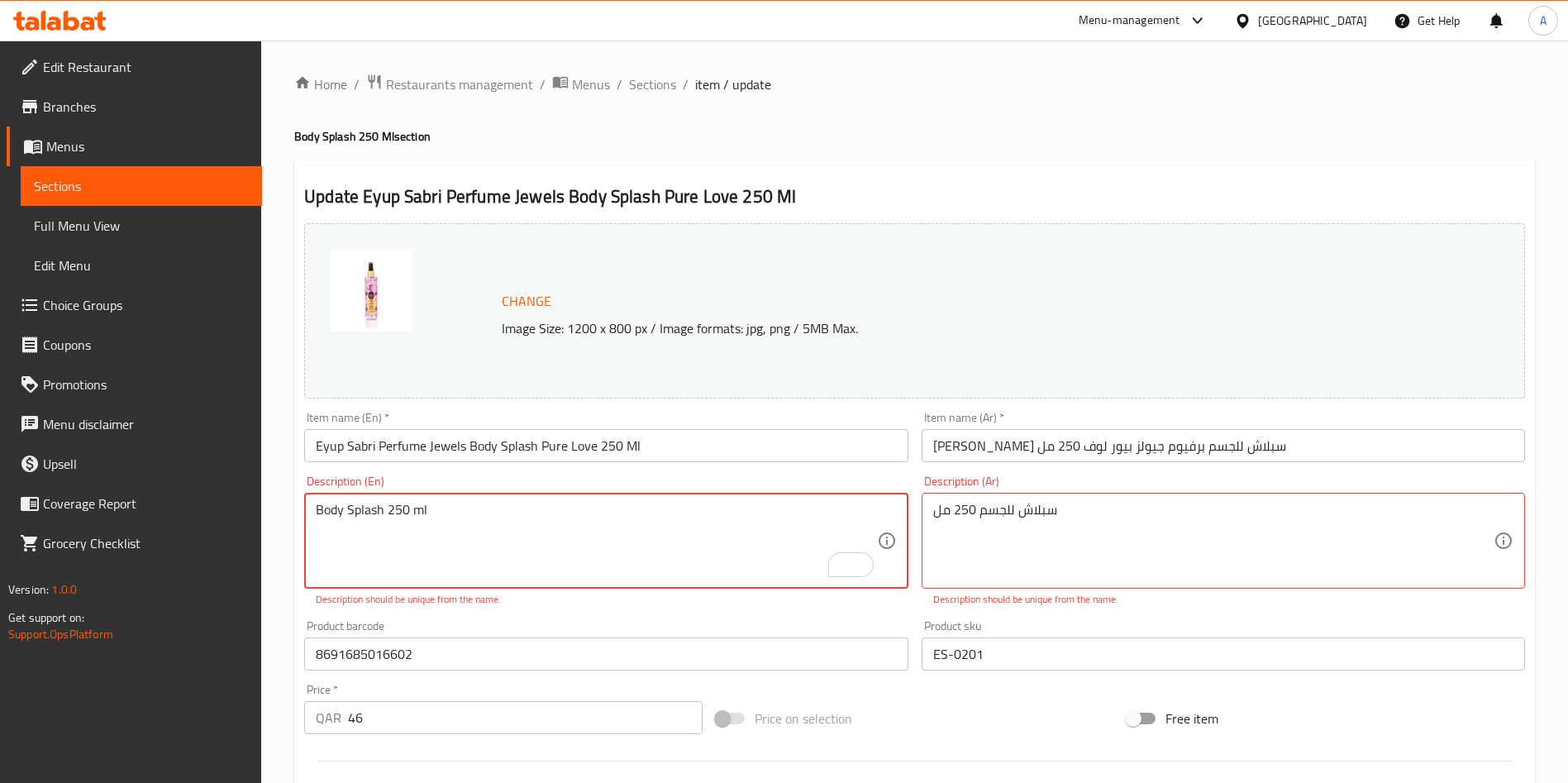
click at [517, 513] on textarea "Body Splash 250 ml" at bounding box center [596, 541] width 560 height 78
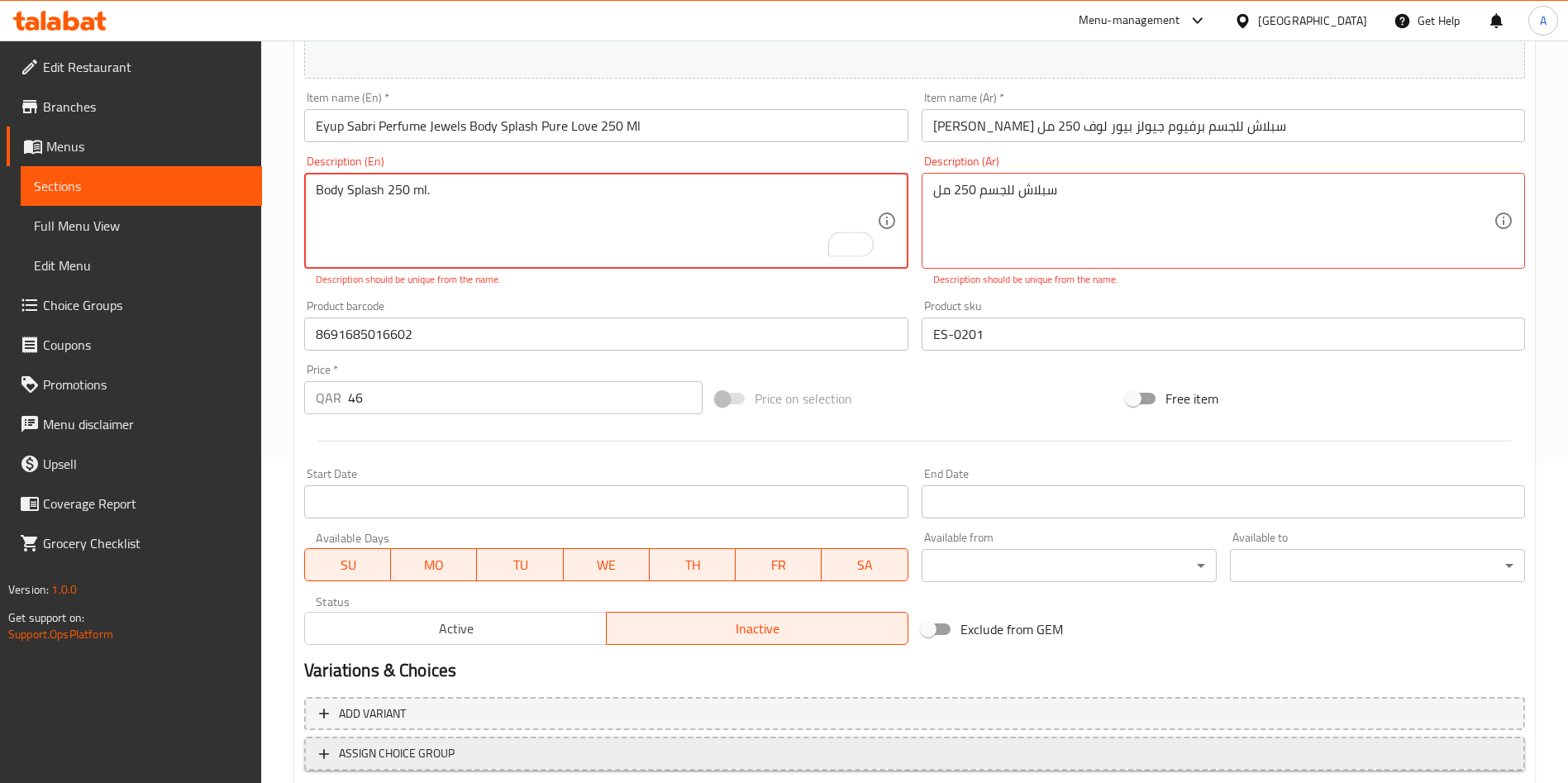
scroll to position [427, 0]
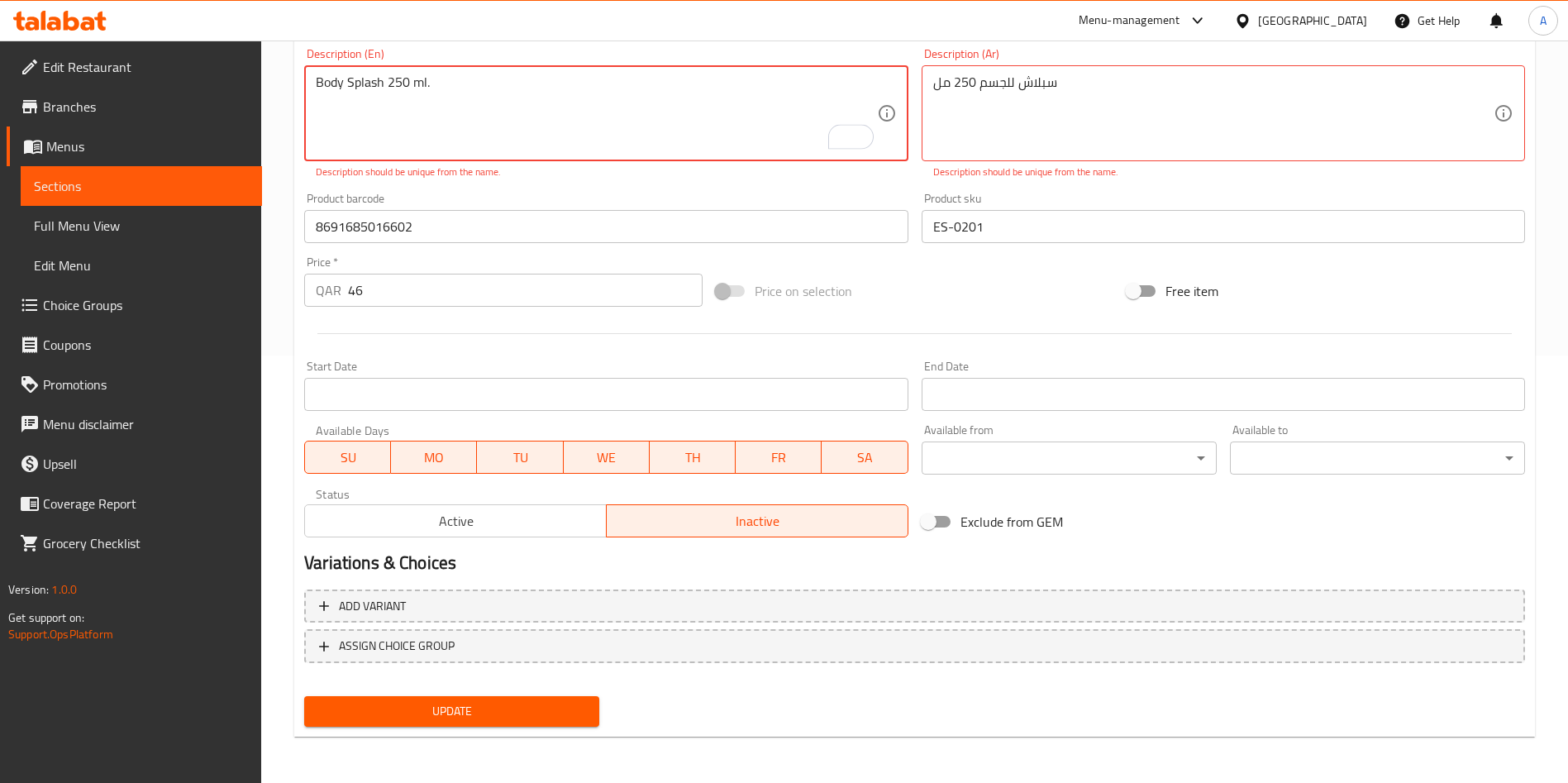
click at [494, 720] on span "Update" at bounding box center [451, 711] width 268 height 21
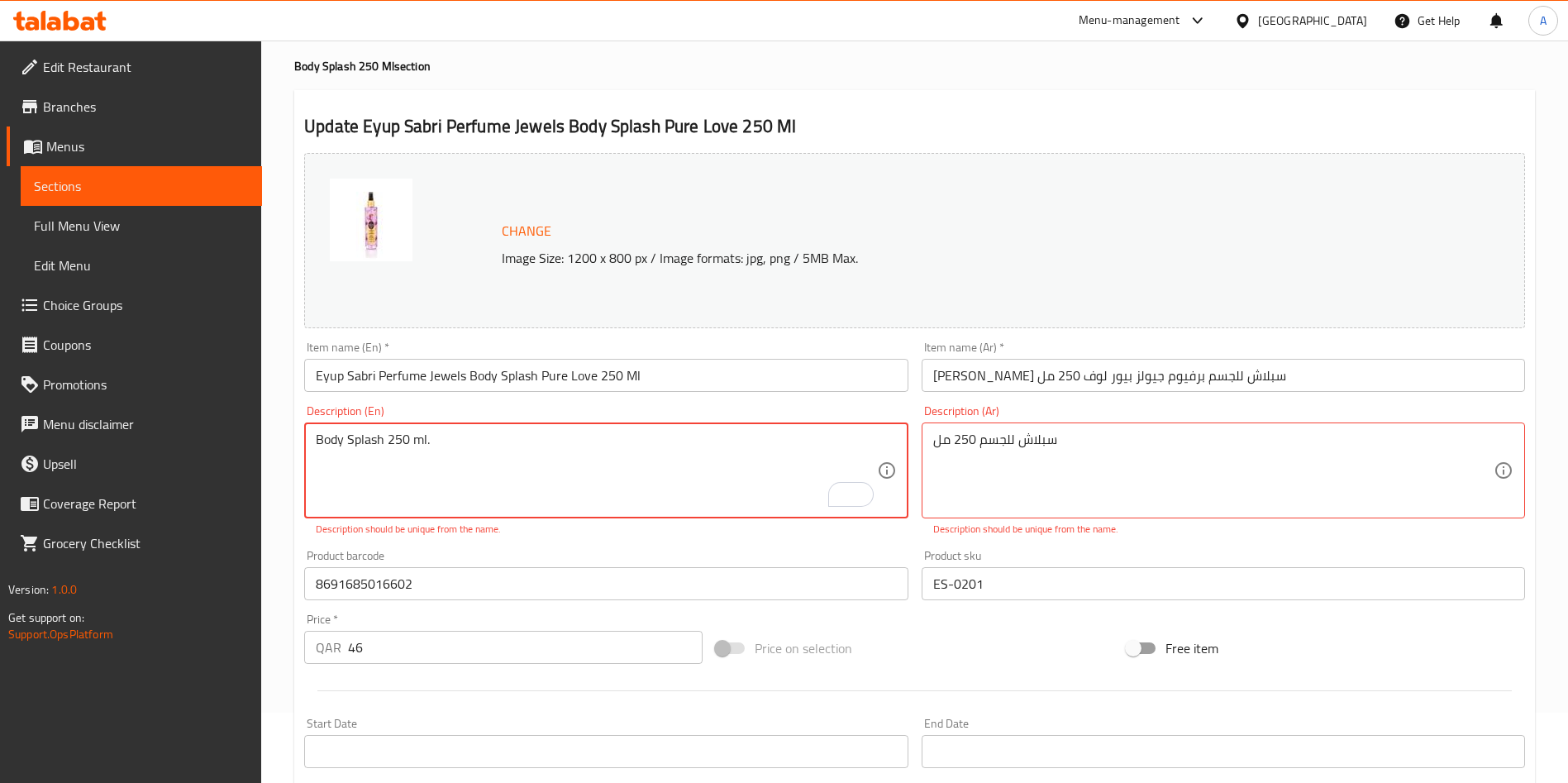
scroll to position [0, 0]
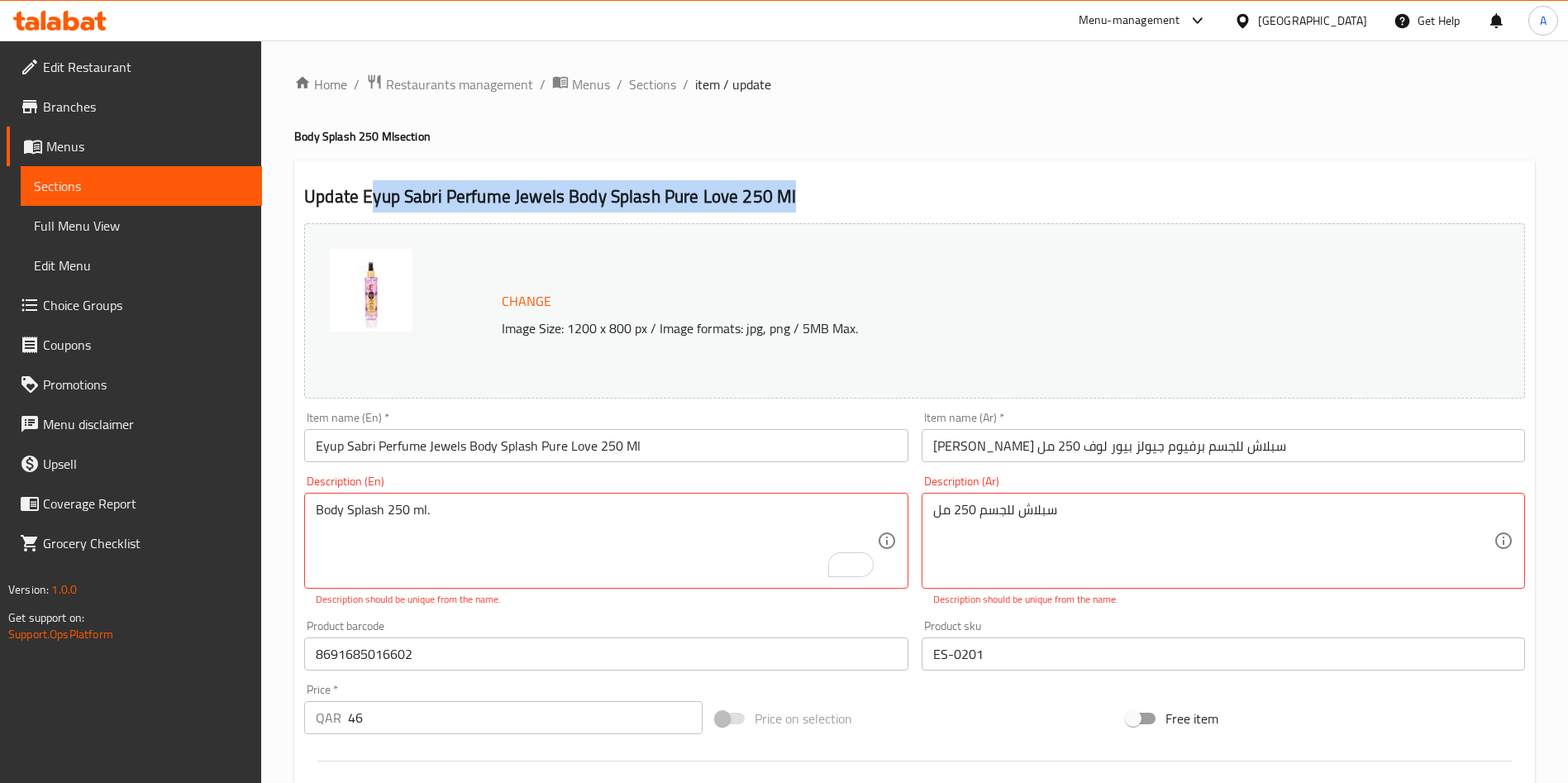
drag, startPoint x: 367, startPoint y: 196, endPoint x: 831, endPoint y: 205, distance: 464.1
click at [831, 205] on h2 "Update Eyup Sabri Perfume Jewels Body Splash Pure Love 250 Ml" at bounding box center [915, 197] width 1221 height 25
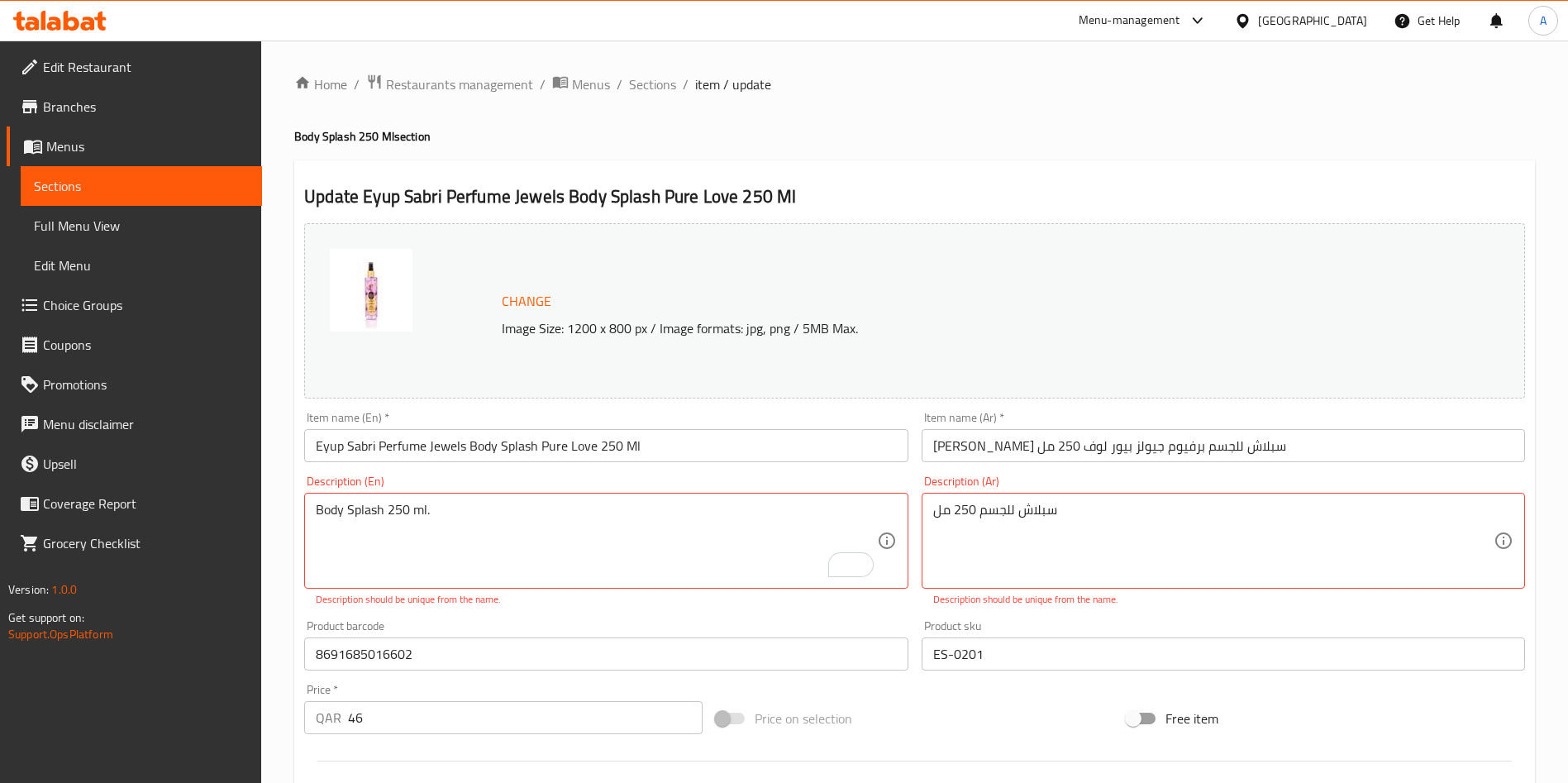
click at [362, 196] on h2 "Update Eyup Sabri Perfume Jewels Body Splash Pure Love 250 Ml" at bounding box center [915, 197] width 1221 height 25
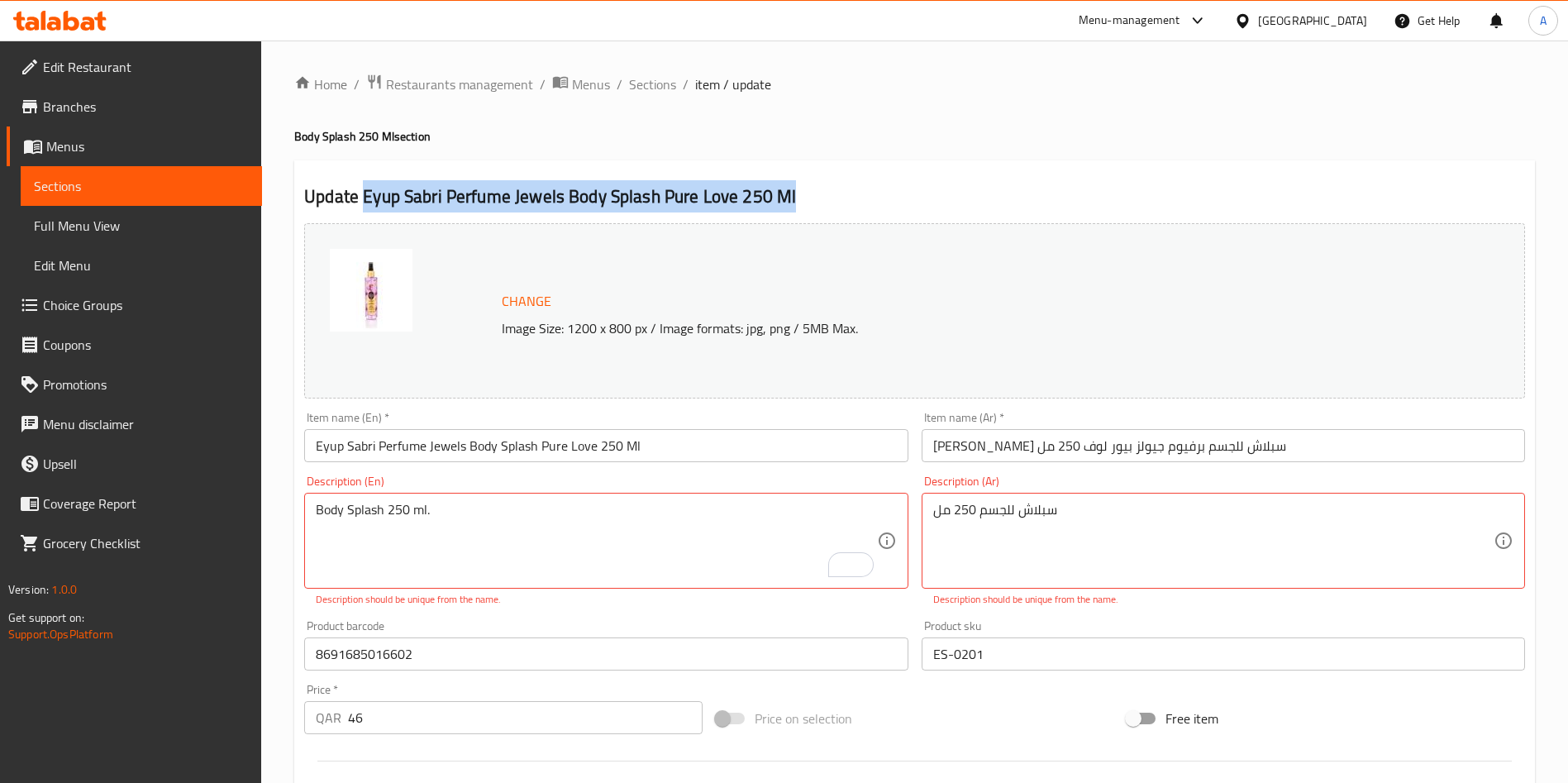
drag, startPoint x: 361, startPoint y: 189, endPoint x: 823, endPoint y: 201, distance: 462.2
click at [823, 201] on h2 "Update Eyup Sabri Perfume Jewels Body Splash Pure Love 250 Ml" at bounding box center [915, 197] width 1221 height 25
copy h2 "Eyup Sabri Perfume Jewels Body Splash Pure Love 250 Ml"
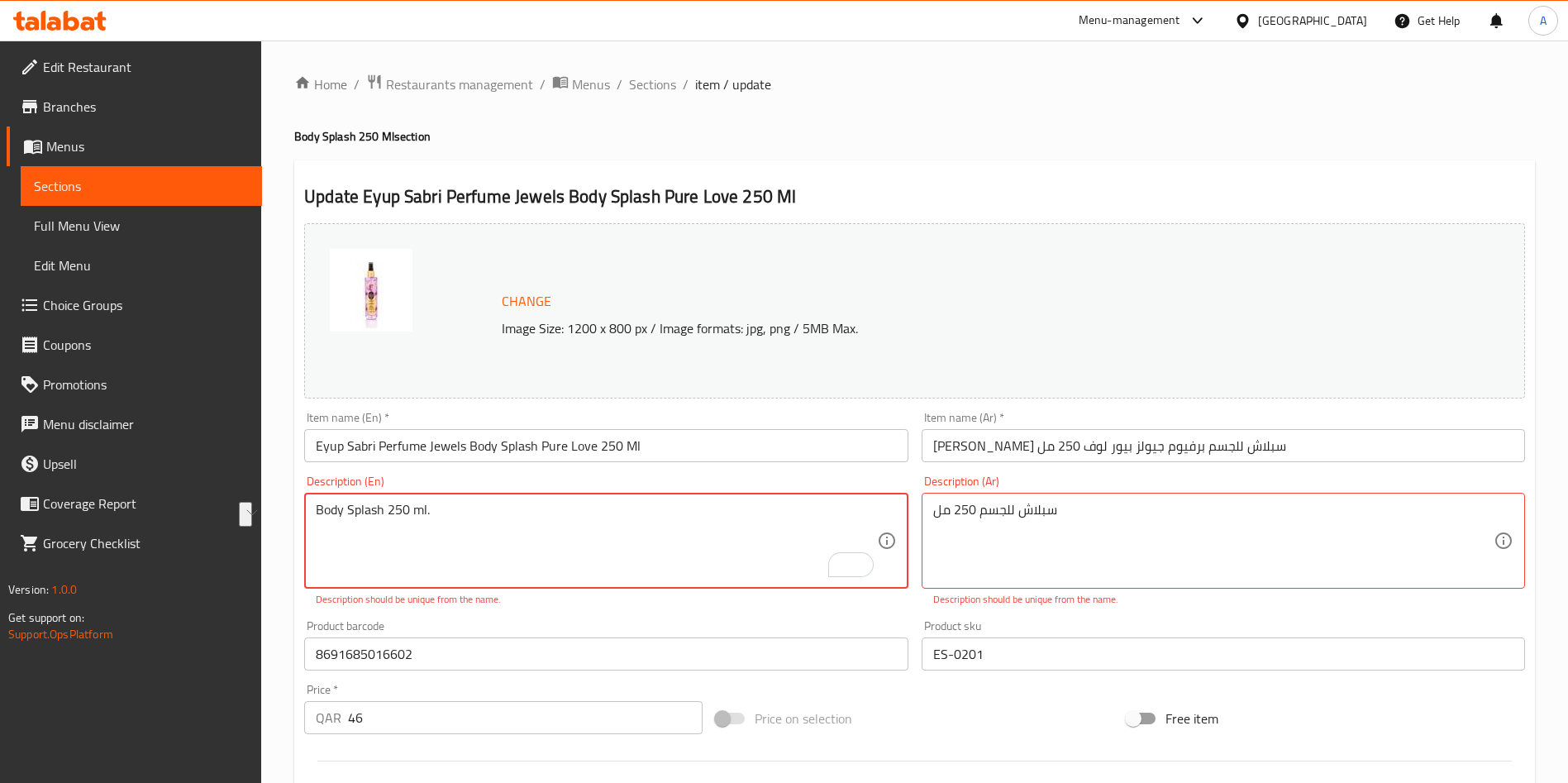
paste textarea "Pure Love Body Splash from Eyup Sabri Perfume Jewels is a light and refreshing …"
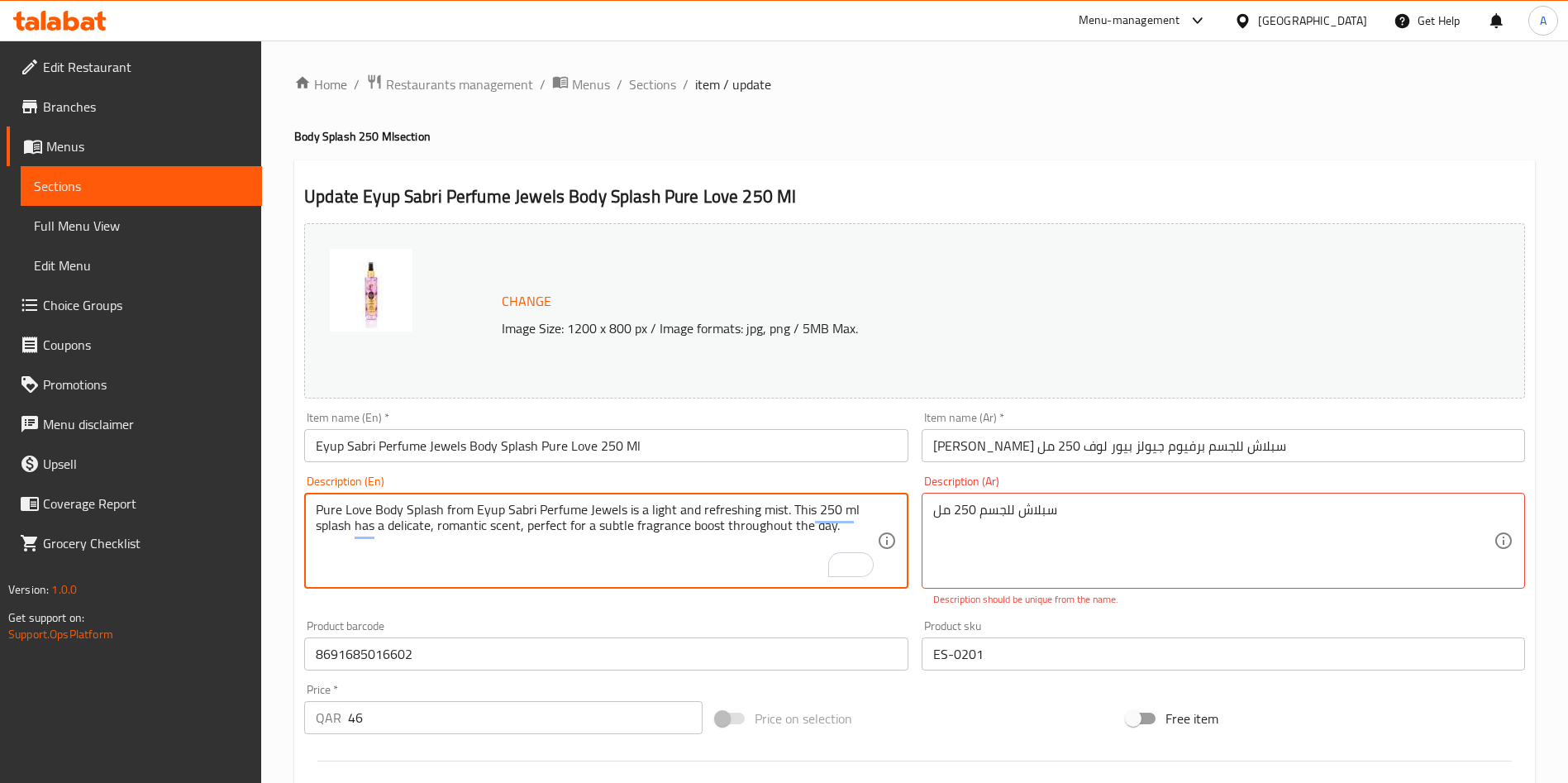
type textarea "Pure Love Body Splash from Eyup Sabri Perfume Jewels is a light and refreshing …"
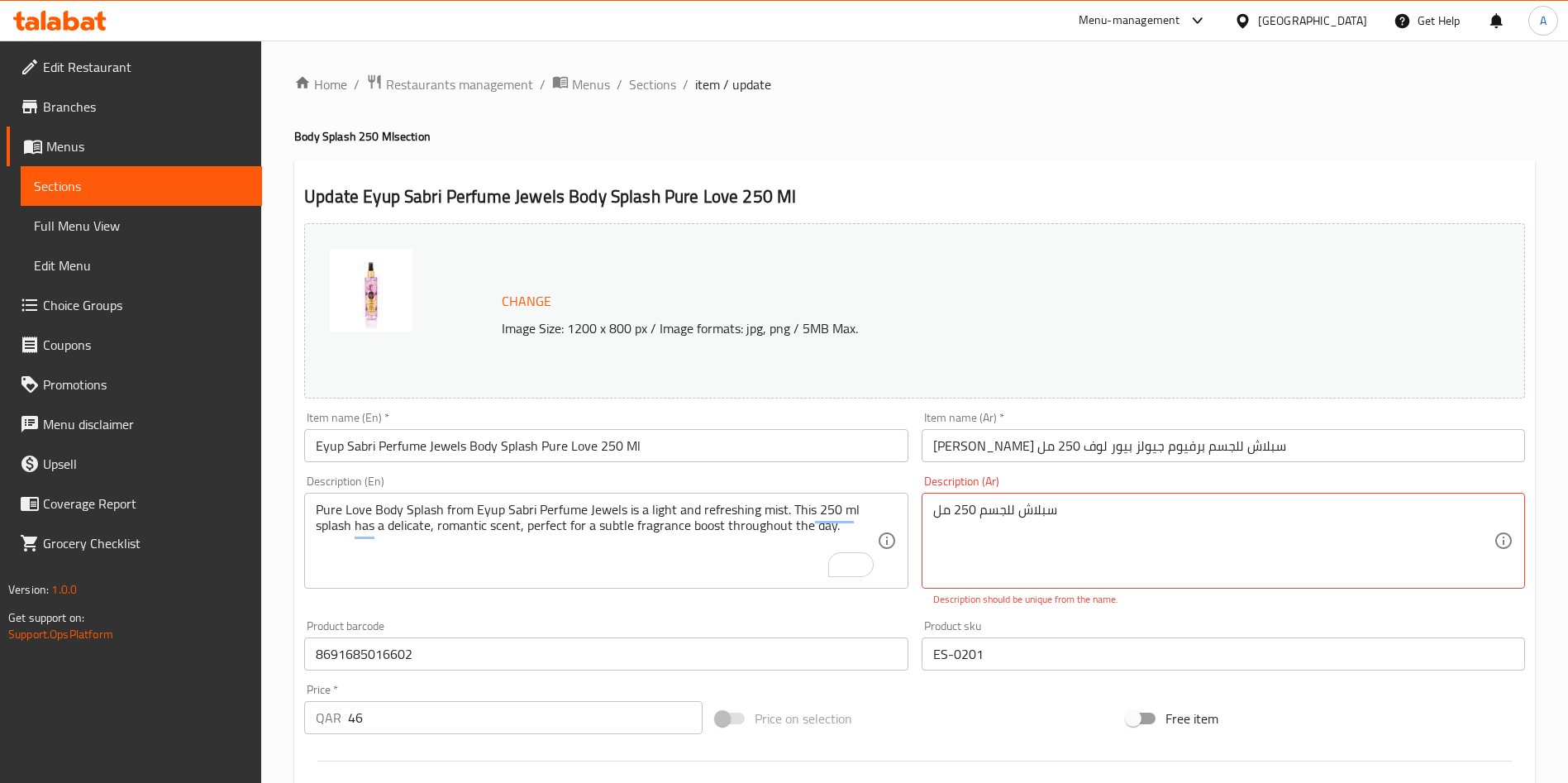
click at [1131, 478] on div "Description (Ar) سبلاش للجسم 250 مل Description (Ar) Description should be uniq…" at bounding box center [1223, 542] width 603 height 132
paste textarea "الجسم "بيور لوف" من [PERSON_NAME] هو رذاذ خفيف ومنعش. يتميز هذا السائل بحجم 250…"
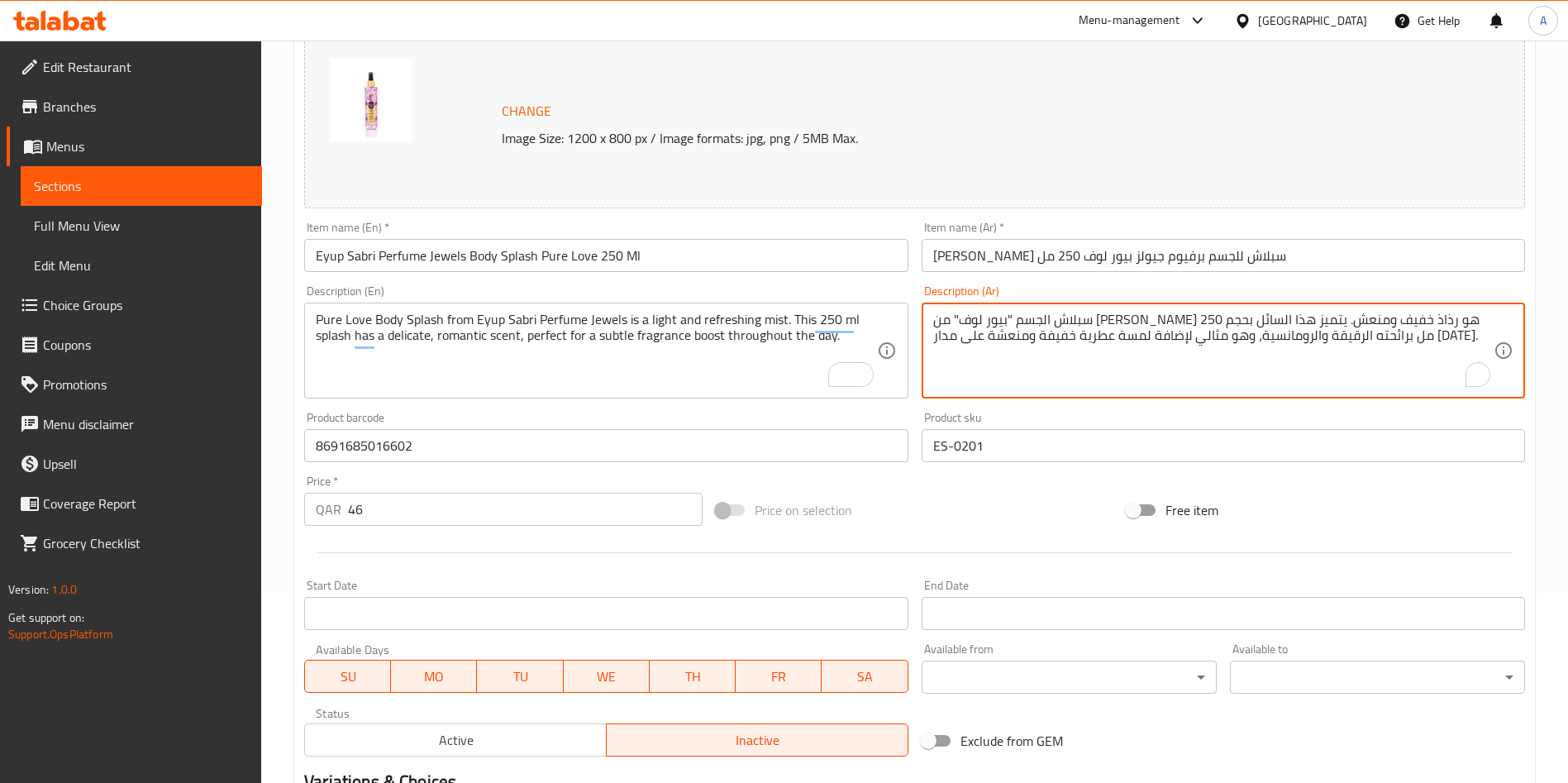
scroll to position [409, 0]
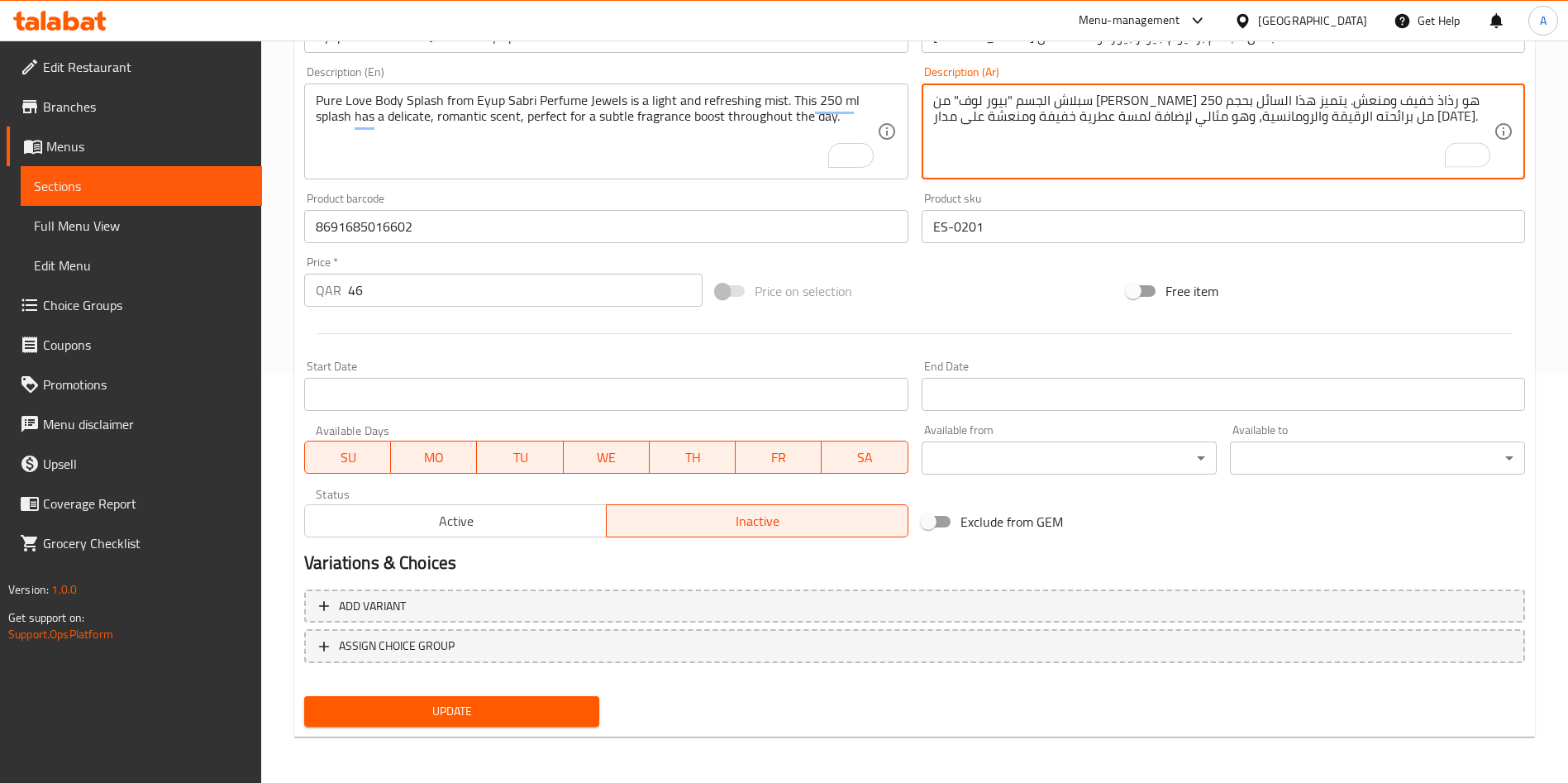
type textarea "سبلاش الجسم "بيور لوف" من [PERSON_NAME] هو رذاذ خفيف ومنعش. يتميز هذا السائل بح…"
click at [546, 705] on span "Update" at bounding box center [451, 711] width 268 height 21
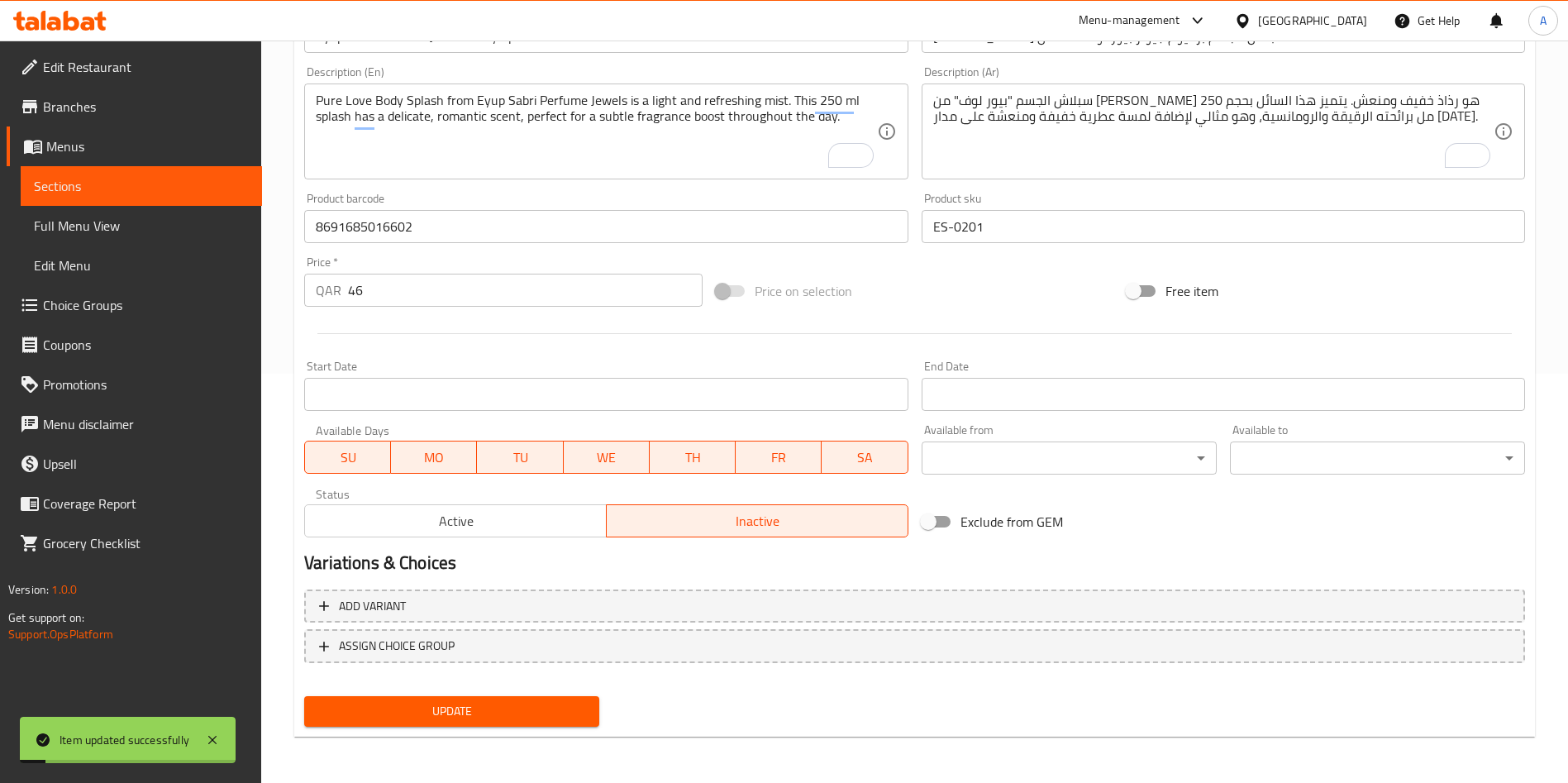
click at [503, 512] on span "Active" at bounding box center [456, 521] width 288 height 24
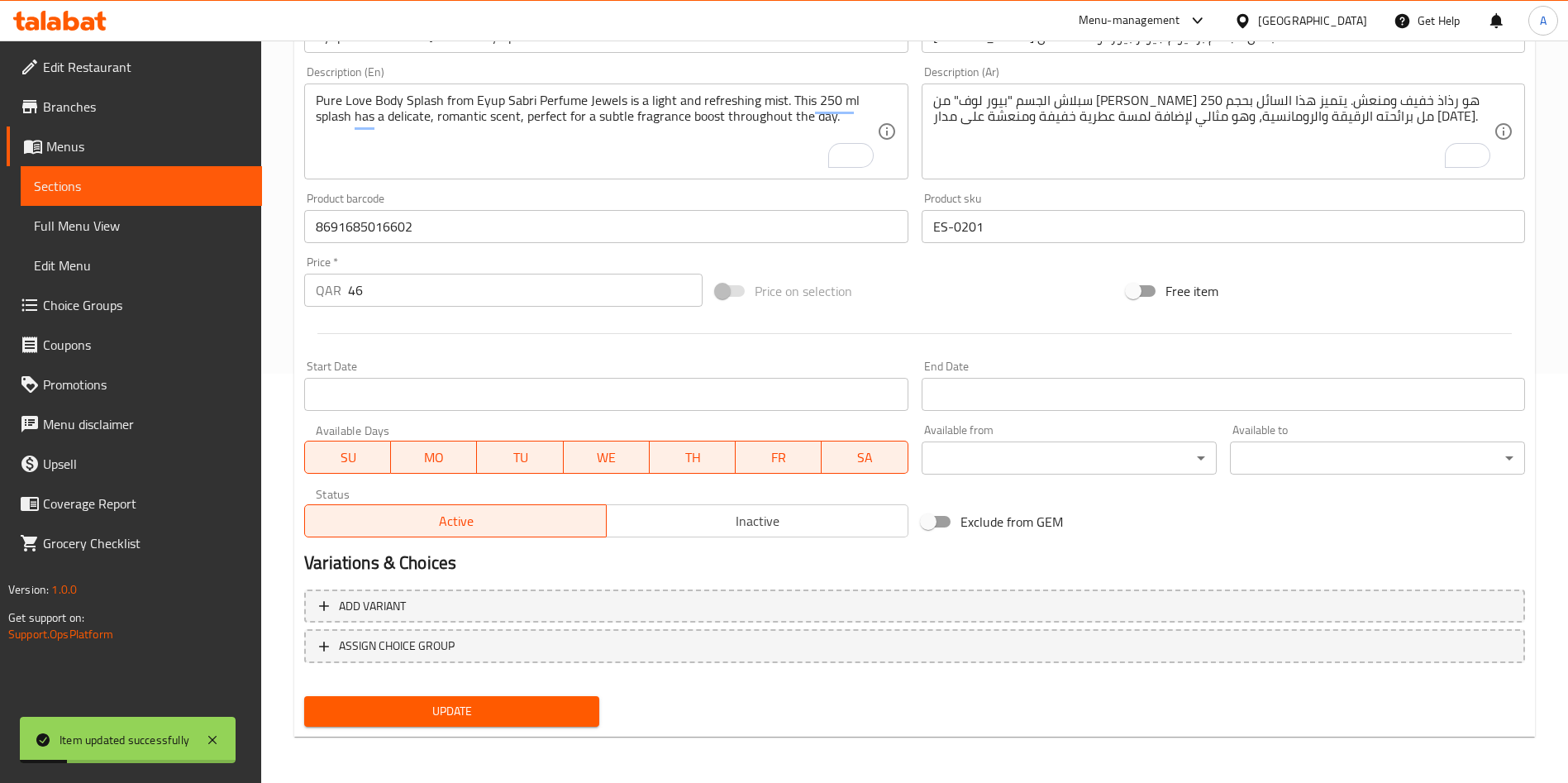
click at [493, 721] on span "Update" at bounding box center [451, 711] width 268 height 21
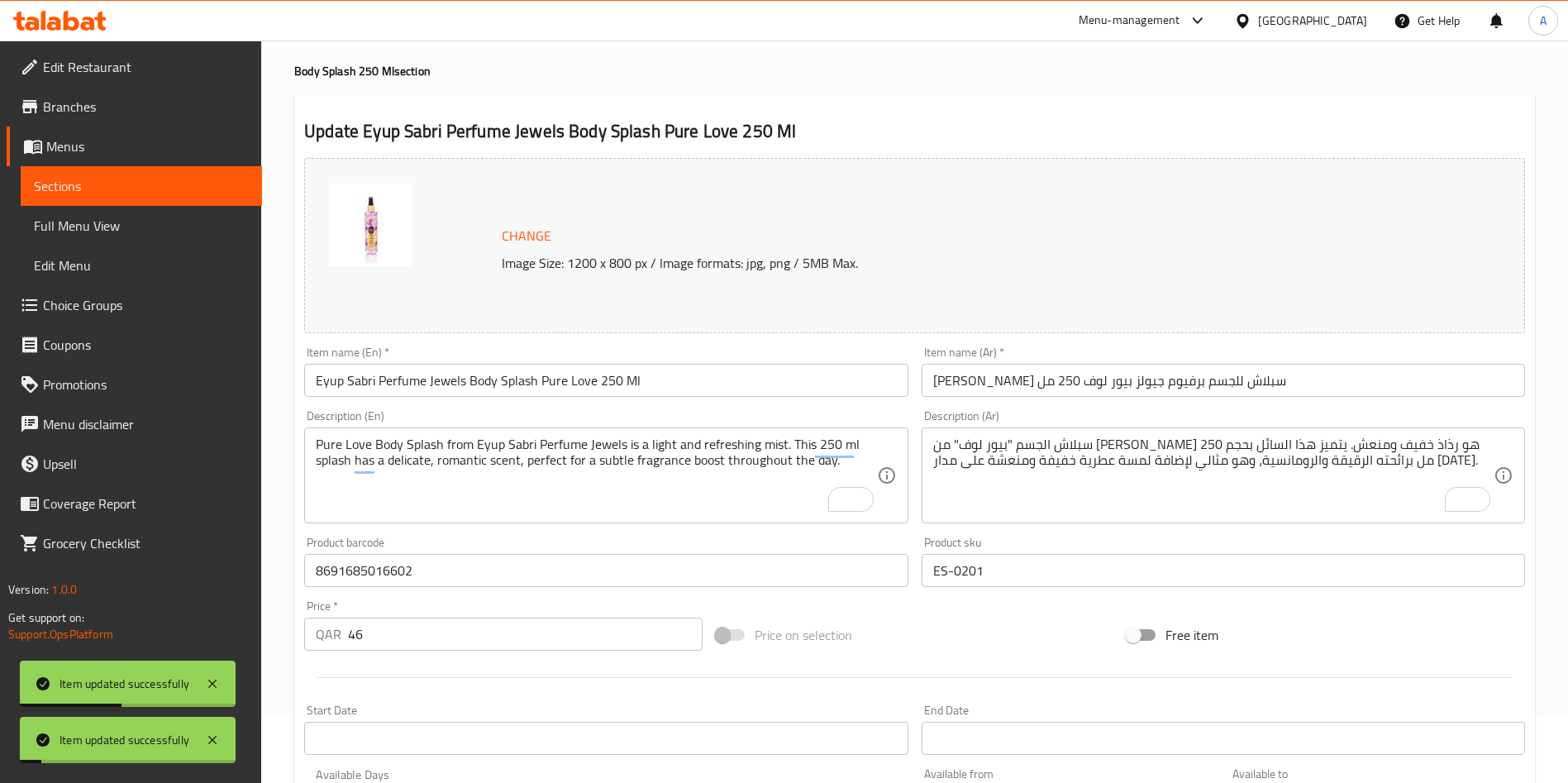
scroll to position [0, 0]
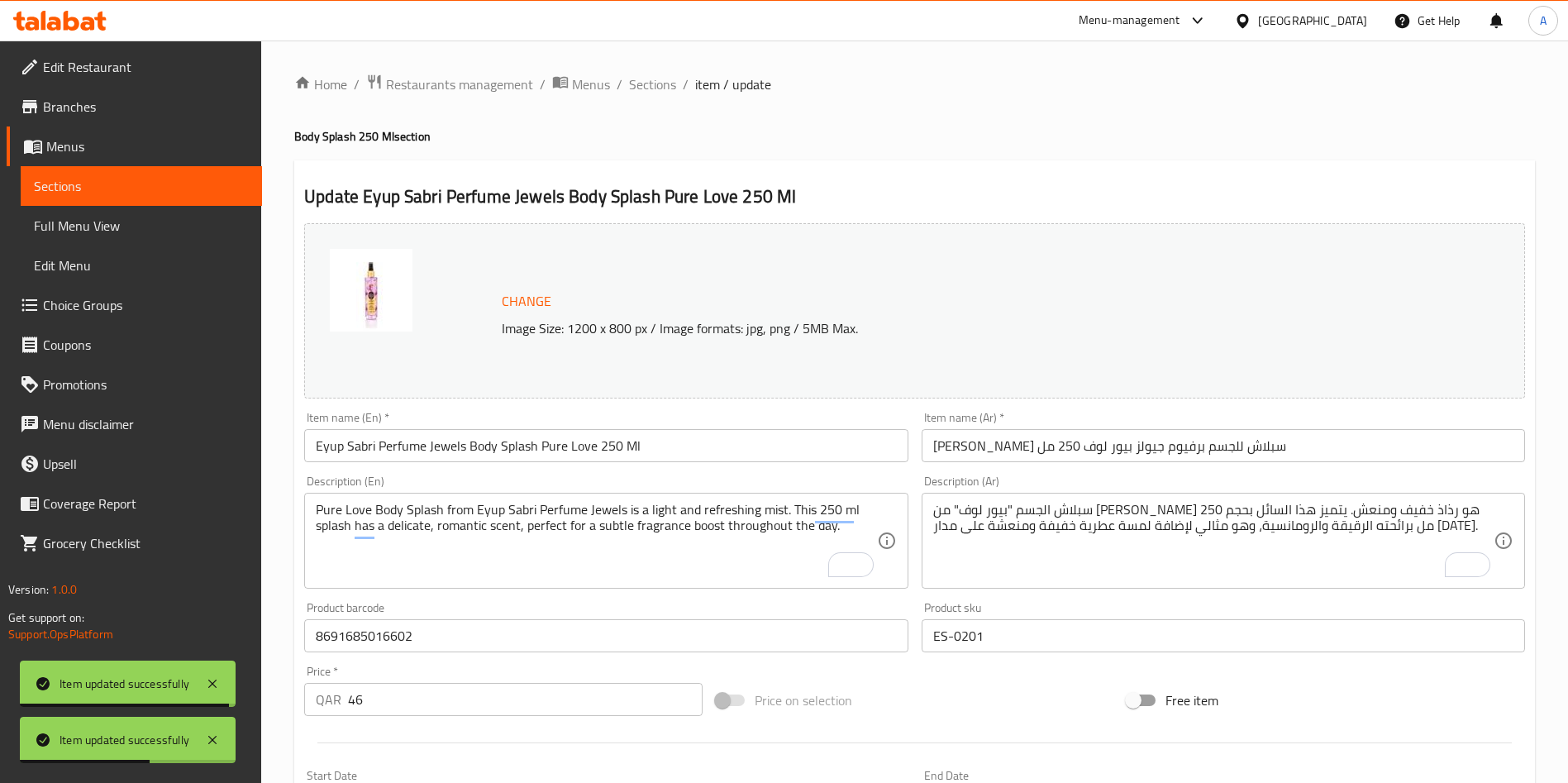
click at [709, 86] on span "item / update" at bounding box center [733, 85] width 76 height 20
click at [98, 144] on span "Menus" at bounding box center [147, 146] width 203 height 20
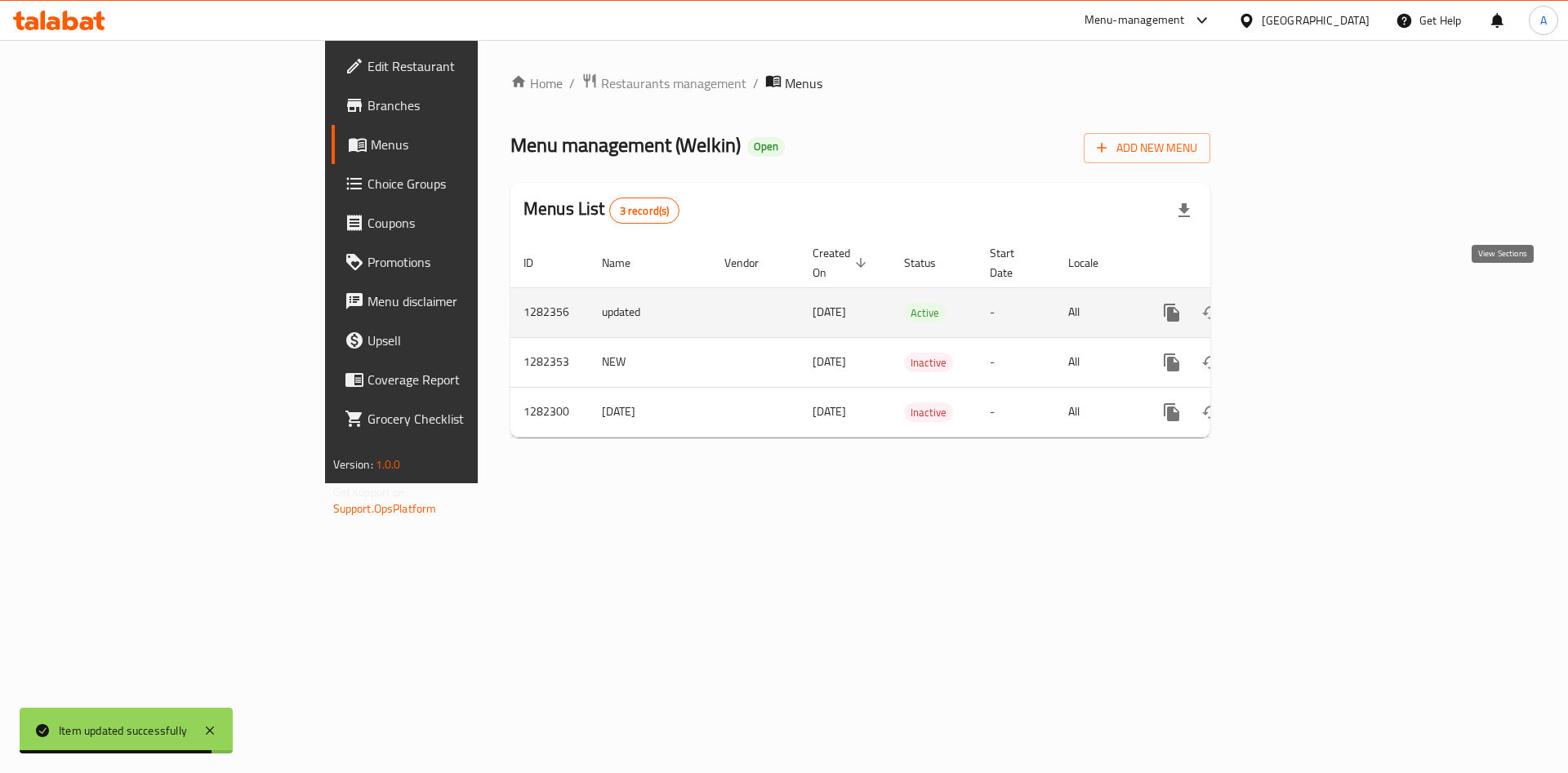
click at [1299, 302] on icon "enhanced table" at bounding box center [1289, 312] width 20 height 20
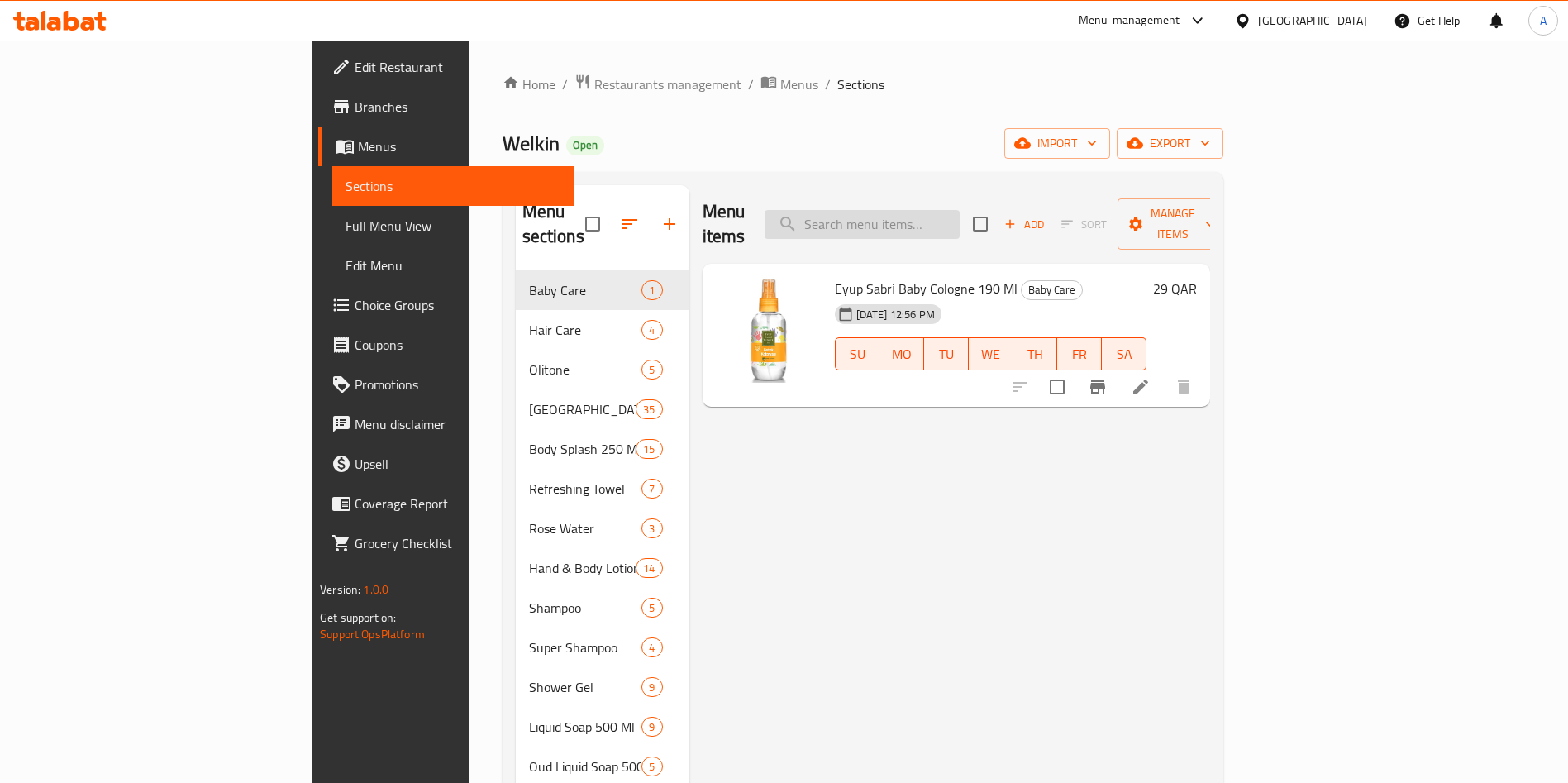
click at [960, 210] on input "search" at bounding box center [862, 224] width 195 height 29
paste input "SPLASH SILKY TOUCH 250 ML"
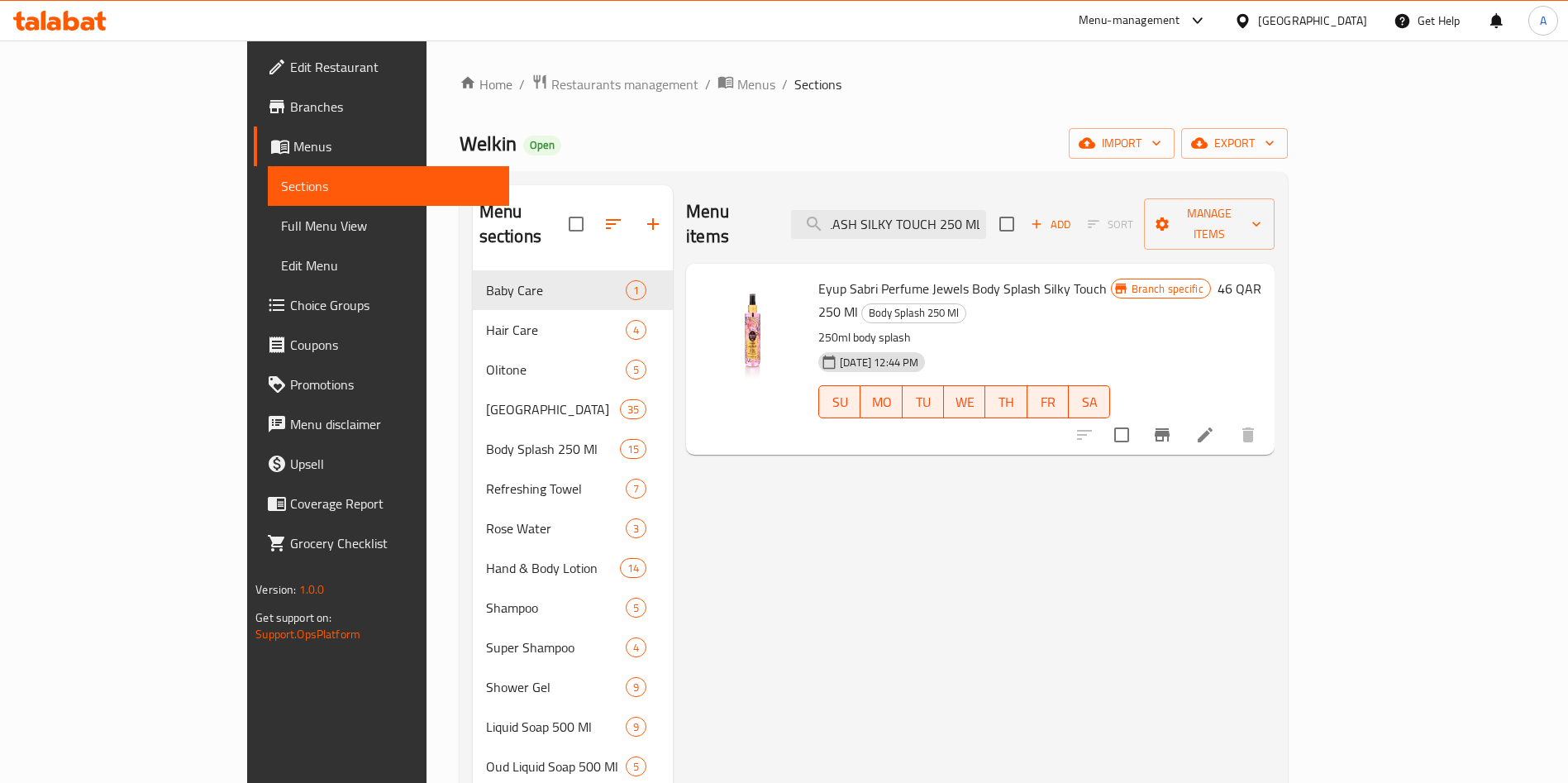
type input "SPLASH SILKY TOUCH 250 ML"
click at [1215, 425] on icon at bounding box center [1205, 435] width 20 height 20
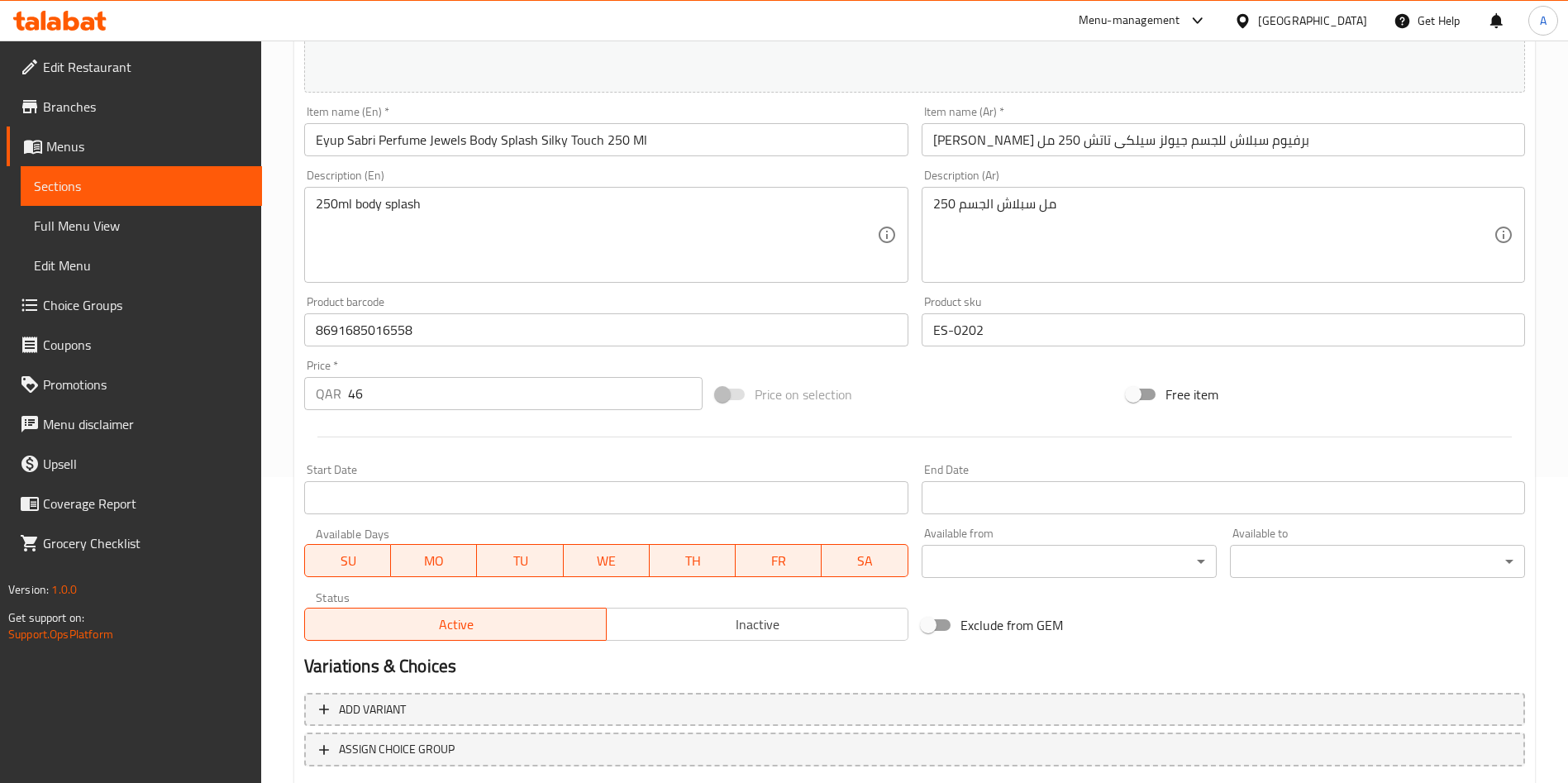
scroll to position [409, 0]
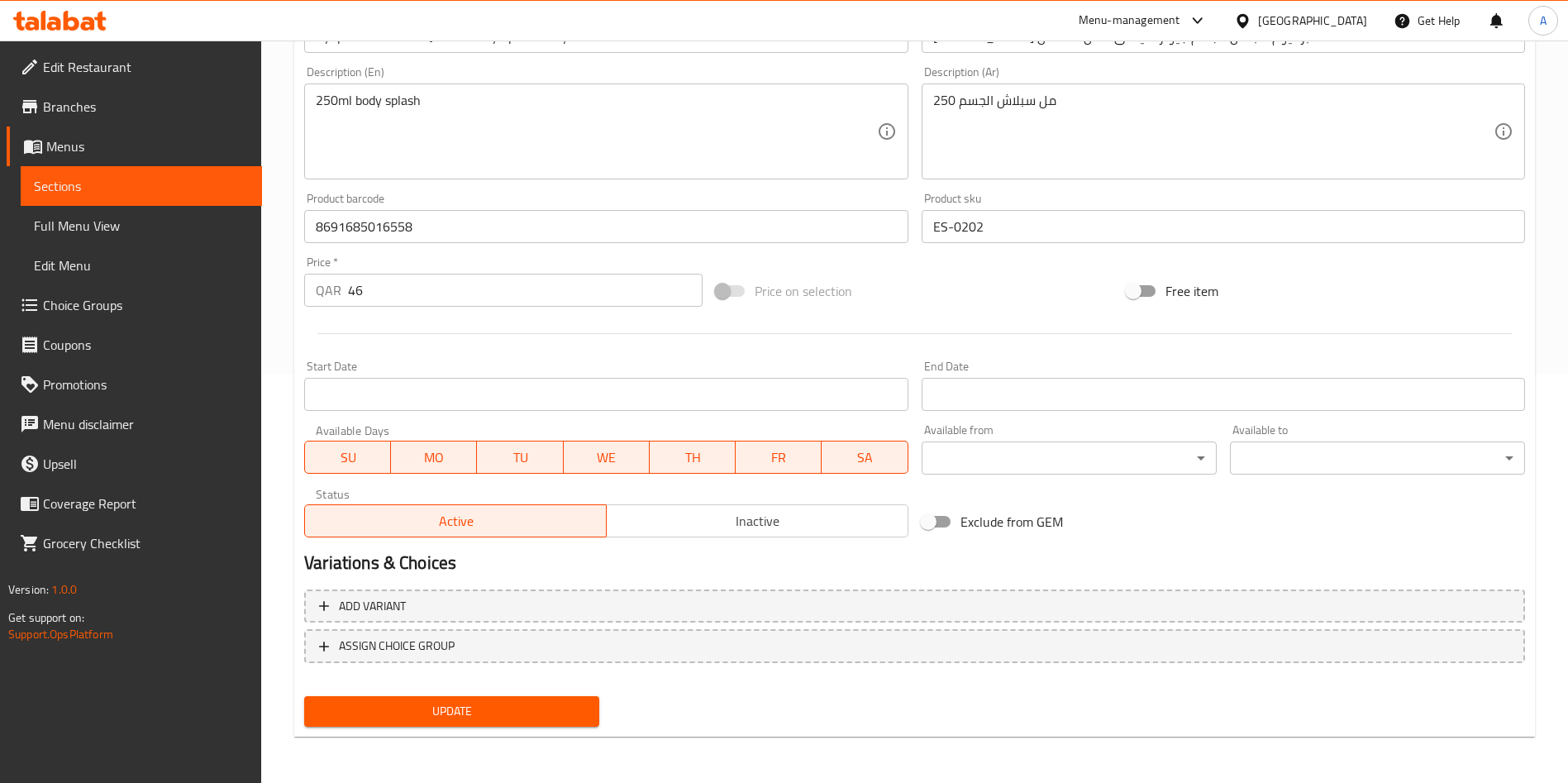
click at [377, 699] on button "Update" at bounding box center [452, 712] width 295 height 31
click at [461, 701] on span "Update" at bounding box center [451, 711] width 268 height 21
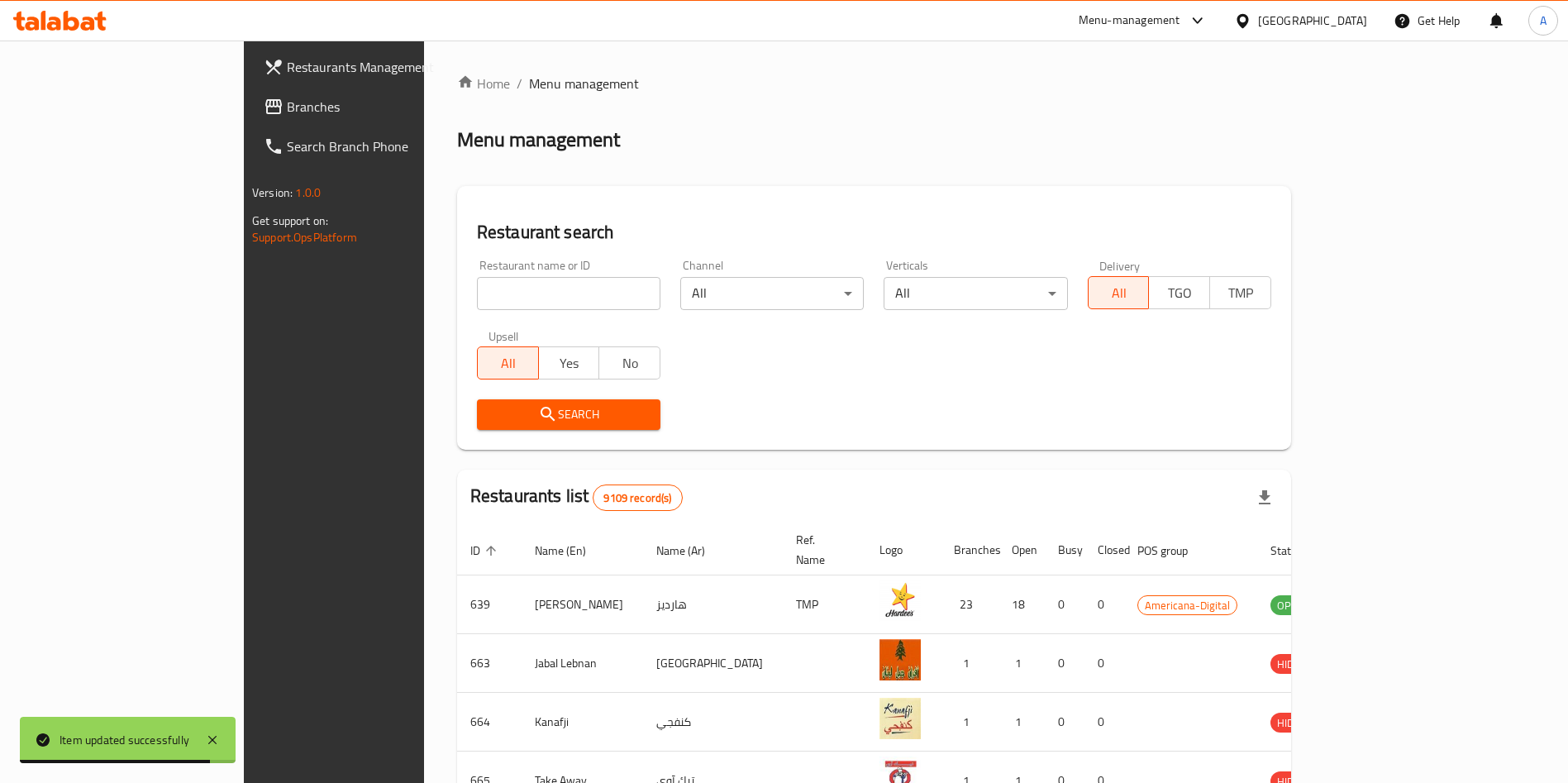
click at [477, 292] on input "search" at bounding box center [569, 293] width 184 height 33
type input "welkin"
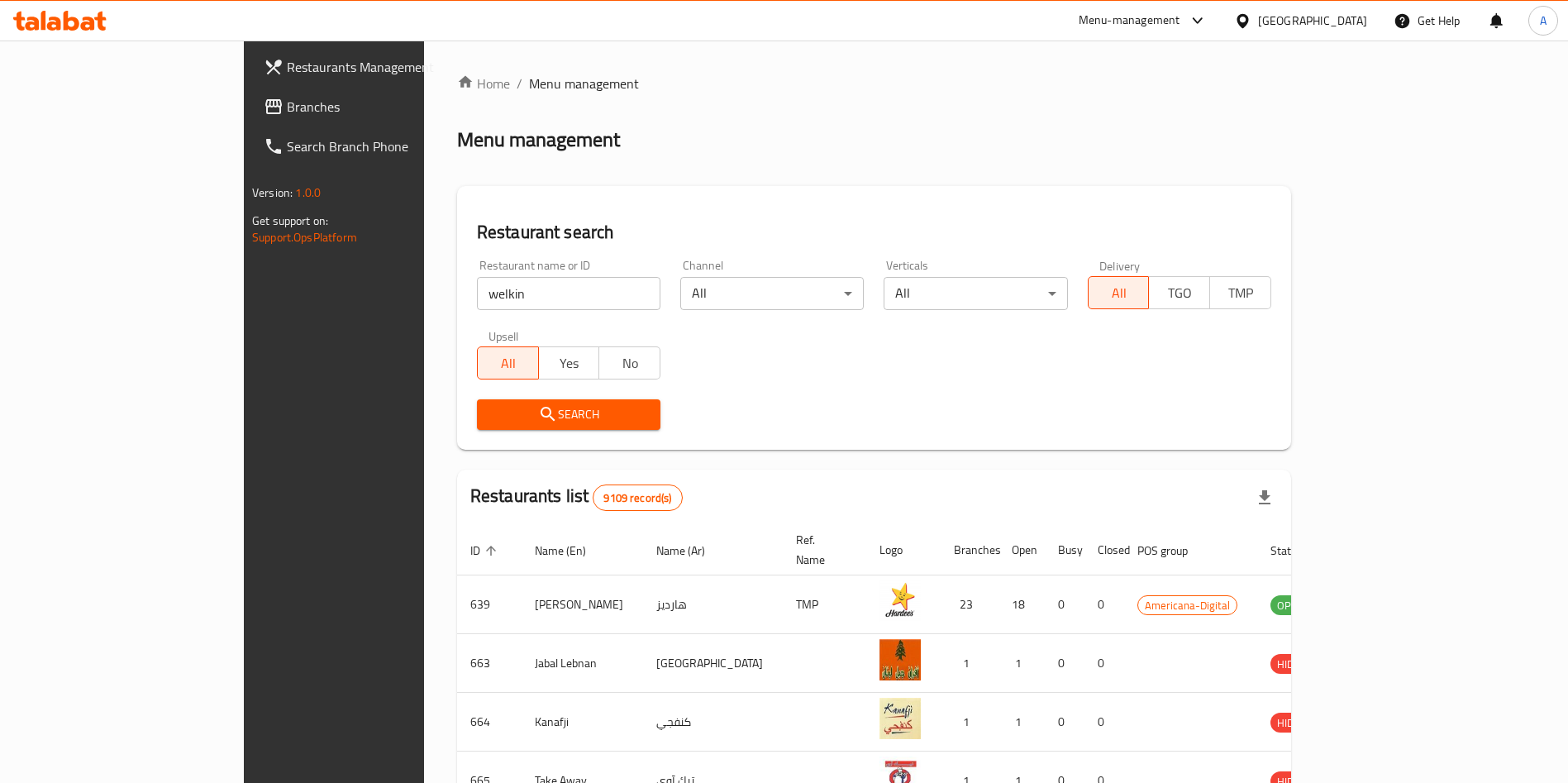
click at [557, 417] on span "Search" at bounding box center [568, 414] width 157 height 21
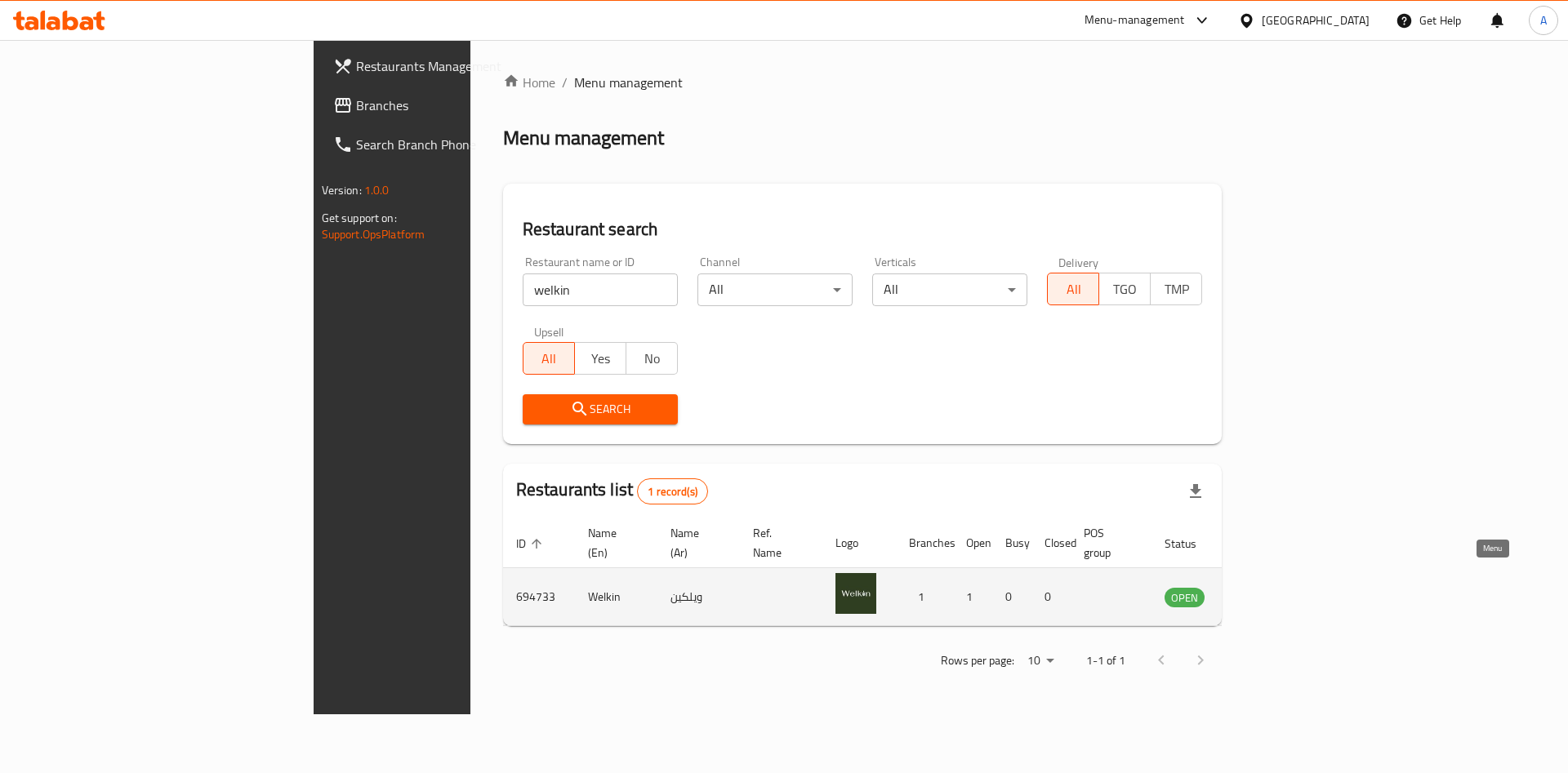
click at [1266, 594] on icon "enhanced table" at bounding box center [1264, 597] width 5 height 6
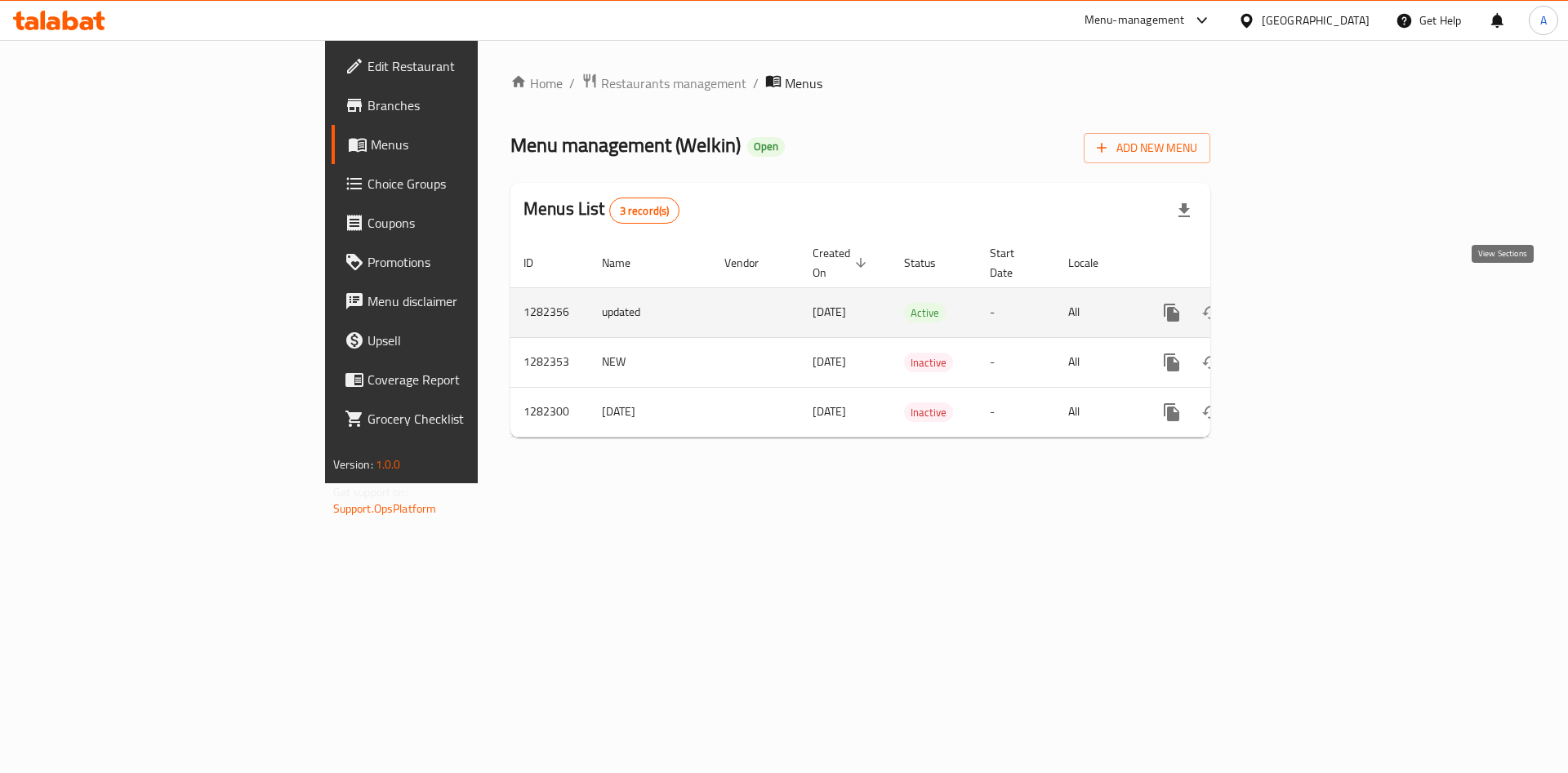
click at [1297, 305] on icon "enhanced table" at bounding box center [1289, 312] width 15 height 15
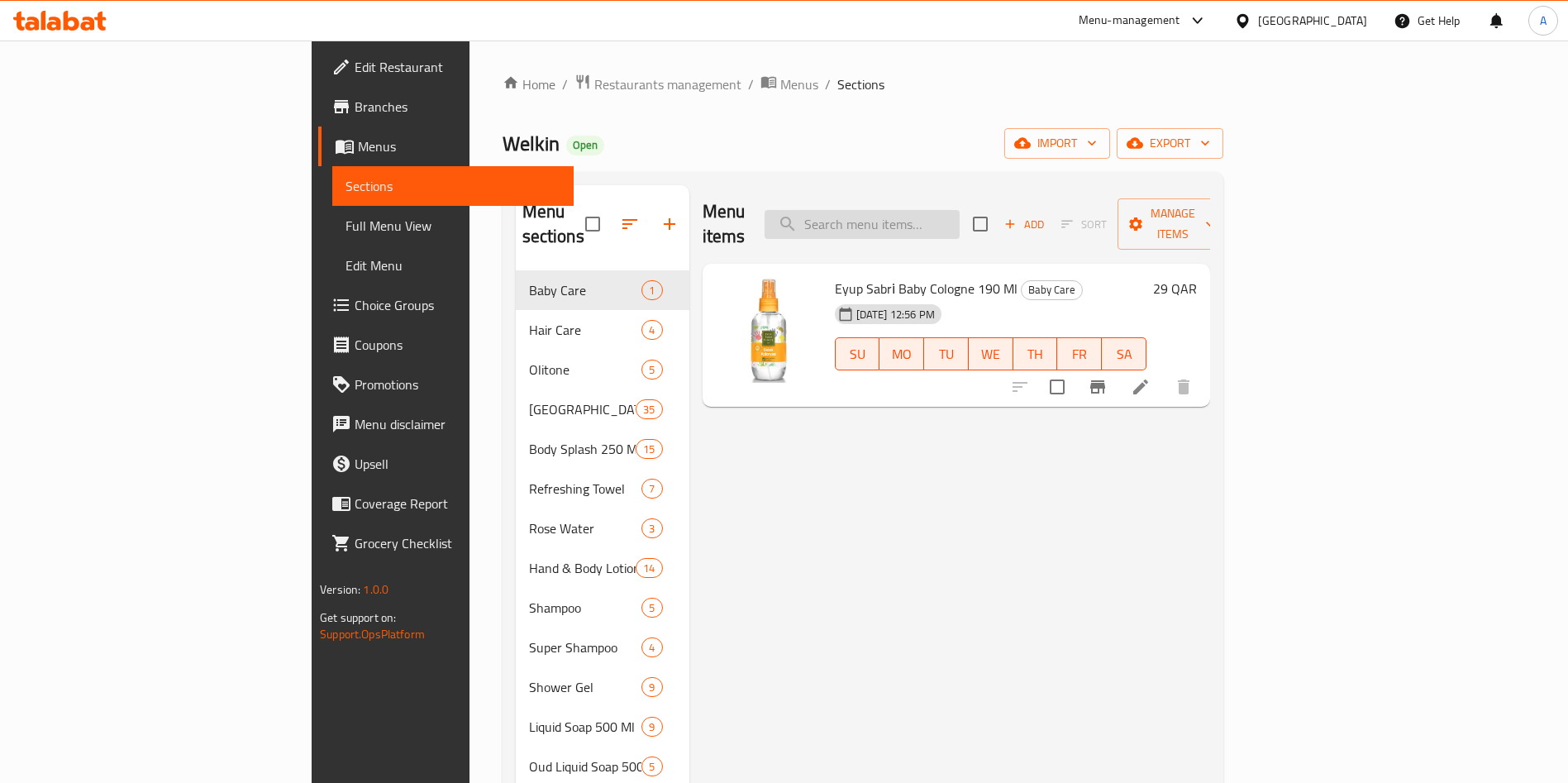
click at [960, 215] on input "search" at bounding box center [862, 224] width 195 height 29
paste input "SPLASH SILKY TOUCH 250 ML"
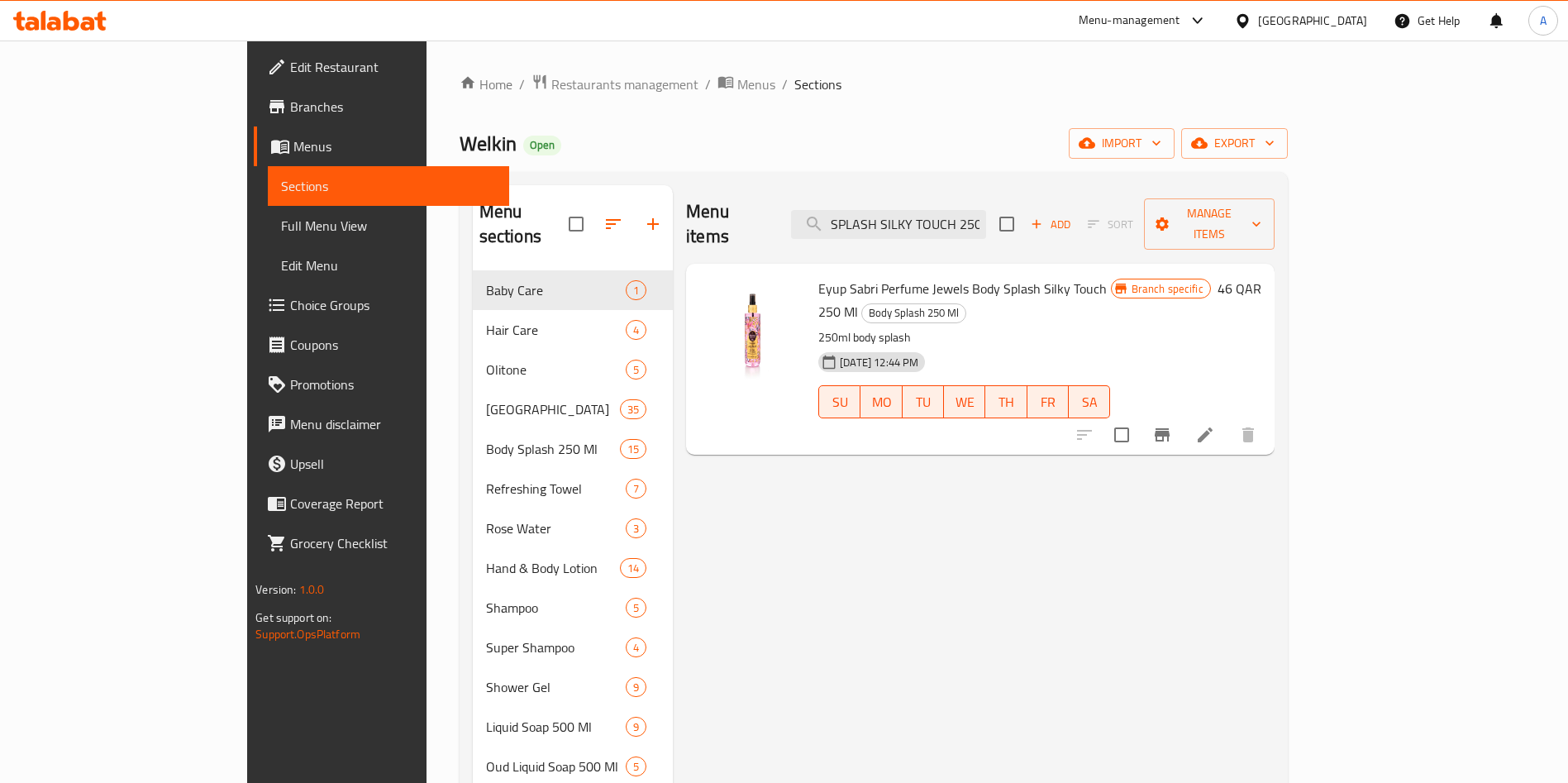
click at [1210, 281] on span "Branch specific" at bounding box center [1167, 288] width 86 height 15
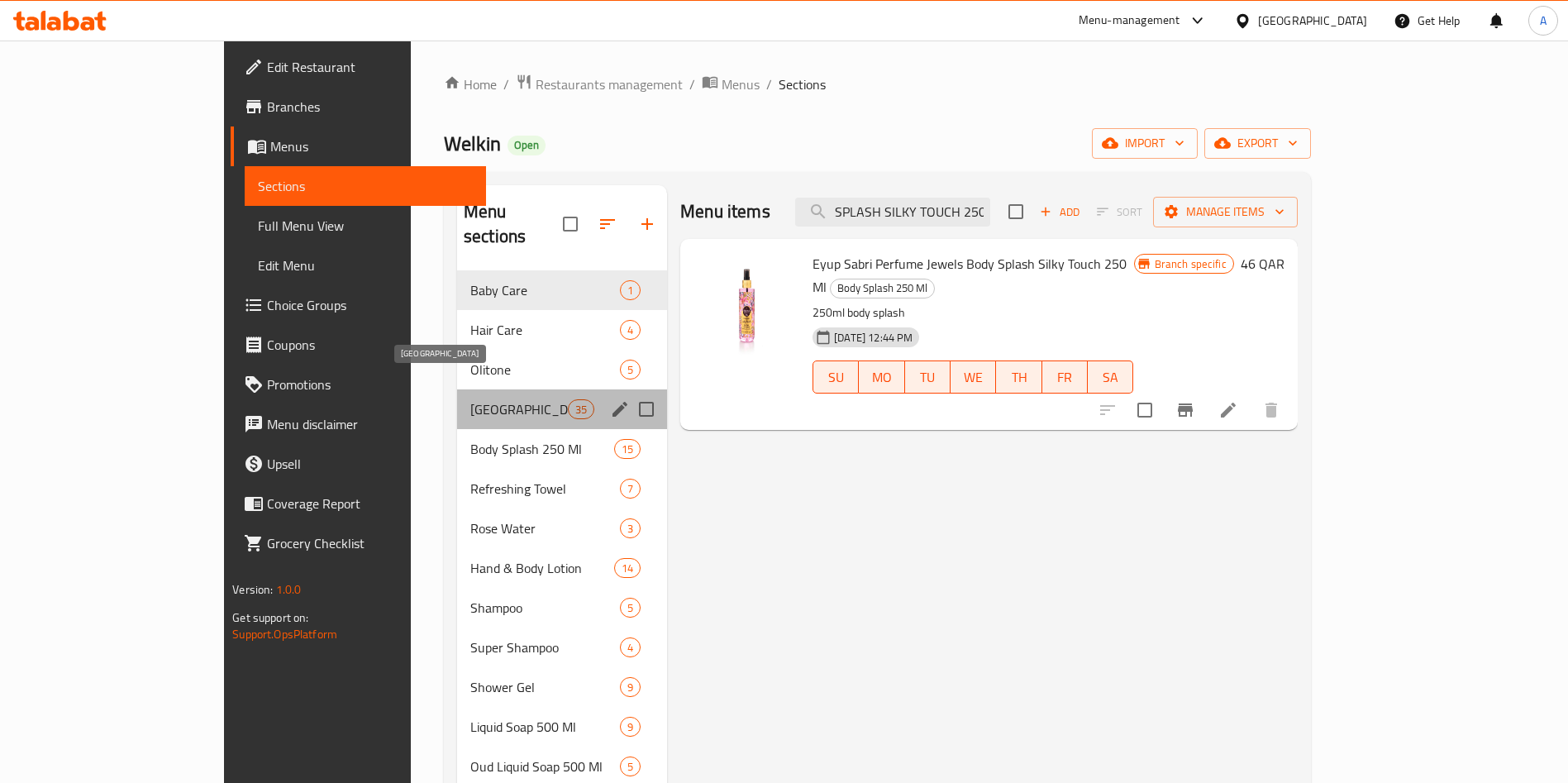
click at [470, 399] on span "[GEOGRAPHIC_DATA]" at bounding box center [519, 409] width 97 height 20
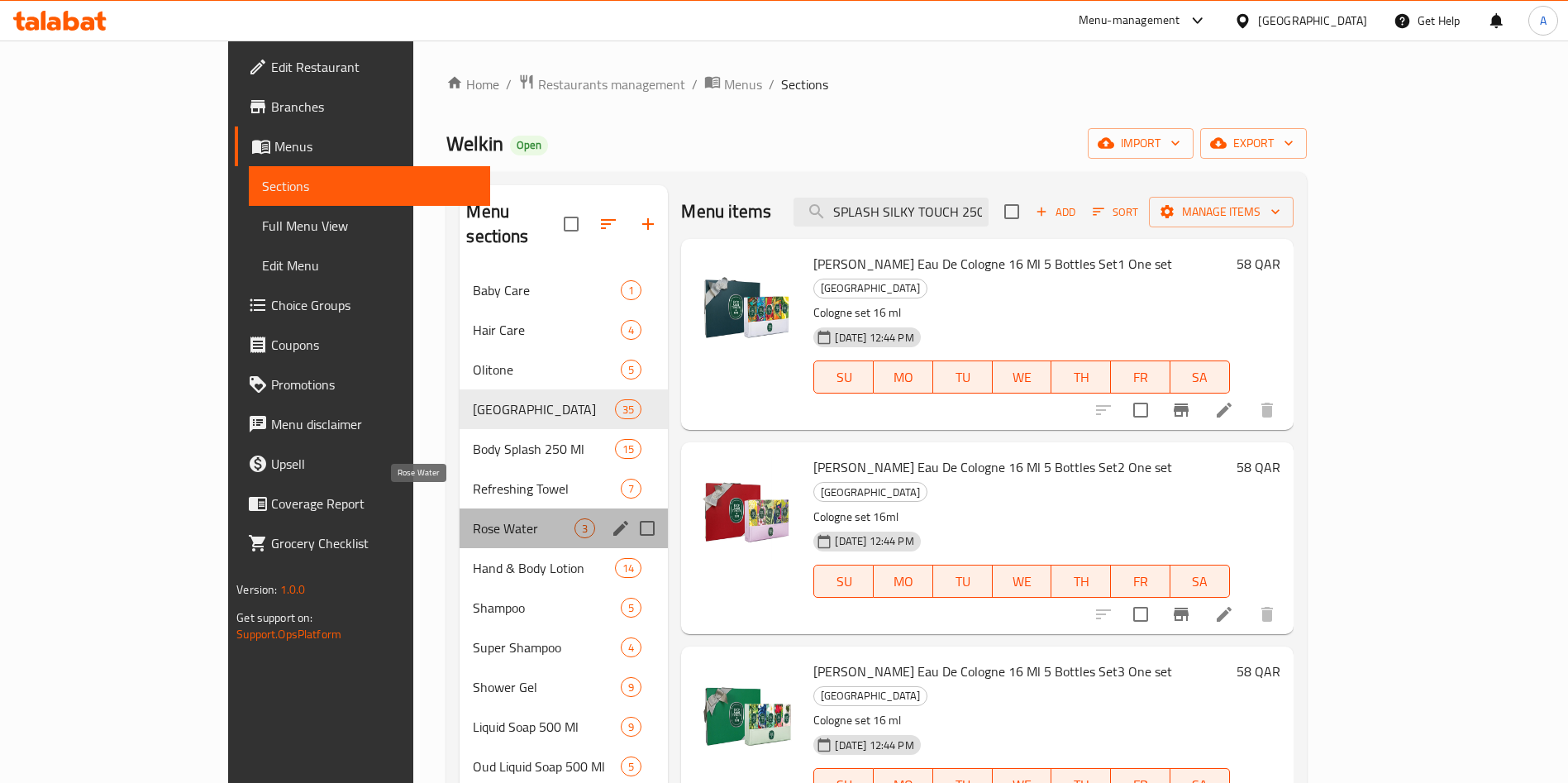
click at [473, 518] on span "Rose Water" at bounding box center [523, 528] width 102 height 20
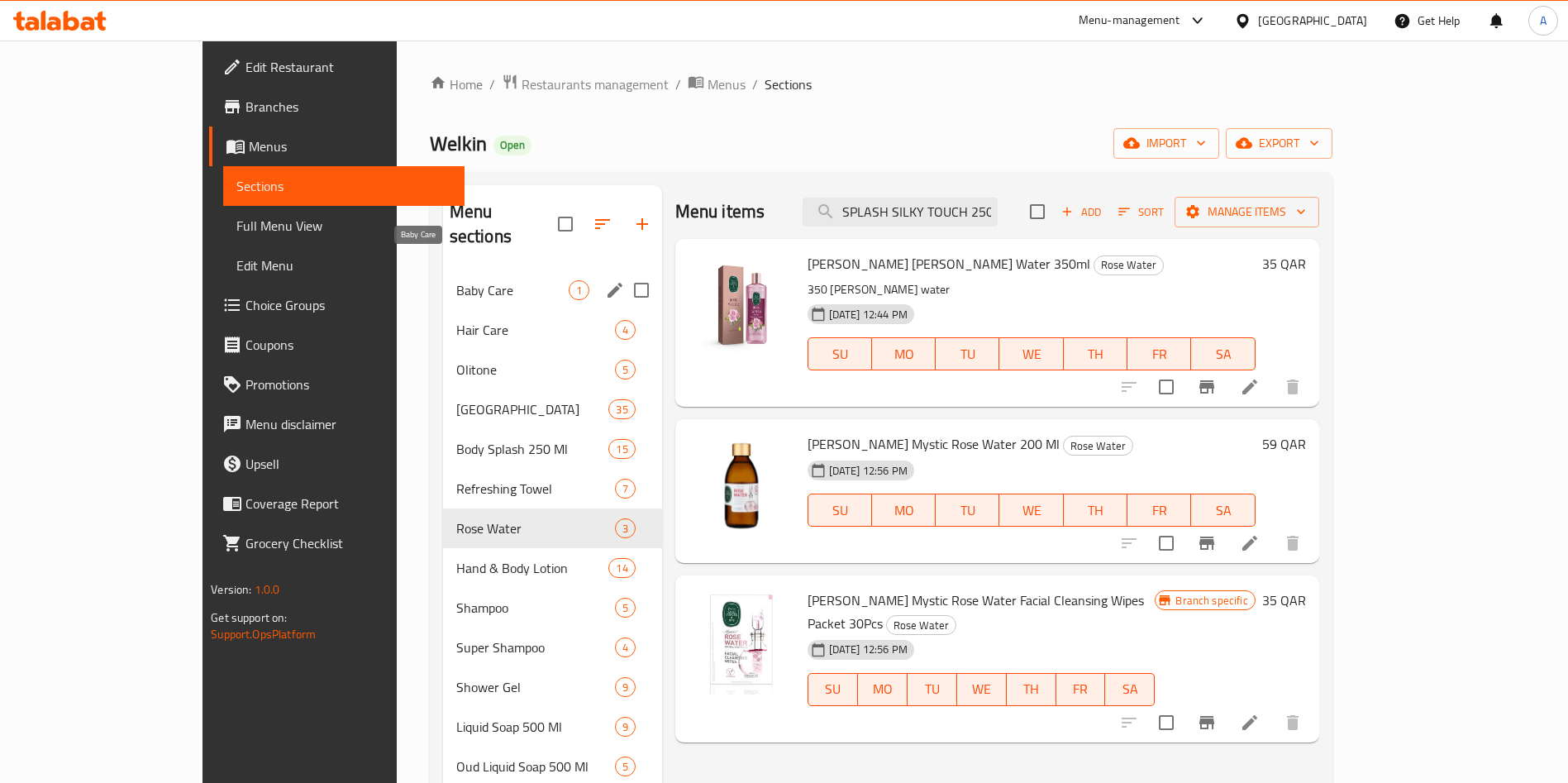
click at [457, 280] on span "Baby Care" at bounding box center [512, 290] width 113 height 20
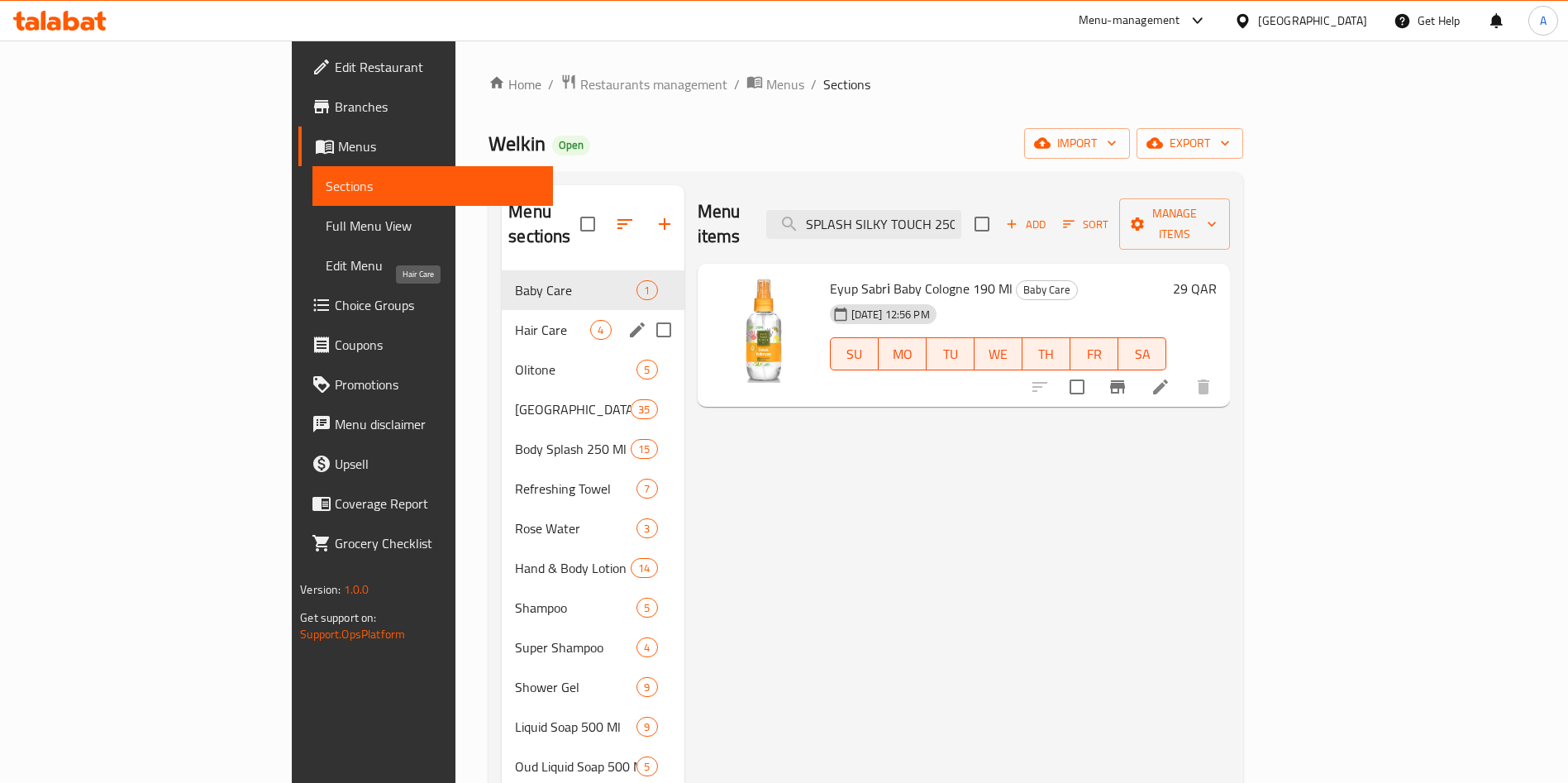
click at [515, 320] on span "Hair Care" at bounding box center [553, 330] width 76 height 20
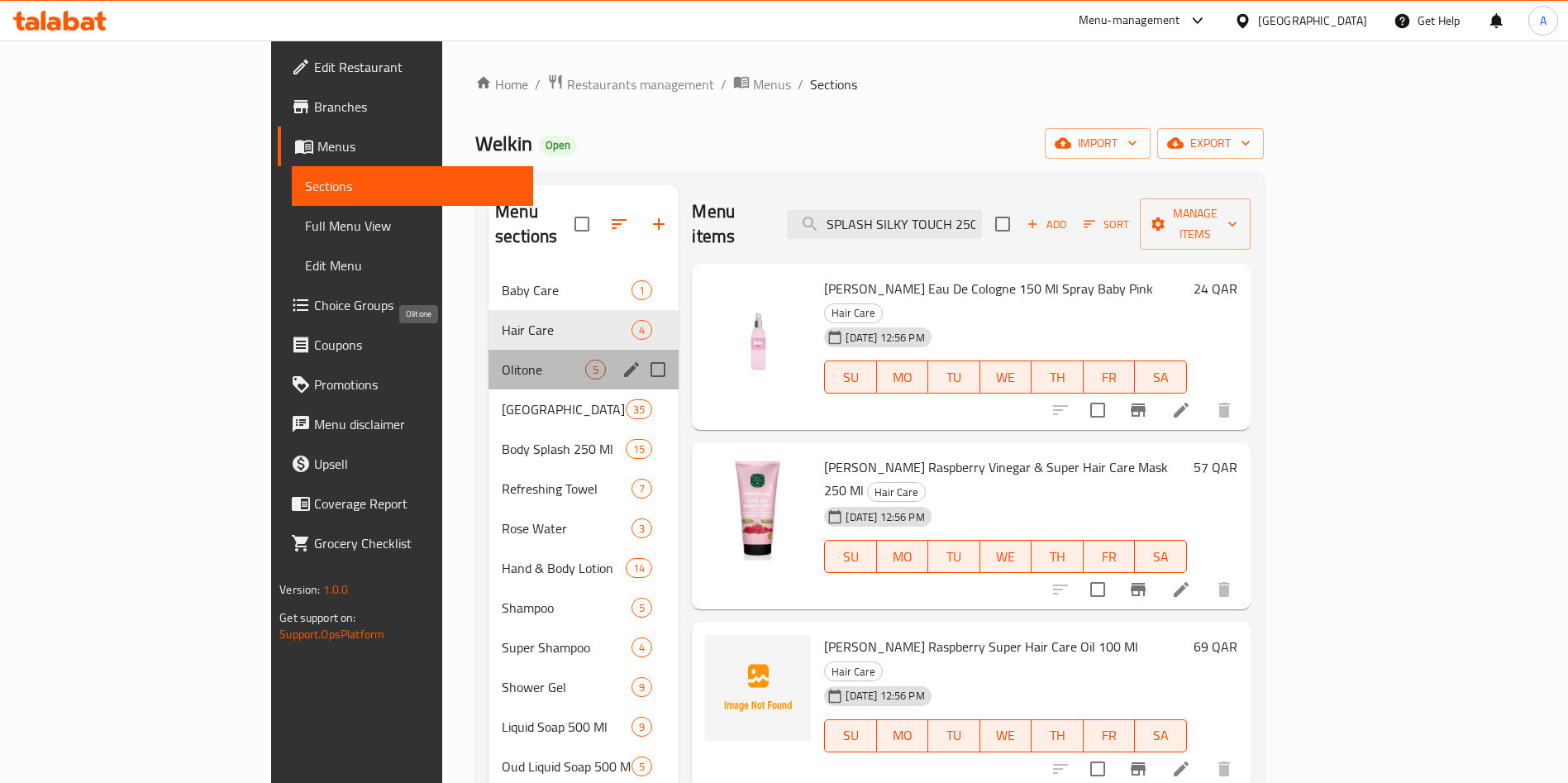
click at [502, 360] on span "Olitone" at bounding box center [543, 369] width 84 height 20
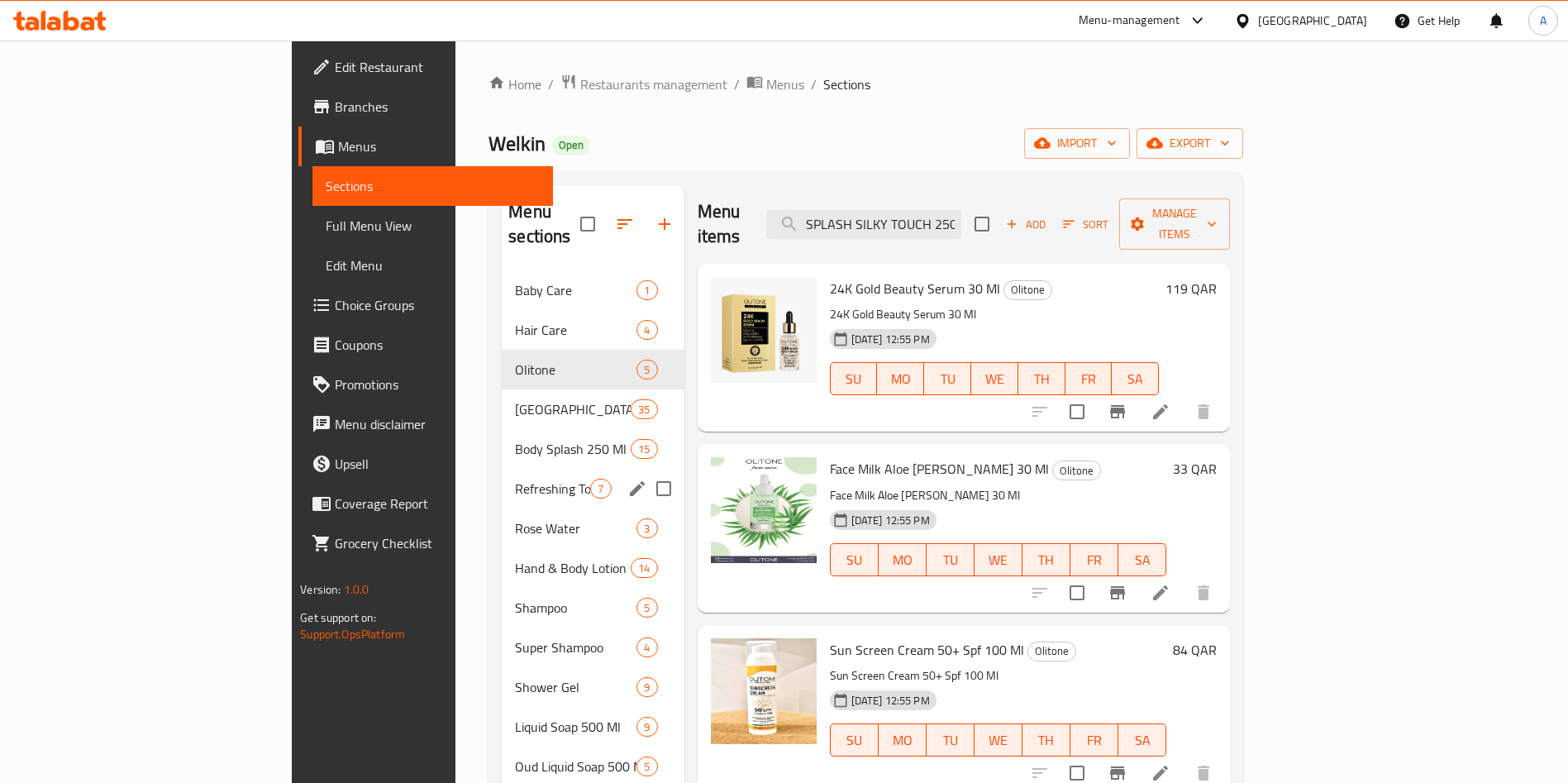
click at [515, 478] on span "Refreshing Towel" at bounding box center [553, 488] width 76 height 20
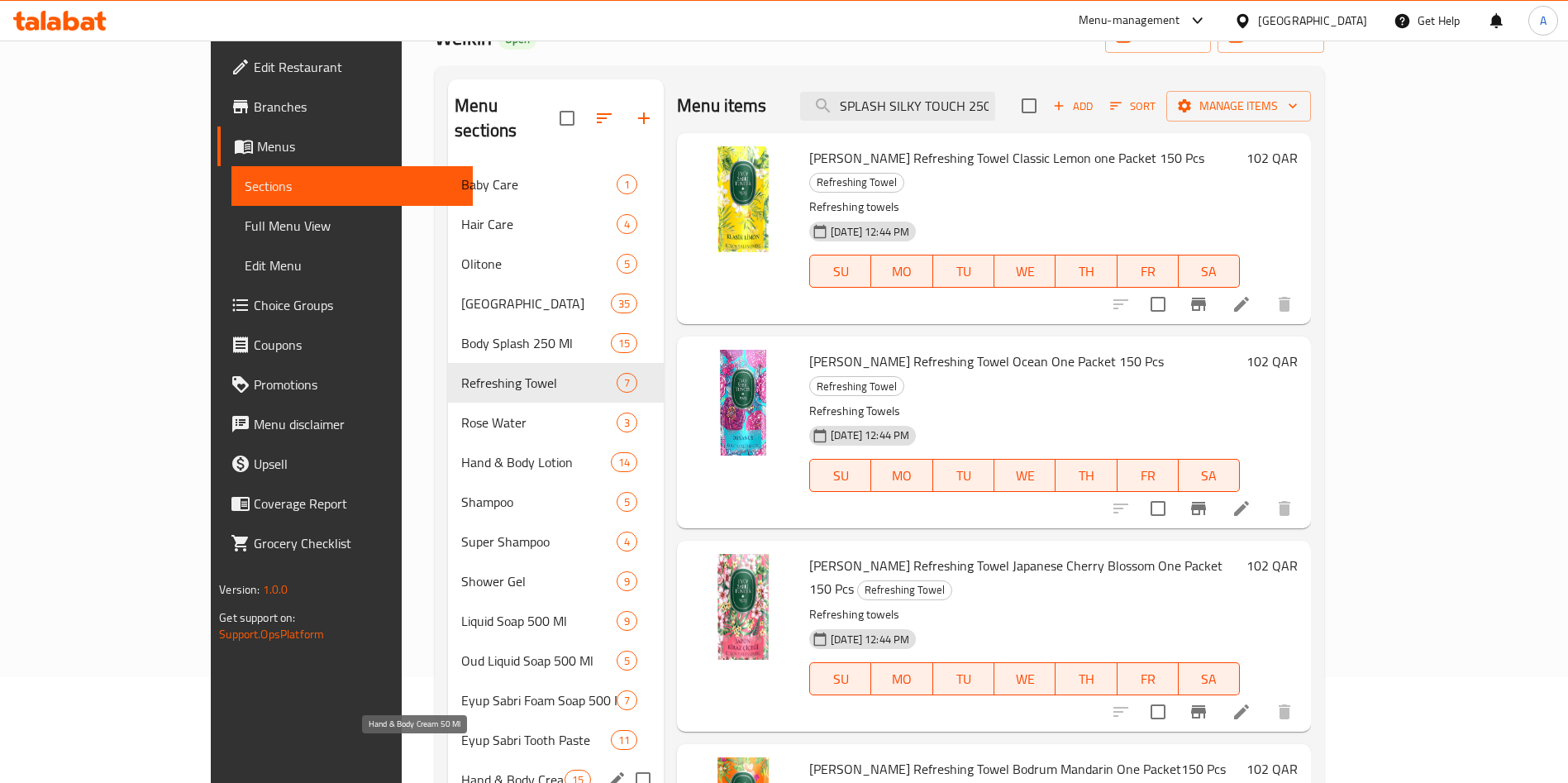
scroll to position [269, 0]
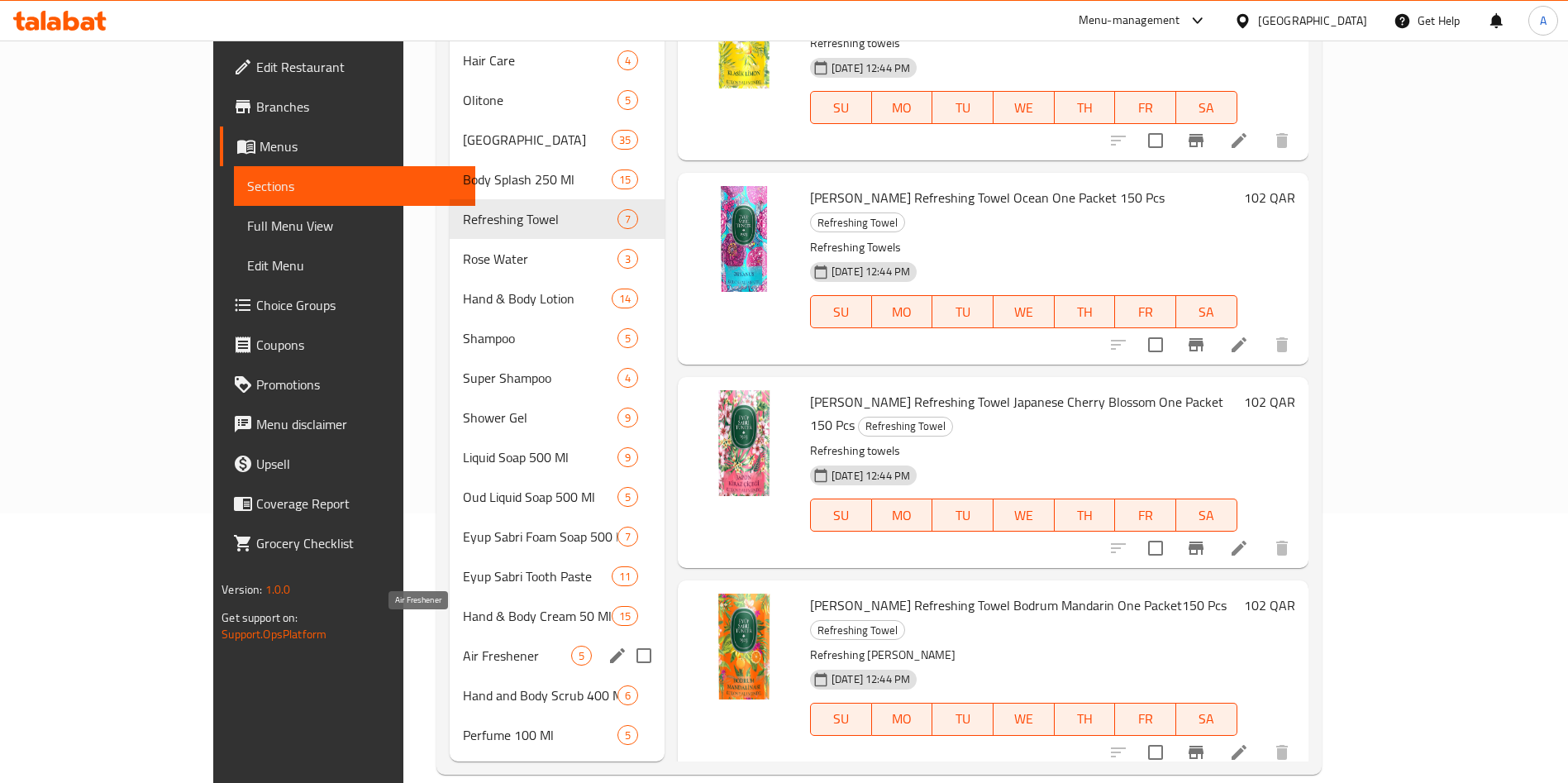
click at [449, 605] on div "Hand & Body Cream 50 Ml 15" at bounding box center [557, 616] width 215 height 40
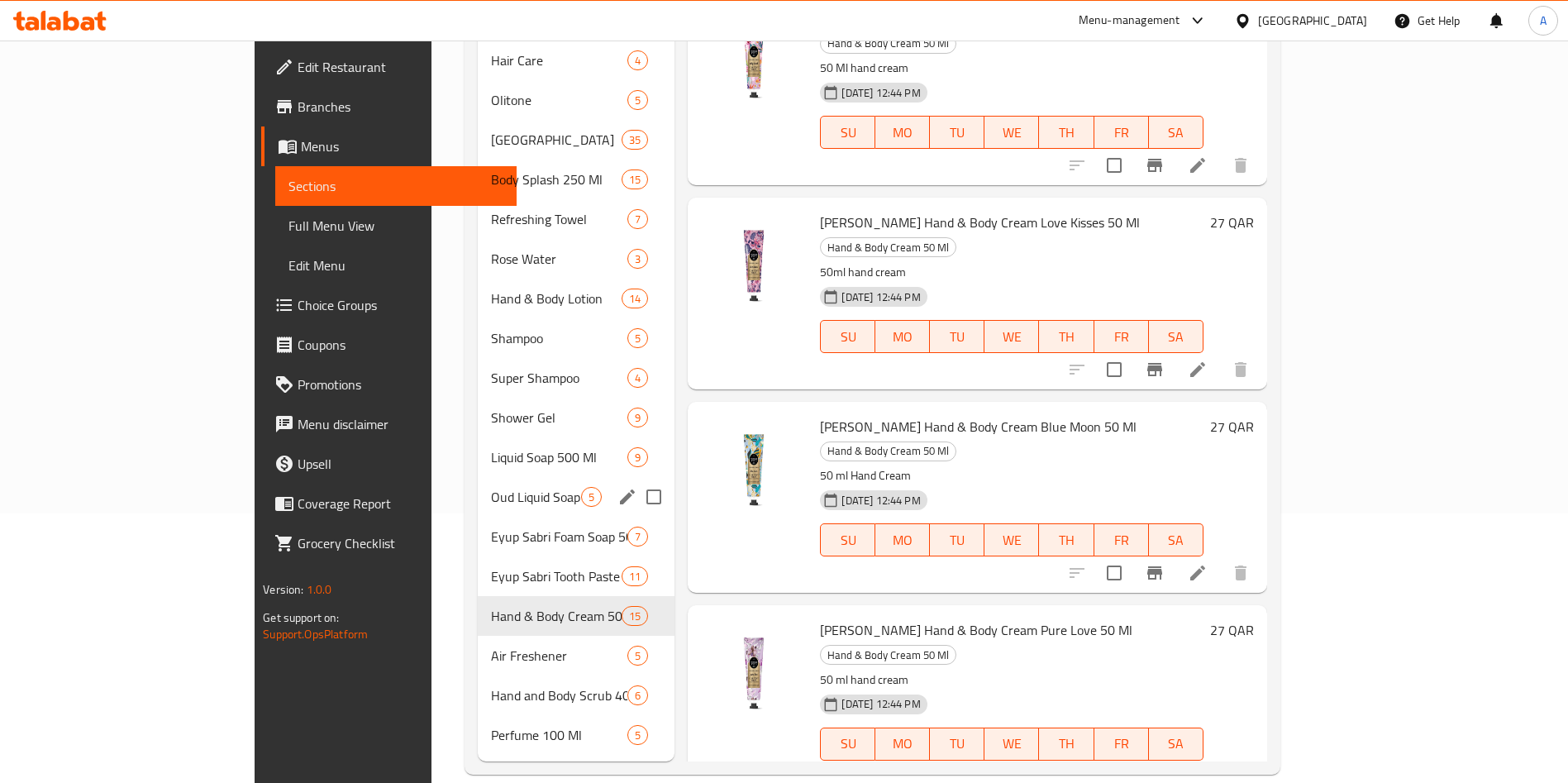
click at [491, 487] on span "Oud Liquid Soap 500 Ml" at bounding box center [536, 497] width 91 height 20
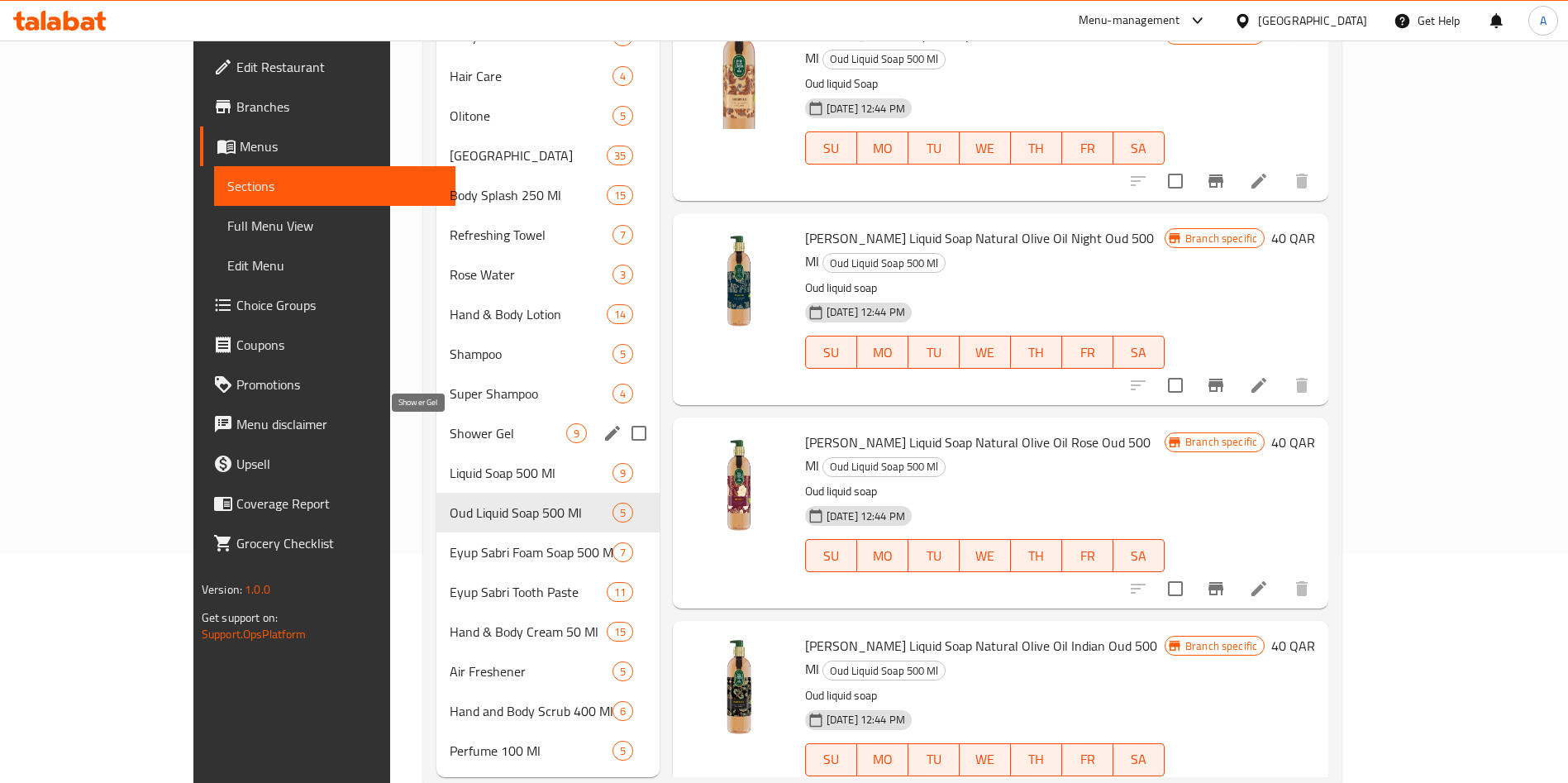
scroll to position [248, 0]
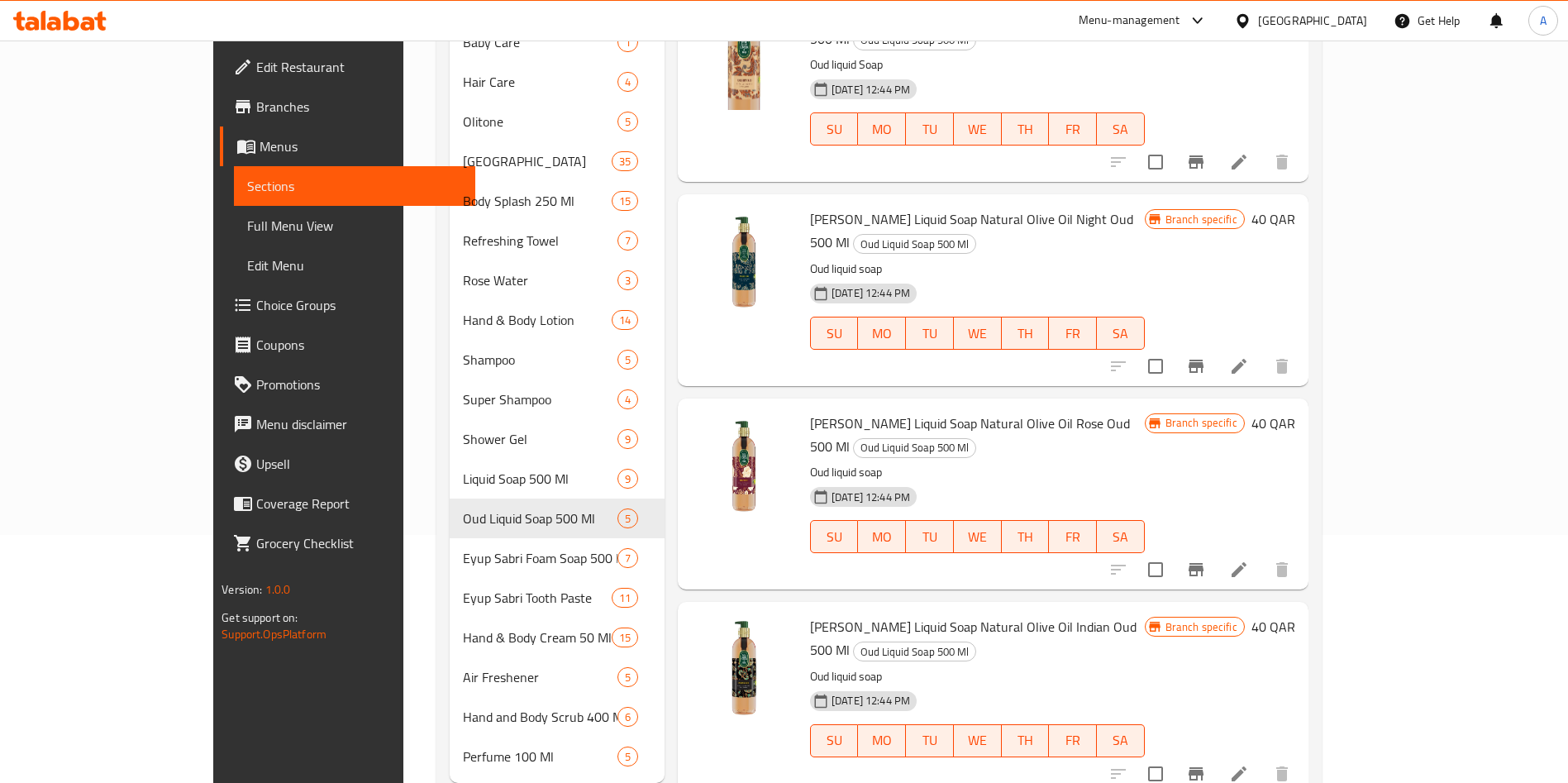
click at [1244, 415] on span "Branch specific" at bounding box center [1201, 423] width 86 height 15
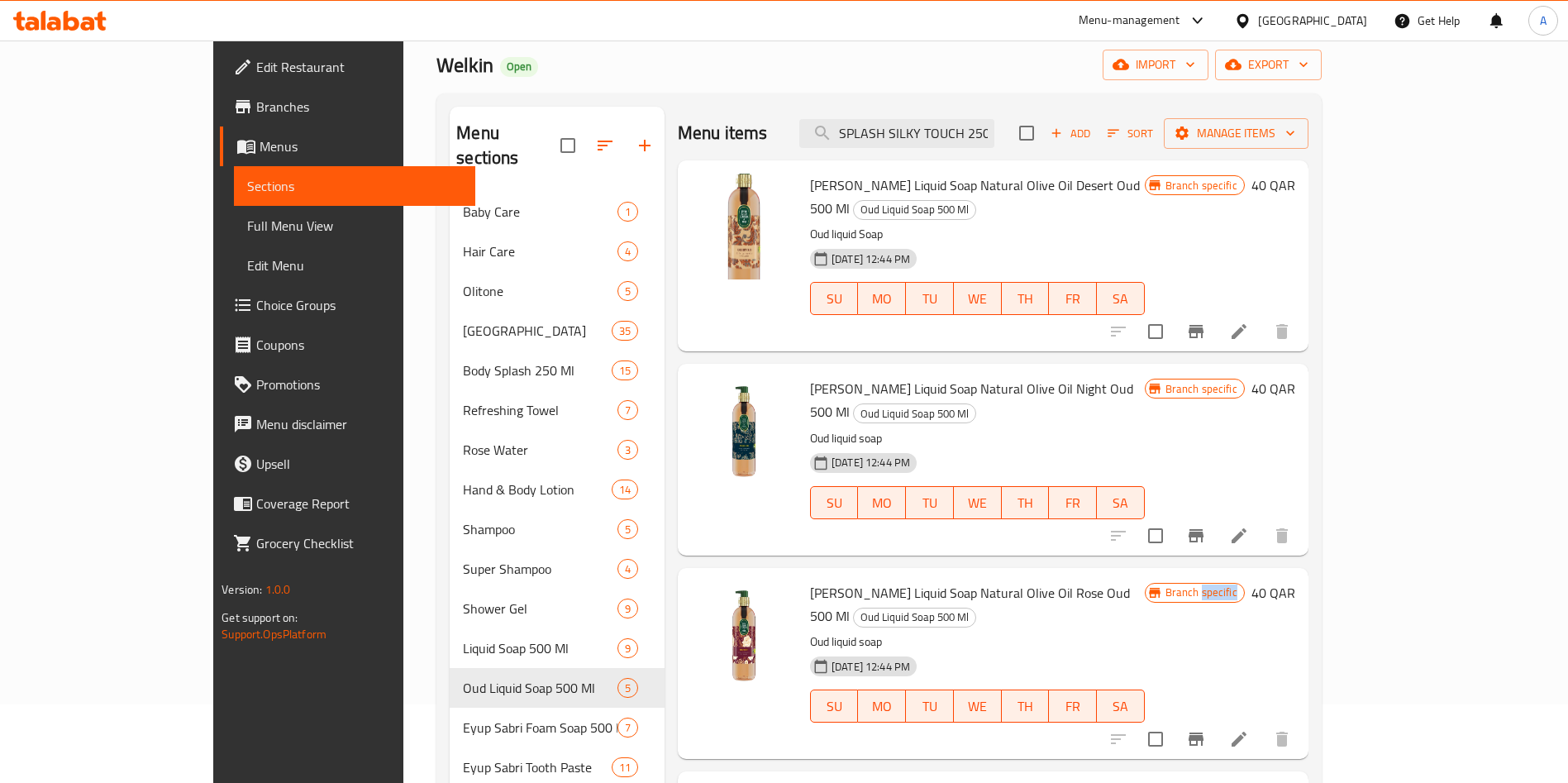
scroll to position [0, 0]
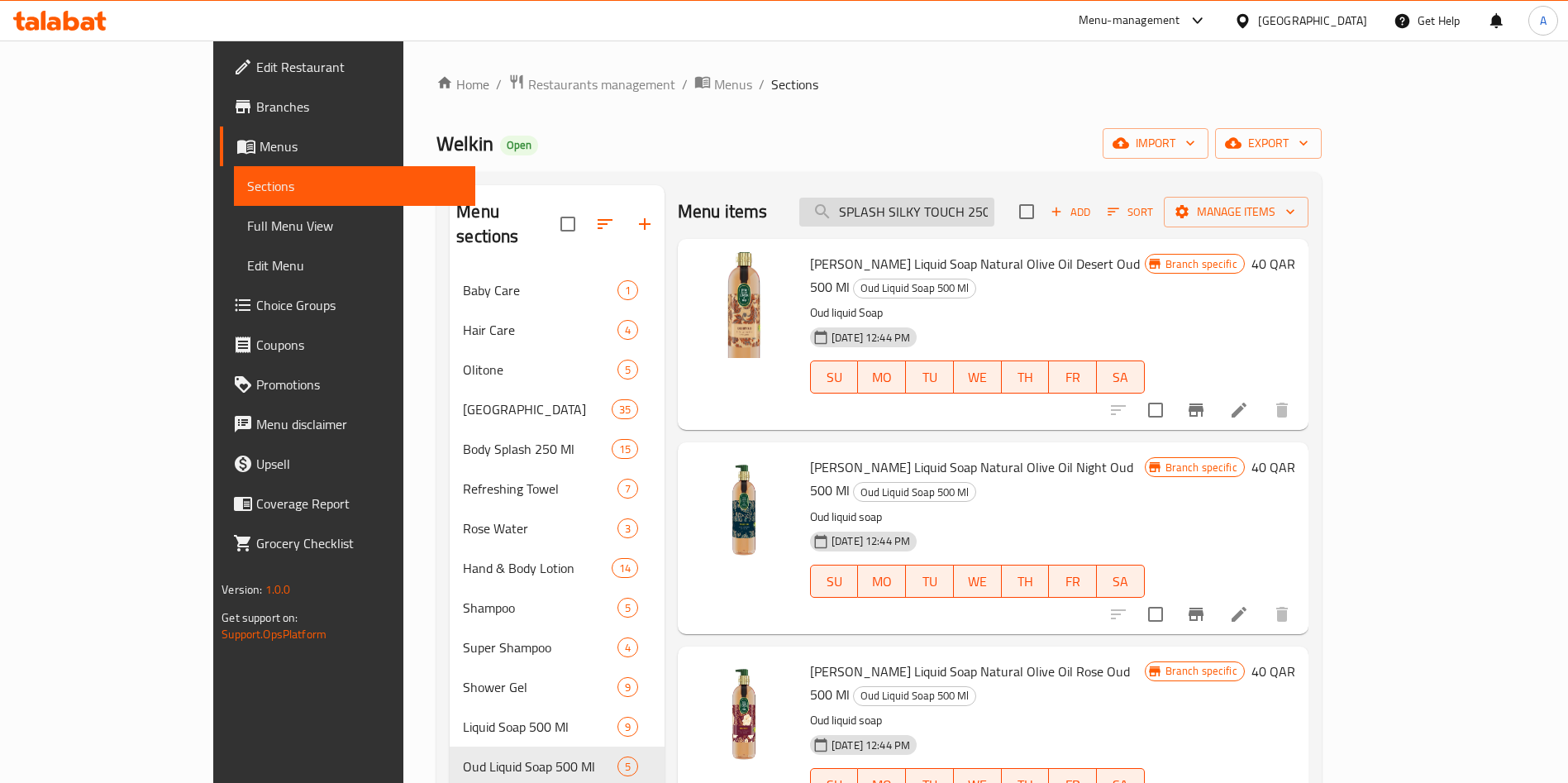
click at [927, 213] on input "SPLASH SILKY TOUCH 250 ML" at bounding box center [896, 212] width 195 height 29
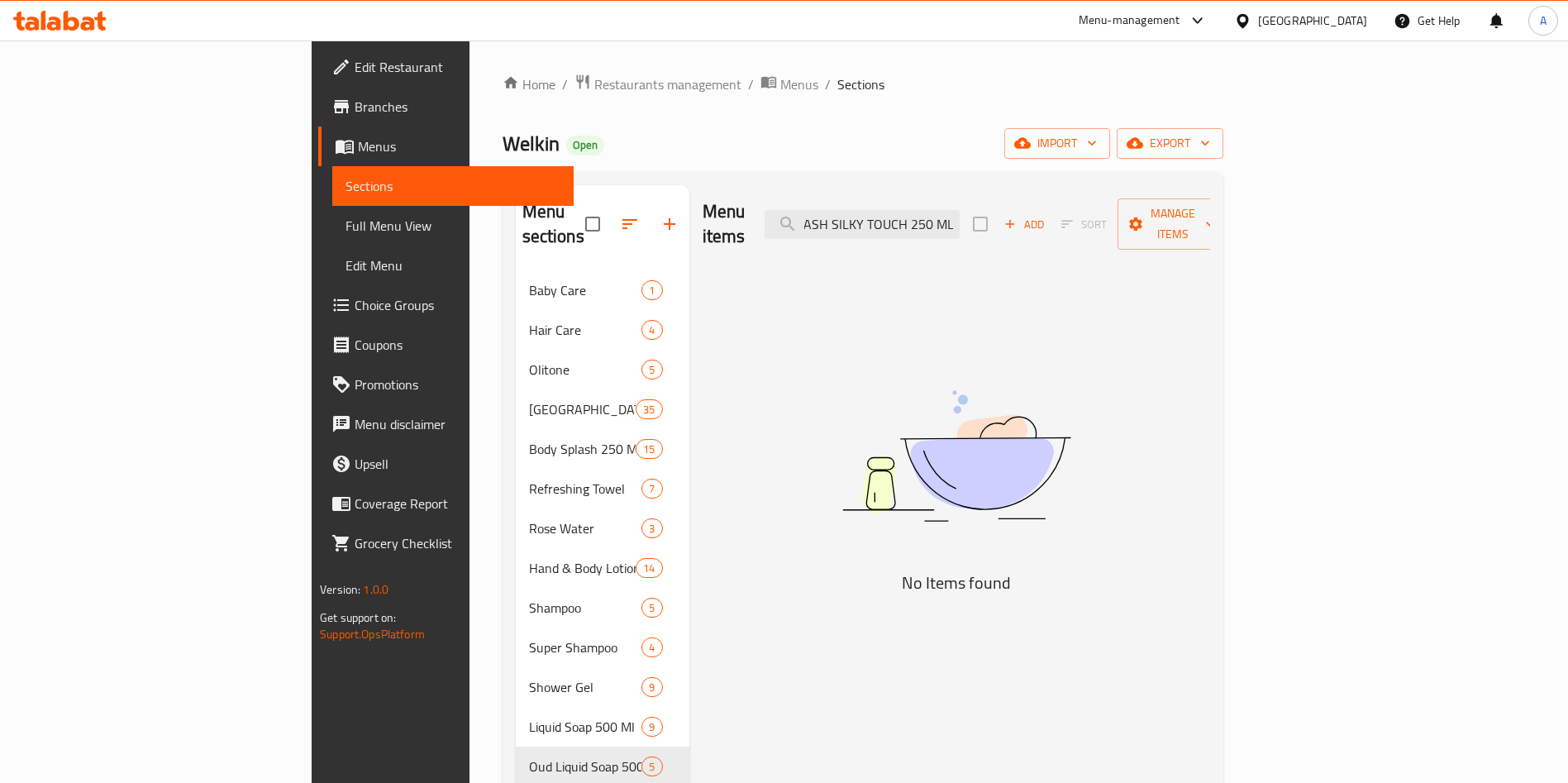
scroll to position [0, 20]
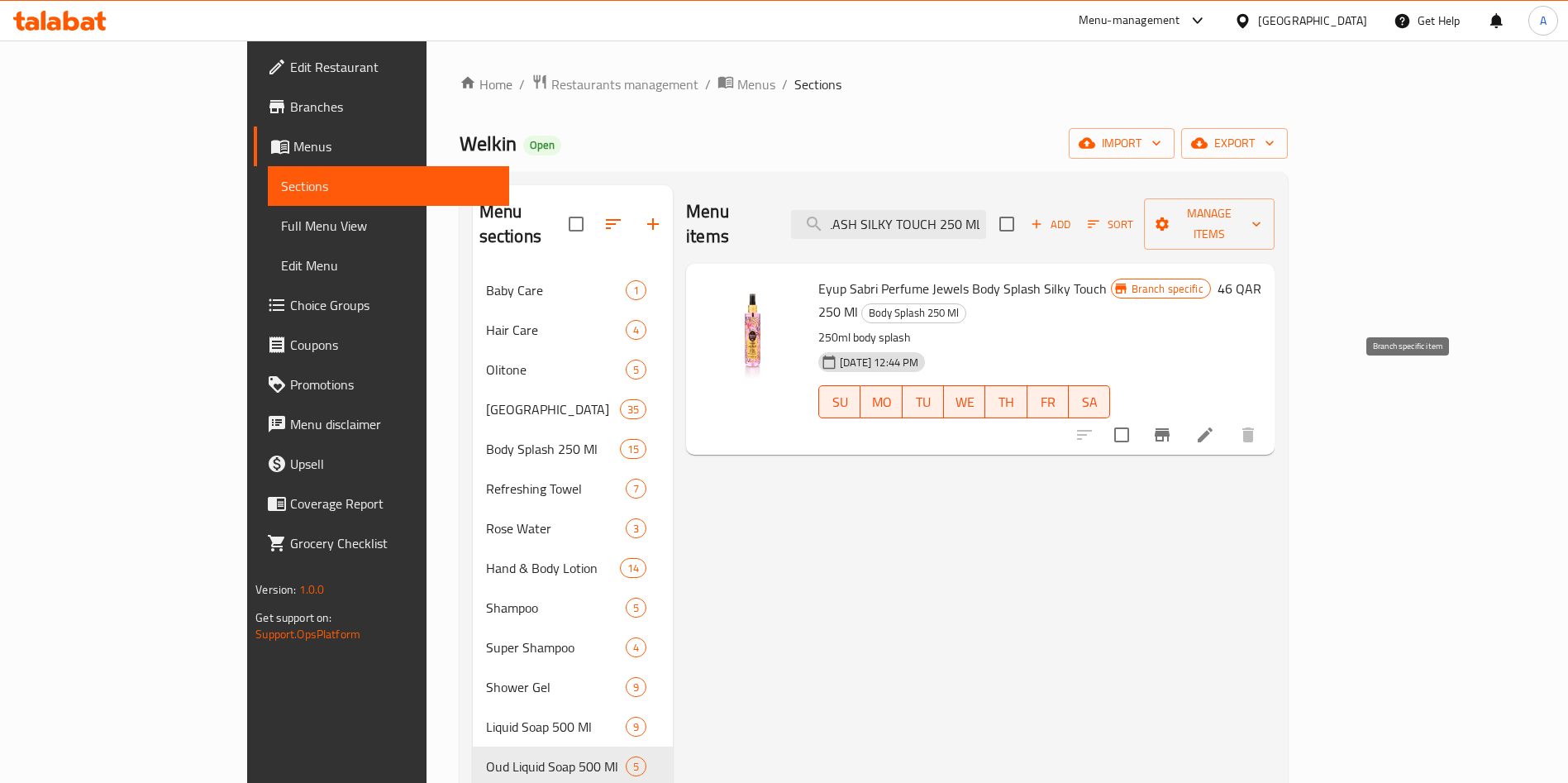
type input "SPLASH SILKY TOUCH 250 ML"
click at [1172, 425] on icon "Branch-specific-item" at bounding box center [1162, 435] width 20 height 20
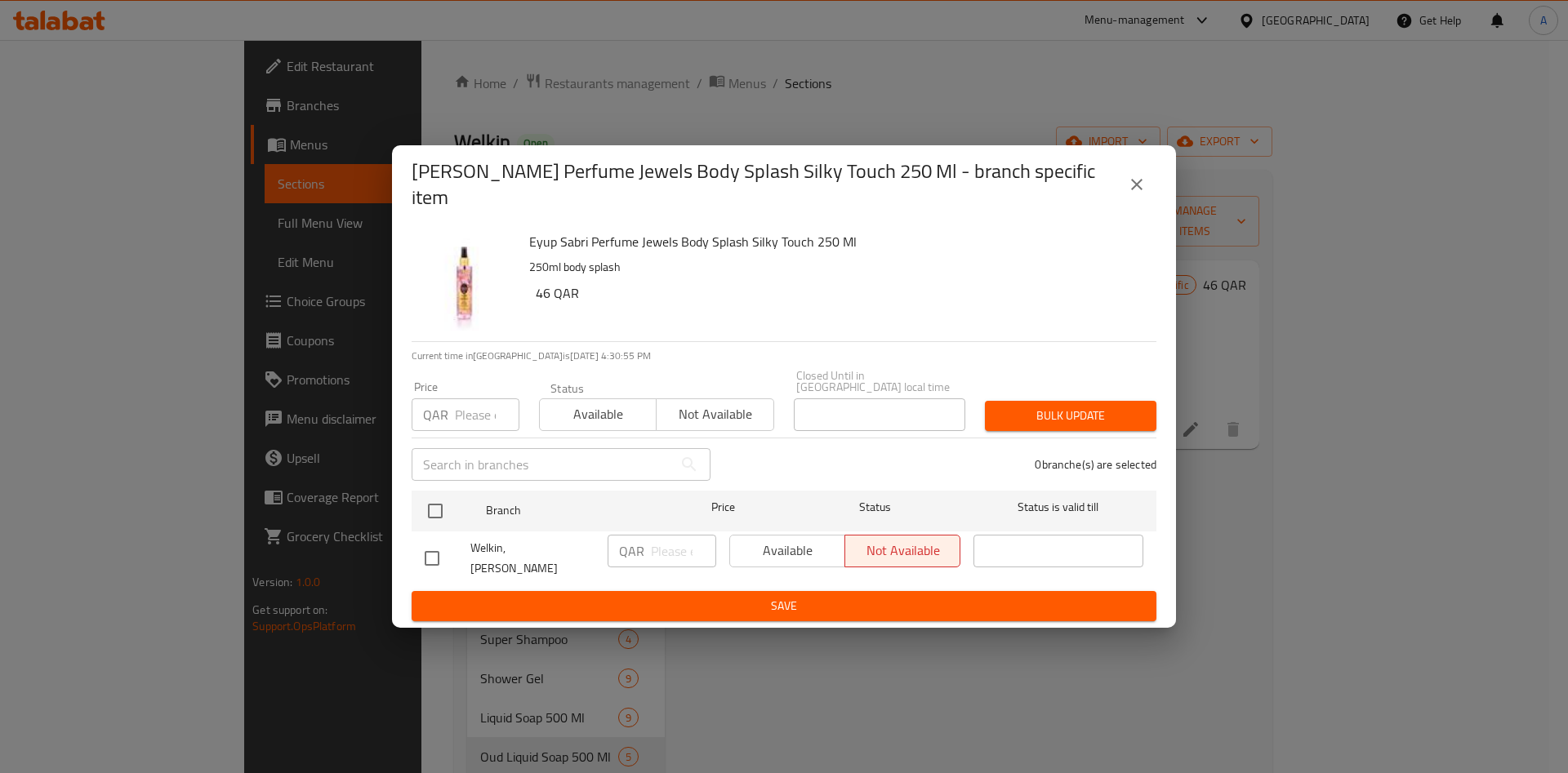
click at [772, 549] on div "Available Not available" at bounding box center [845, 551] width 231 height 33
click at [798, 544] on div "Available Not available" at bounding box center [845, 551] width 231 height 33
click at [896, 542] on div "Available Not available" at bounding box center [845, 551] width 231 height 33
click at [839, 541] on div "Available Not available" at bounding box center [845, 551] width 231 height 33
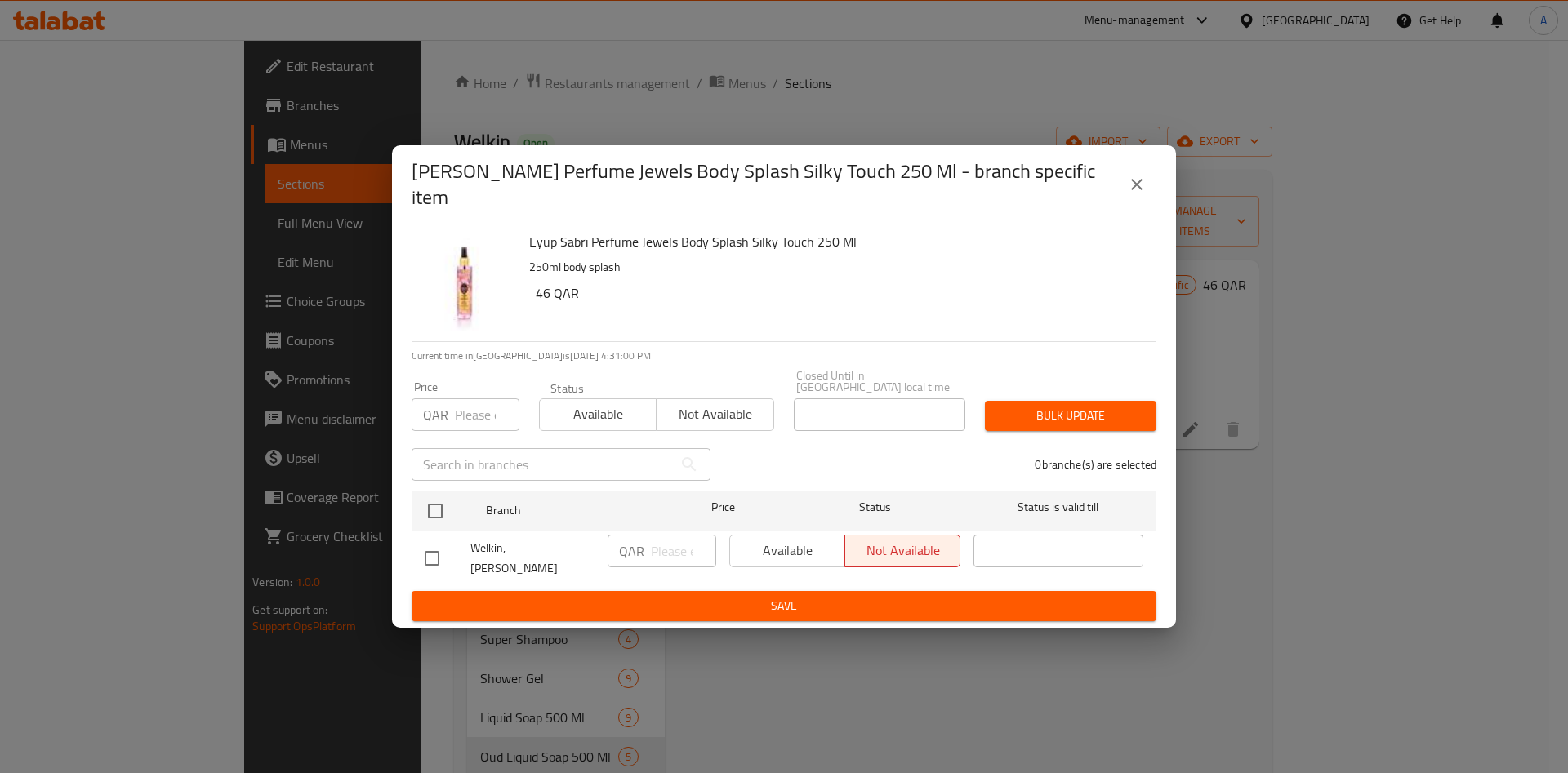
click at [426, 549] on input "checkbox" at bounding box center [432, 558] width 35 height 35
checkbox input "true"
click at [807, 544] on span "Available" at bounding box center [788, 551] width 102 height 24
drag, startPoint x: 538, startPoint y: 300, endPoint x: 549, endPoint y: 302, distance: 11.2
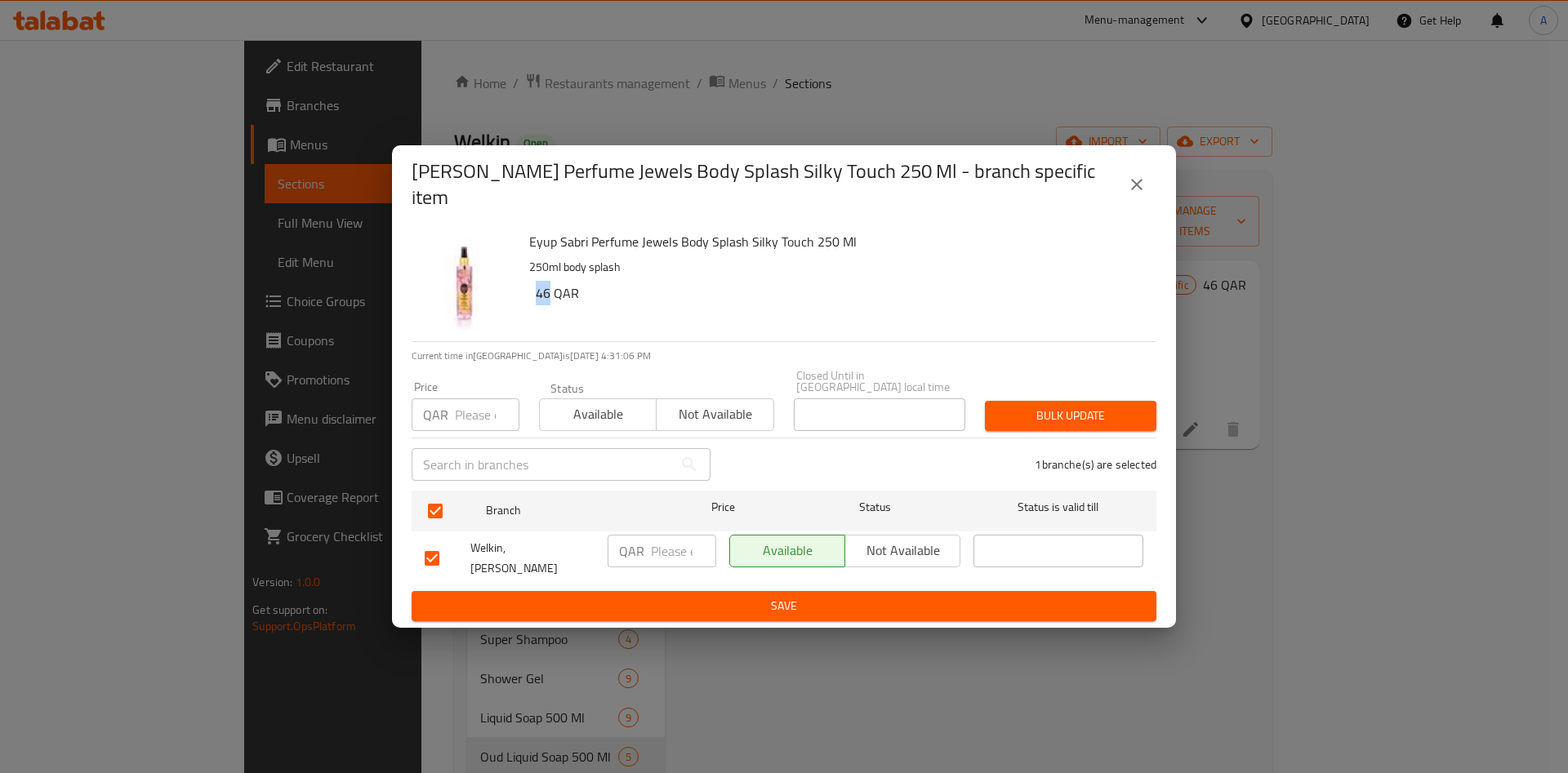
click at [549, 302] on h6 "46 QAR" at bounding box center [839, 294] width 608 height 23
copy h6 "46"
click at [683, 544] on input "number" at bounding box center [683, 551] width 65 height 33
paste input "46"
type input "46"
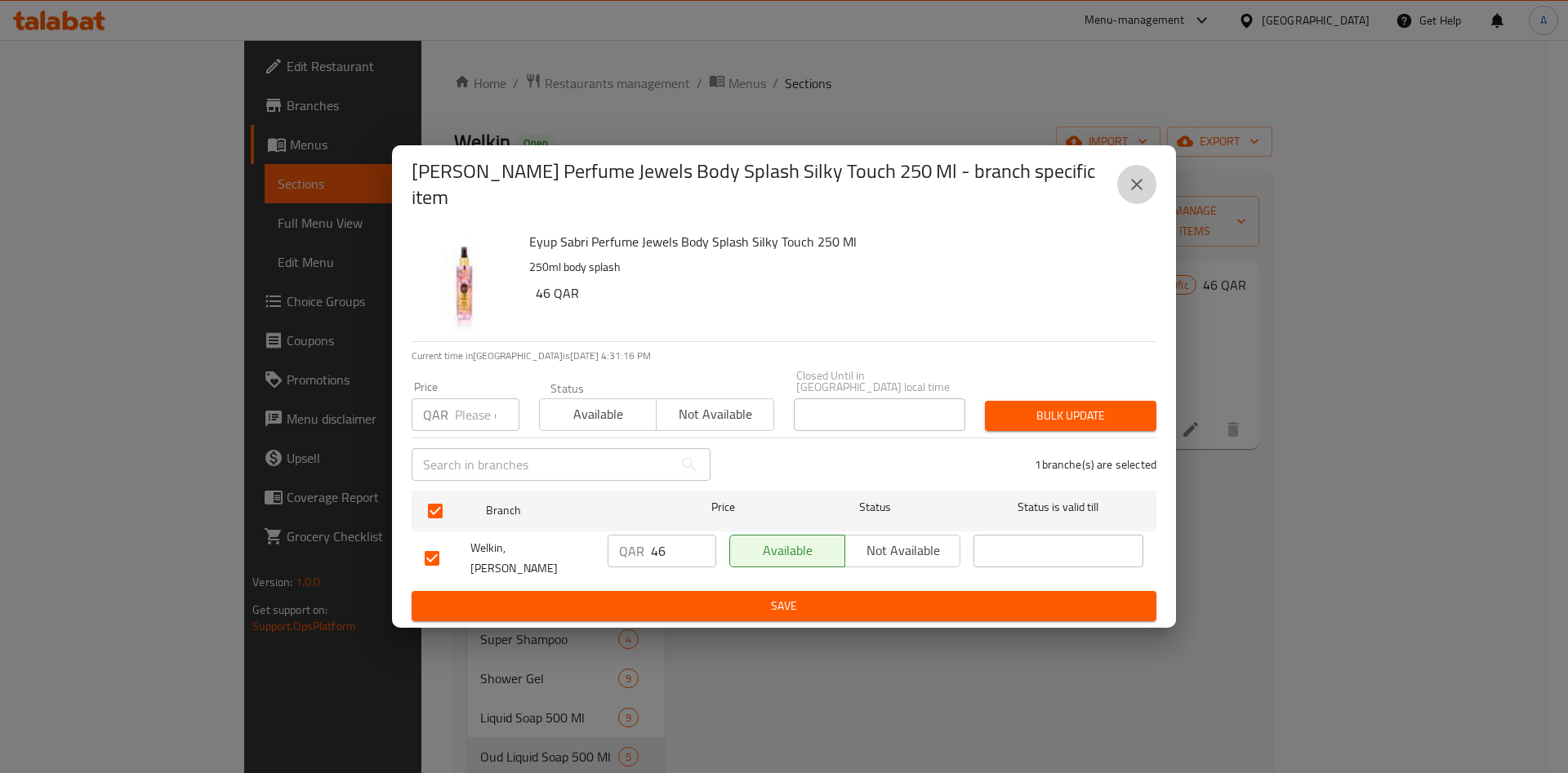
click at [1148, 194] on button "close" at bounding box center [1137, 184] width 39 height 39
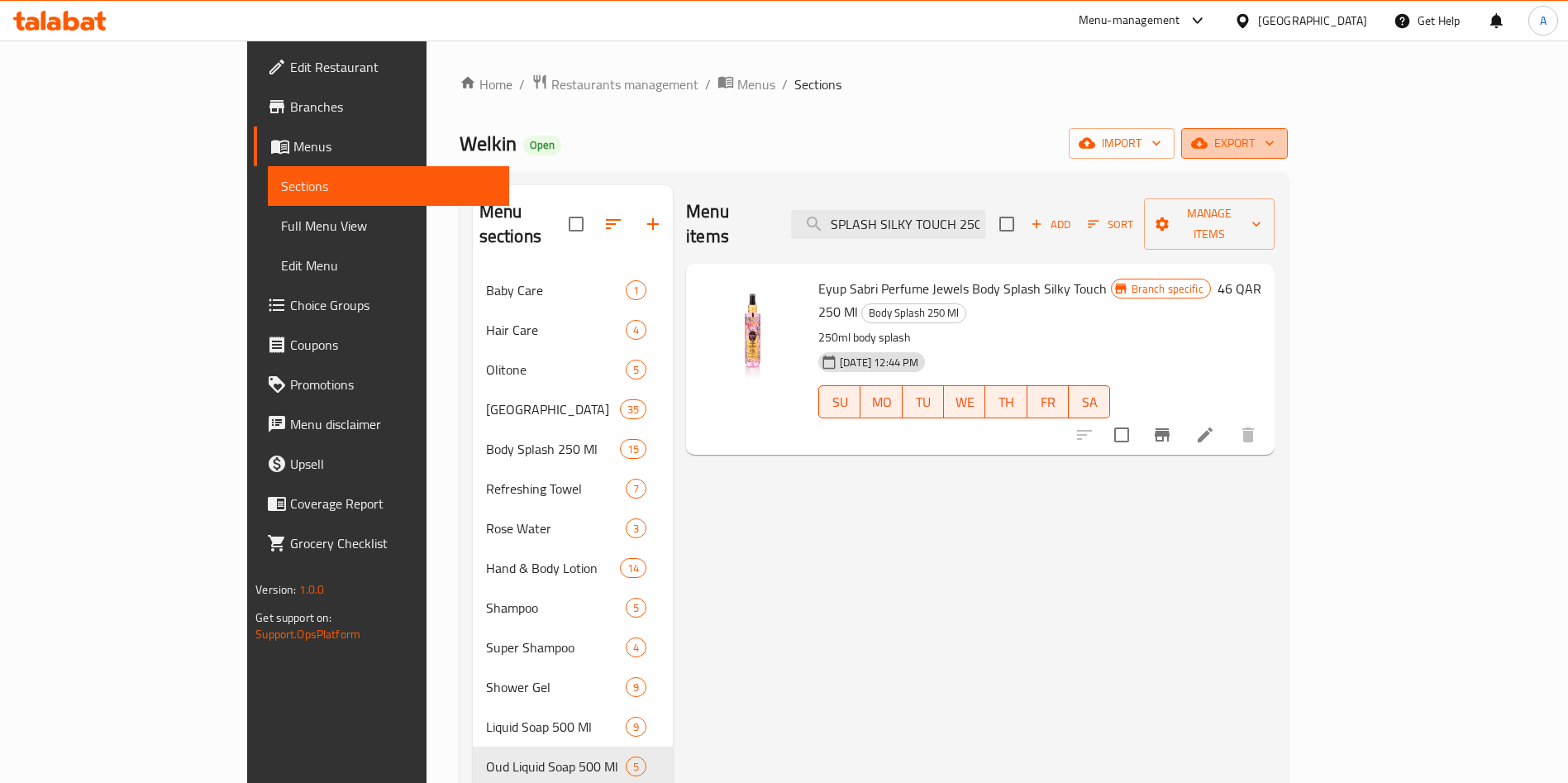
click at [1274, 146] on span "export" at bounding box center [1234, 143] width 80 height 21
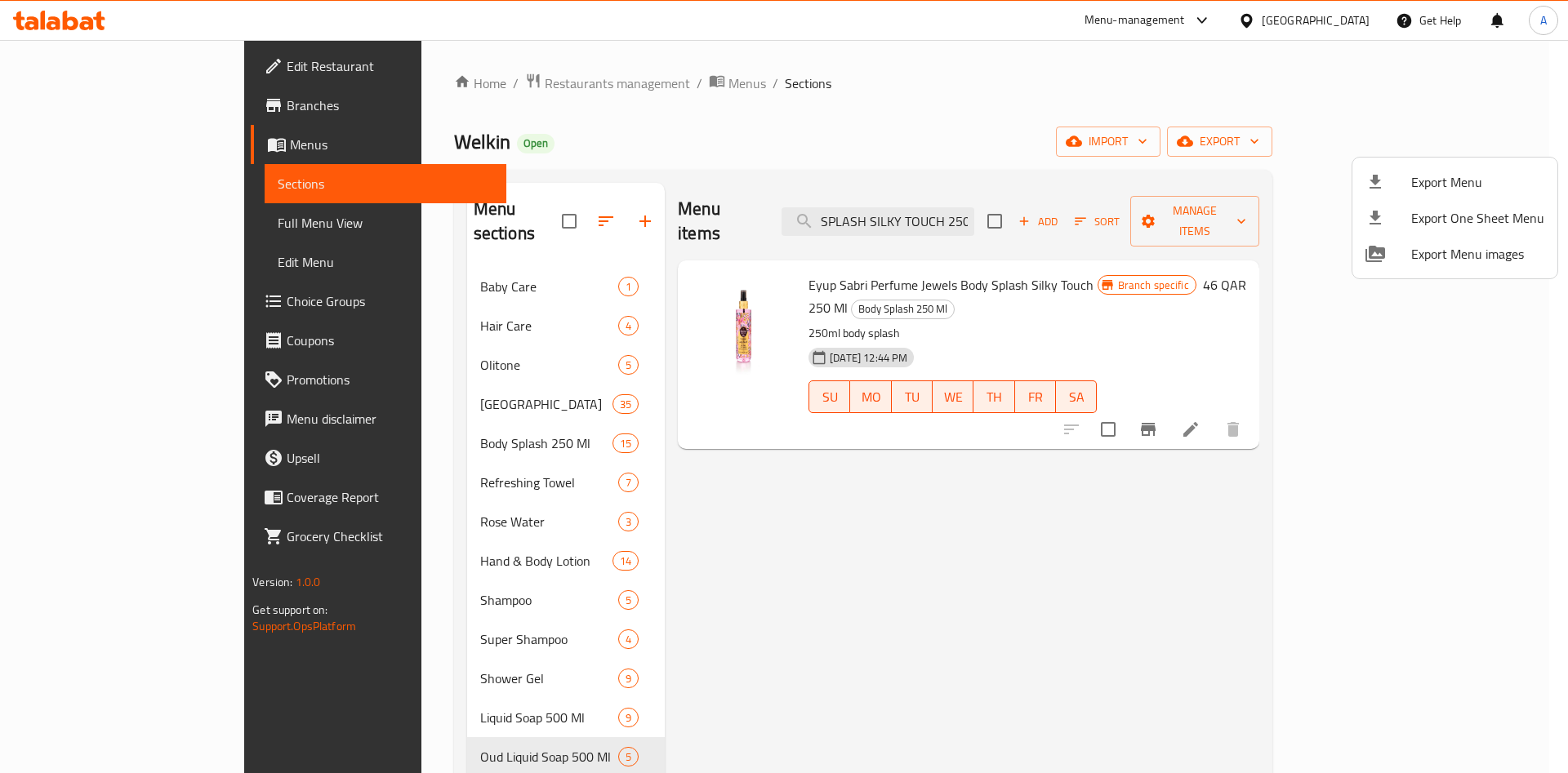
drag, startPoint x: 1216, startPoint y: 282, endPoint x: 1273, endPoint y: 278, distance: 57.1
click at [1217, 282] on div at bounding box center [784, 386] width 1568 height 773
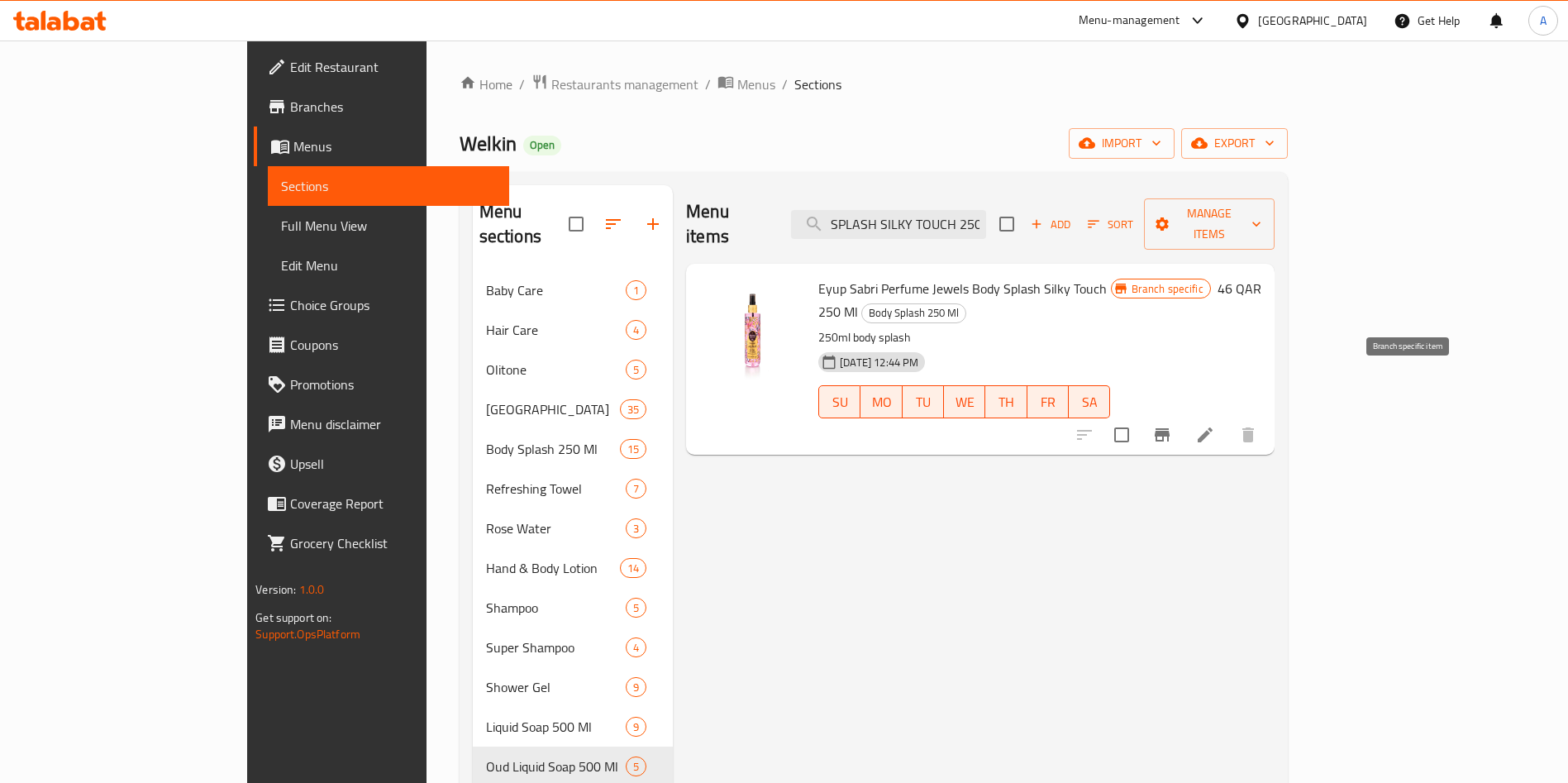
click at [1172, 425] on icon "Branch-specific-item" at bounding box center [1162, 435] width 20 height 20
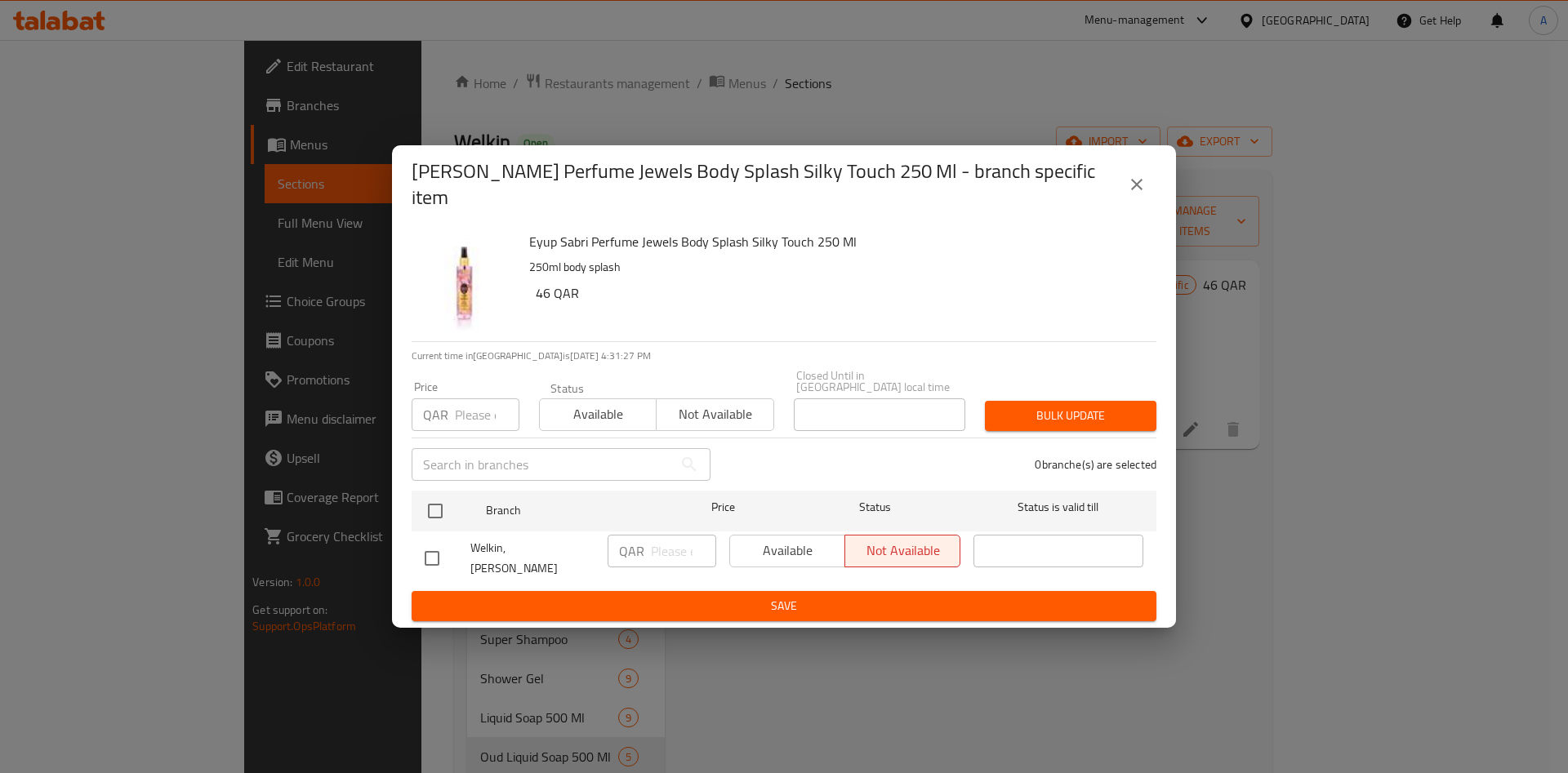
click at [1136, 190] on icon "close" at bounding box center [1136, 184] width 12 height 12
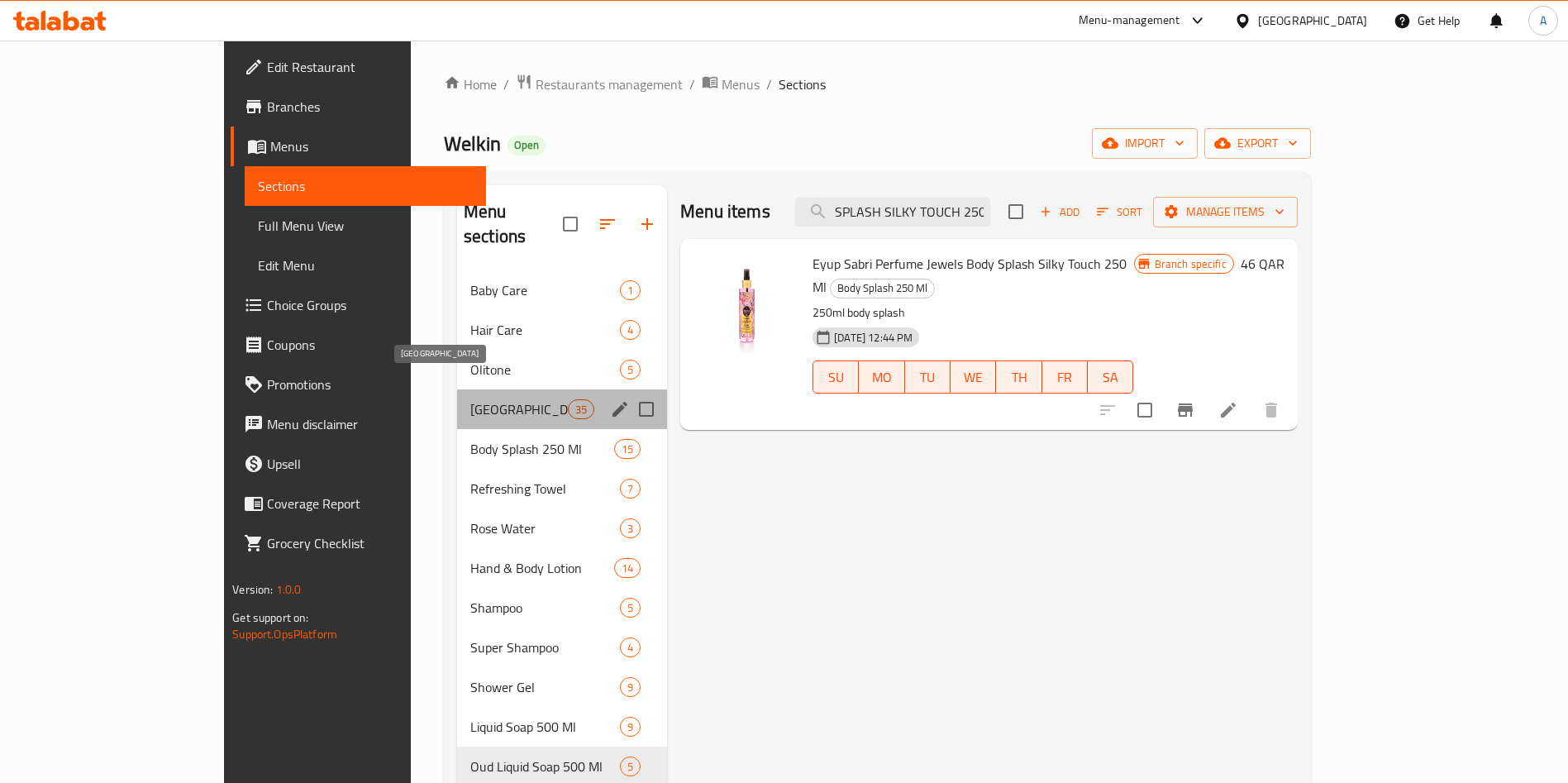
click at [470, 399] on span "[GEOGRAPHIC_DATA]" at bounding box center [519, 409] width 97 height 20
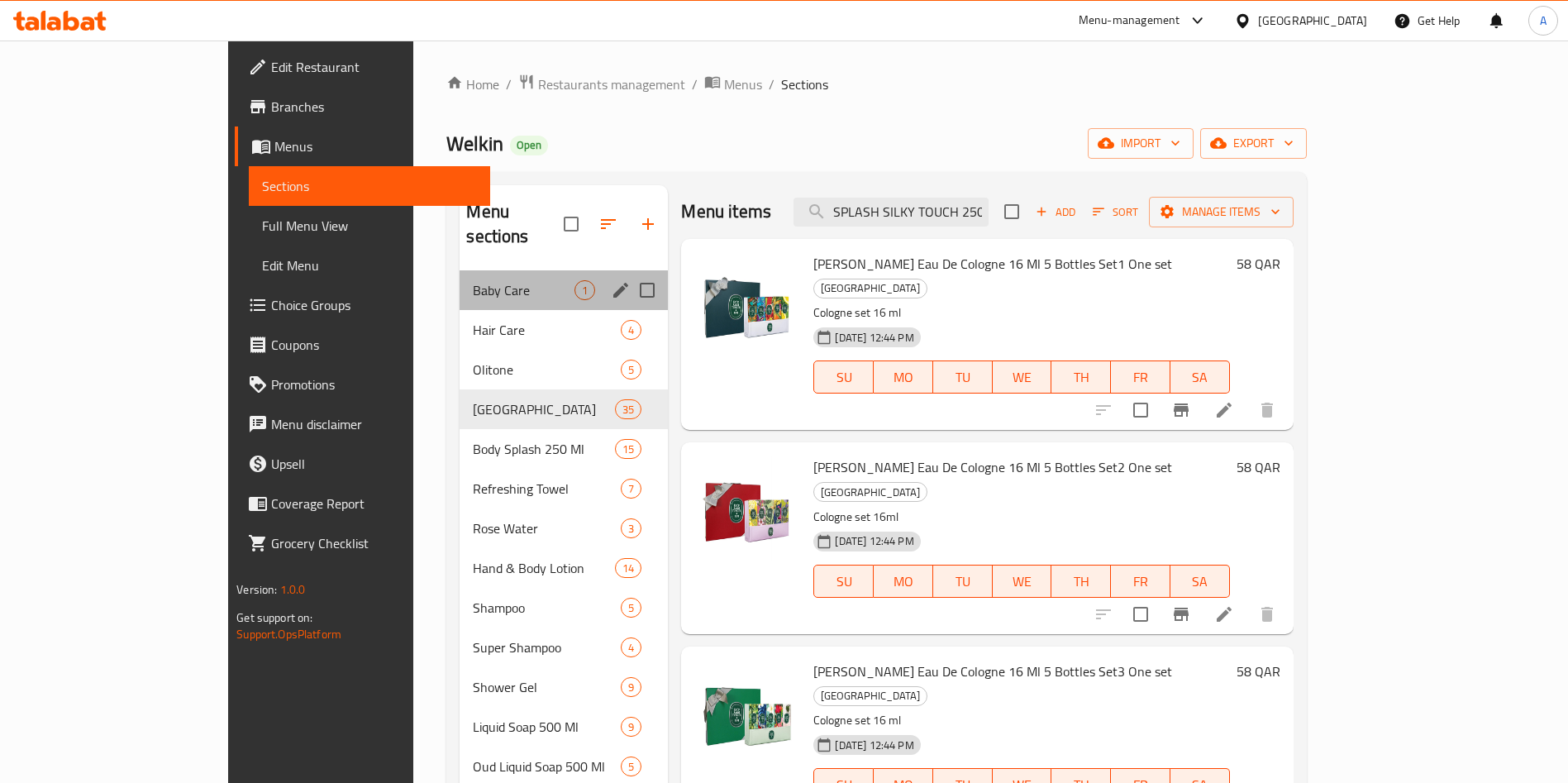
click at [459, 277] on div "Baby Care 1" at bounding box center [563, 290] width 208 height 40
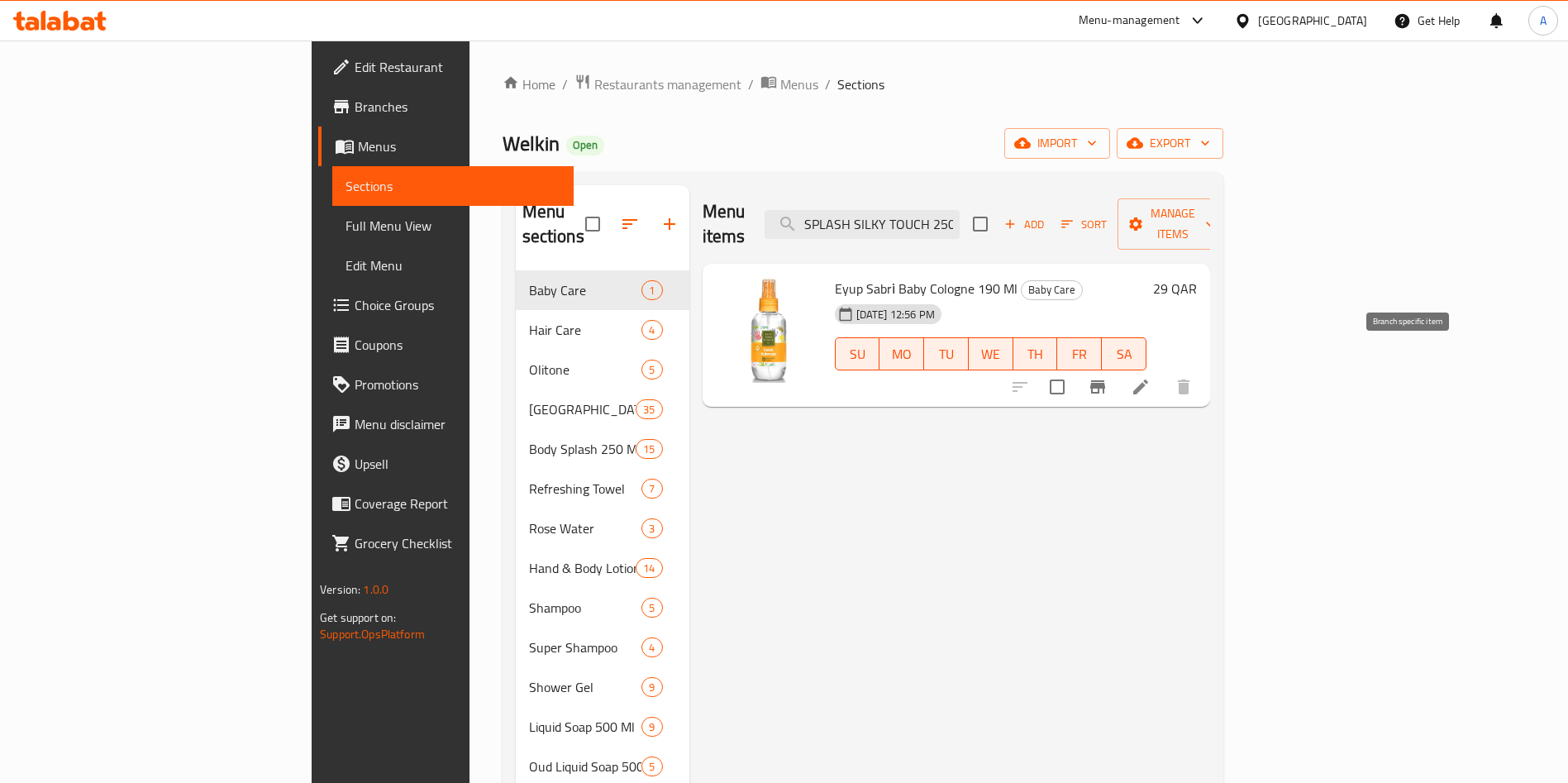
click at [1108, 378] on icon "Branch-specific-item" at bounding box center [1098, 387] width 20 height 20
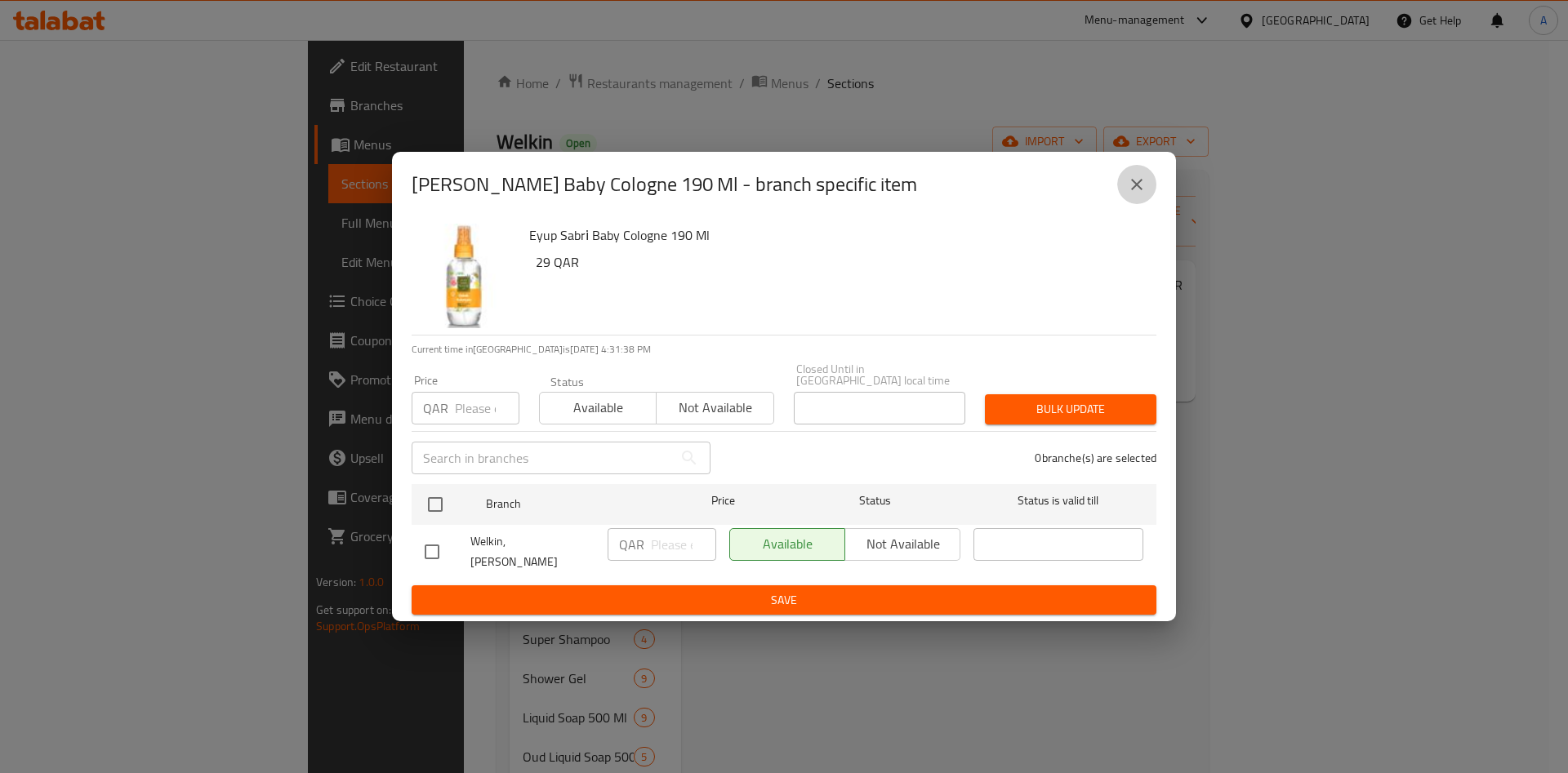
click at [1128, 193] on icon "close" at bounding box center [1137, 184] width 20 height 20
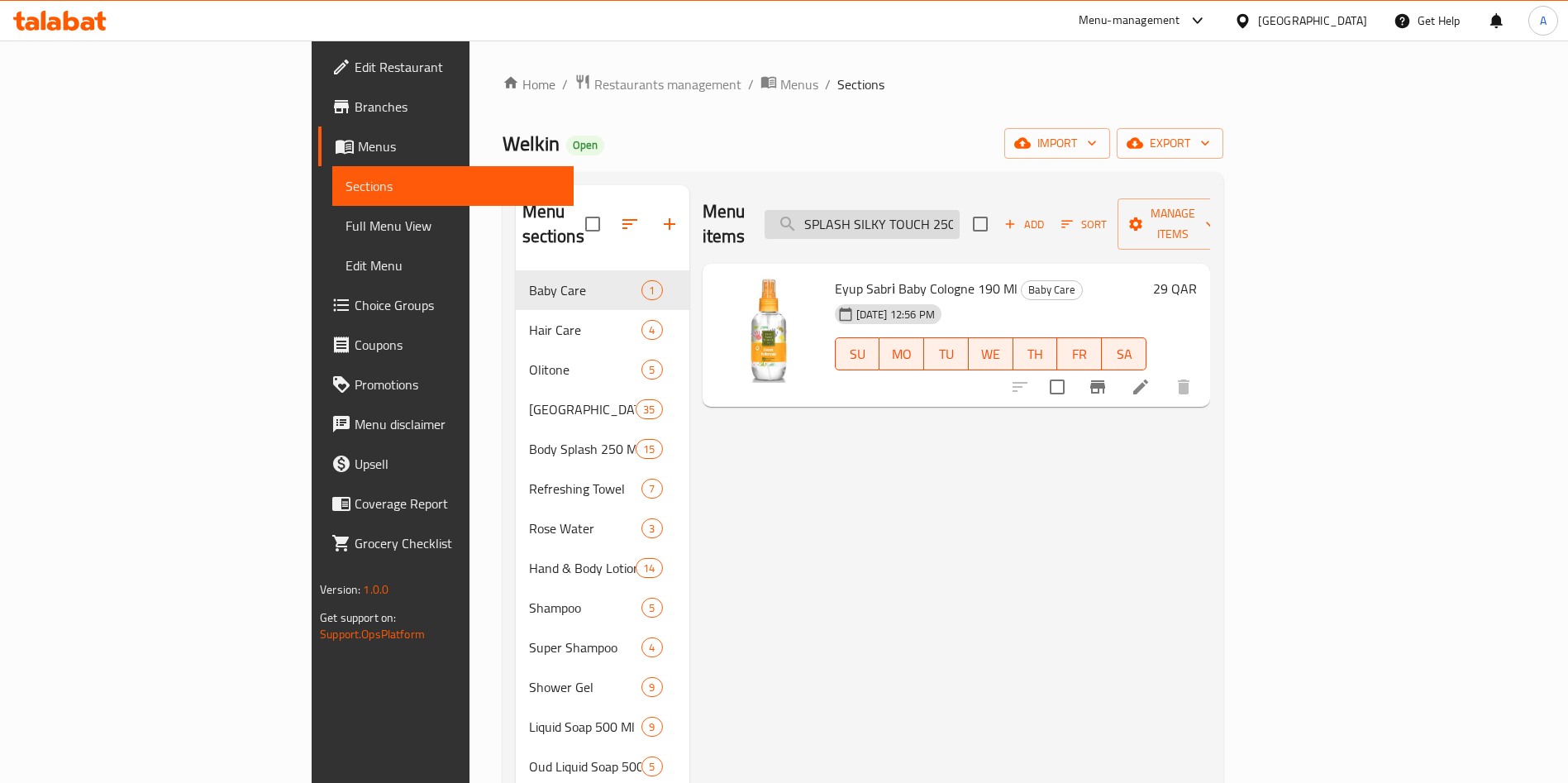
click at [940, 210] on input "SPLASH SILKY TOUCH 250 ML" at bounding box center [862, 224] width 195 height 29
paste input "46"
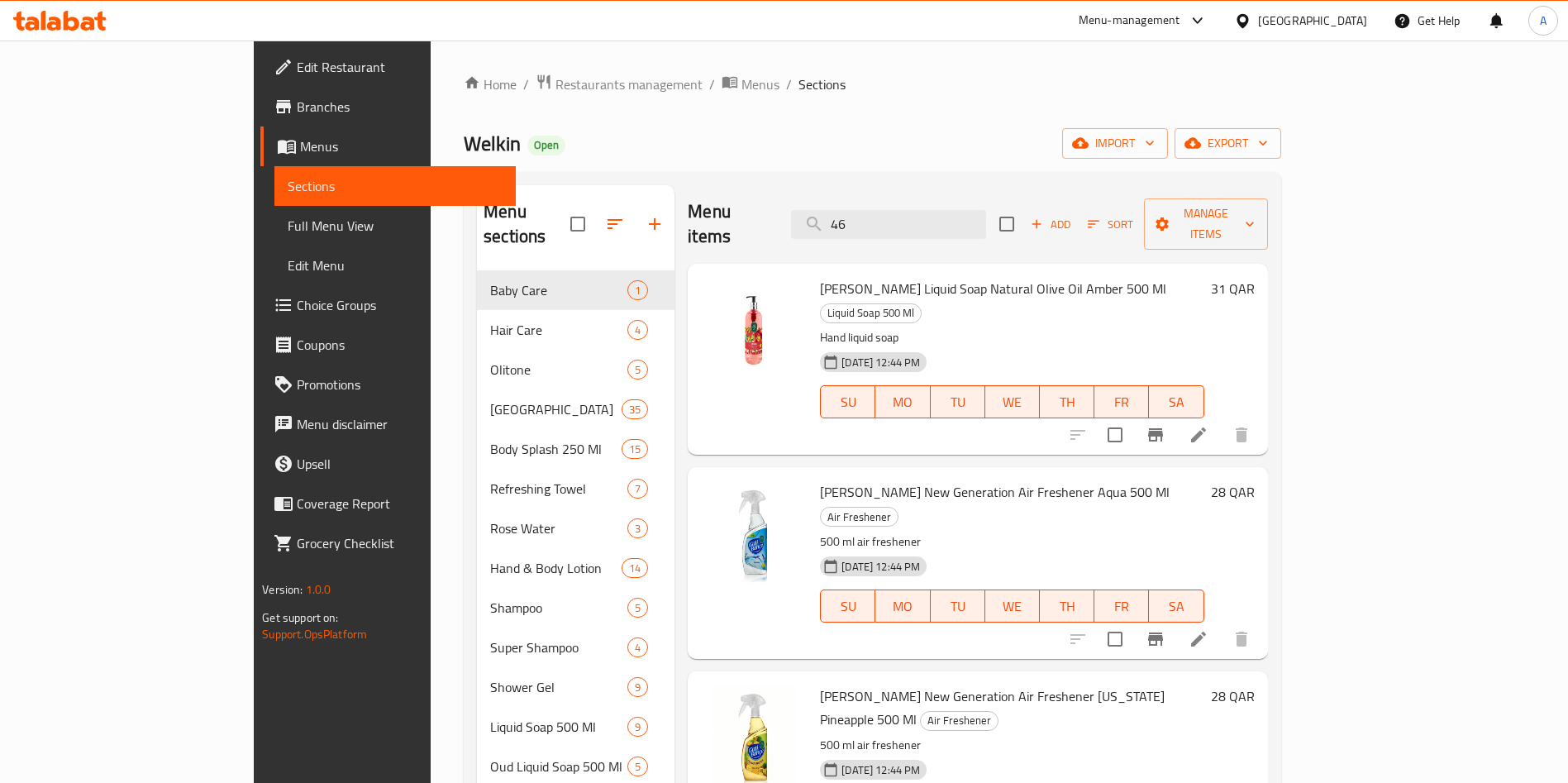
drag, startPoint x: 990, startPoint y: 211, endPoint x: 823, endPoint y: 207, distance: 167.0
click at [823, 208] on div "Menu items 46 Add Sort Manage items" at bounding box center [977, 224] width 579 height 78
paste input "SPLASH SILKY TOUCH 250 ML"
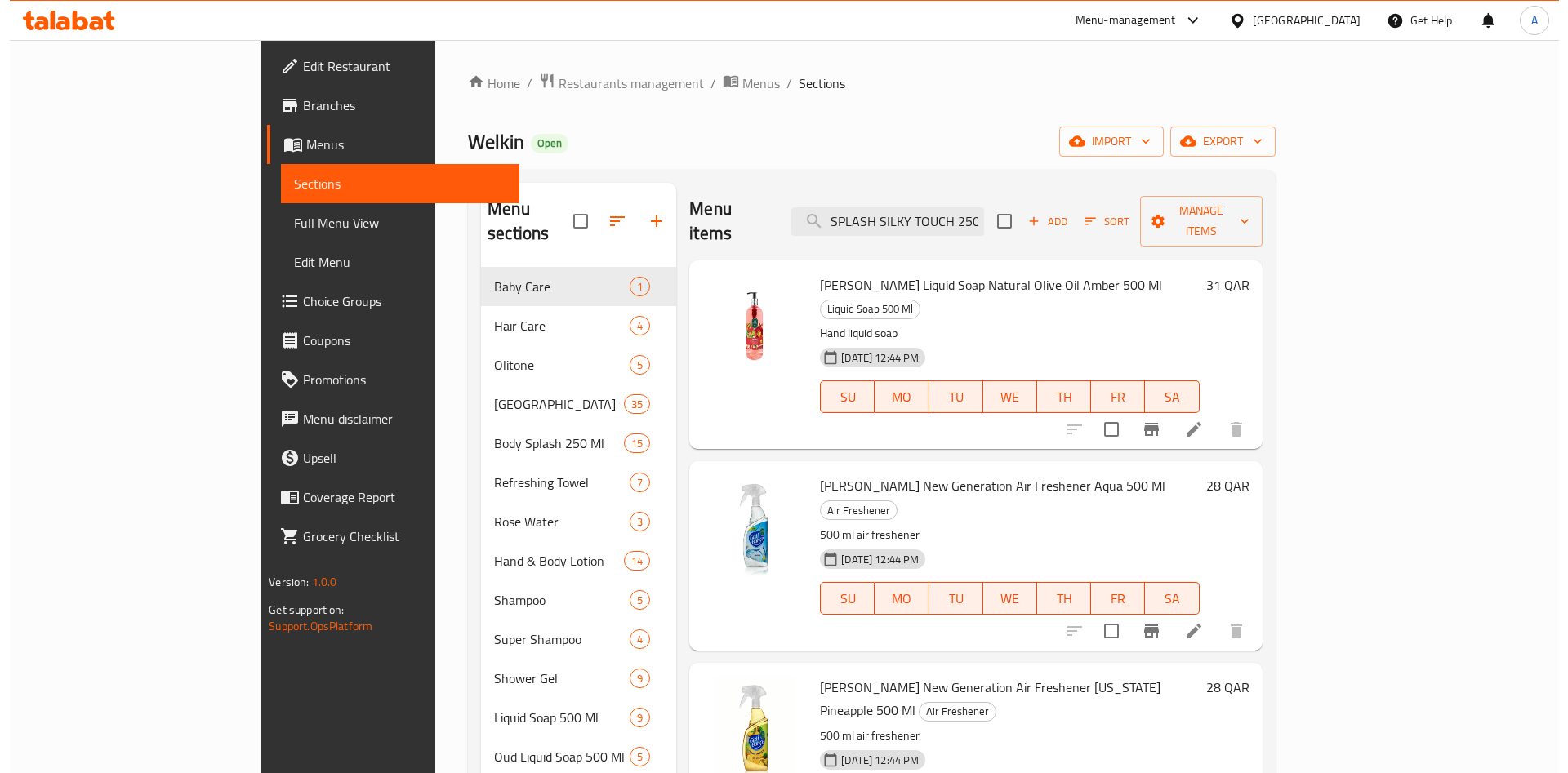
scroll to position [0, 20]
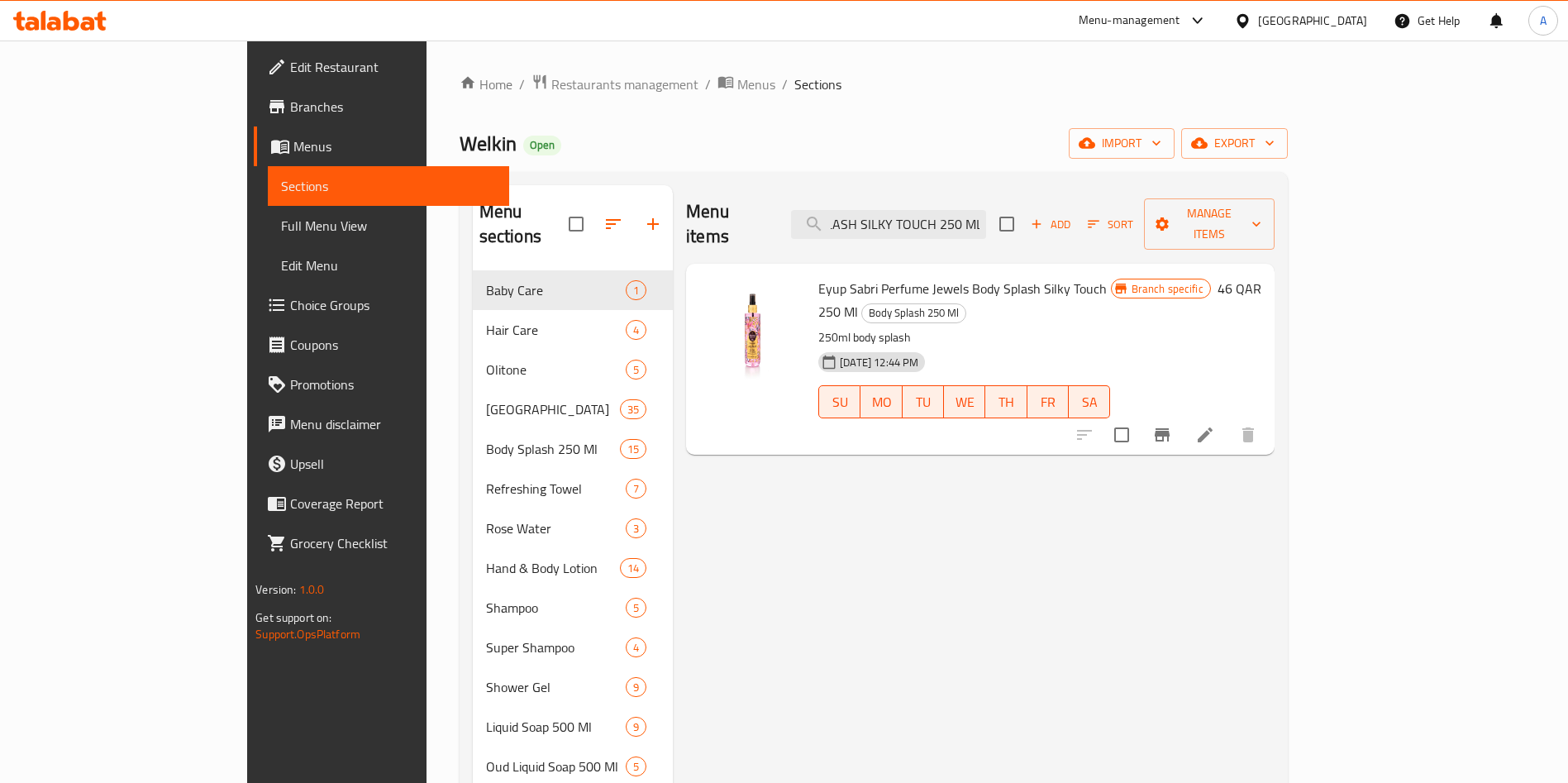
type input "SPLASH SILKY TOUCH 250 ML"
click at [1170, 428] on icon "Branch-specific-item" at bounding box center [1162, 434] width 15 height 14
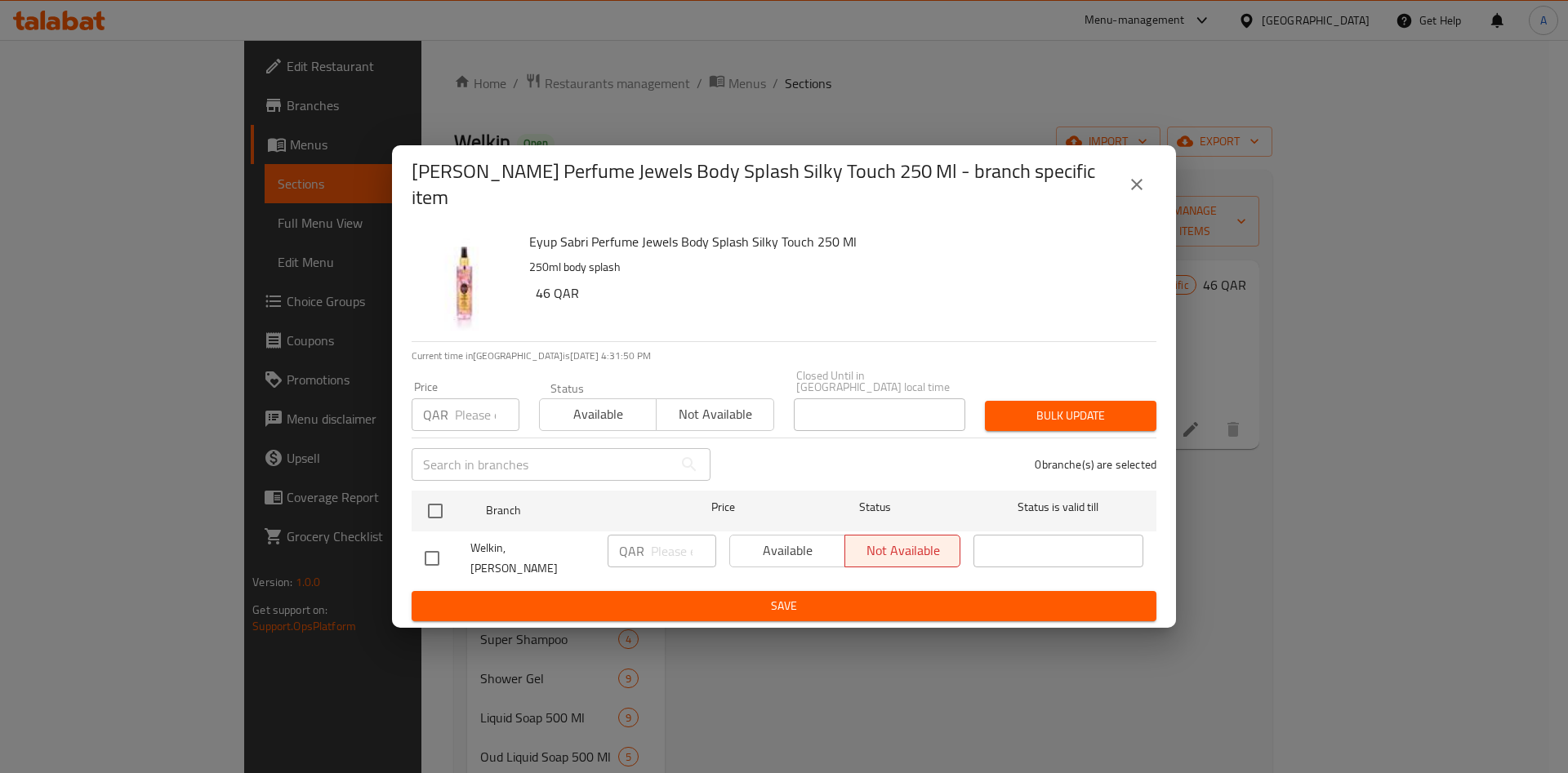
click at [837, 552] on div "Available Not available" at bounding box center [845, 551] width 231 height 33
click at [429, 541] on input "checkbox" at bounding box center [432, 558] width 35 height 35
checkbox input "true"
click at [796, 528] on div "Available Not available" at bounding box center [845, 559] width 244 height 60
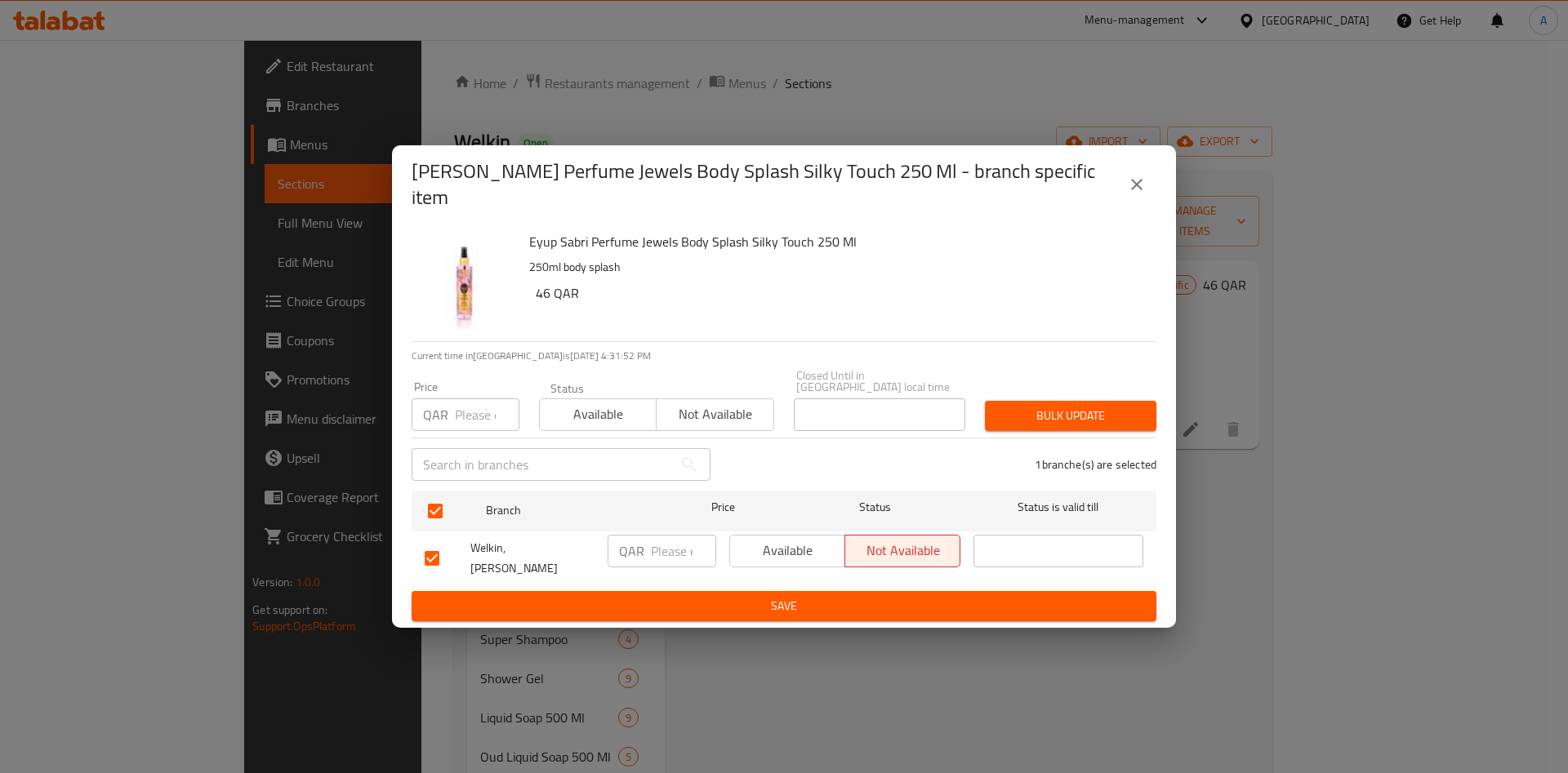
click at [796, 543] on span "Available" at bounding box center [788, 551] width 102 height 24
click at [798, 596] on span "Save" at bounding box center [784, 606] width 719 height 20
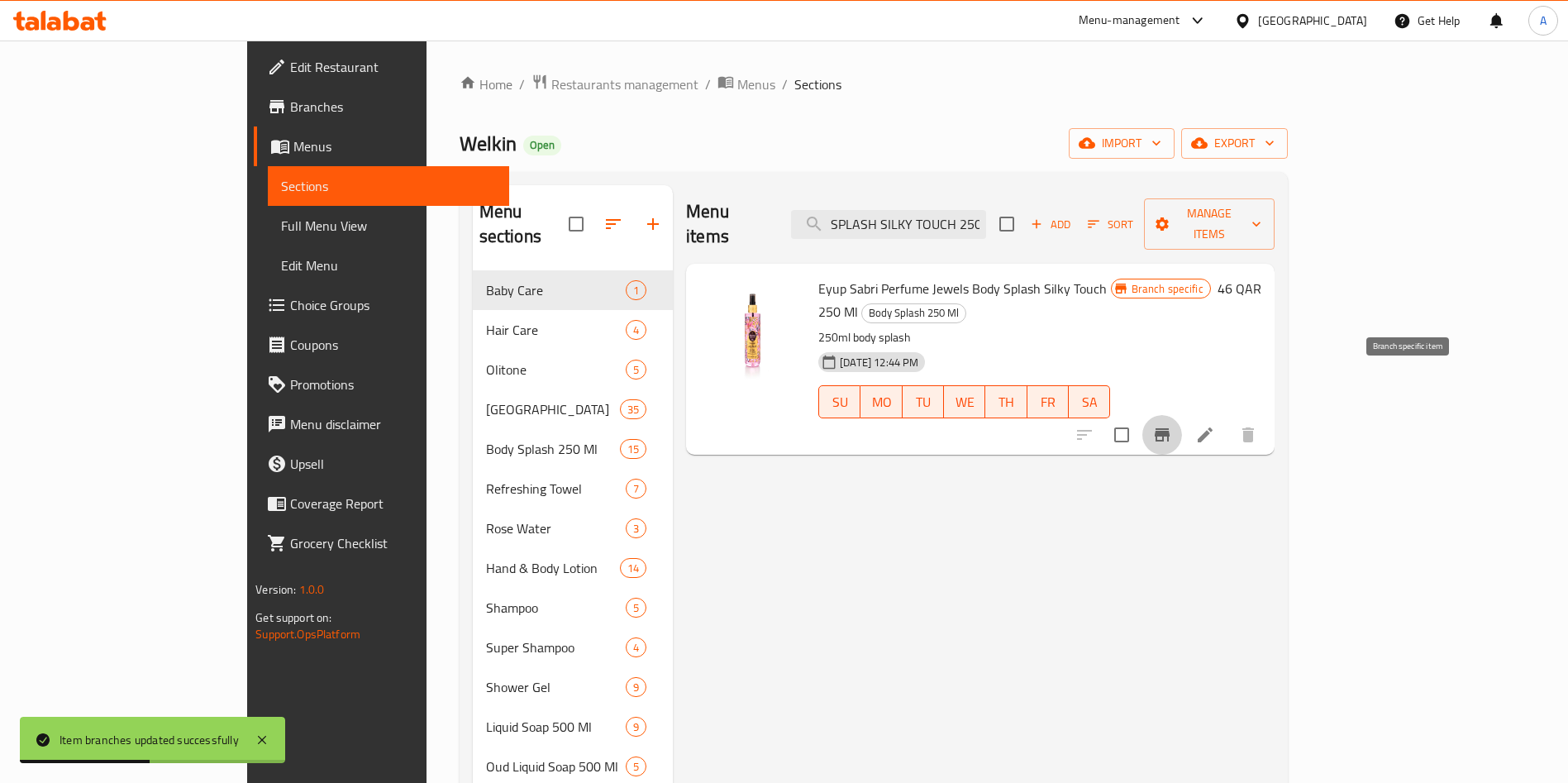
click at [1172, 425] on icon "Branch-specific-item" at bounding box center [1162, 435] width 20 height 20
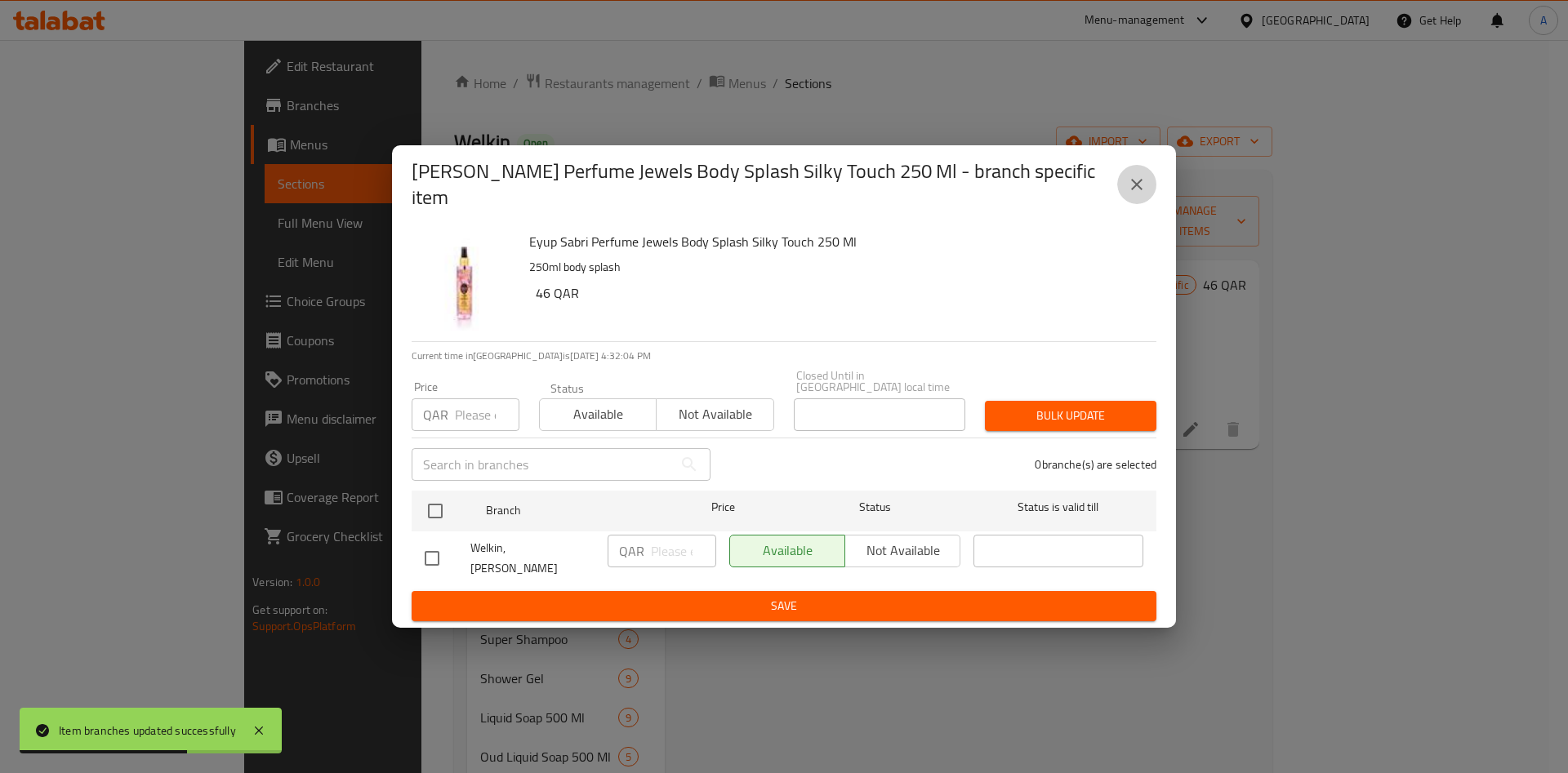
click at [1136, 191] on icon "close" at bounding box center [1137, 184] width 20 height 20
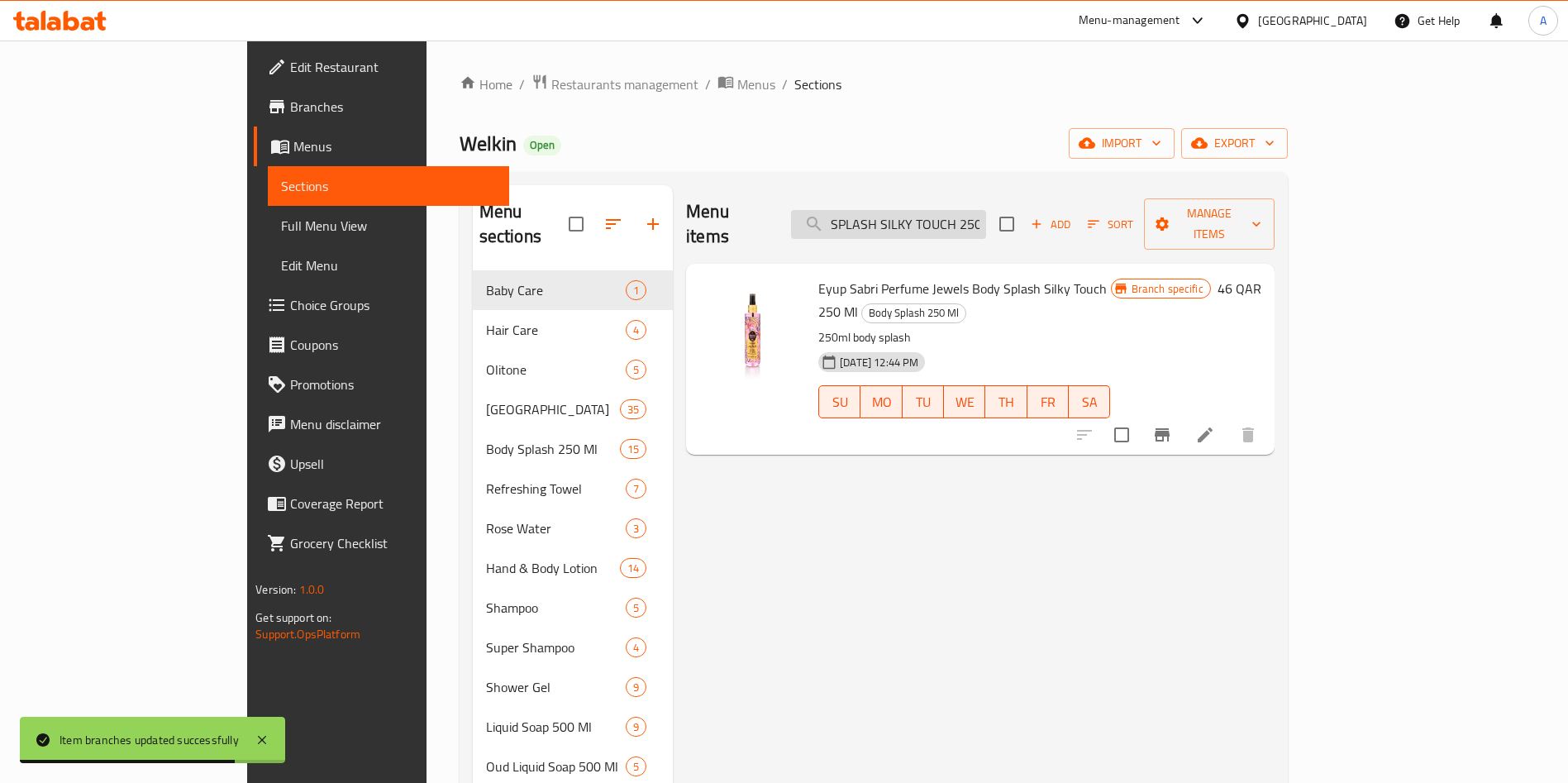
click at [986, 213] on input "SPLASH SILKY TOUCH 250 ML" at bounding box center [888, 224] width 195 height 29
paste input "PURE LOVE"
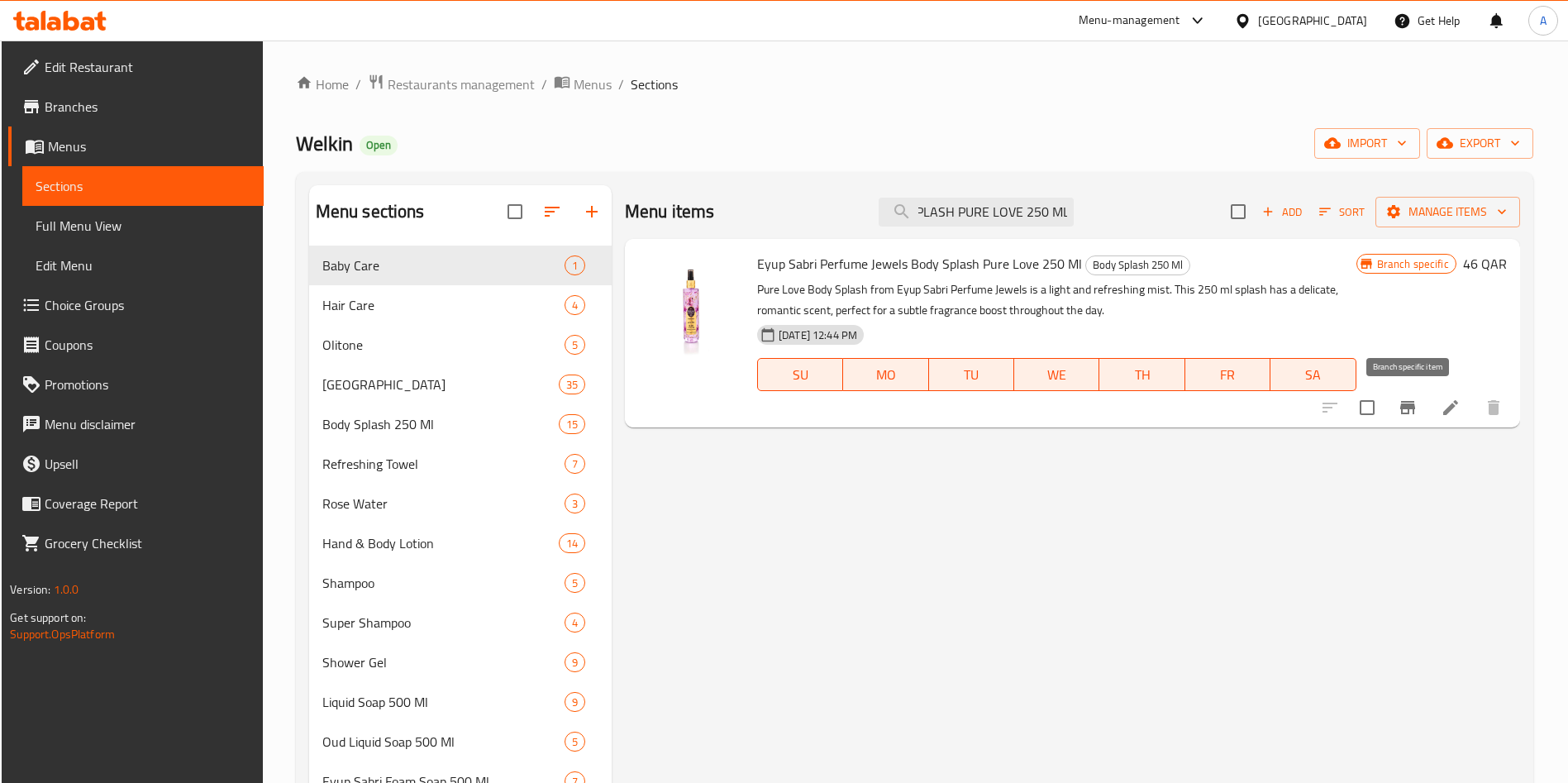
type input "SPLASH PURE LOVE 250 ML"
click at [1415, 405] on icon "Branch-specific-item" at bounding box center [1408, 407] width 15 height 14
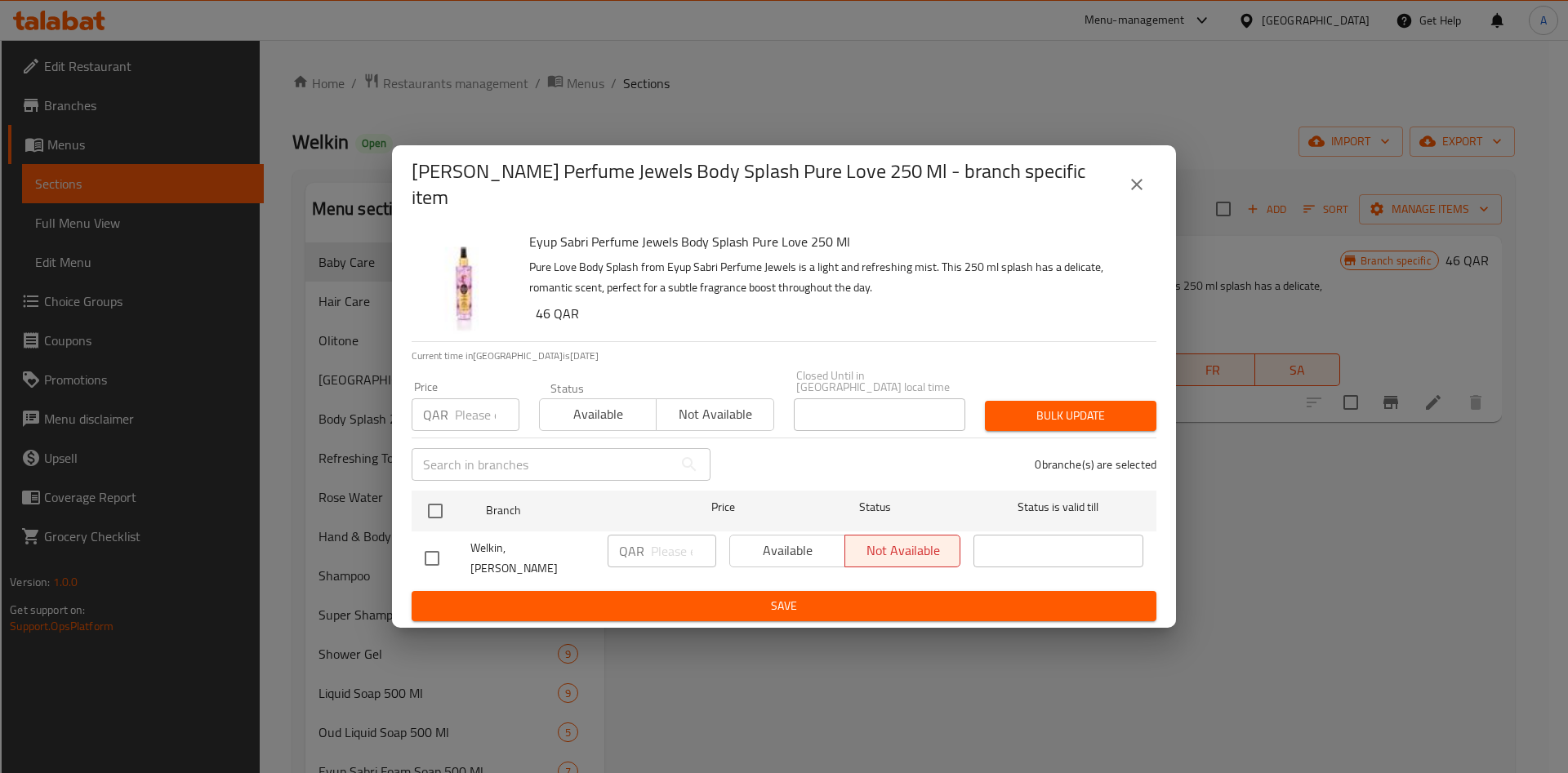
click at [801, 540] on div "Available Not available" at bounding box center [845, 551] width 231 height 33
click at [432, 543] on input "checkbox" at bounding box center [432, 558] width 35 height 35
checkbox input "true"
click at [780, 544] on span "Available" at bounding box center [788, 551] width 102 height 24
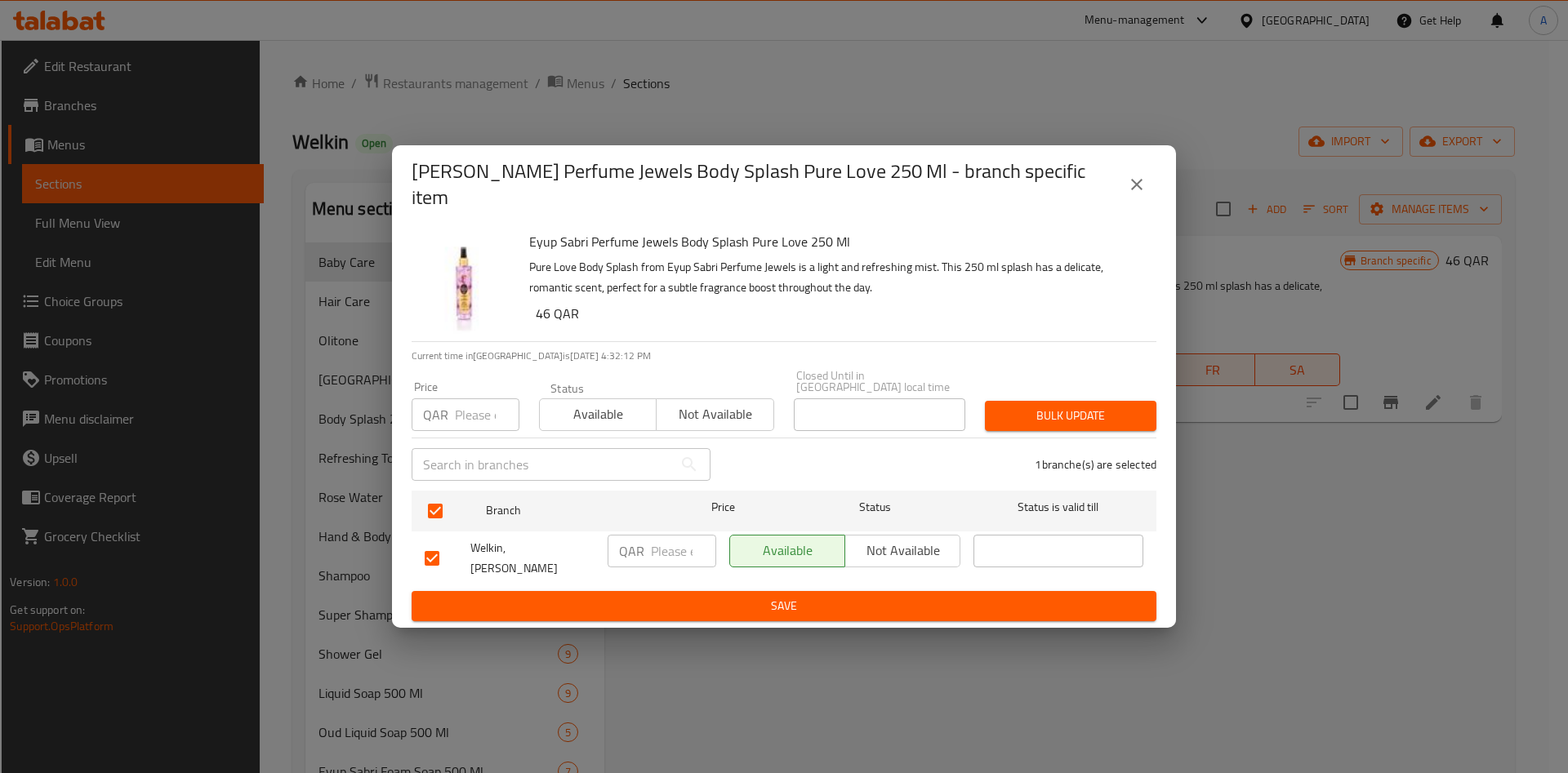
click at [794, 596] on span "Save" at bounding box center [784, 606] width 719 height 20
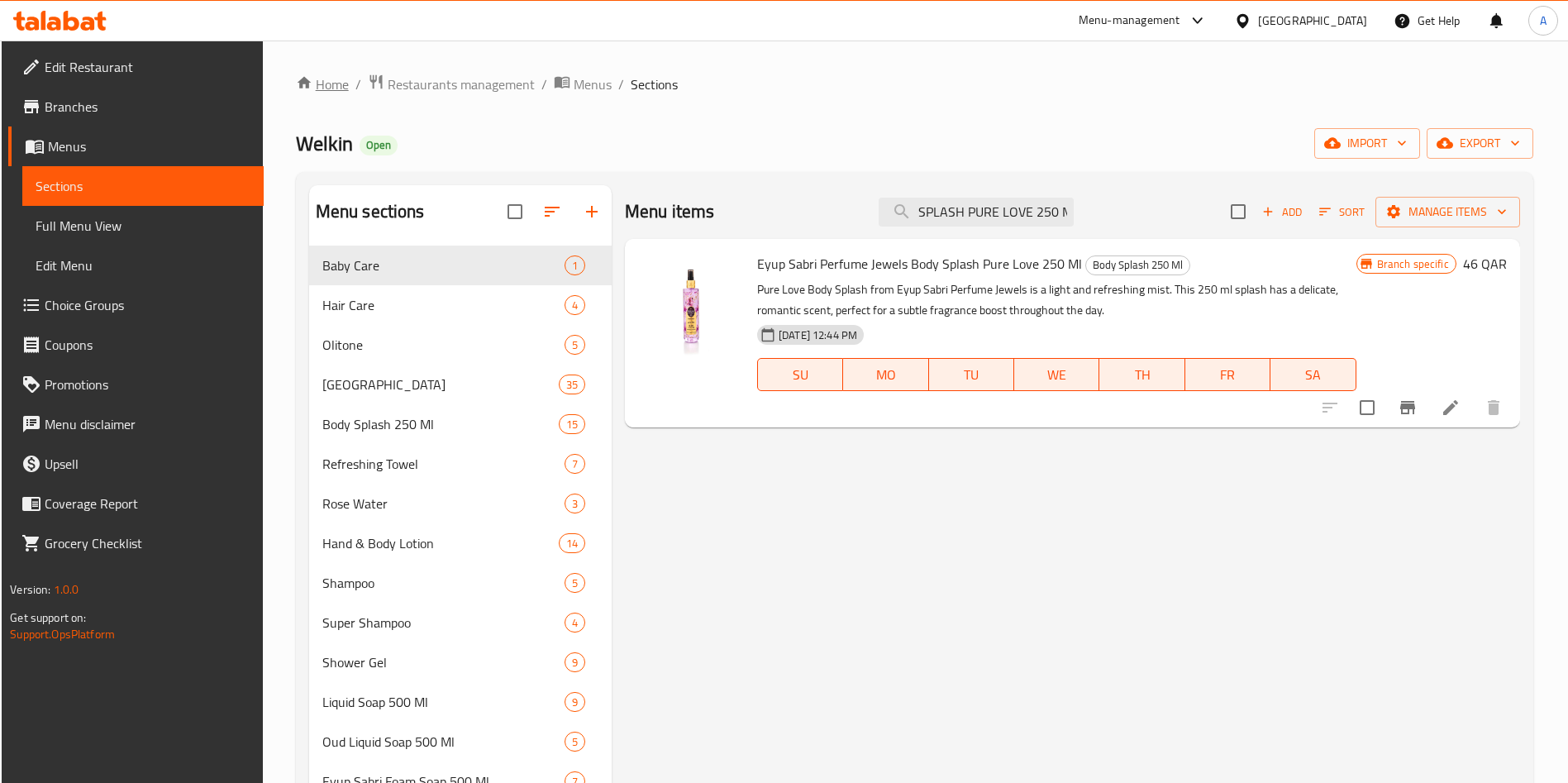
drag, startPoint x: 344, startPoint y: 79, endPoint x: 347, endPoint y: 95, distance: 16.3
click at [344, 80] on link "Home" at bounding box center [322, 85] width 53 height 20
